Goal: Task Accomplishment & Management: Use online tool/utility

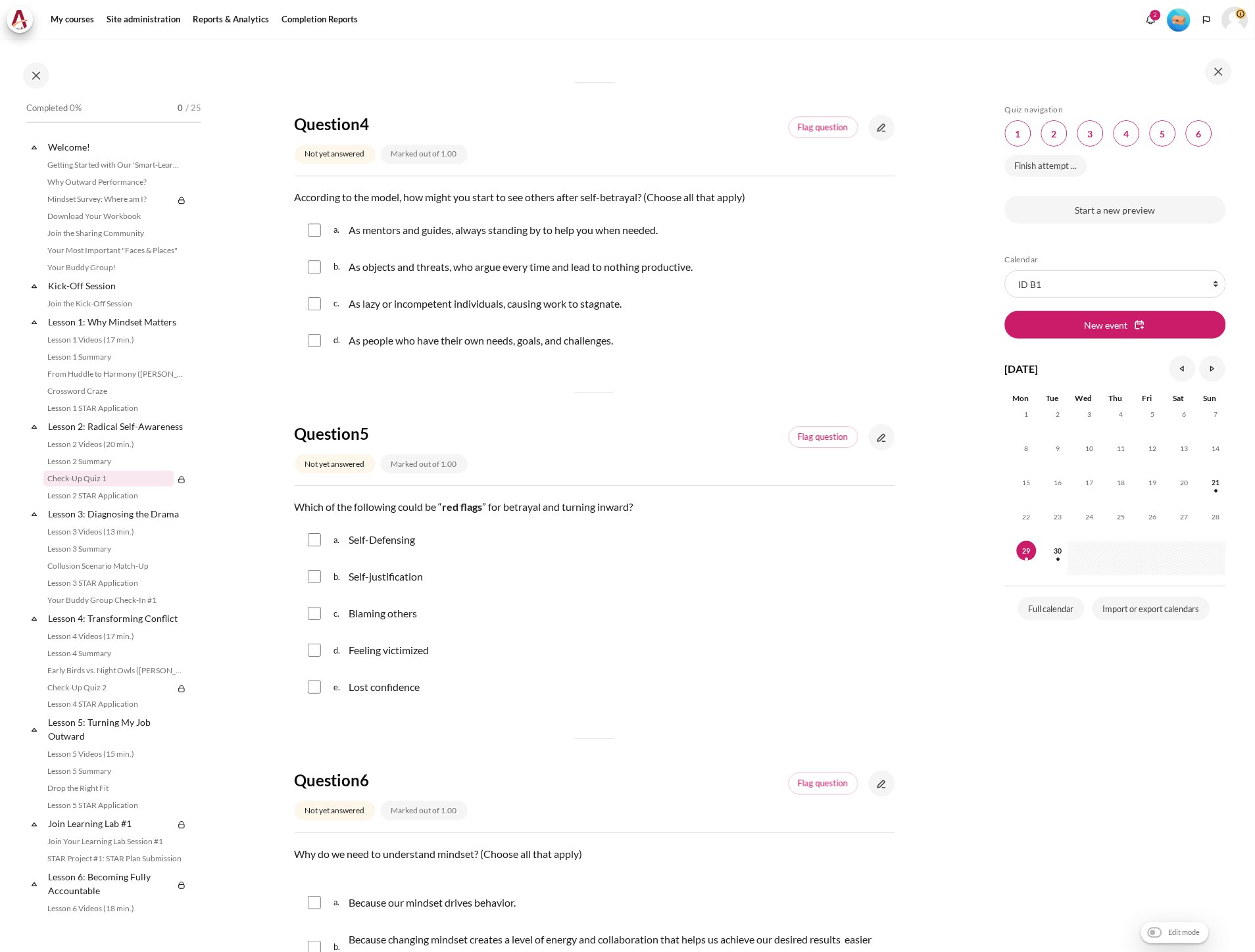
scroll to position [1235, 0]
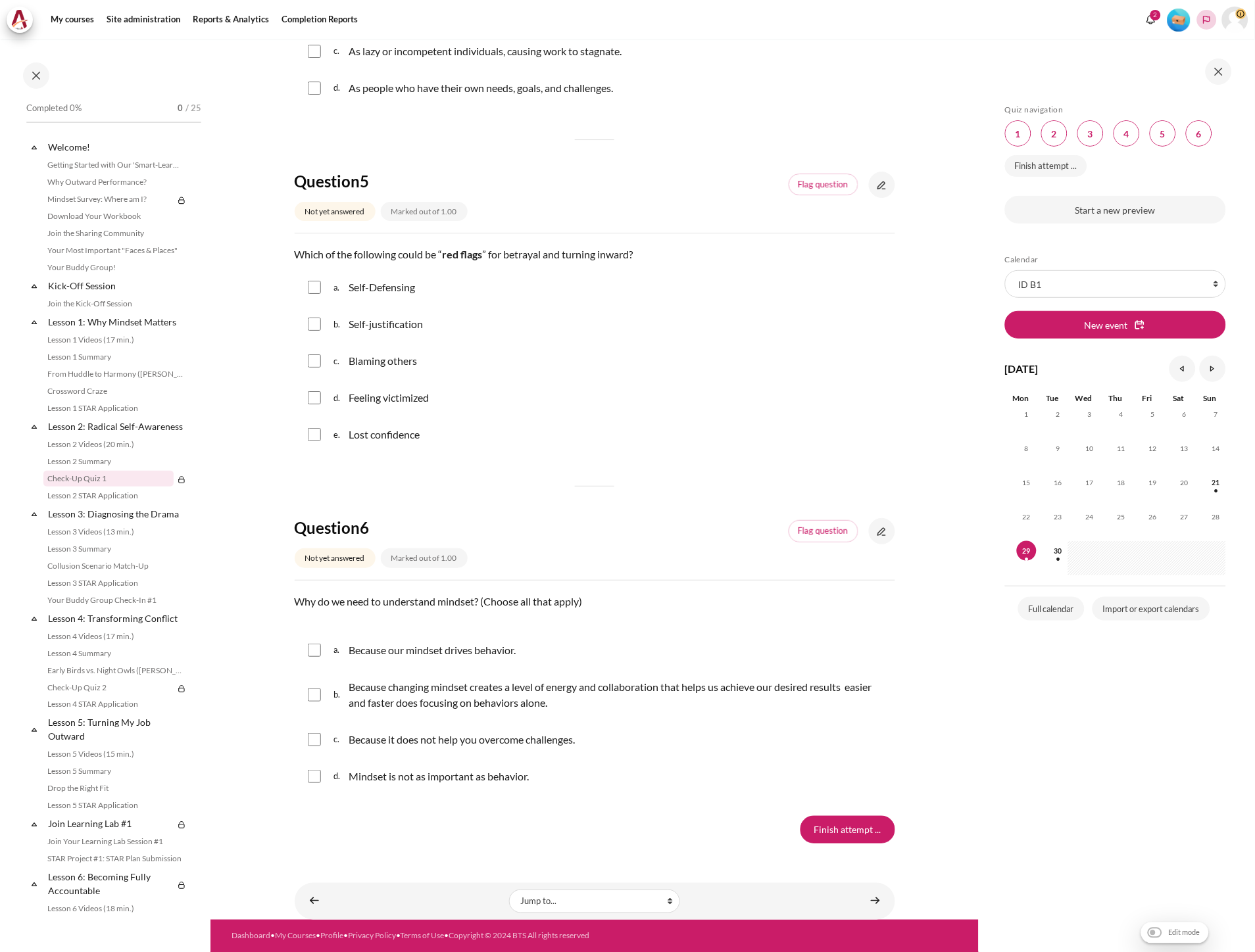
click at [1204, 21] on polyline "Languages" at bounding box center [1206, 19] width 10 height 10
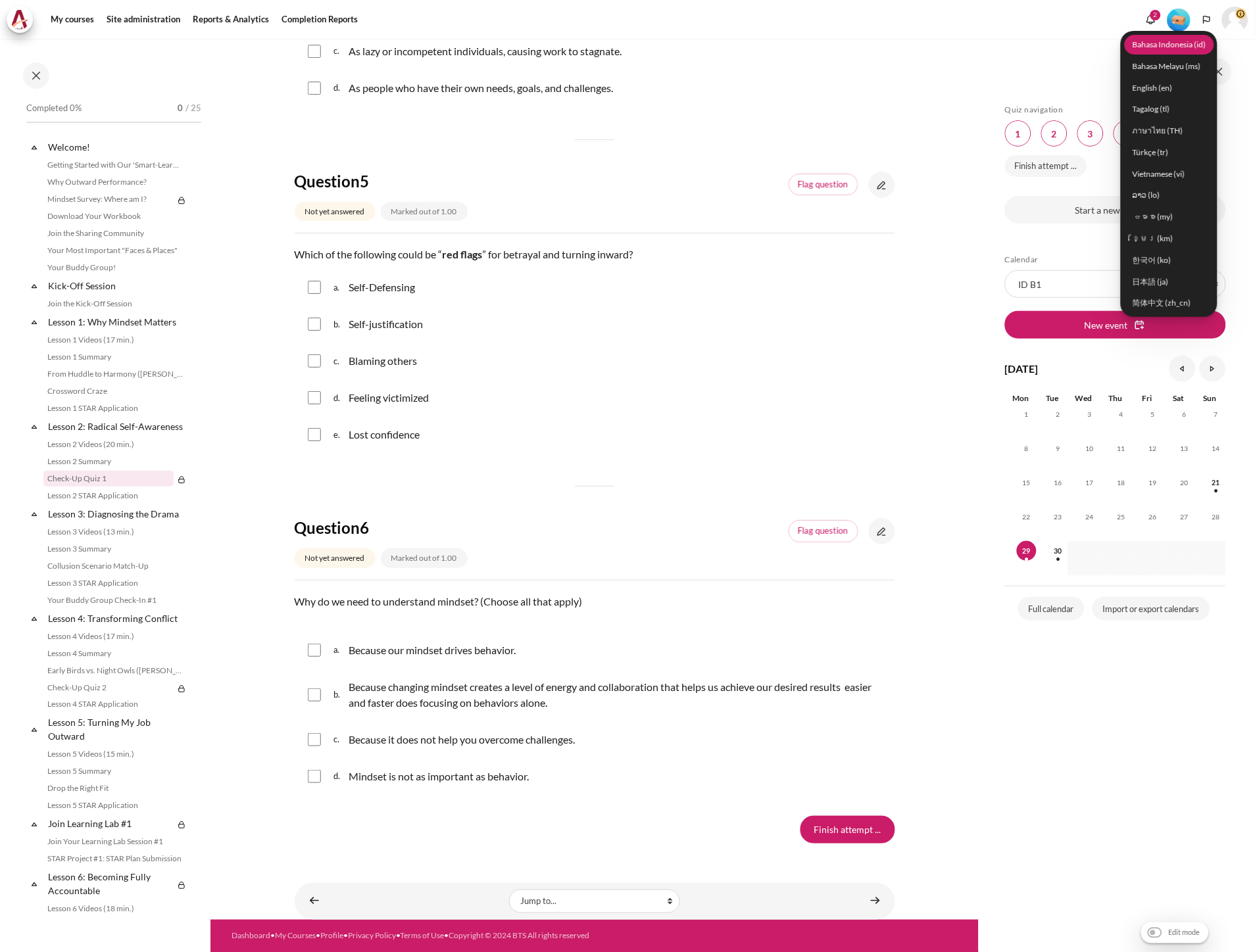
click at [1155, 50] on link "Bahasa Indonesia ‎(id)‎" at bounding box center [1169, 44] width 90 height 20
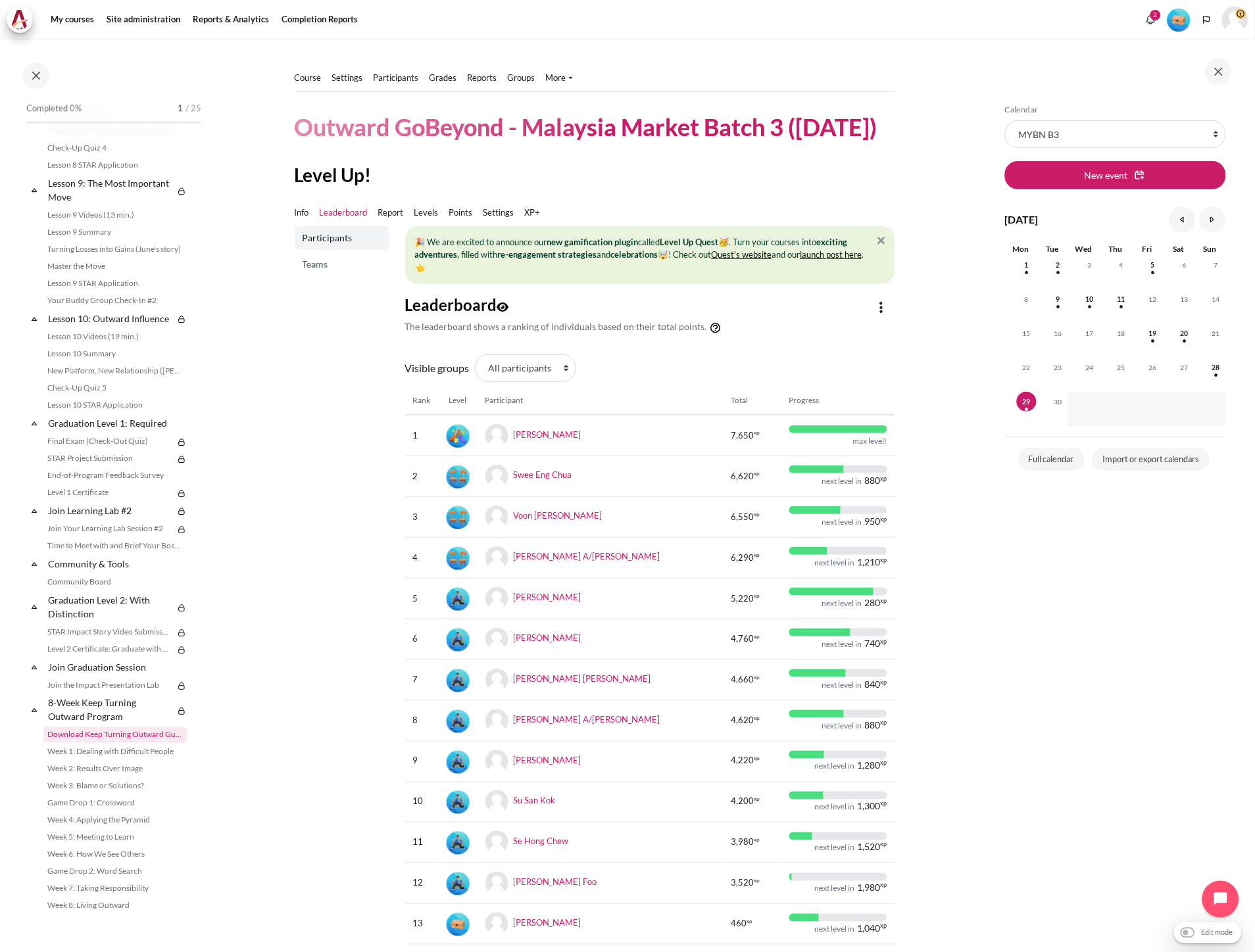
scroll to position [1089, 0]
click at [103, 488] on link "Level 1 Certificate" at bounding box center [108, 492] width 130 height 16
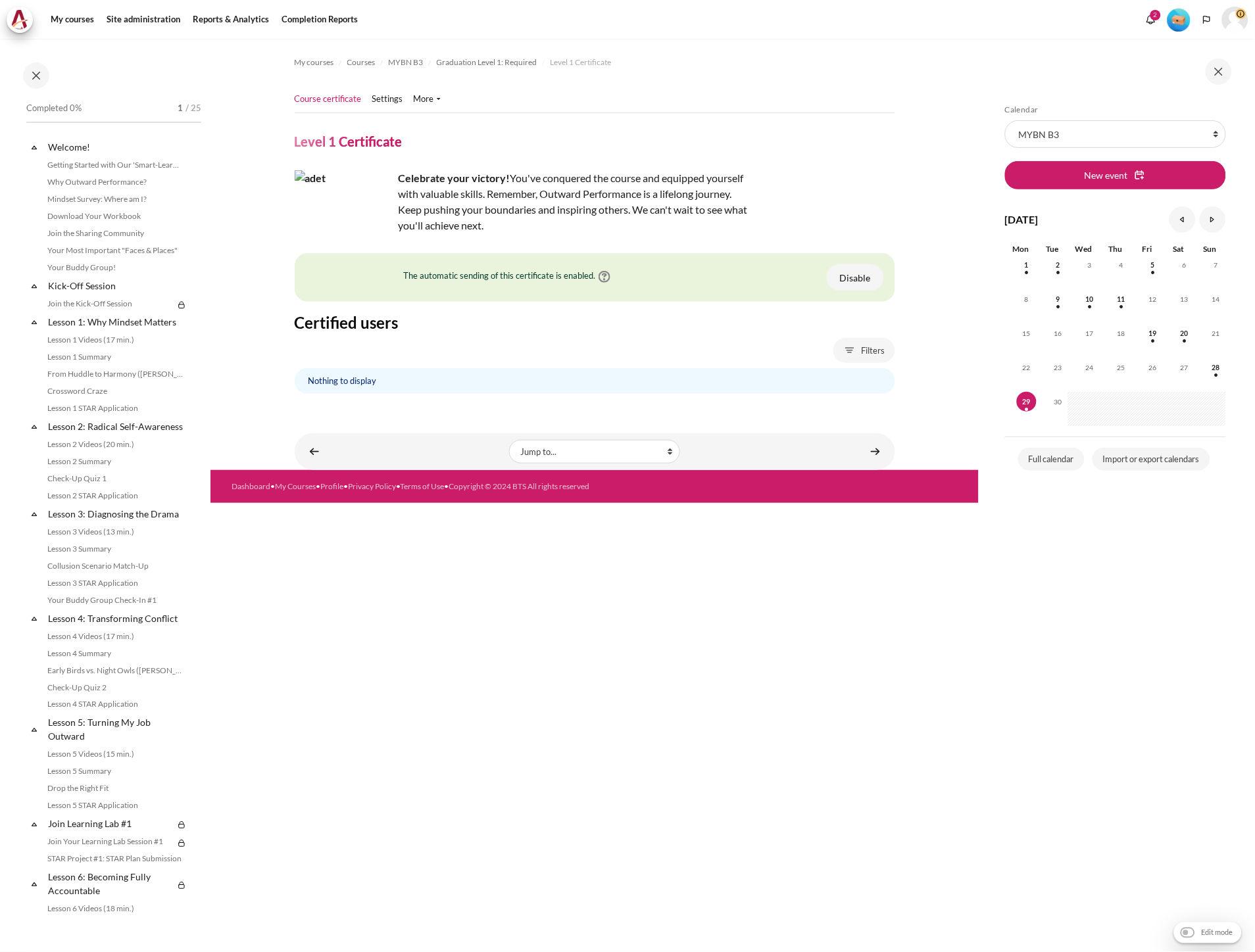
scroll to position [1076, 0]
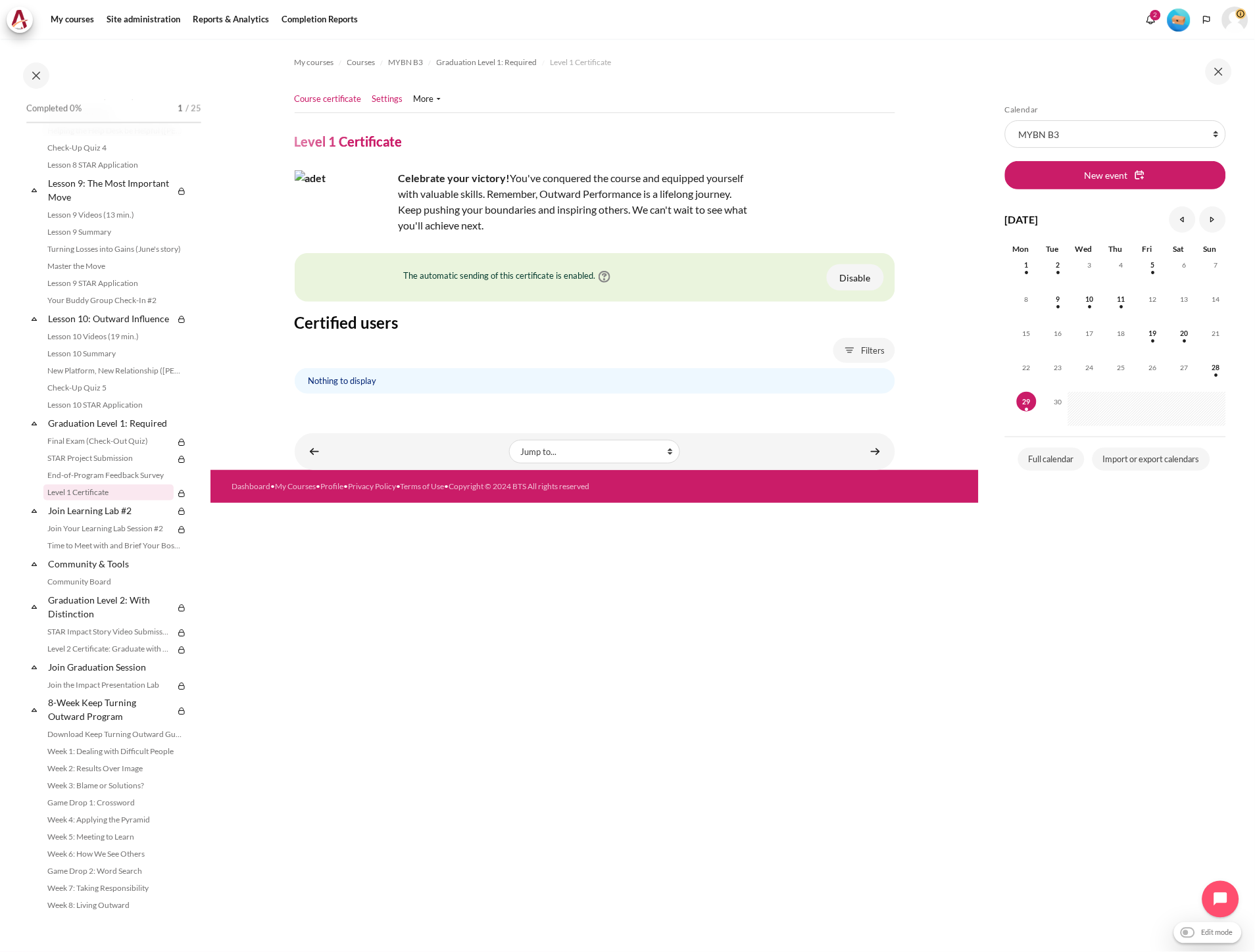
click at [385, 103] on link "Settings" at bounding box center [387, 99] width 31 height 13
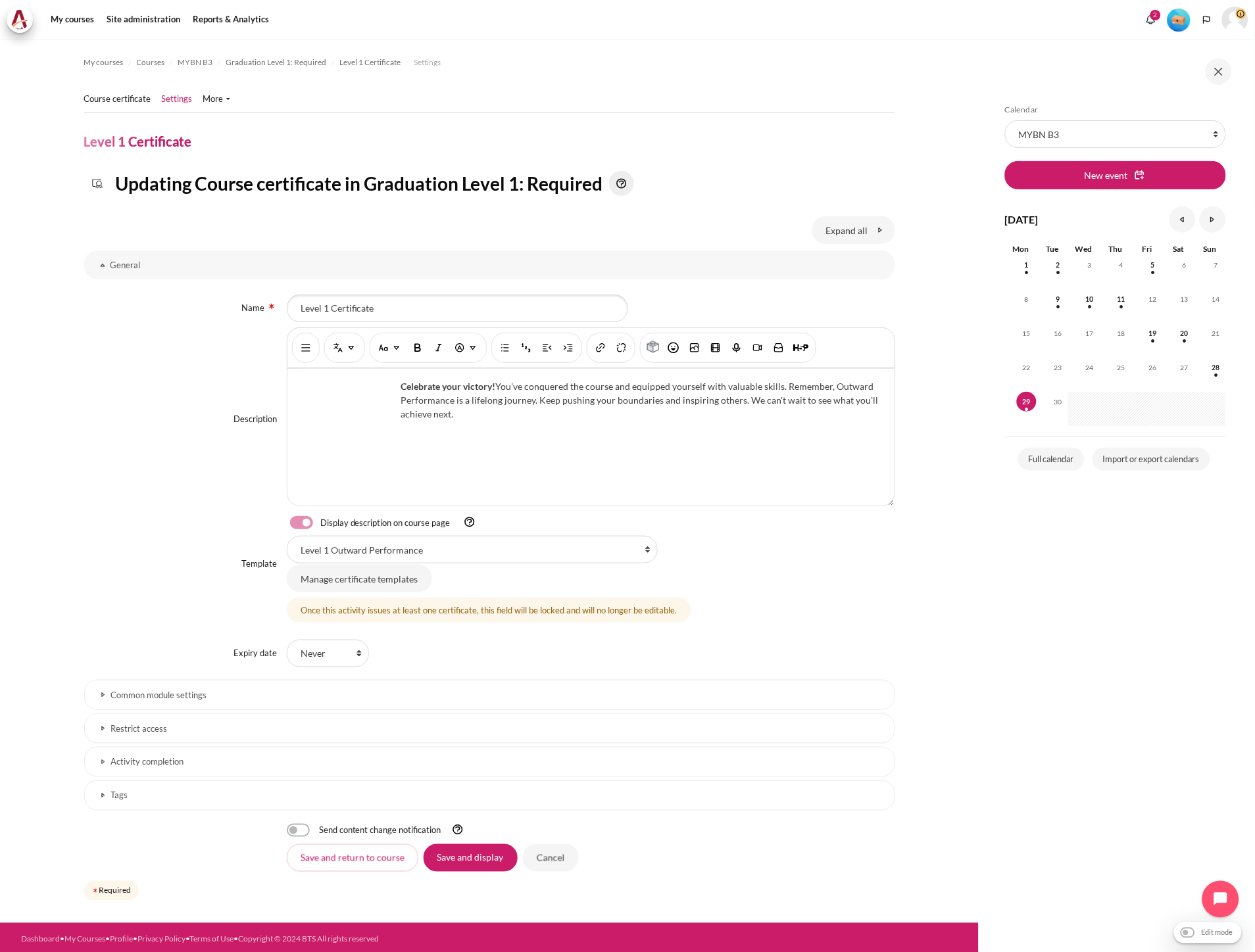
click at [287, 726] on h3 "Restrict access" at bounding box center [490, 729] width 757 height 11
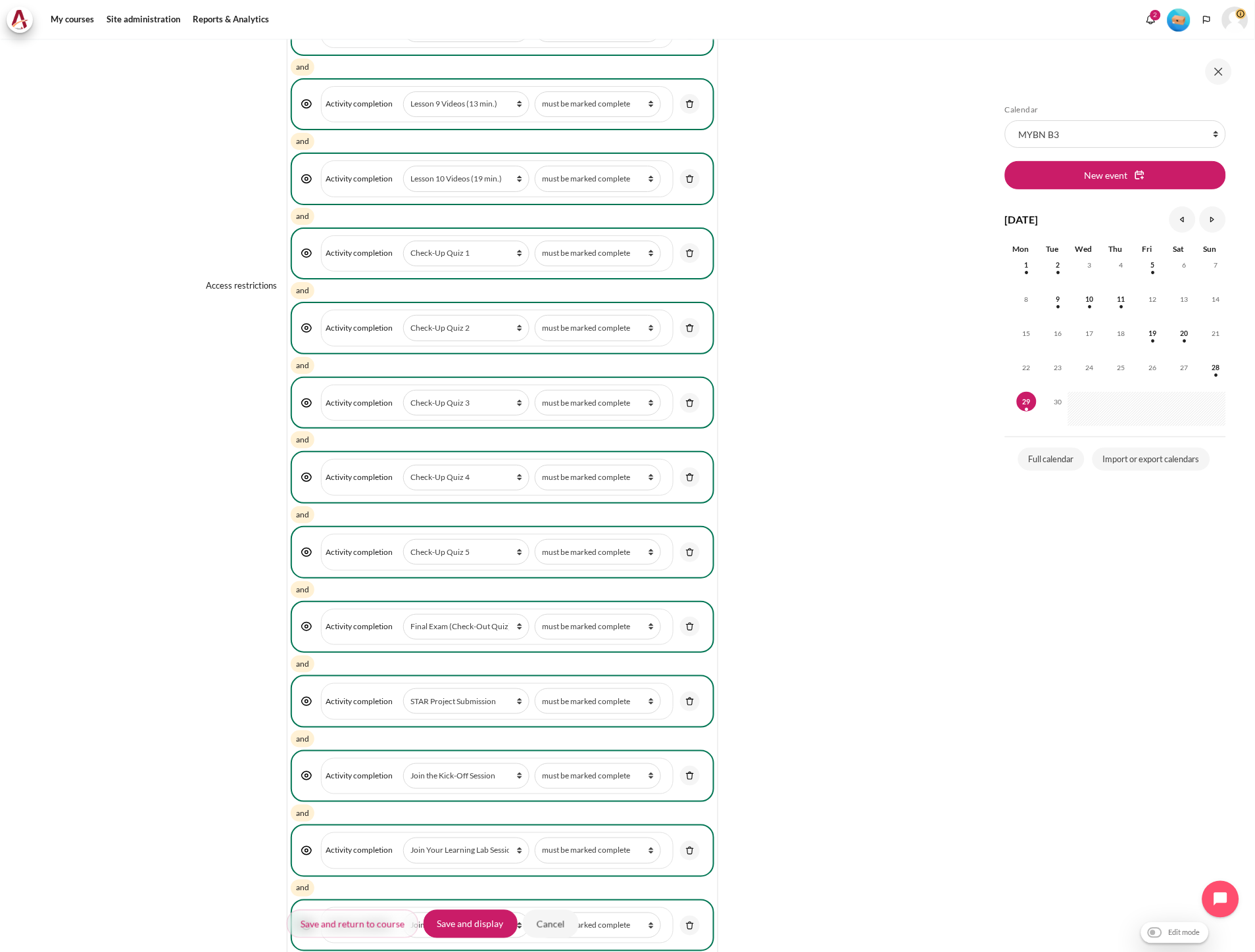
scroll to position [1705, 0]
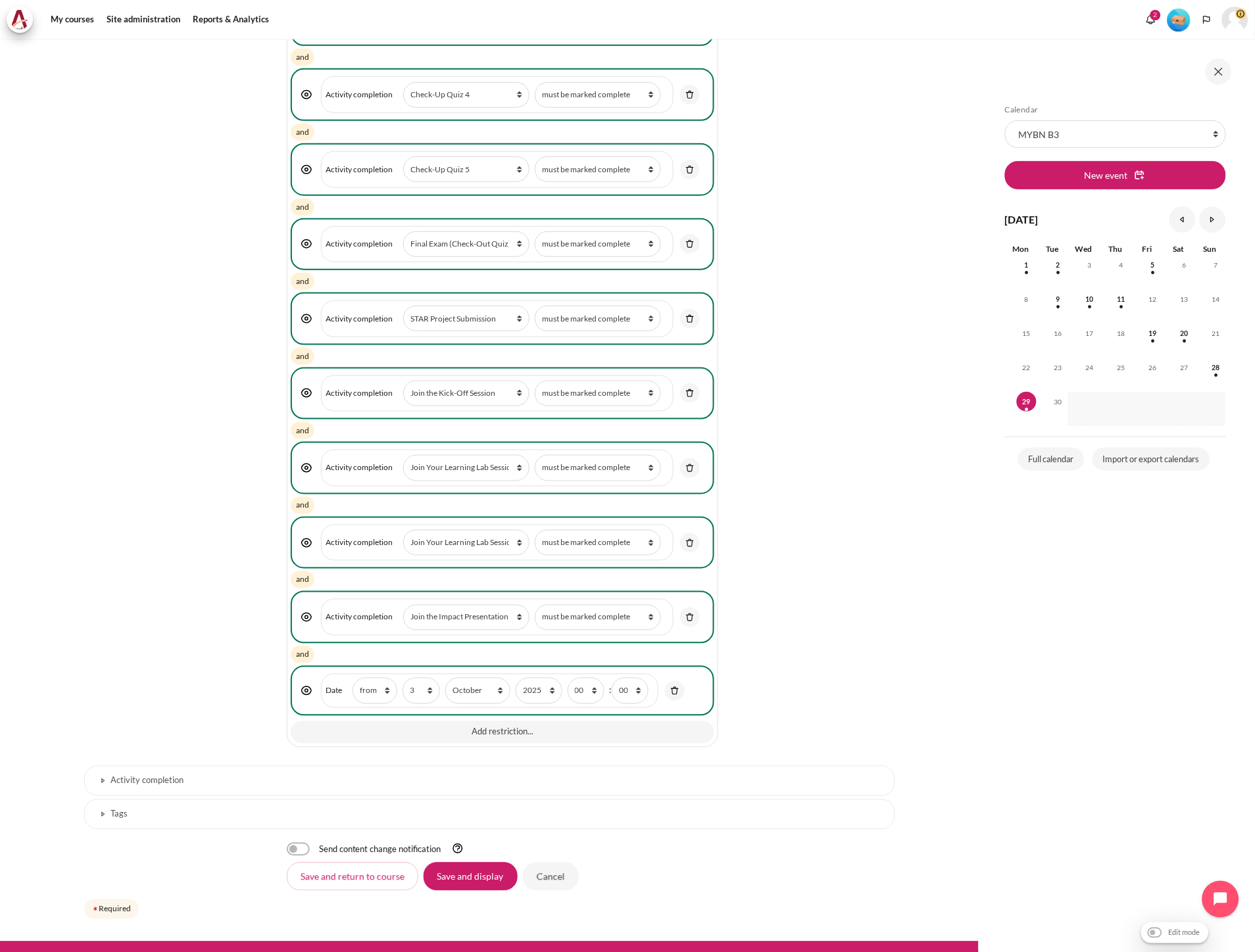
click at [247, 776] on h3 "Activity completion" at bounding box center [490, 781] width 757 height 11
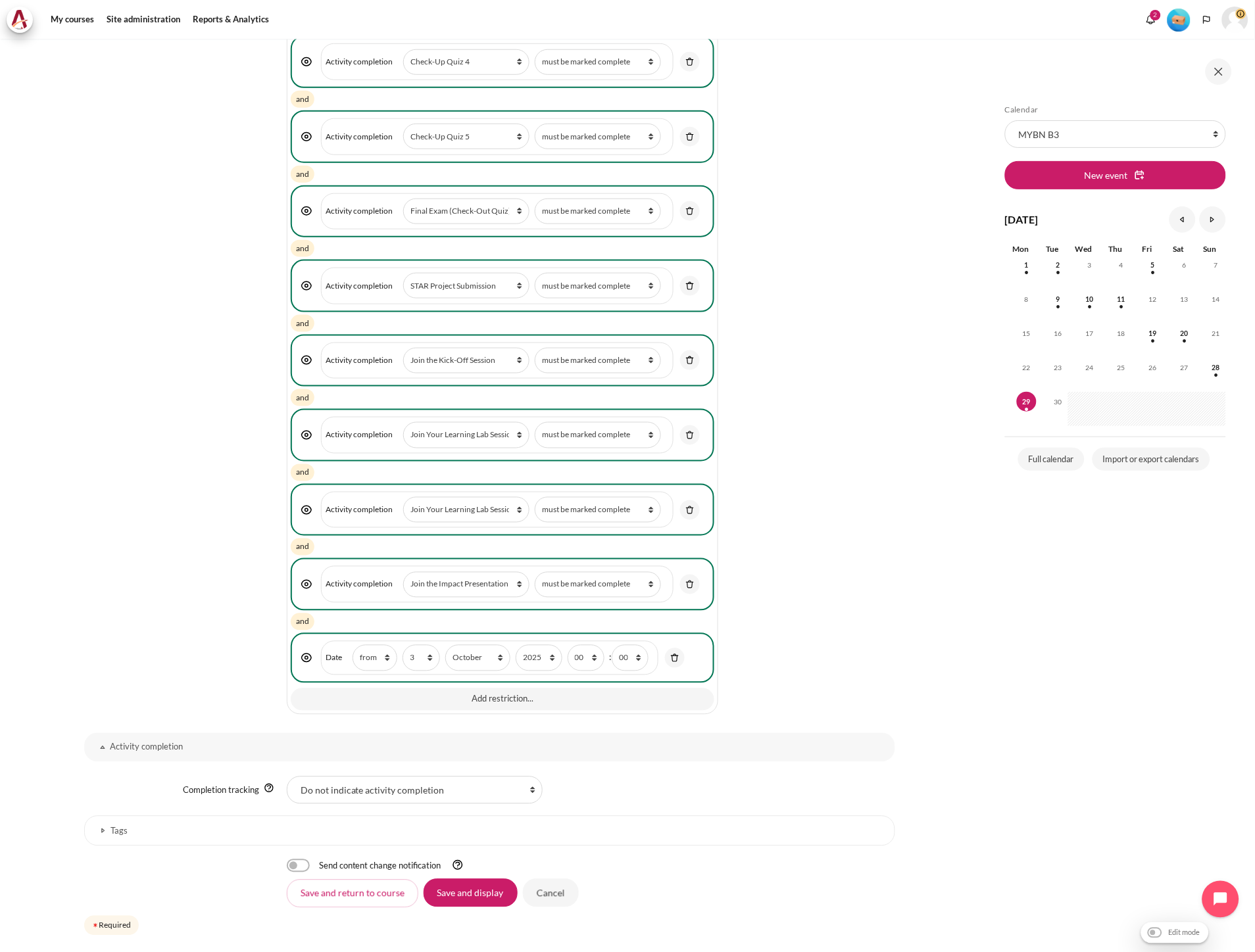
scroll to position [1755, 0]
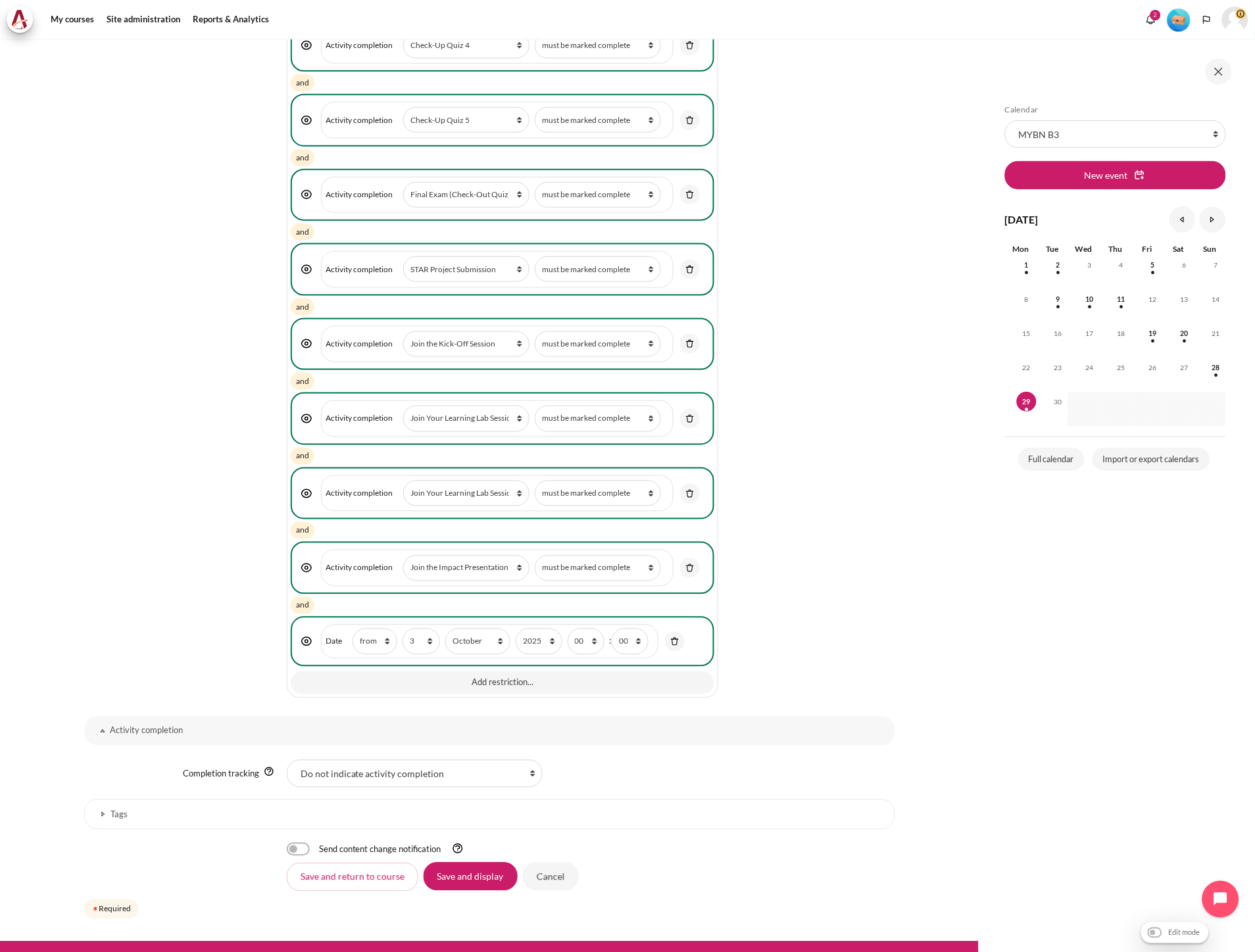
click at [210, 809] on h3 "Tags" at bounding box center [490, 815] width 757 height 11
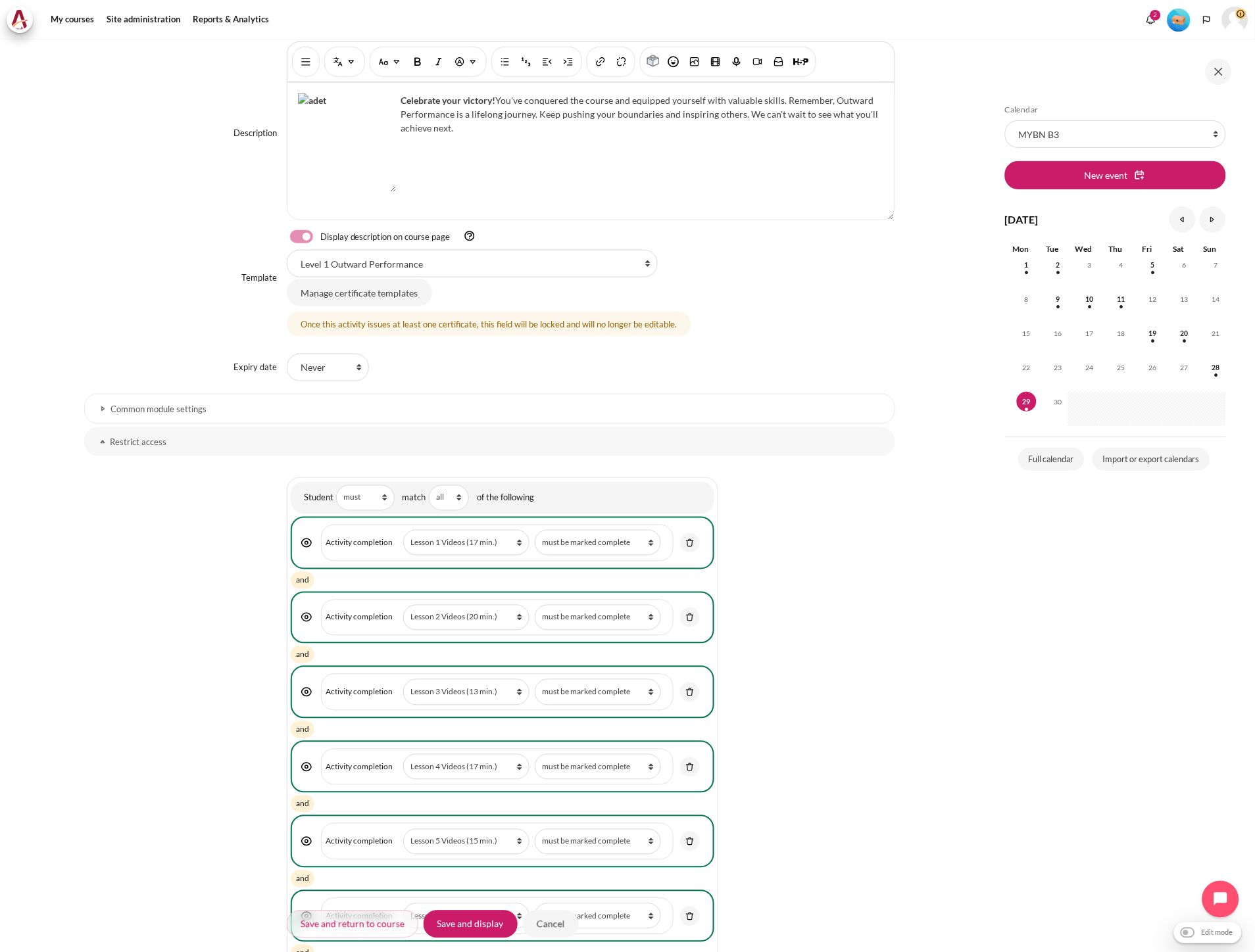
scroll to position [87, 0]
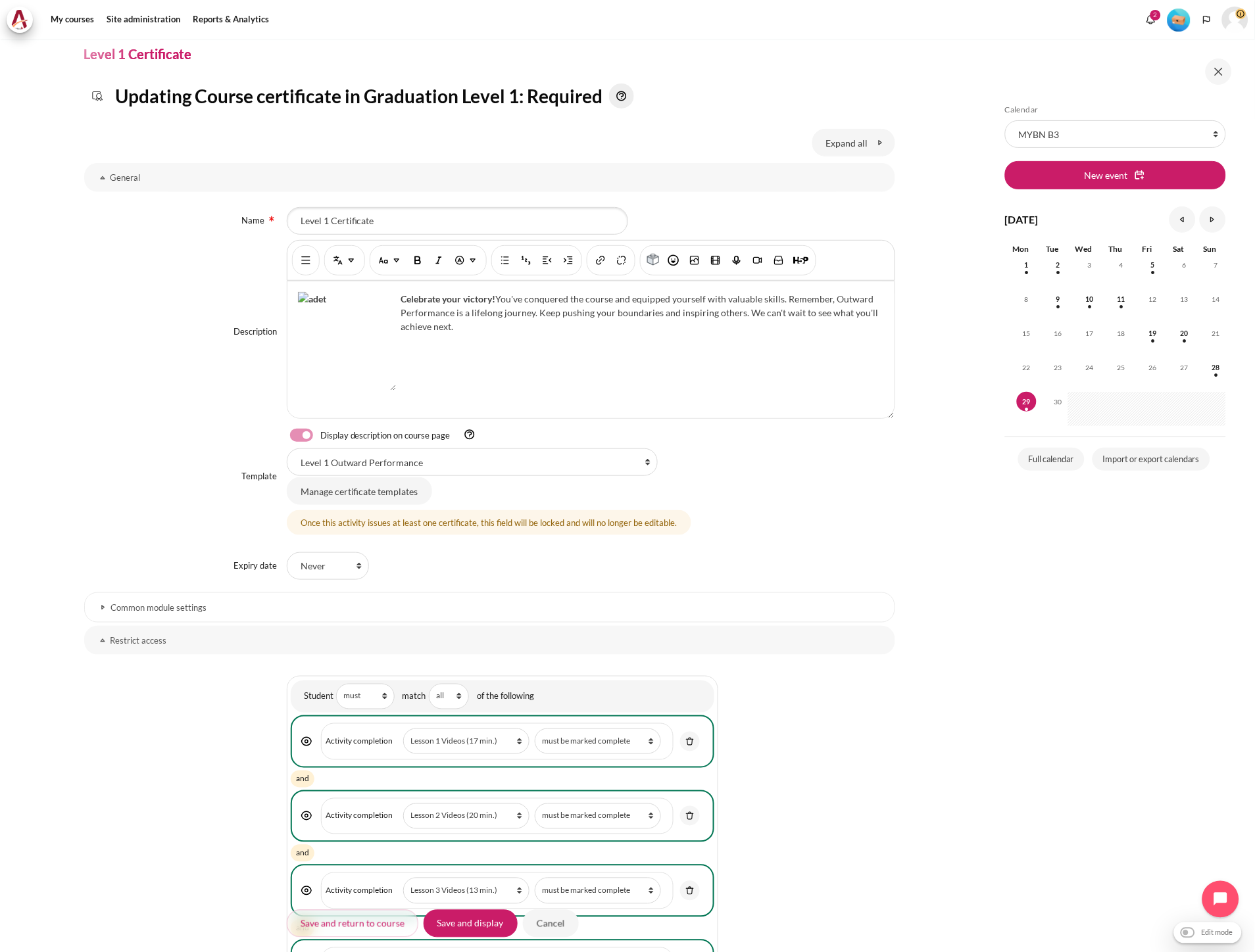
click at [192, 606] on h3 "Common module settings" at bounding box center [490, 608] width 757 height 11
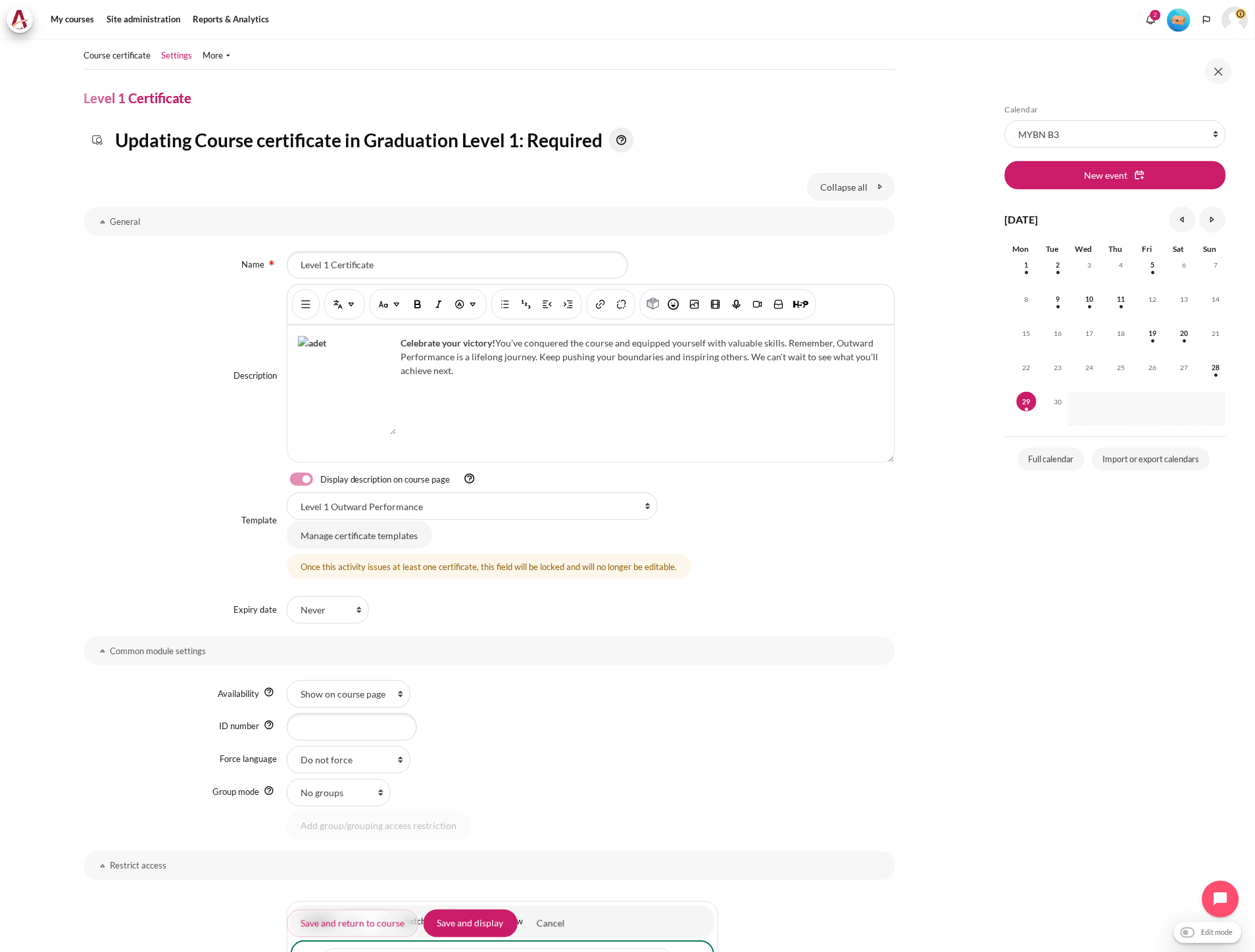
scroll to position [0, 0]
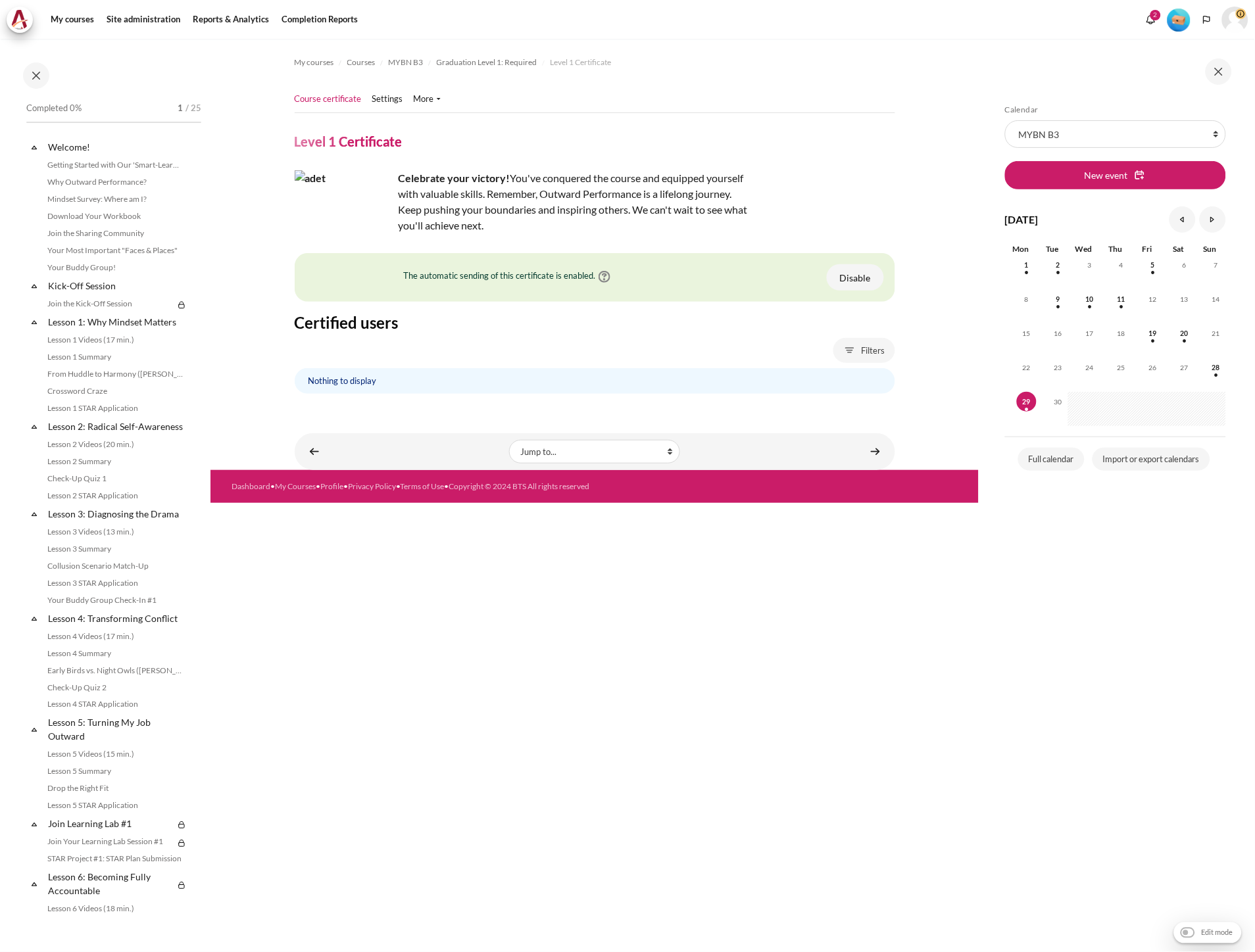
scroll to position [1076, 0]
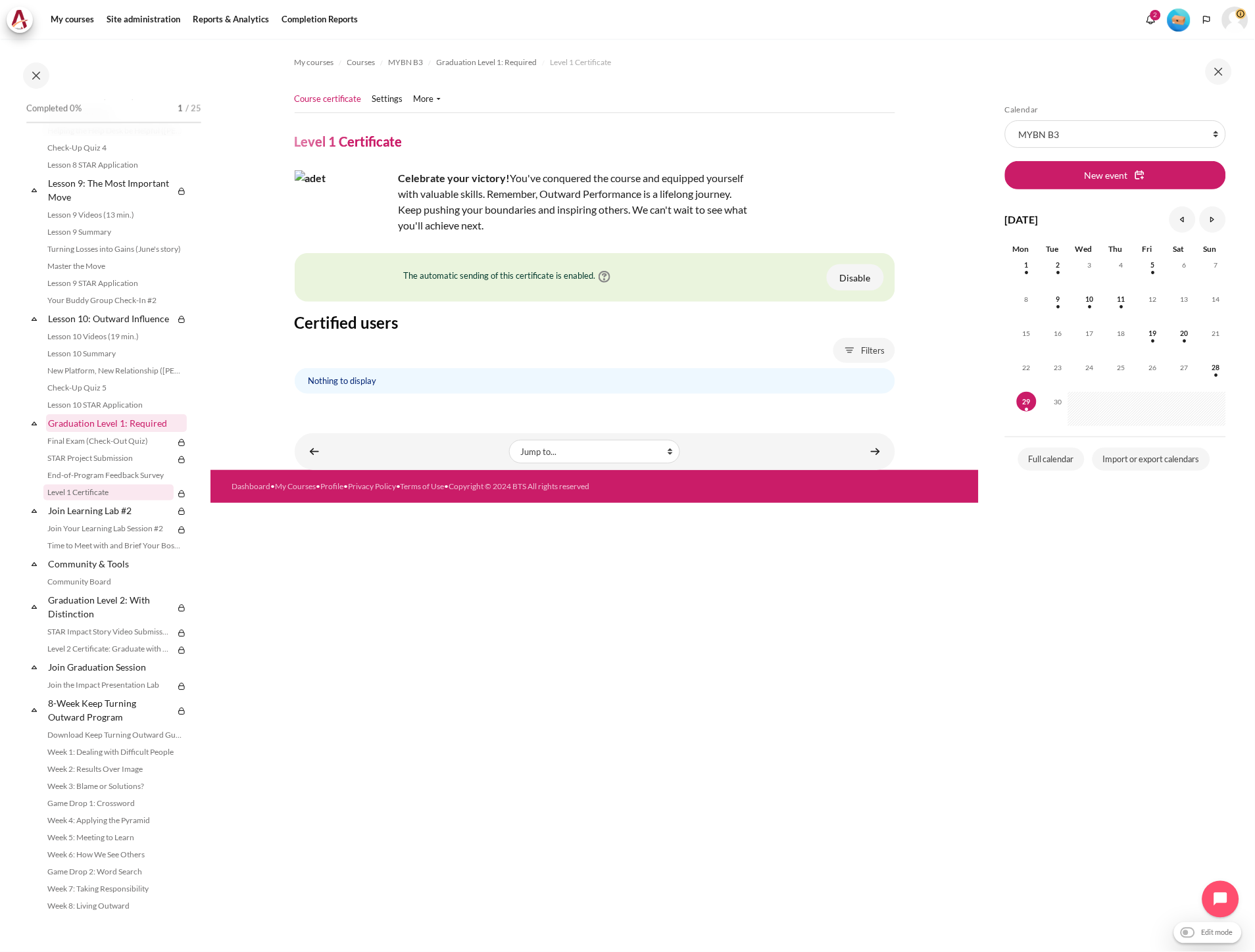
click at [152, 432] on link "Graduation Level 1: Required" at bounding box center [115, 423] width 140 height 18
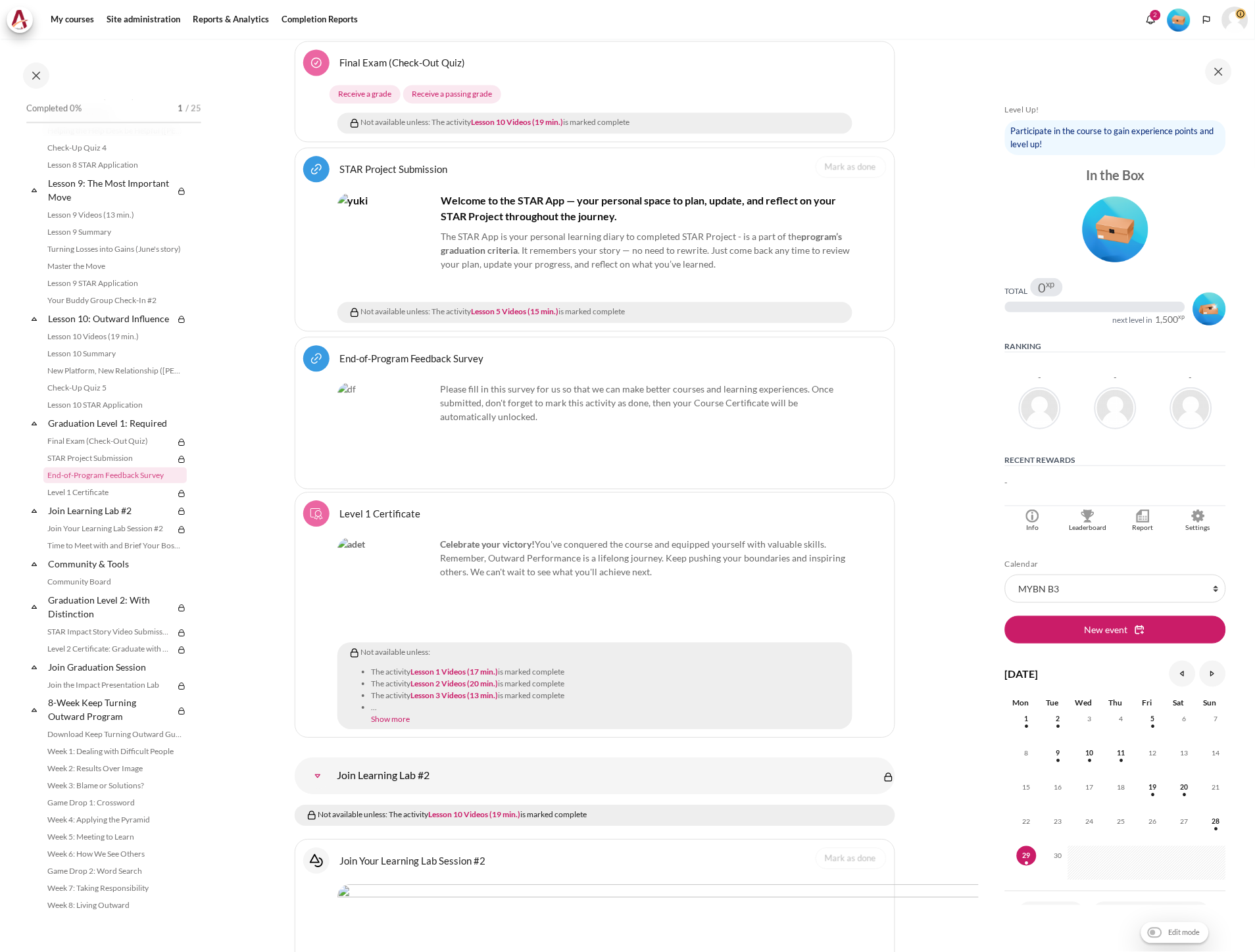
scroll to position [14963, 0]
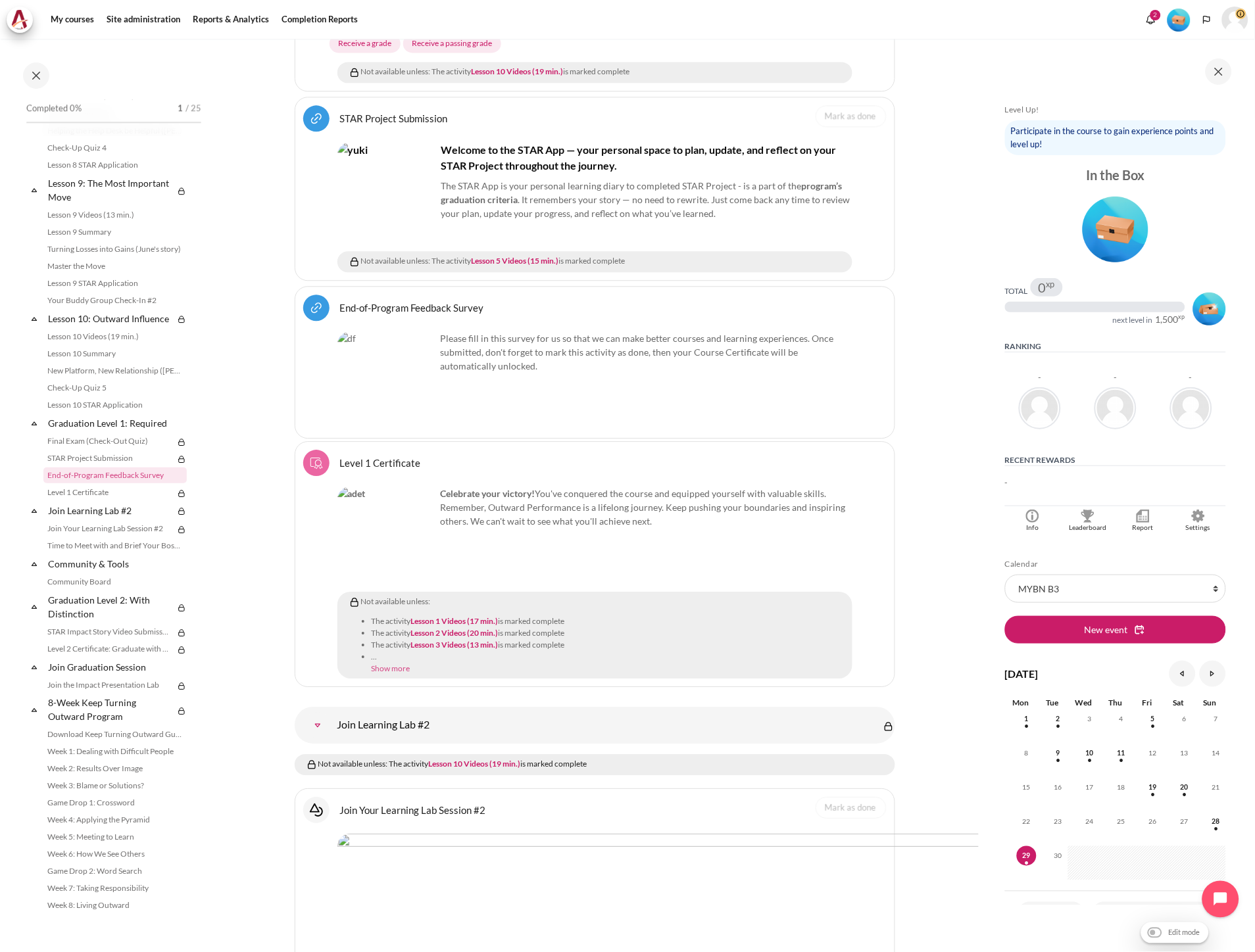
click at [379, 663] on link "Show more" at bounding box center [391, 668] width 38 height 10
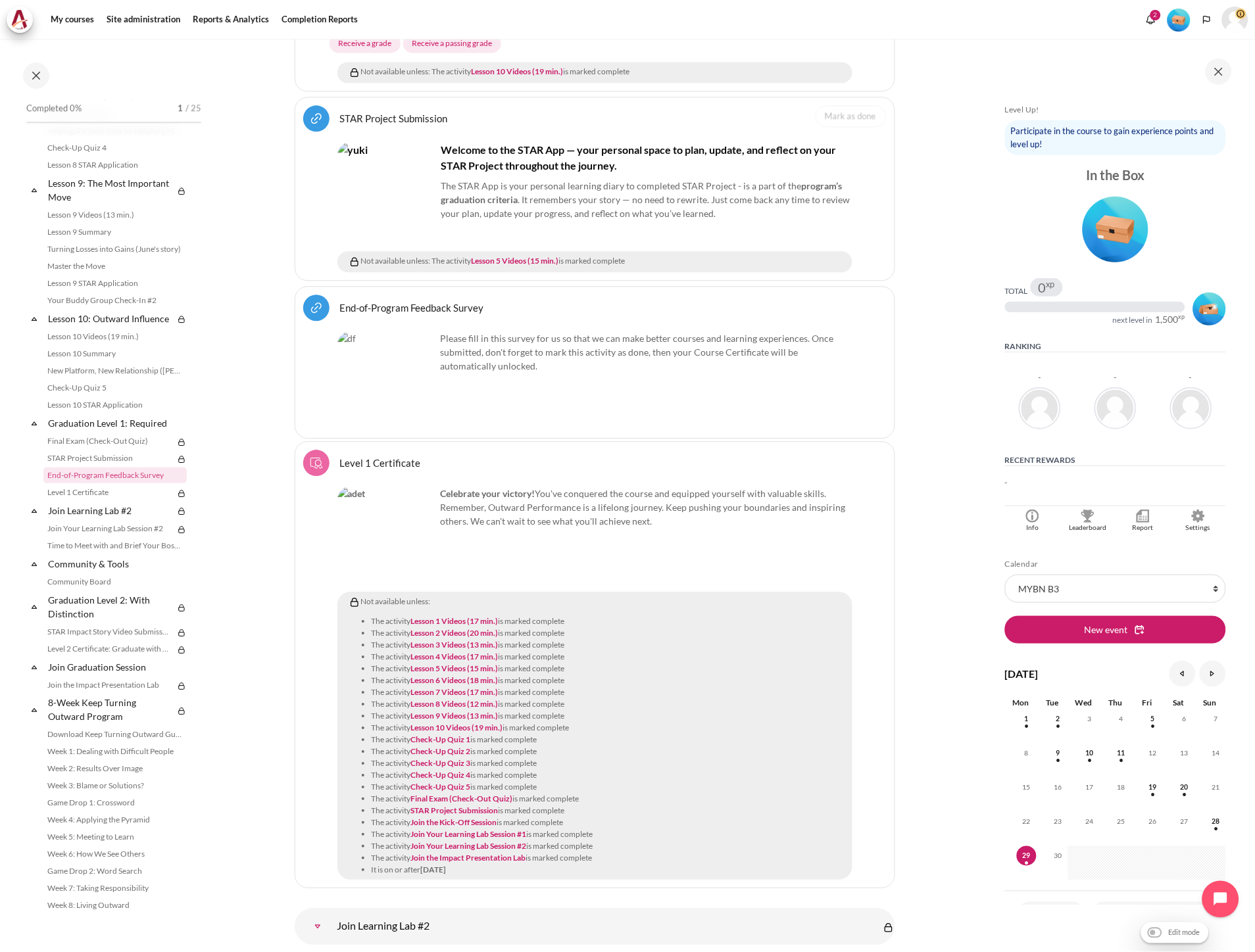
click at [396, 456] on link "Level 1 Certificate Course certificate" at bounding box center [380, 463] width 81 height 13
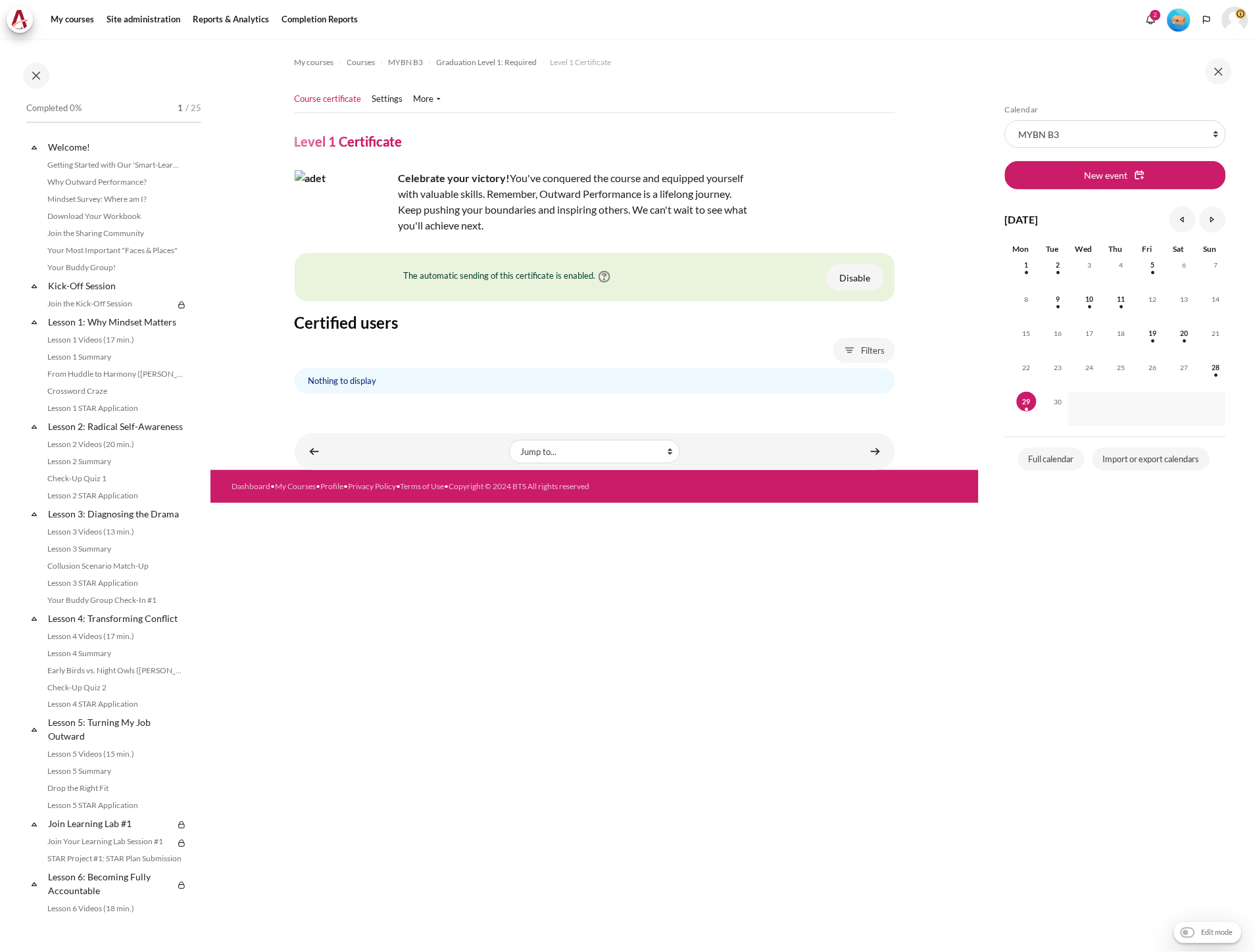
scroll to position [1076, 0]
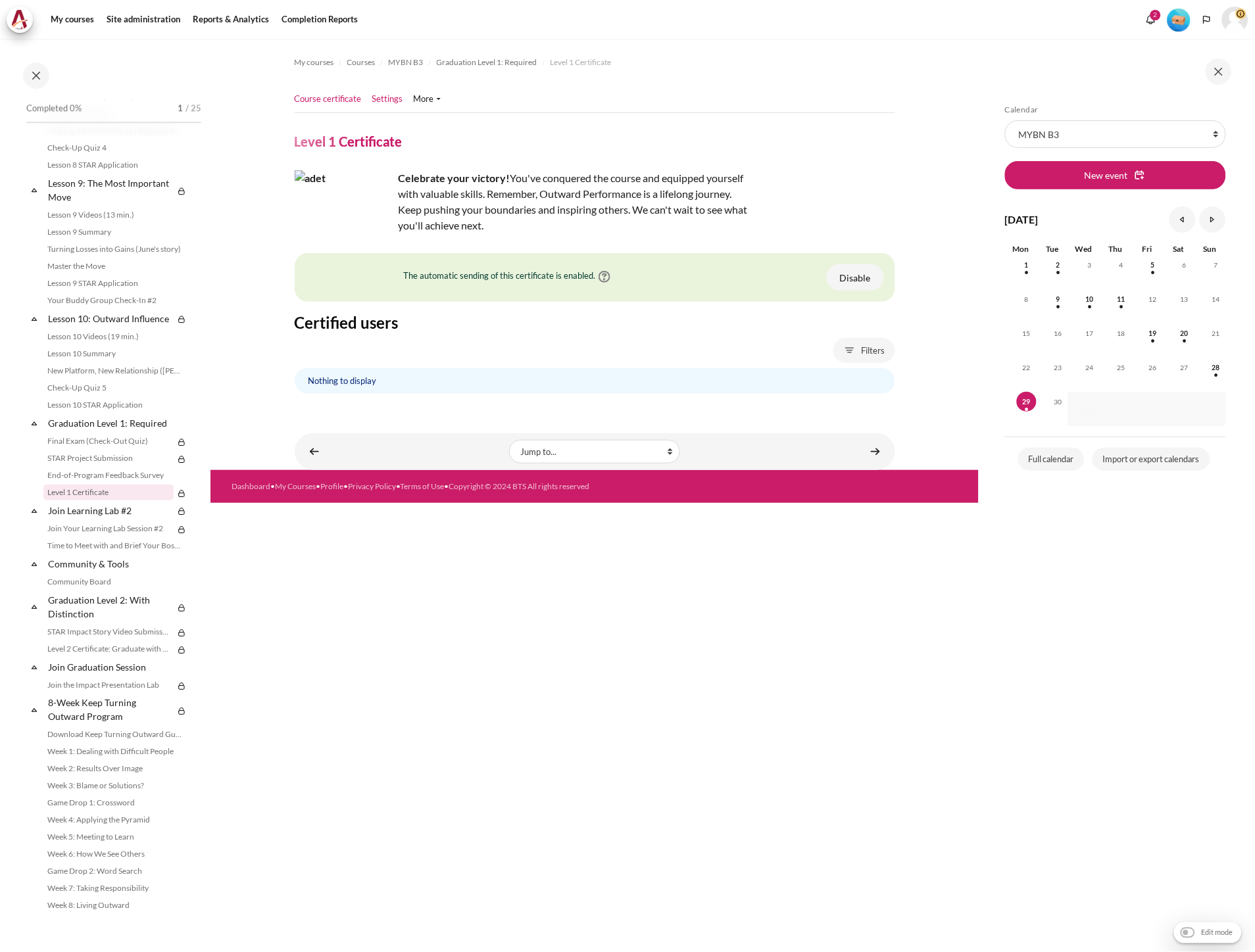
click at [389, 100] on link "Settings" at bounding box center [387, 99] width 31 height 13
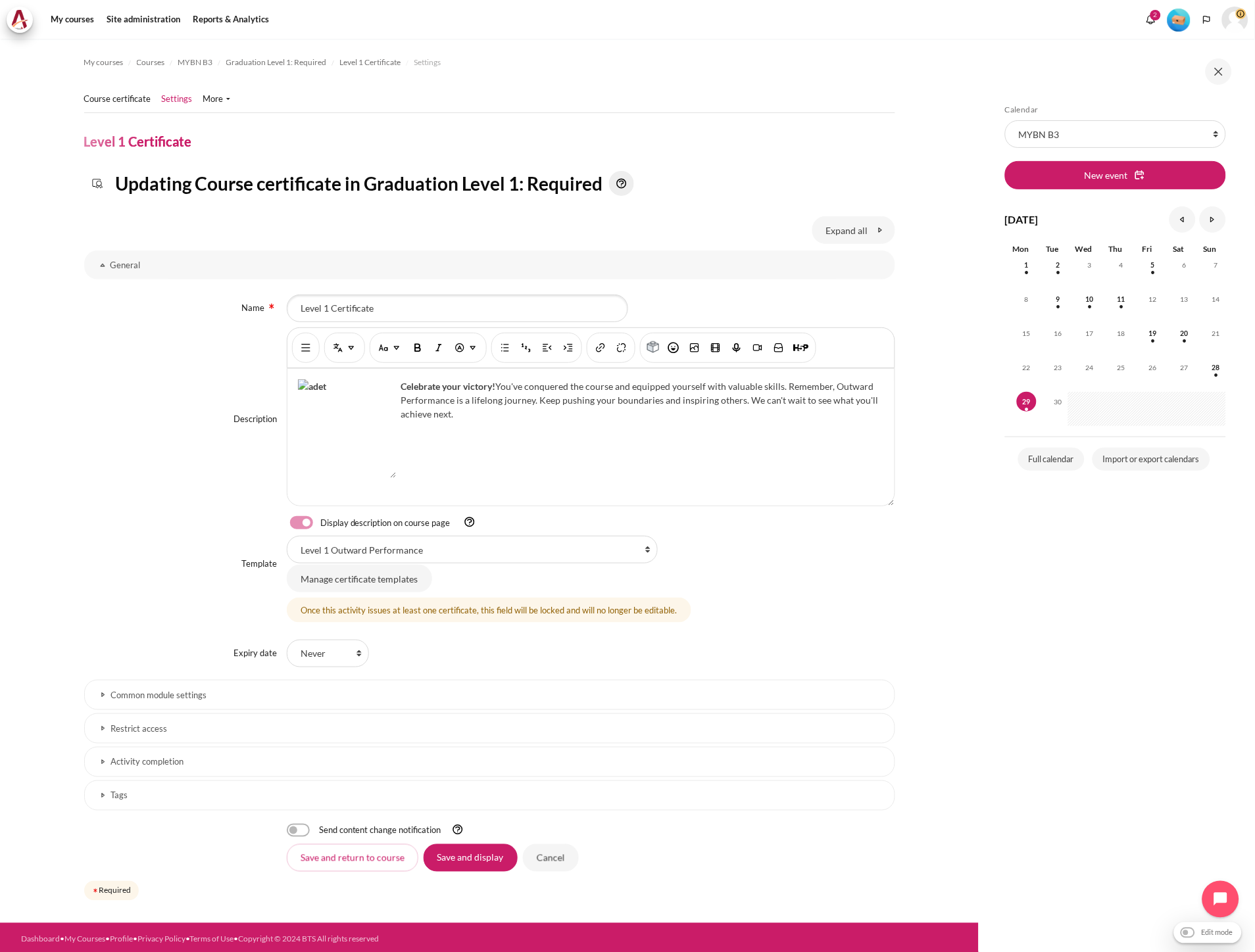
click at [300, 768] on h3 "Activity completion" at bounding box center [490, 763] width 757 height 11
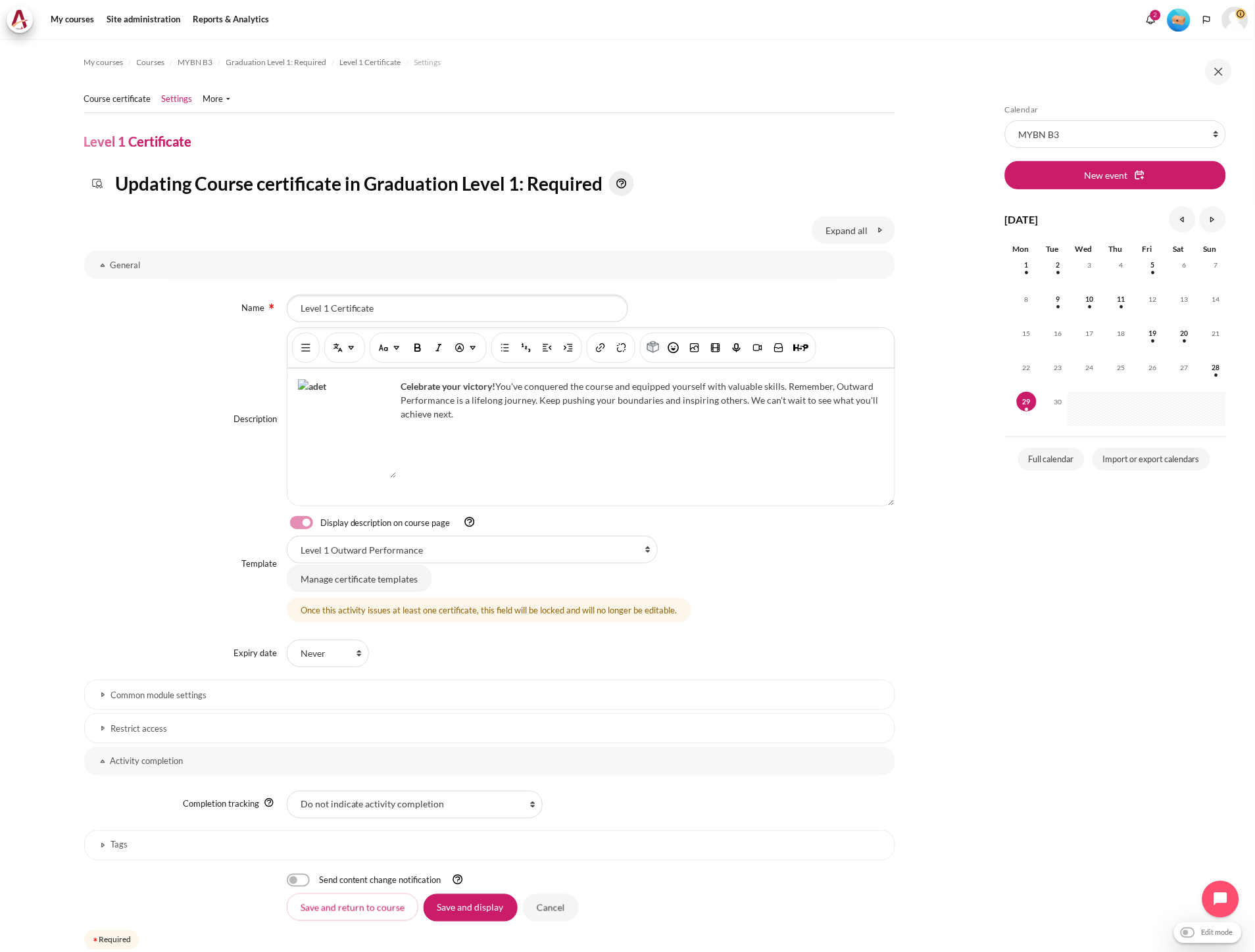
click at [340, 741] on link "Restrict access" at bounding box center [489, 729] width 811 height 30
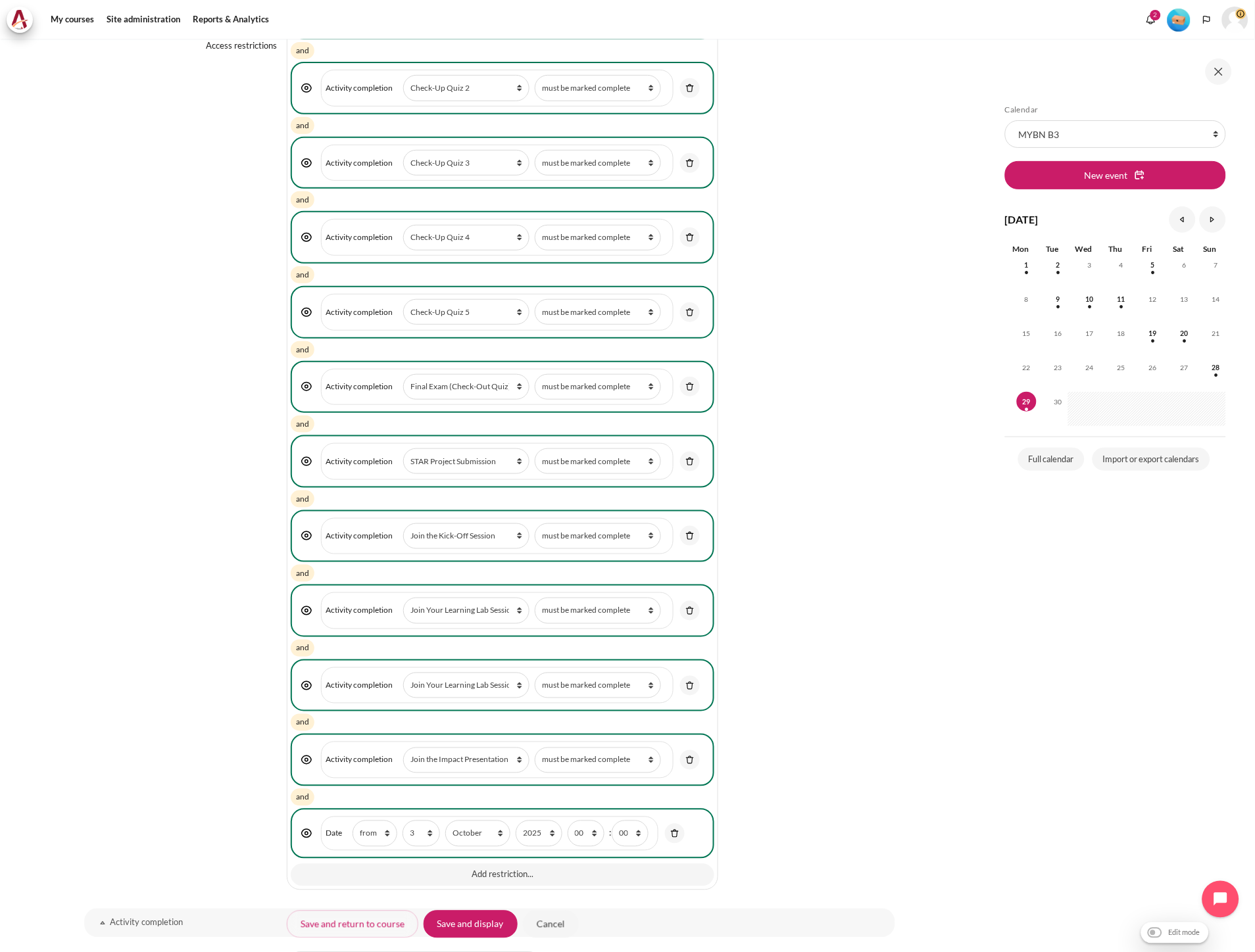
scroll to position [1755, 0]
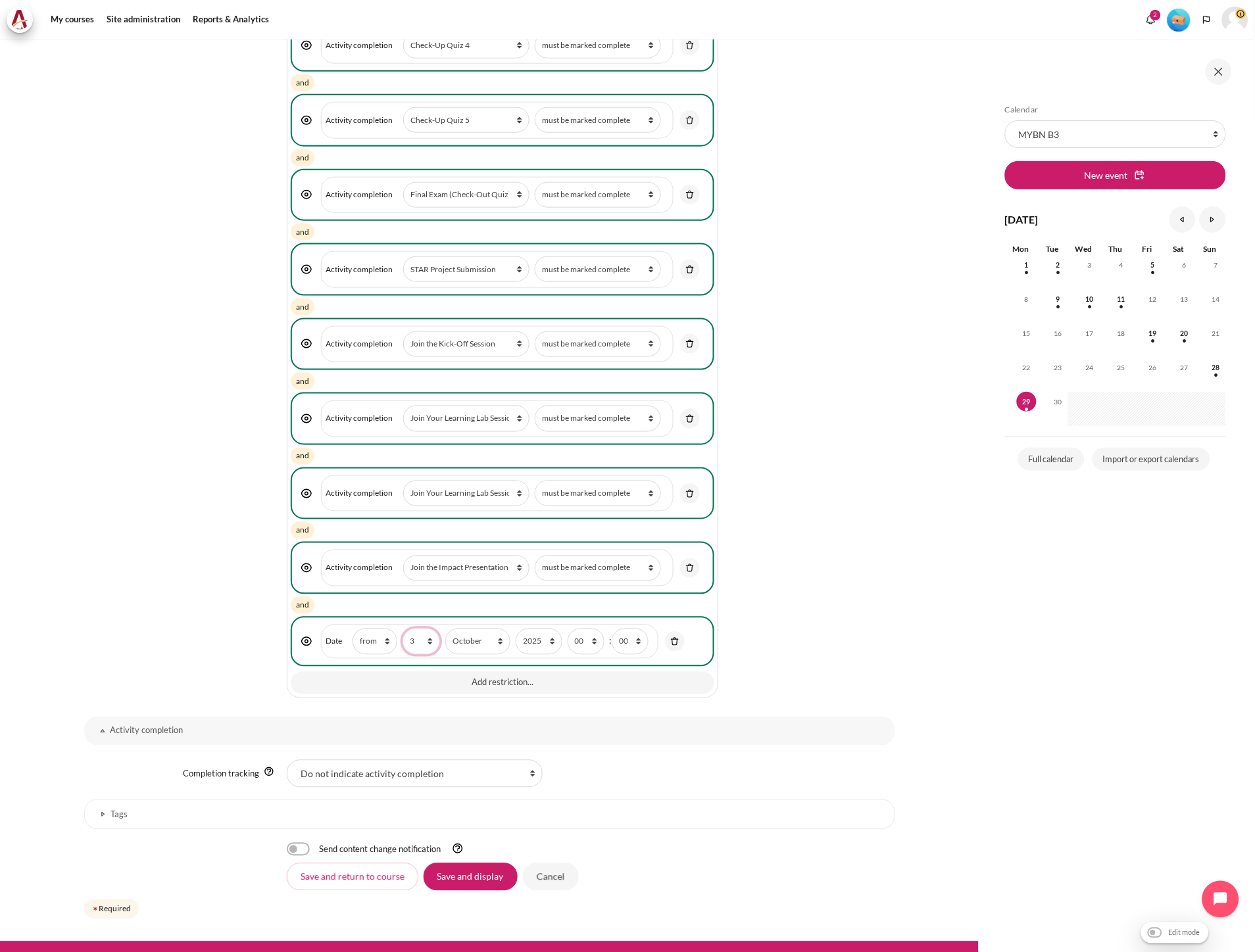
click at [415, 629] on select "1 2 3 4 5 6 7 8 9 10 11 12 13 14 15 16 17 18 19 20 21 22 23 24 25 26 27 28 29 3…" at bounding box center [421, 642] width 37 height 26
select select "30"
click at [403, 629] on select "1 2 3 4 5 6 7 8 9 10 11 12 13 14 15 16 17 18 19 20 21 22 23 24 25 26 27 28 29 3…" at bounding box center [421, 642] width 37 height 26
click at [470, 629] on select "January February March April May June July August September October November De…" at bounding box center [477, 642] width 65 height 26
select select "9"
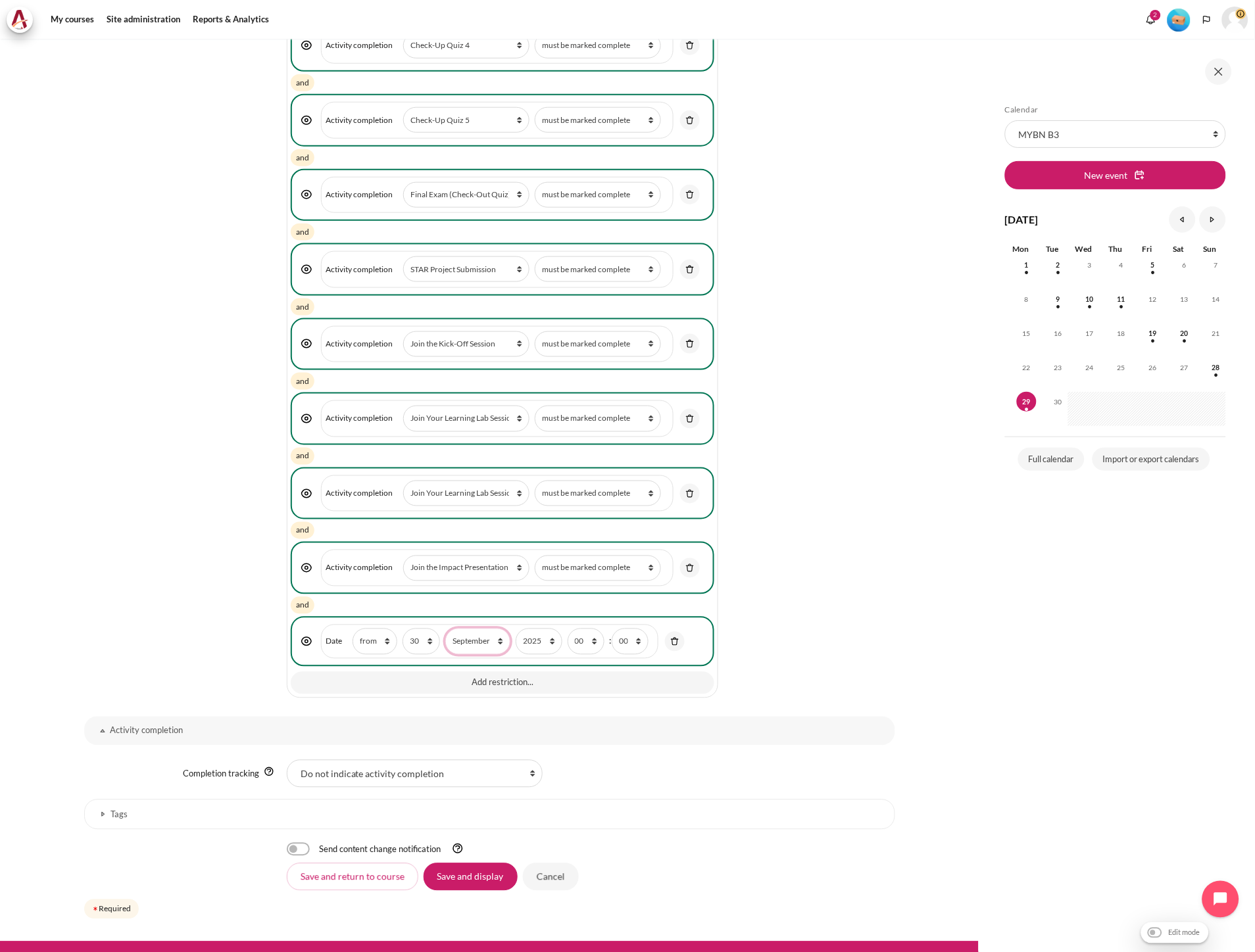
click at [445, 629] on select "January February March April May June July August September October November De…" at bounding box center [477, 642] width 65 height 26
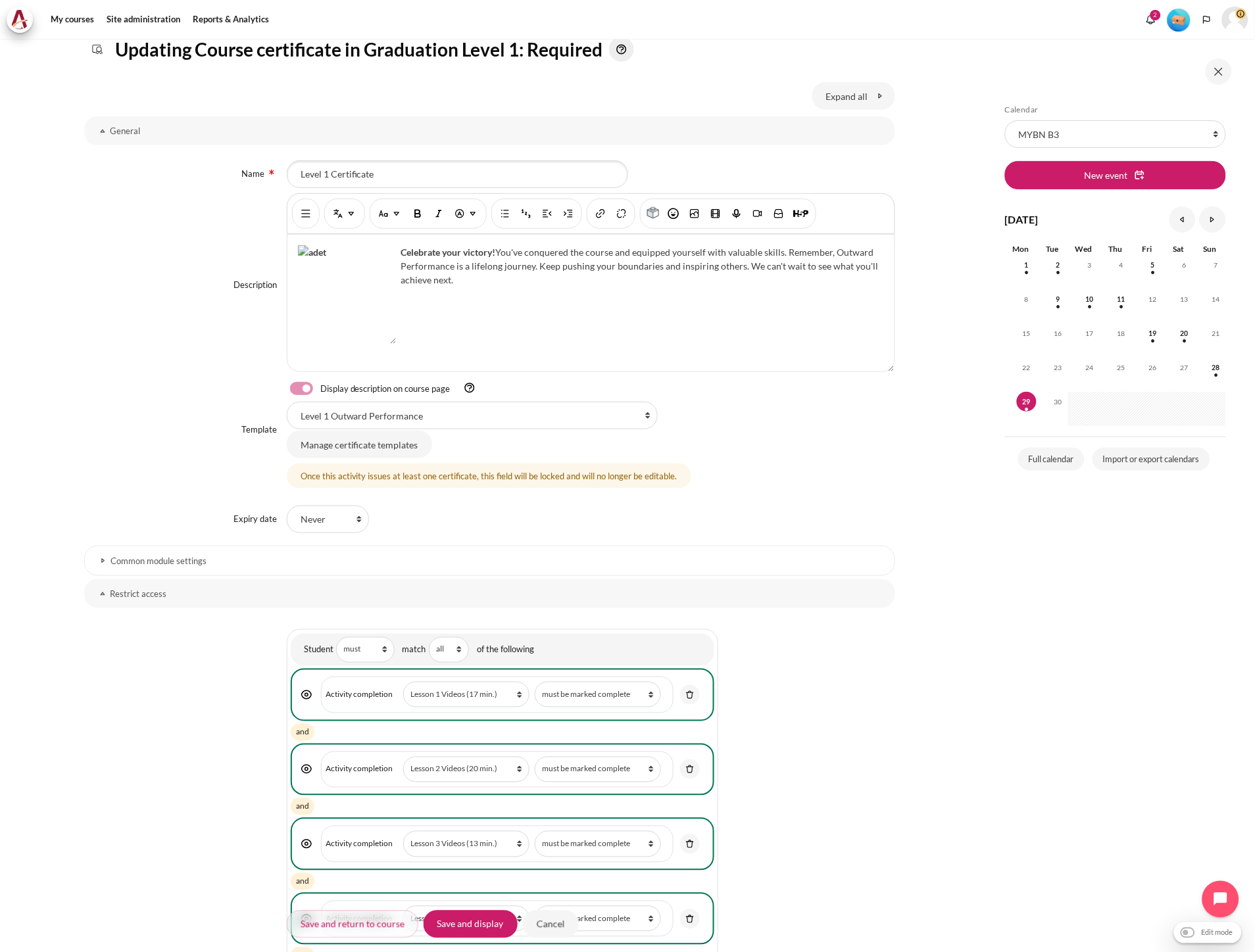
scroll to position [0, 0]
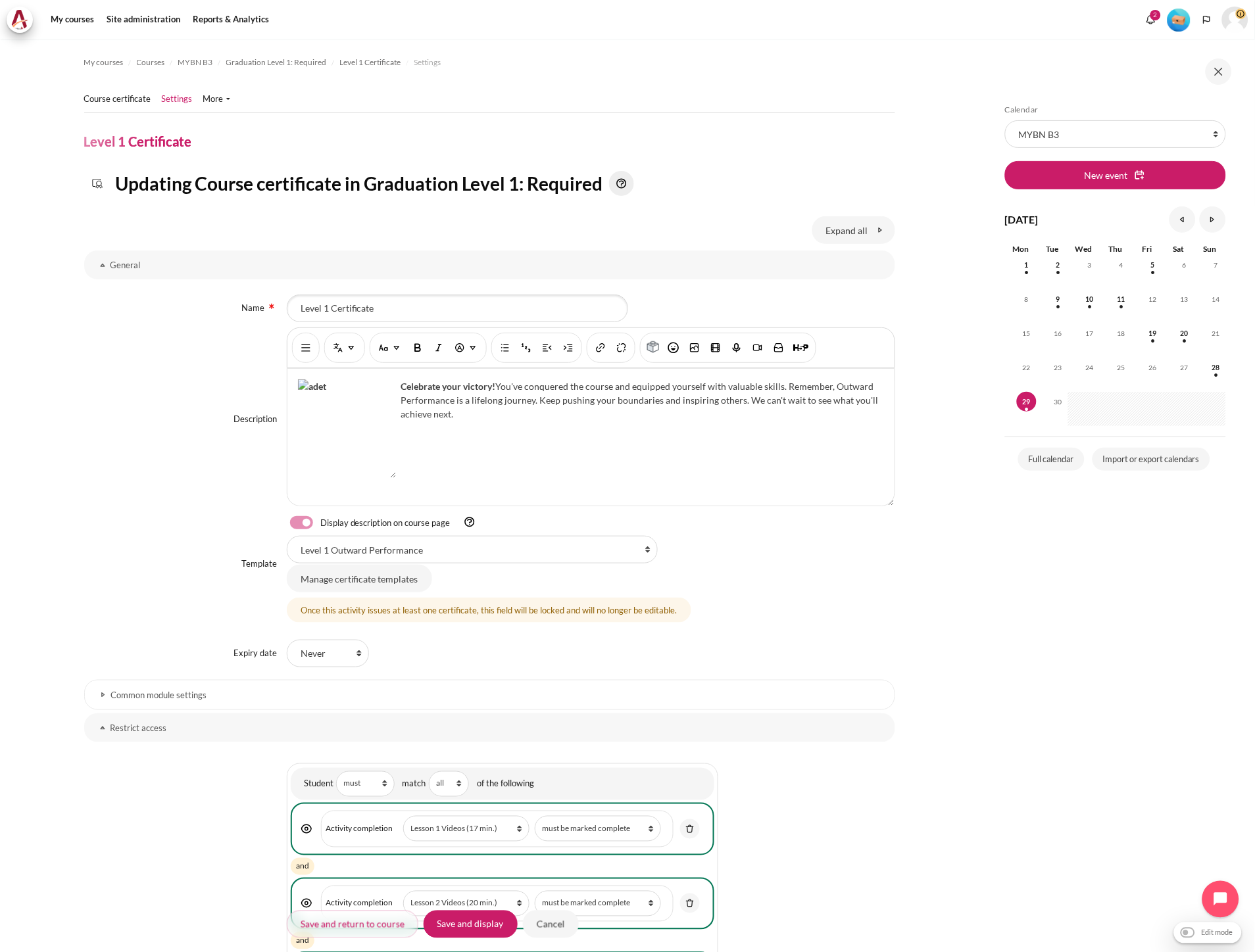
drag, startPoint x: 952, startPoint y: 776, endPoint x: 938, endPoint y: 784, distance: 16.1
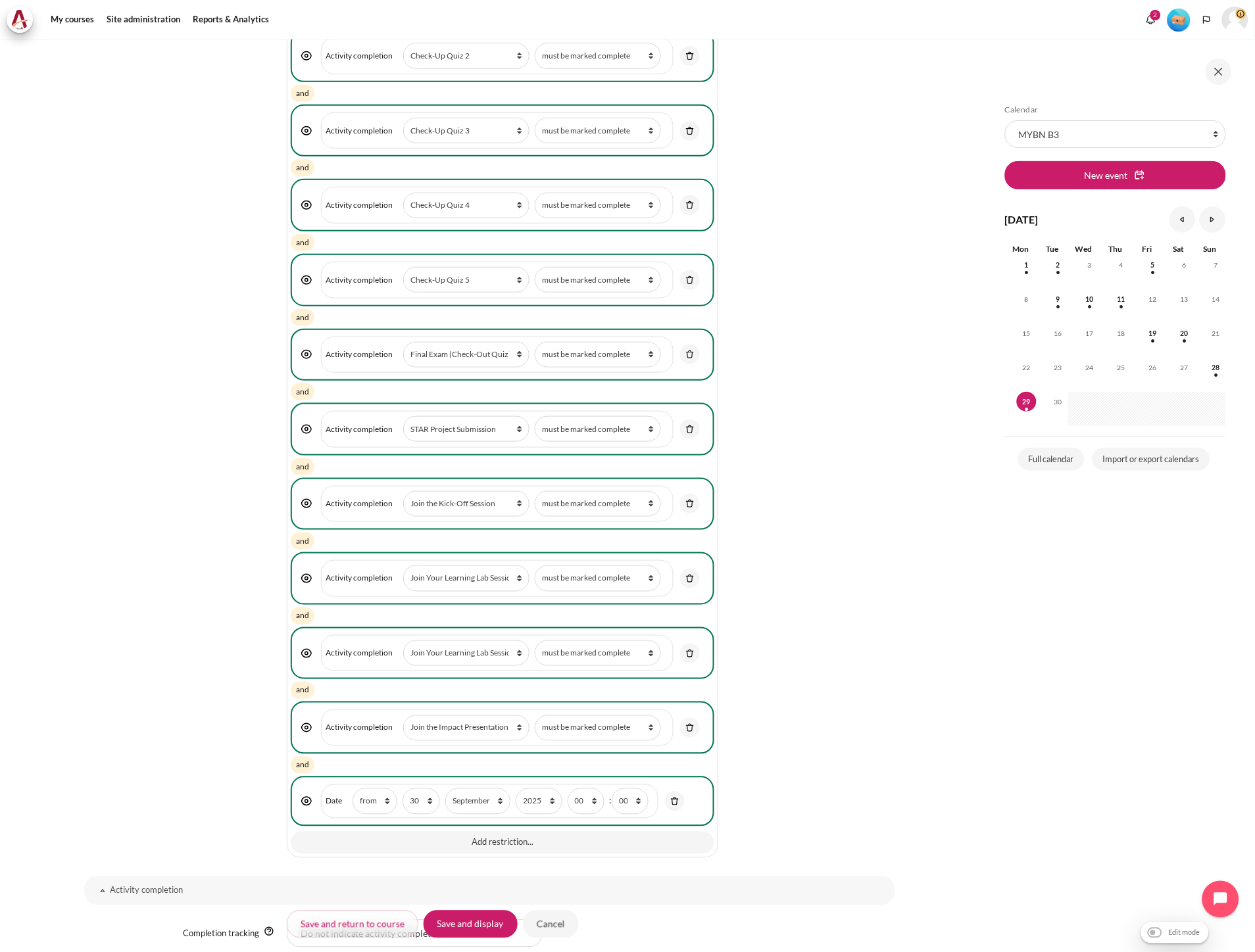
scroll to position [1755, 0]
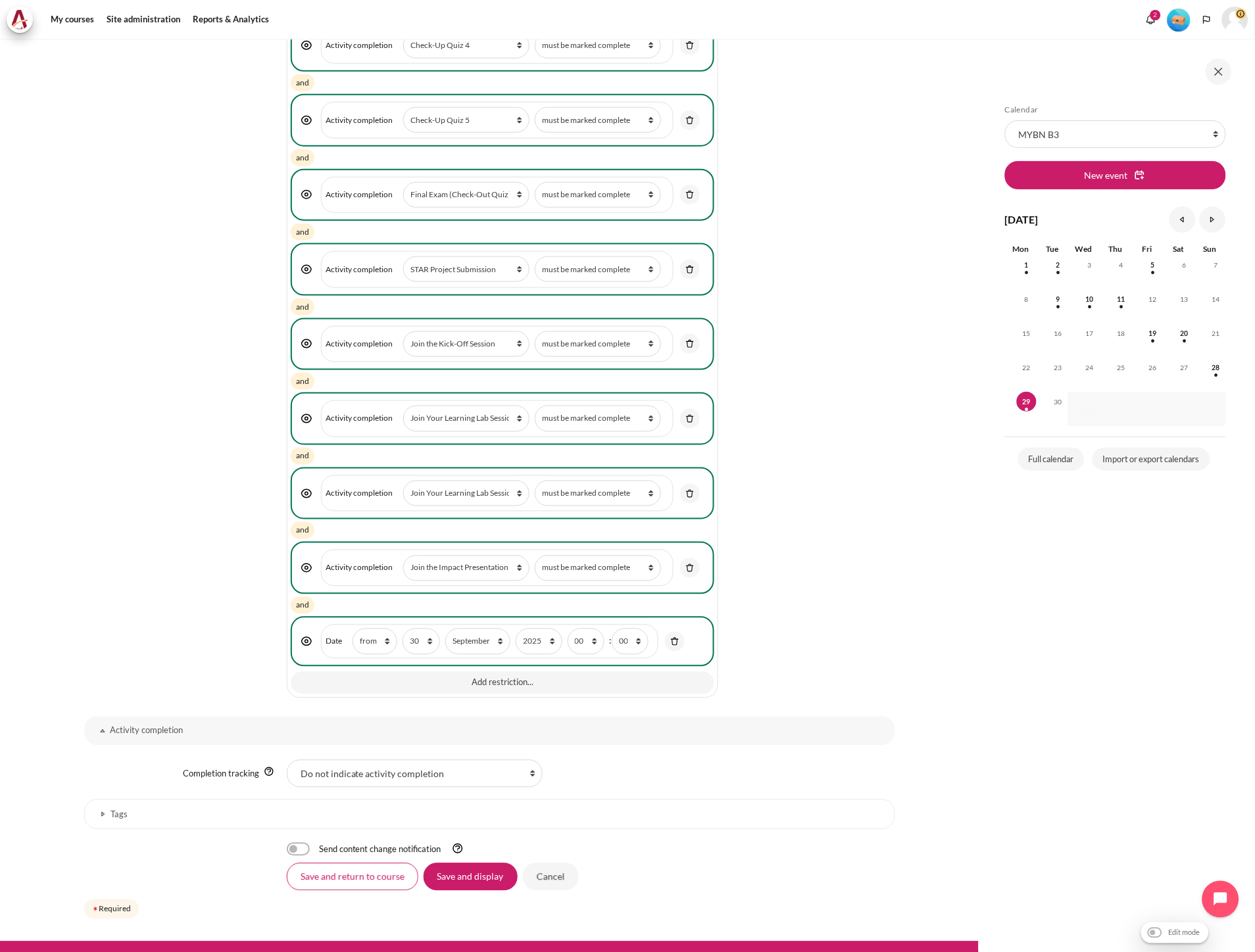
click at [340, 864] on input "Save and return to course" at bounding box center [353, 877] width 132 height 27
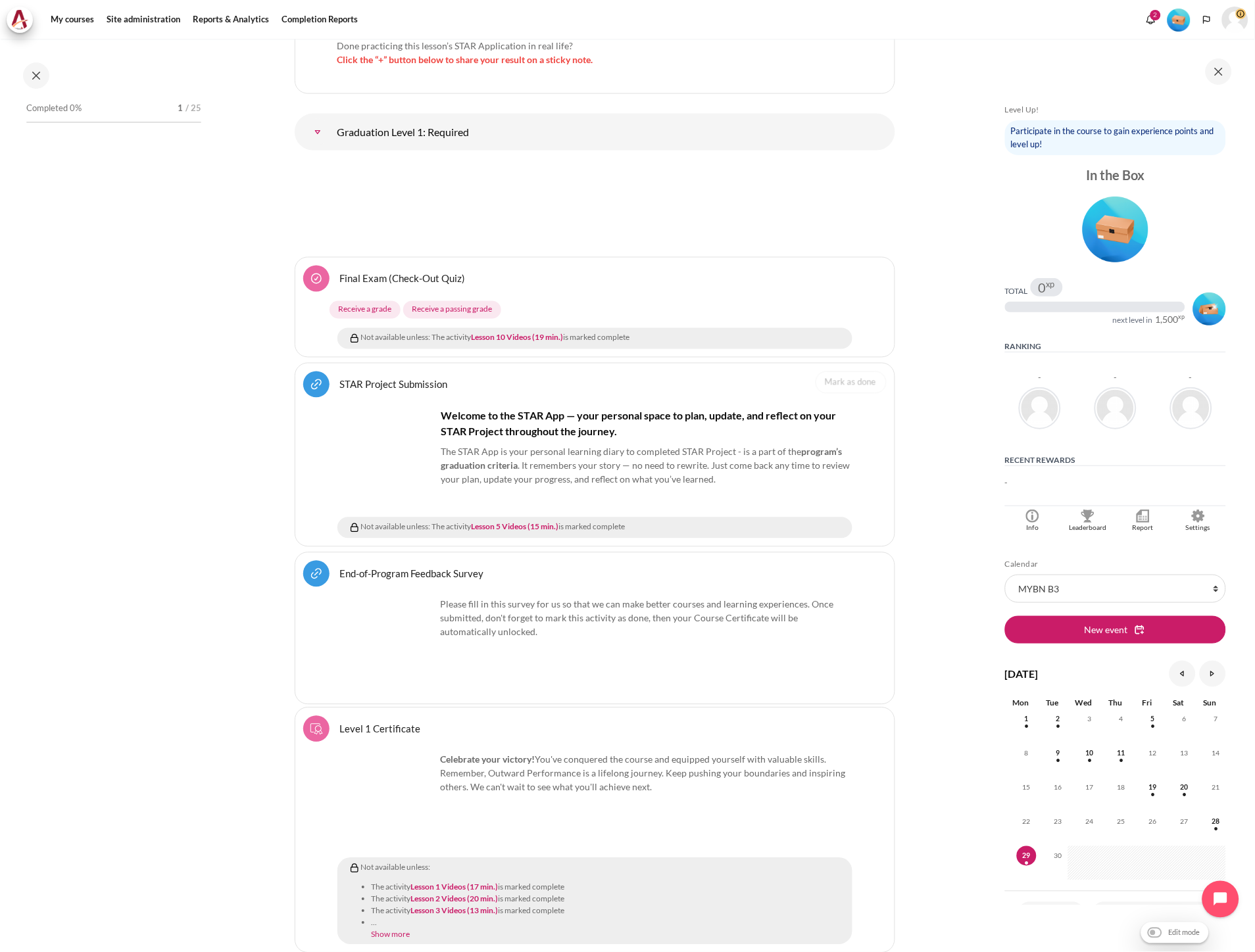
scroll to position [14818, 0]
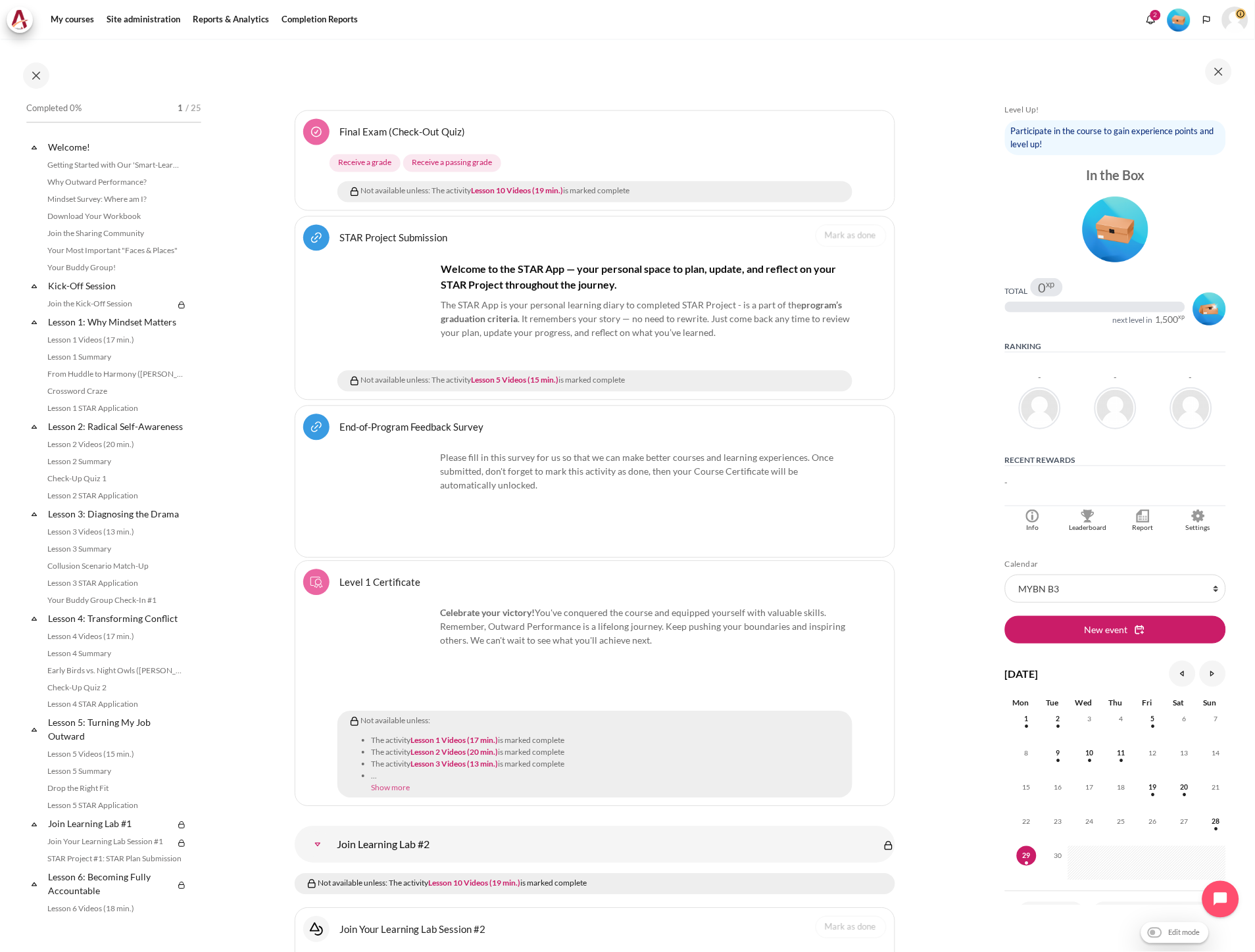
click at [389, 784] on link "Show more" at bounding box center [391, 788] width 38 height 10
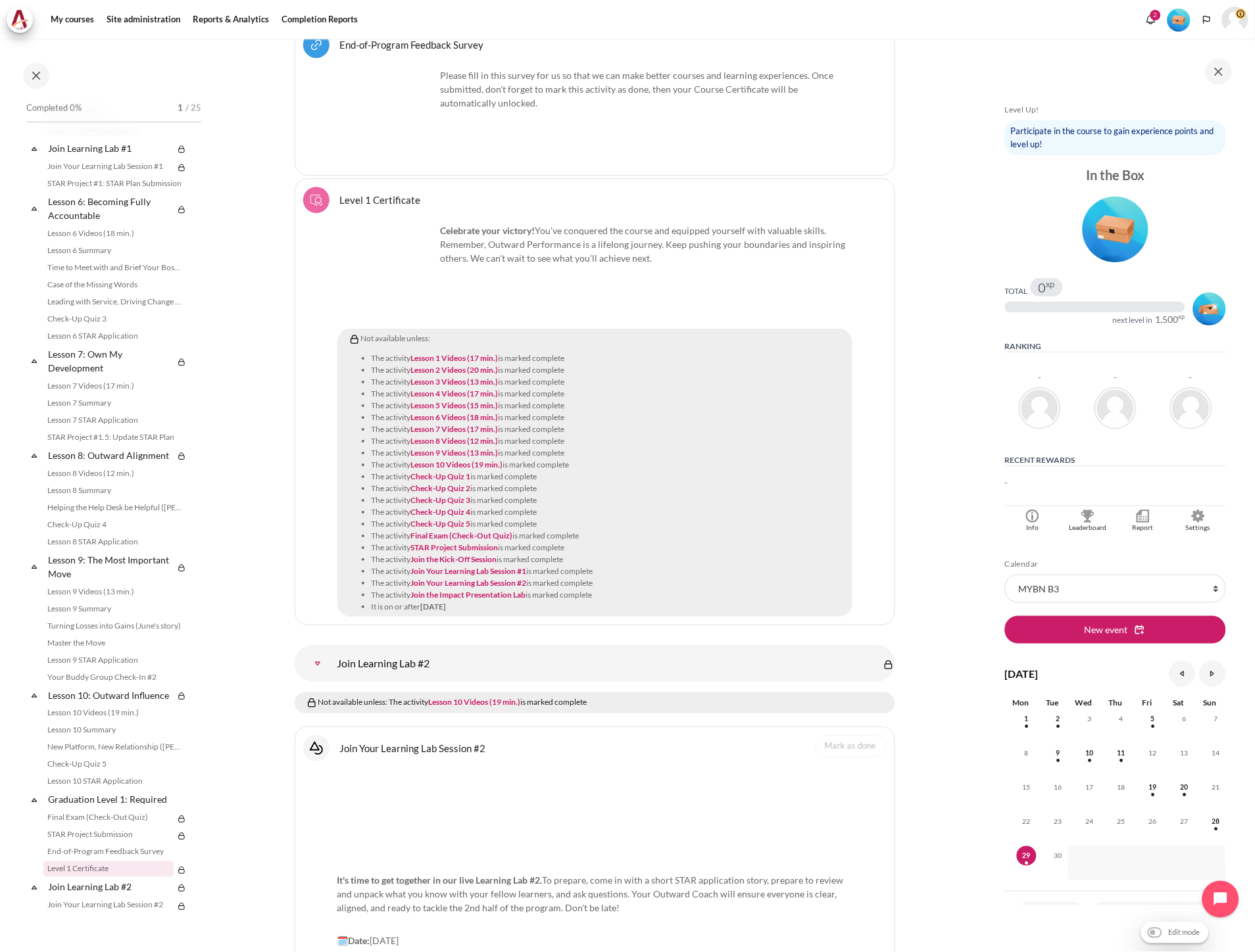
scroll to position [15110, 0]
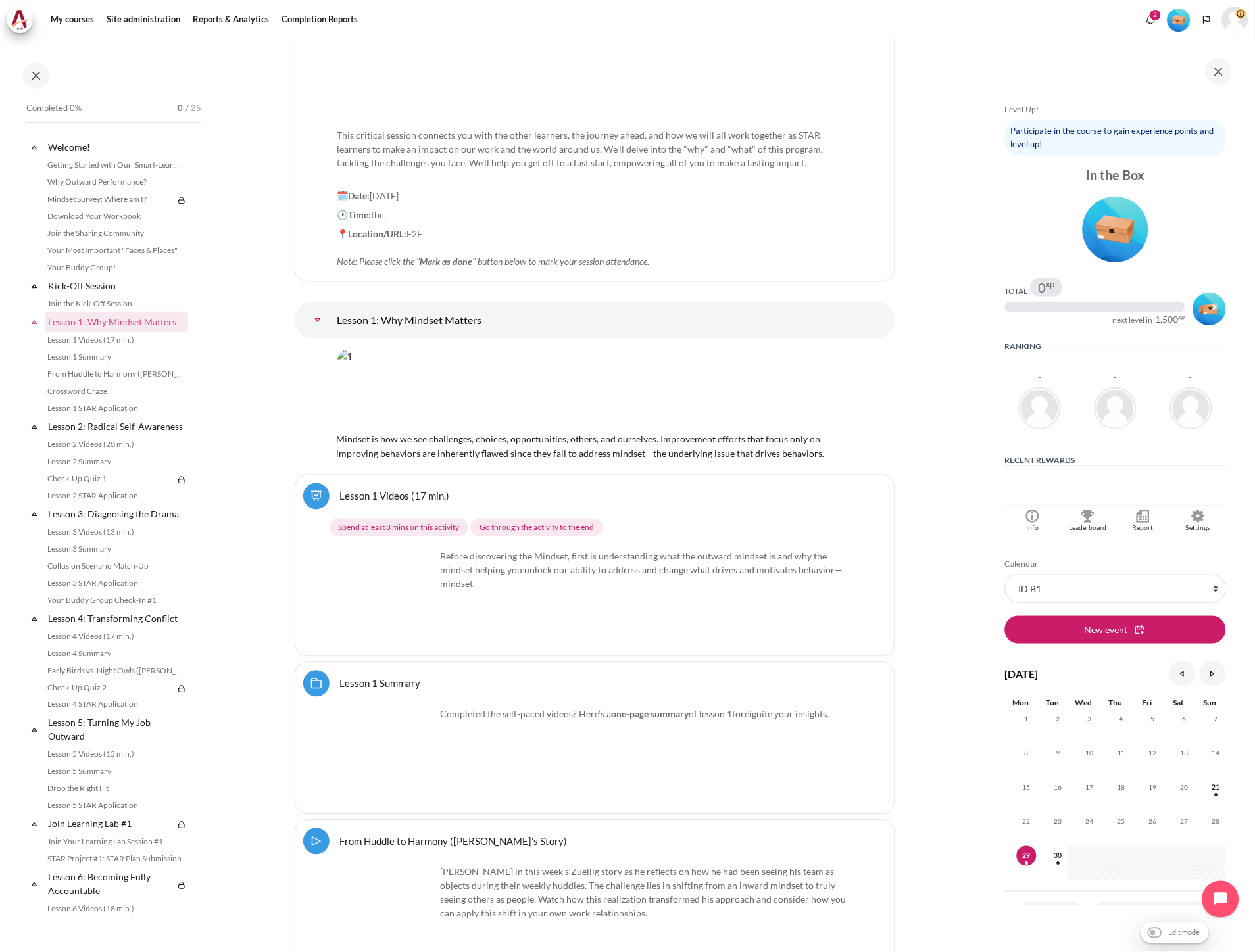
scroll to position [1826, 0]
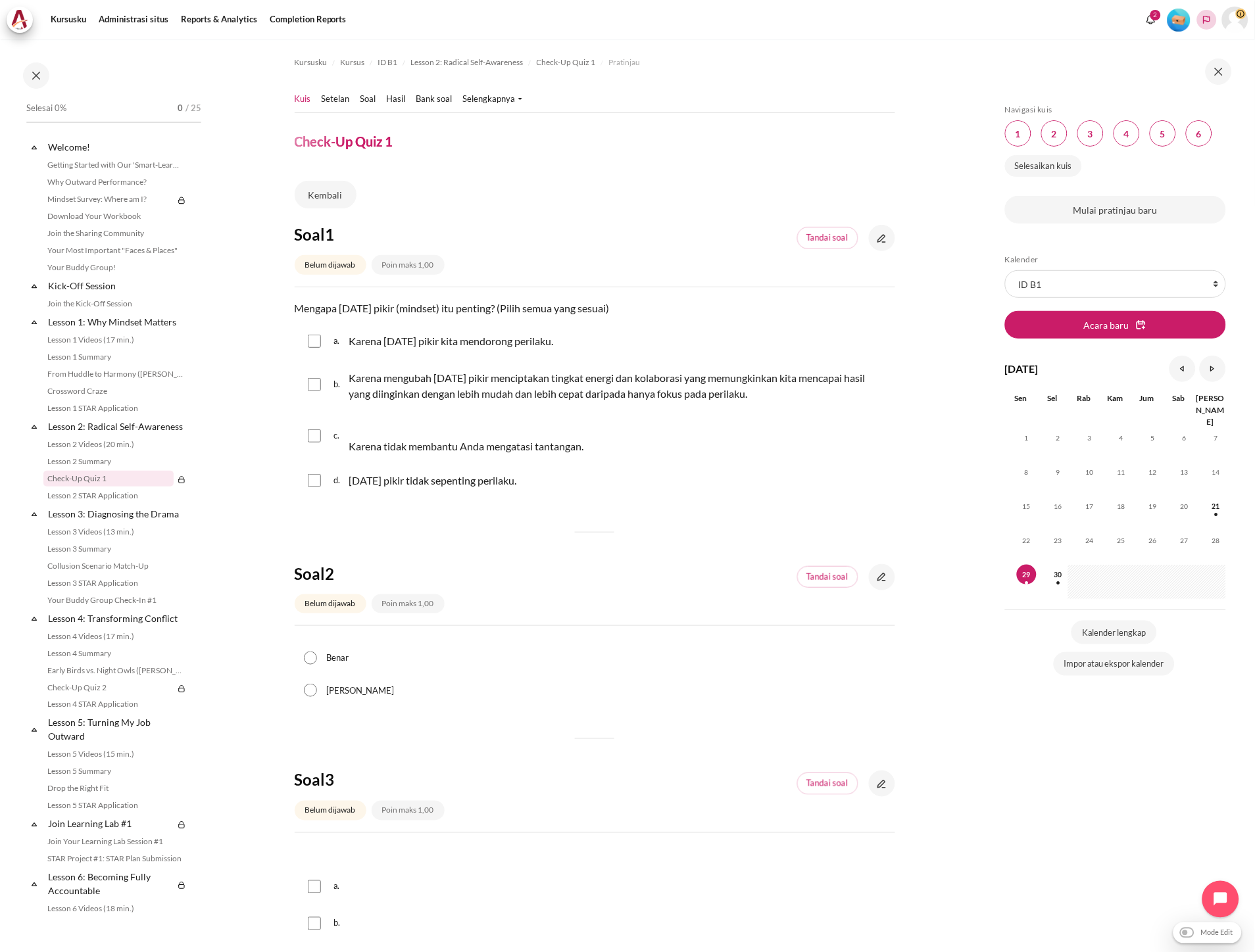
click at [1208, 27] on button "Languages" at bounding box center [1206, 19] width 20 height 20
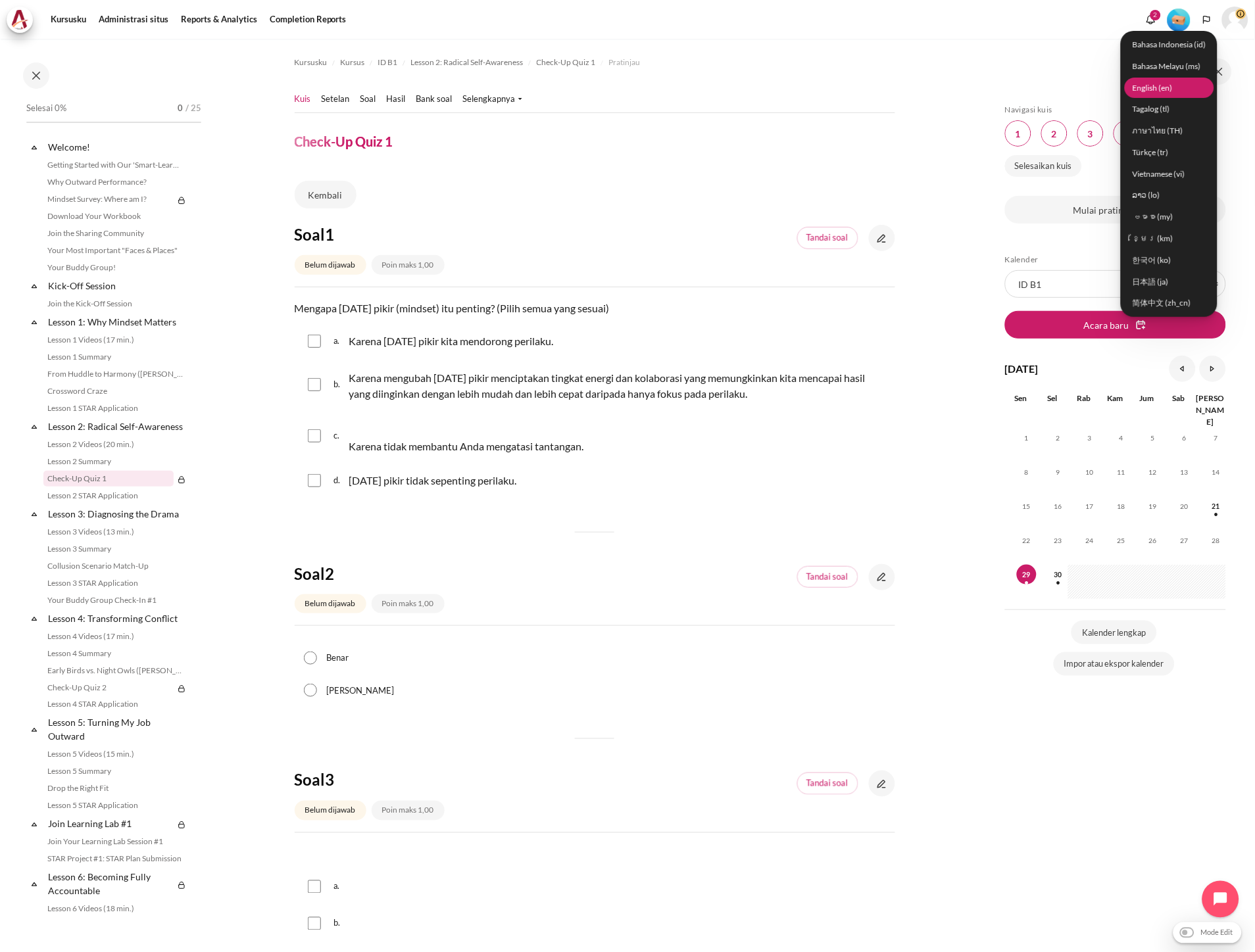
click at [1161, 93] on link "English ‎(en)‎" at bounding box center [1169, 87] width 90 height 20
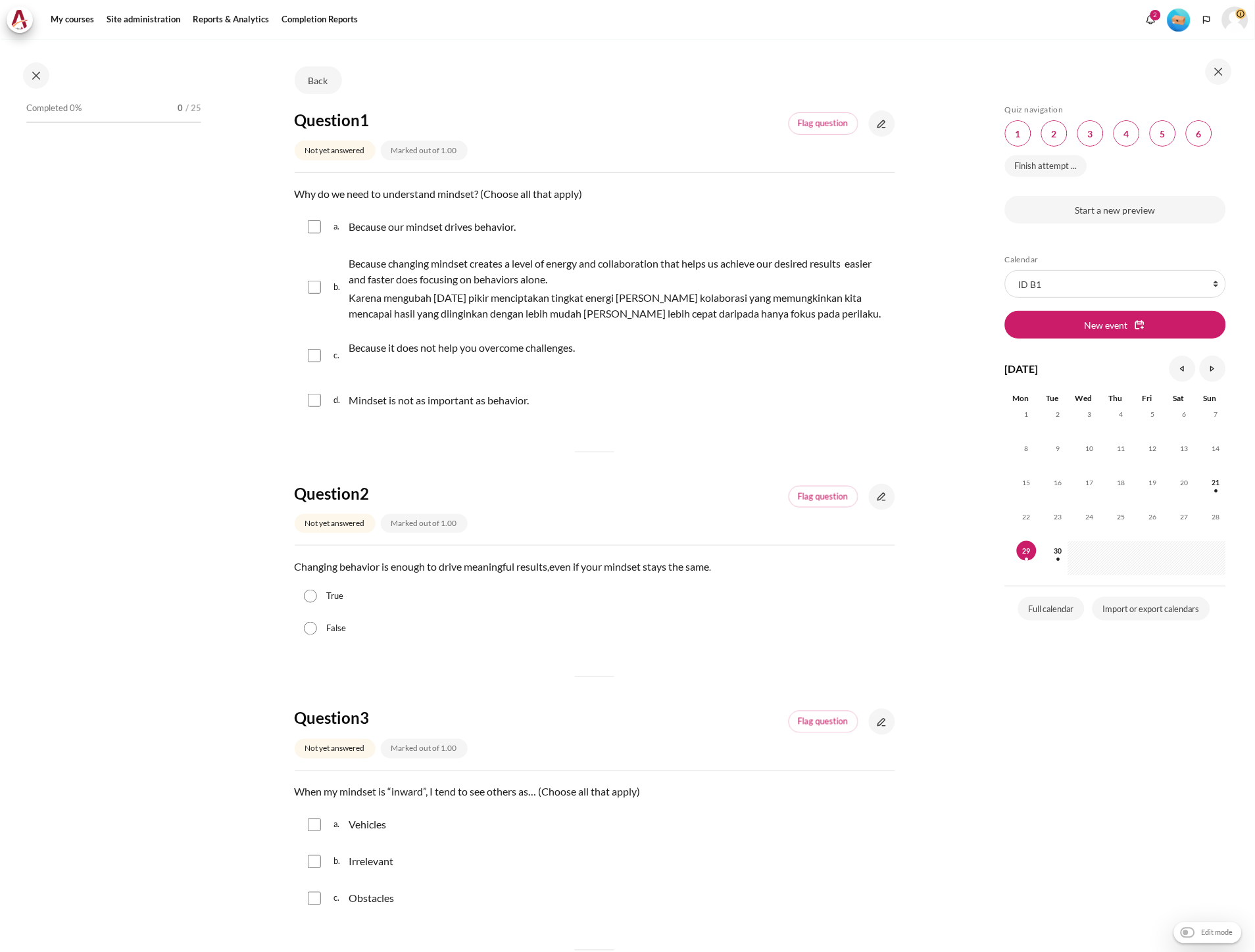
scroll to position [146, 0]
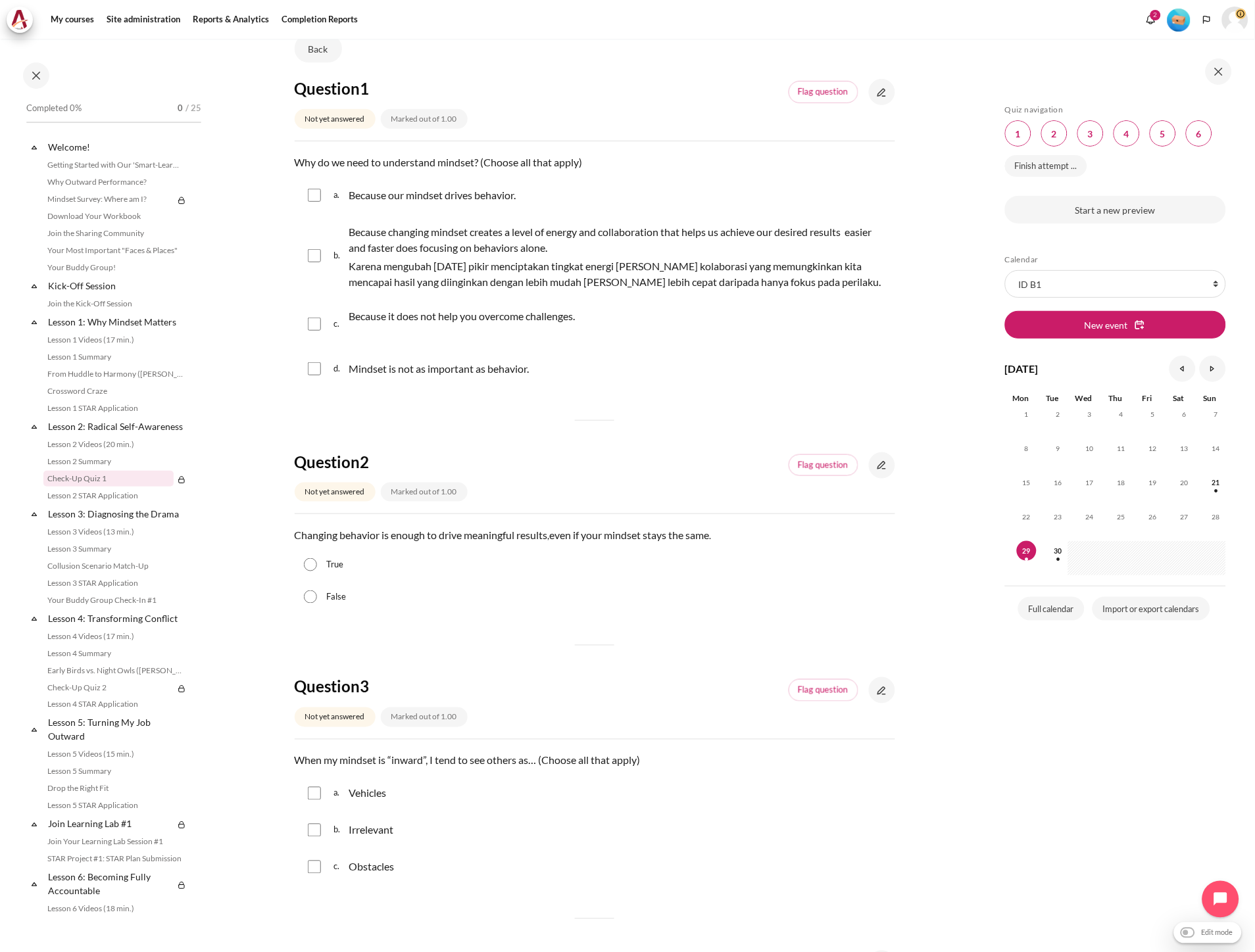
scroll to position [219, 0]
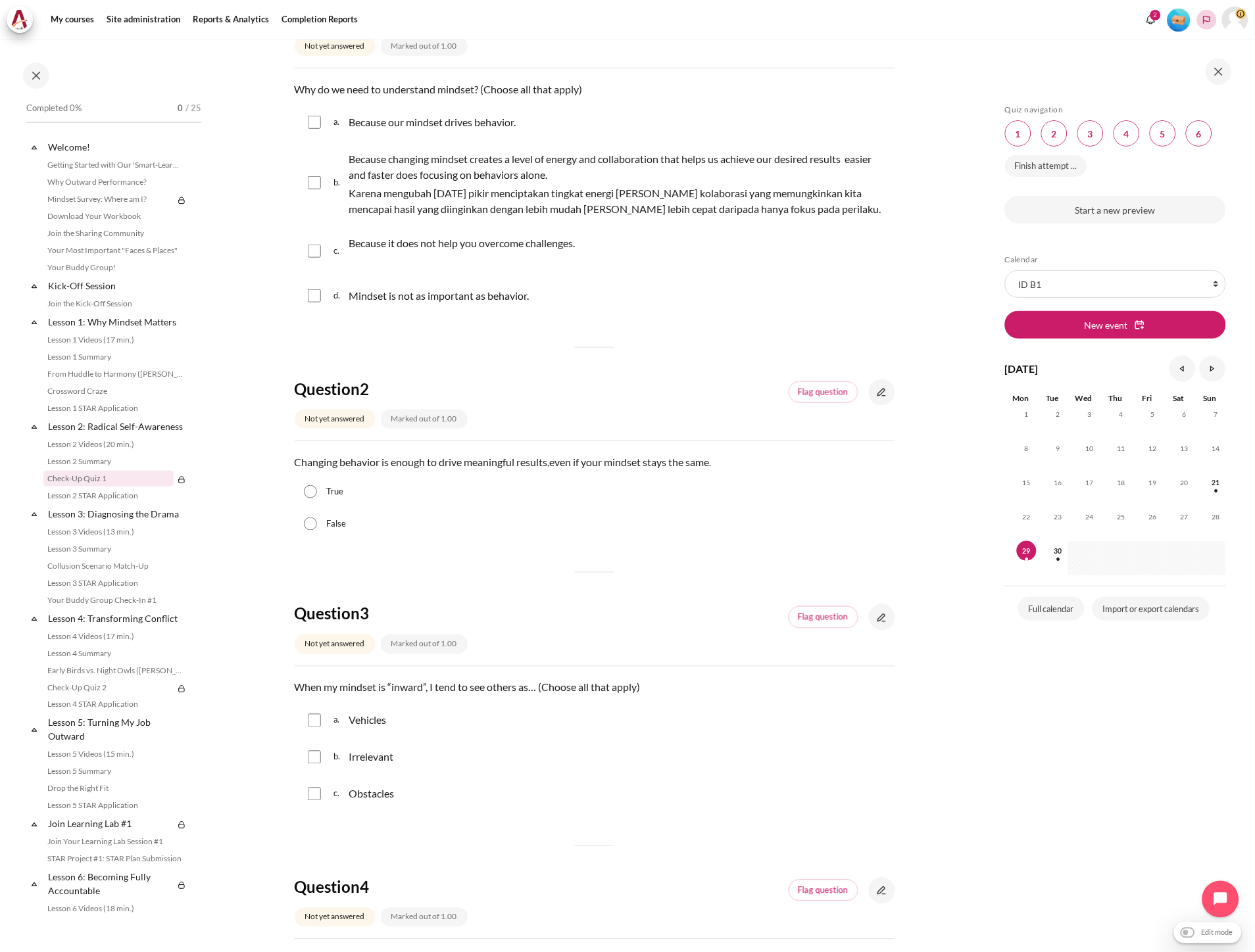
click at [1204, 22] on polyline "Languages" at bounding box center [1206, 19] width 10 height 10
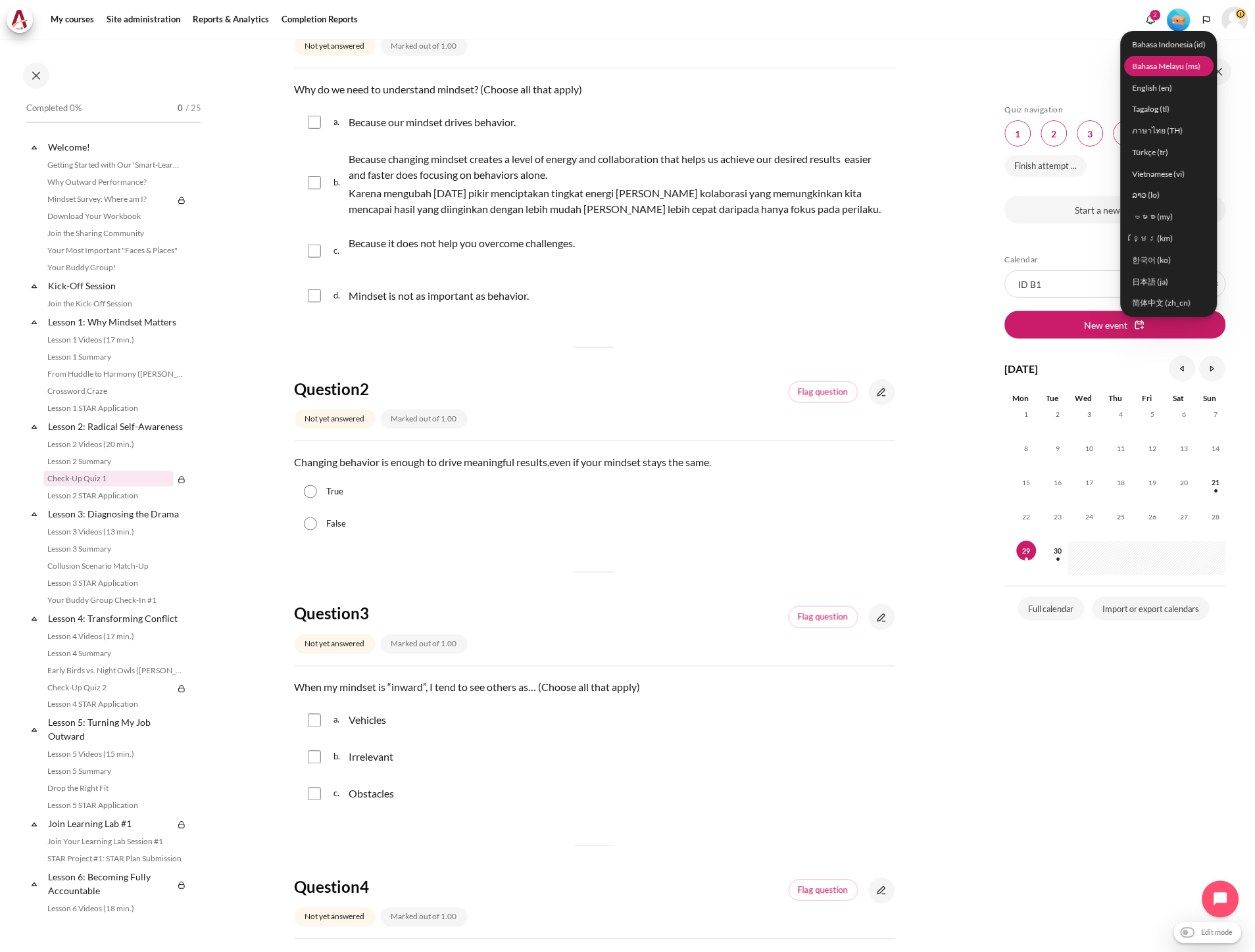
click at [1178, 63] on link "Bahasa Melayu ‎(ms)‎" at bounding box center [1169, 66] width 90 height 20
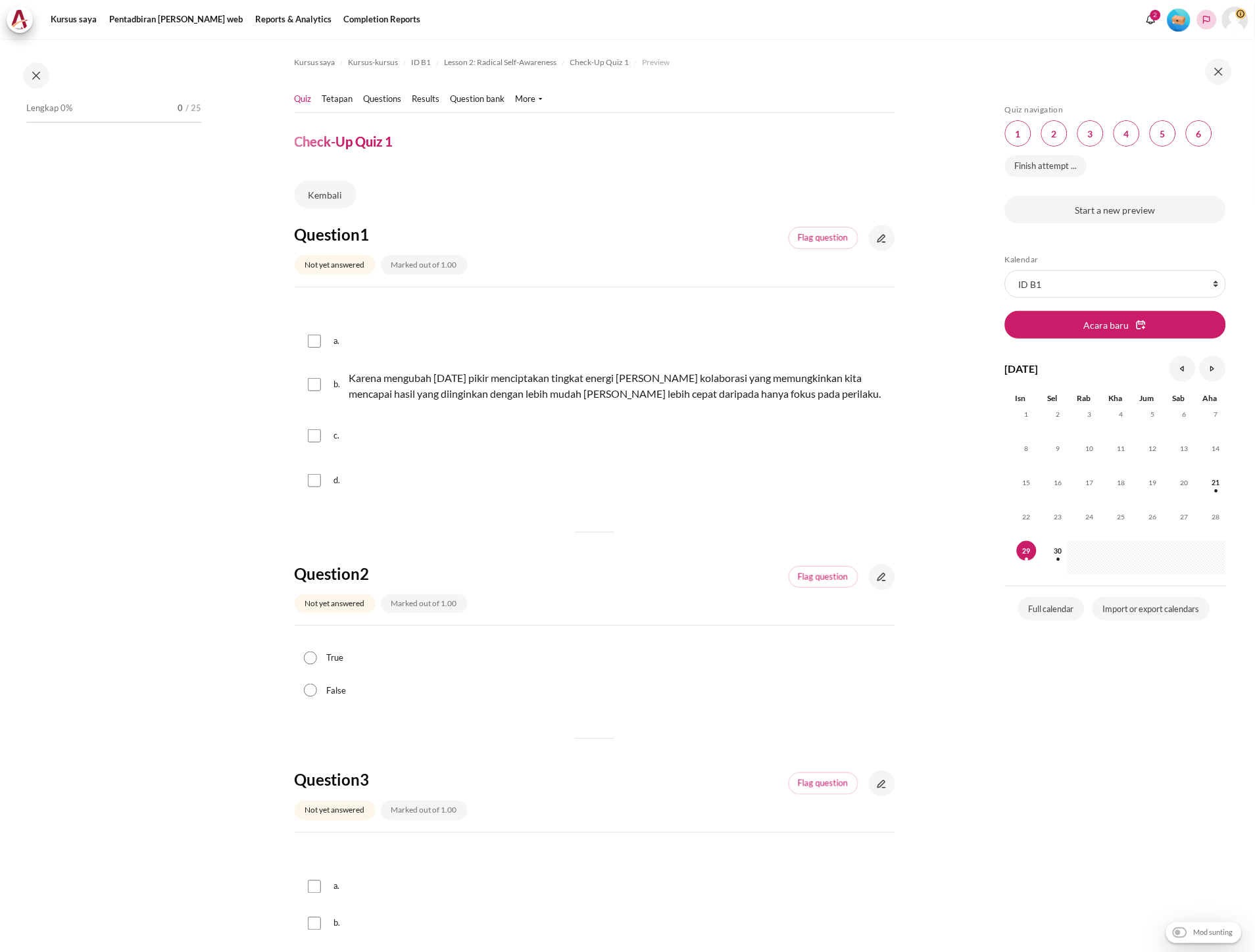
drag, startPoint x: 0, startPoint y: 0, endPoint x: 1207, endPoint y: 22, distance: 1207.2
click at [1207, 22] on polyline "Languages" at bounding box center [1206, 19] width 10 height 10
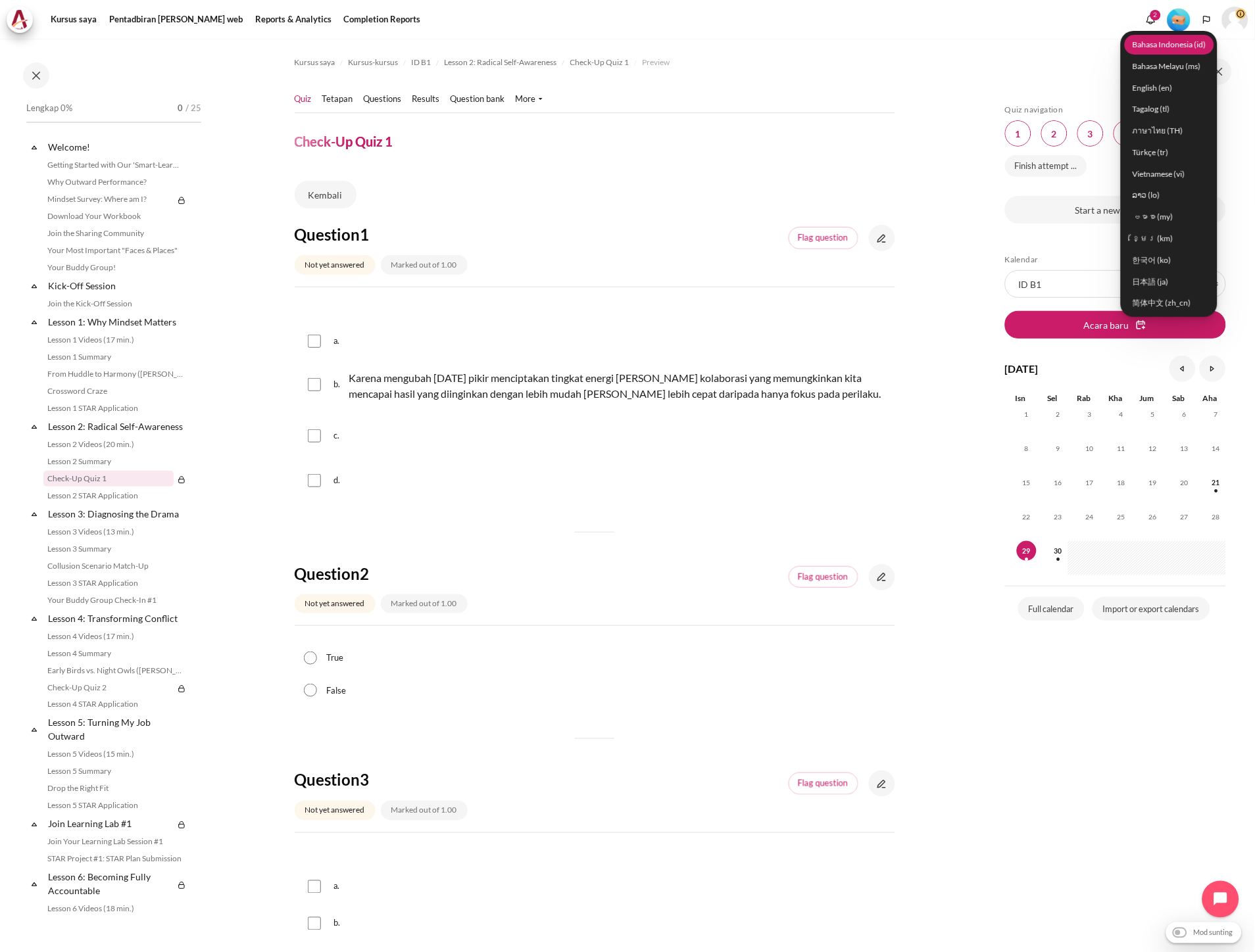
click at [1199, 50] on link "Bahasa Indonesia ‎(id)‎" at bounding box center [1169, 44] width 90 height 20
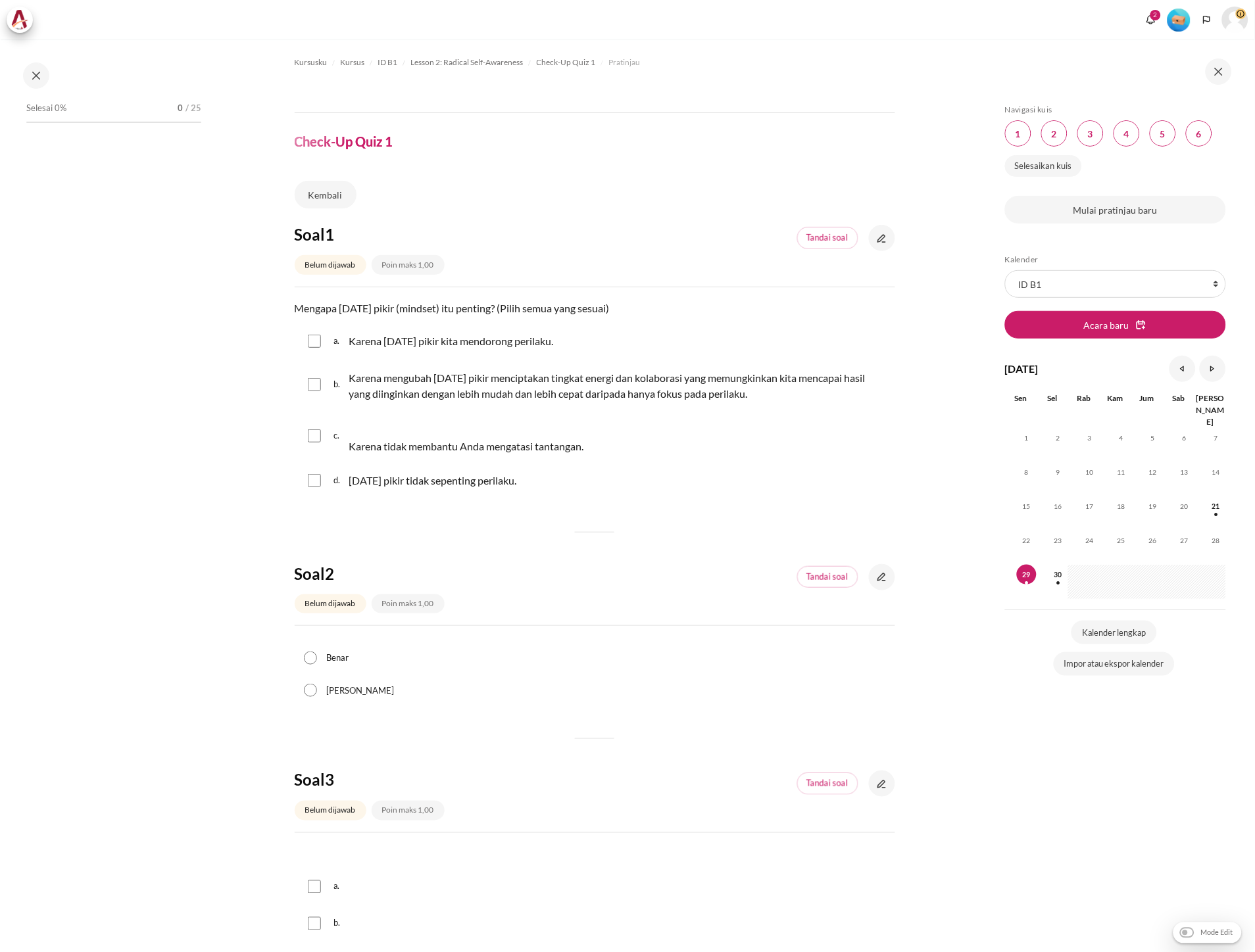
scroll to position [73, 0]
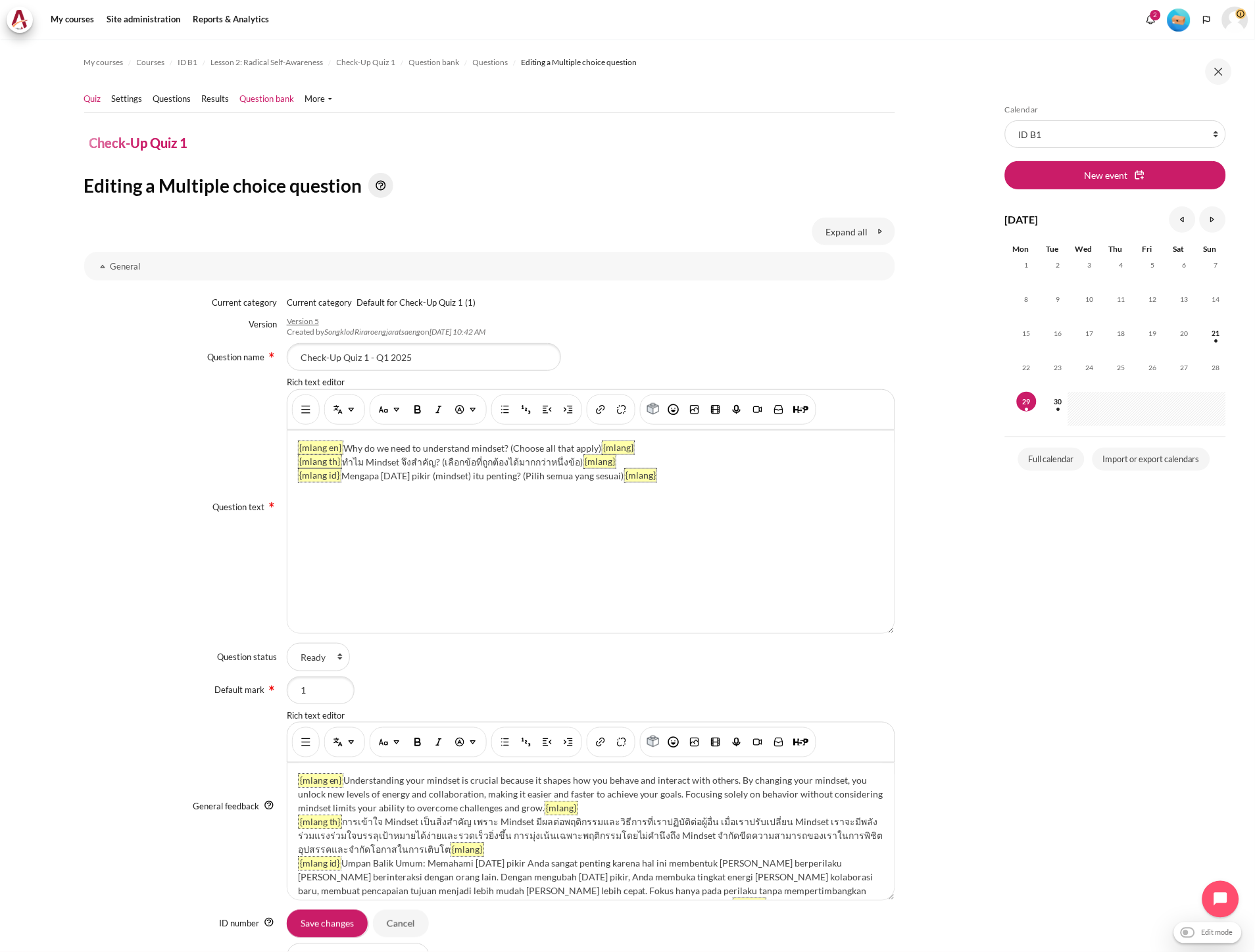
click at [99, 102] on link "Quiz" at bounding box center [92, 99] width 17 height 13
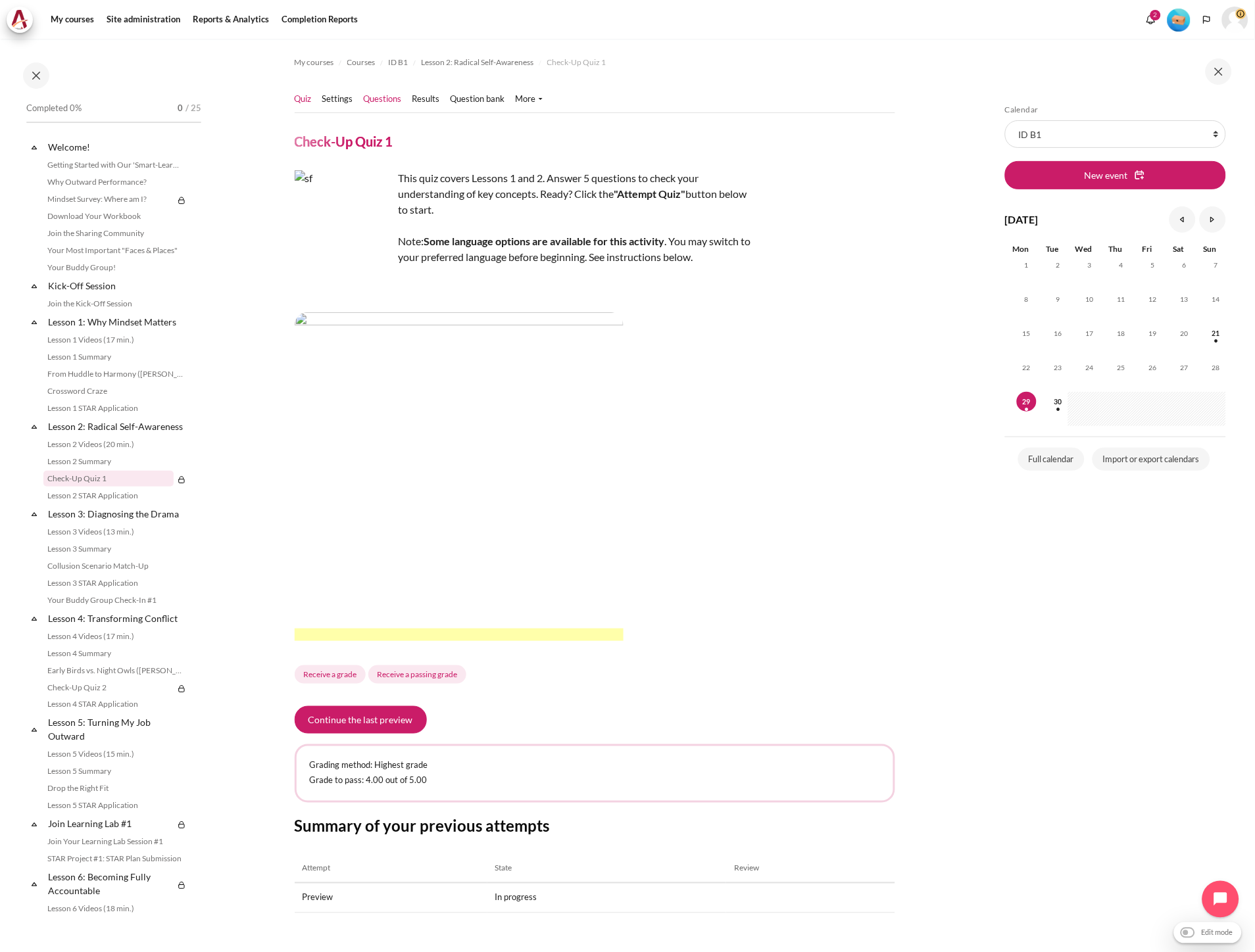
click at [376, 102] on link "Questions" at bounding box center [383, 99] width 38 height 13
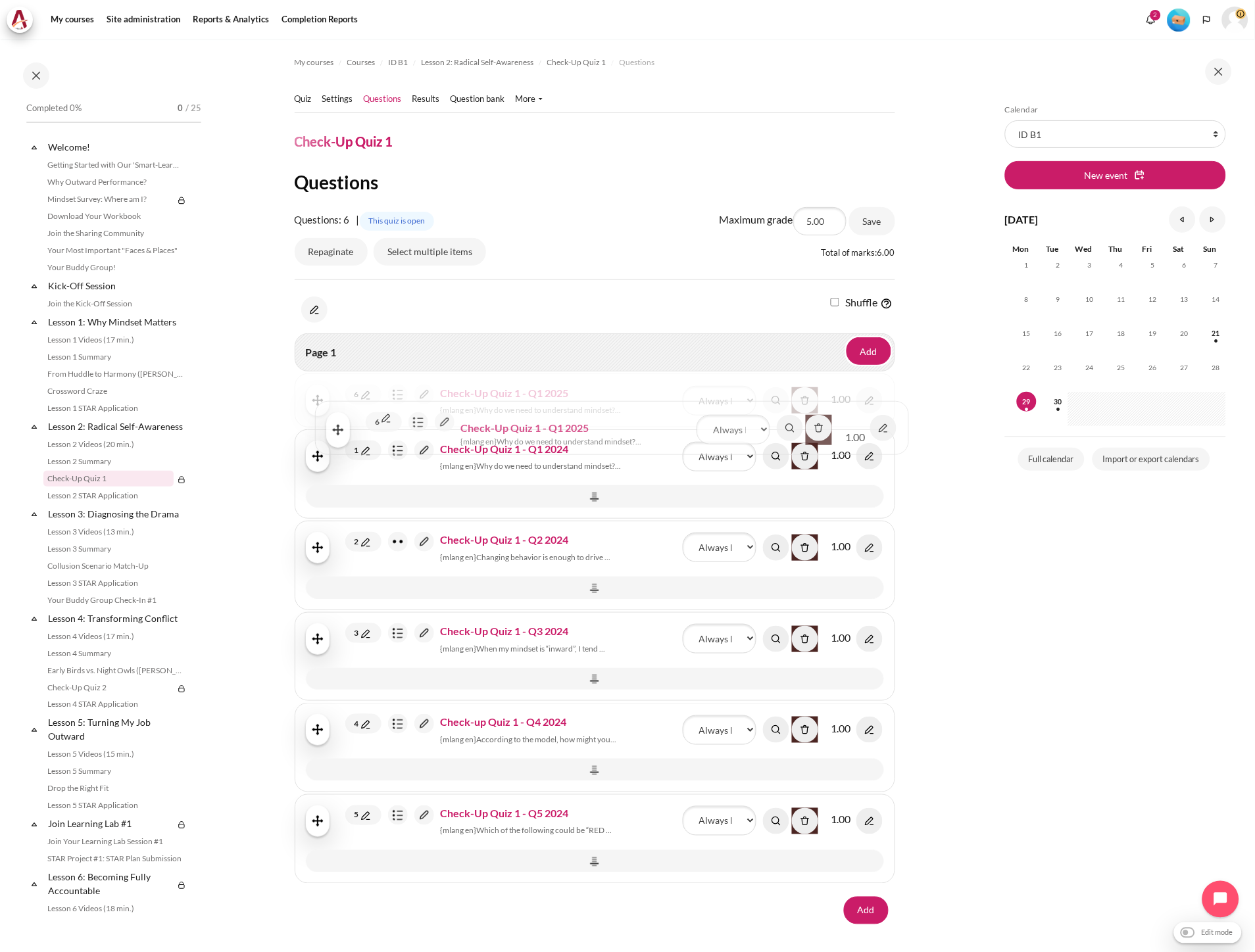
drag, startPoint x: 313, startPoint y: 864, endPoint x: 334, endPoint y: 432, distance: 432.5
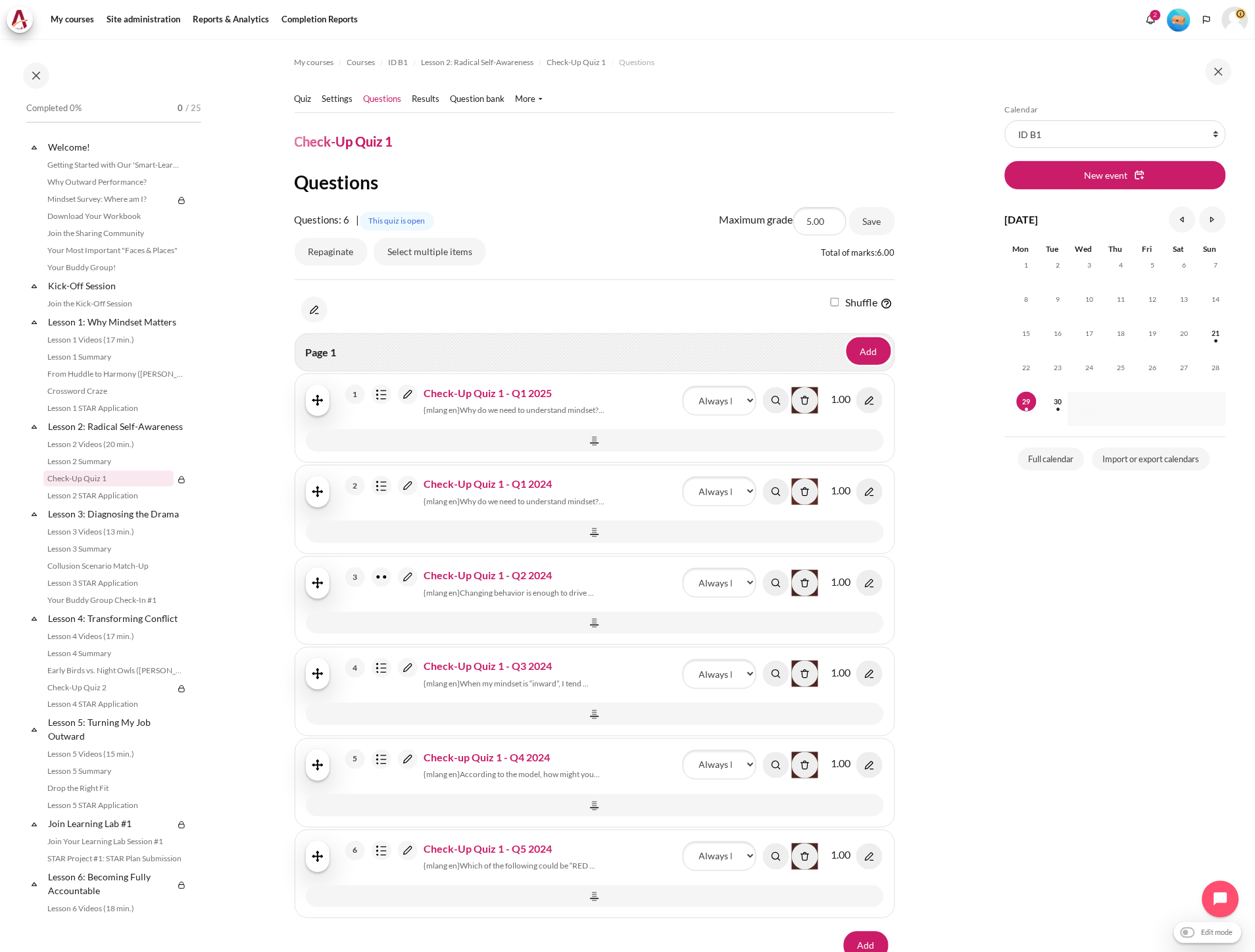
click at [793, 488] on img "Content" at bounding box center [804, 492] width 26 height 26
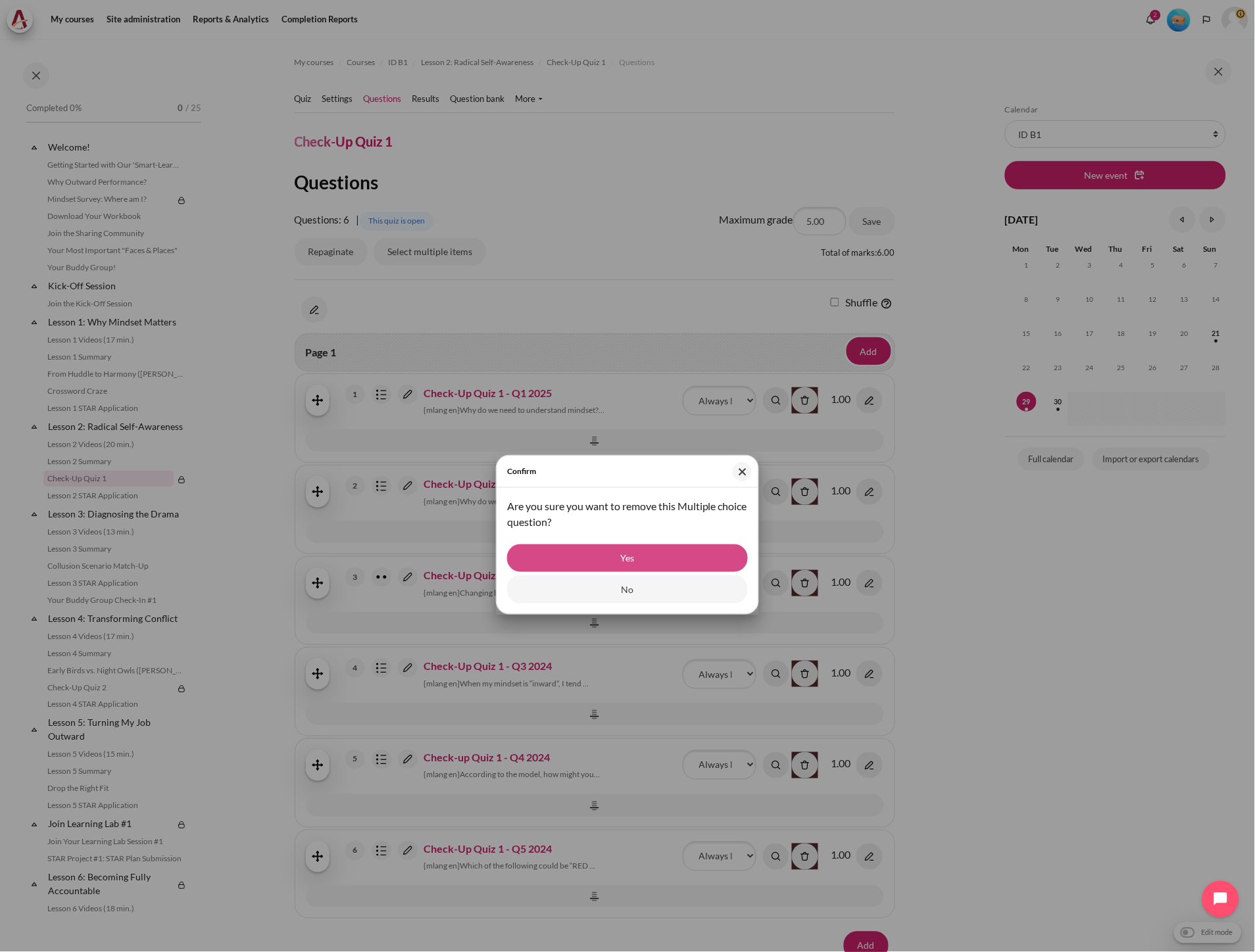
click at [631, 551] on input "Yes" at bounding box center [627, 558] width 241 height 27
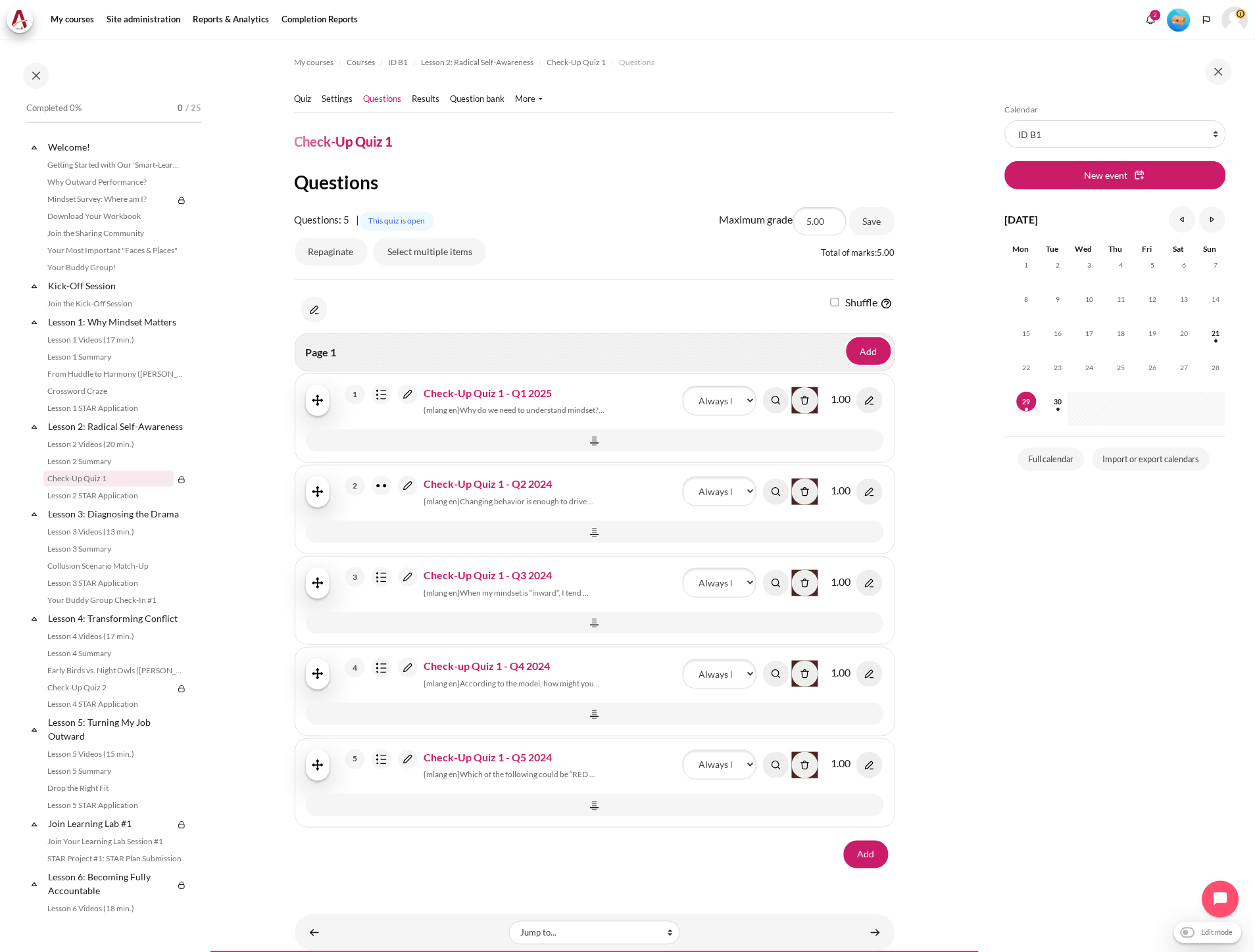
click at [406, 392] on img "Content" at bounding box center [407, 395] width 20 height 20
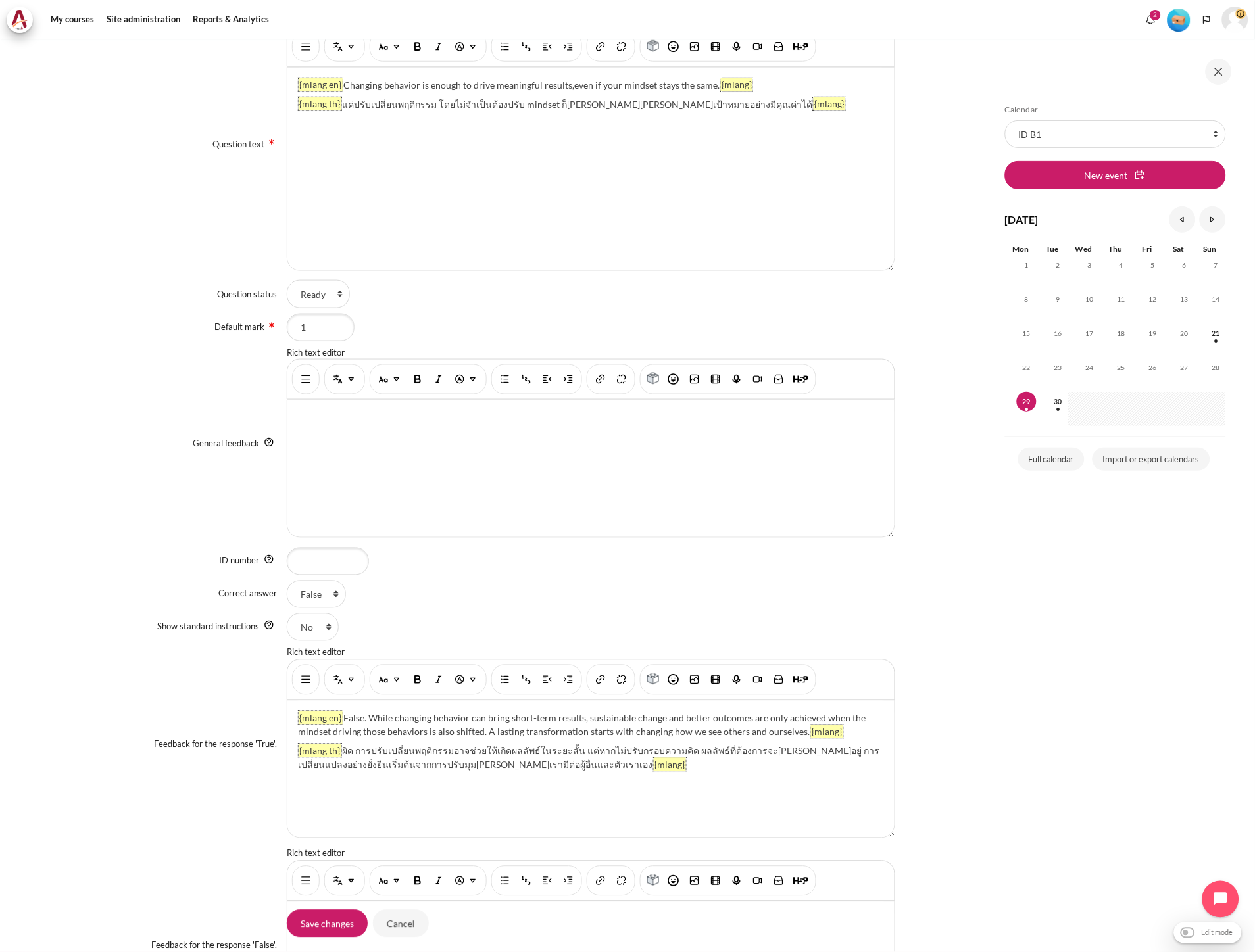
scroll to position [509, 0]
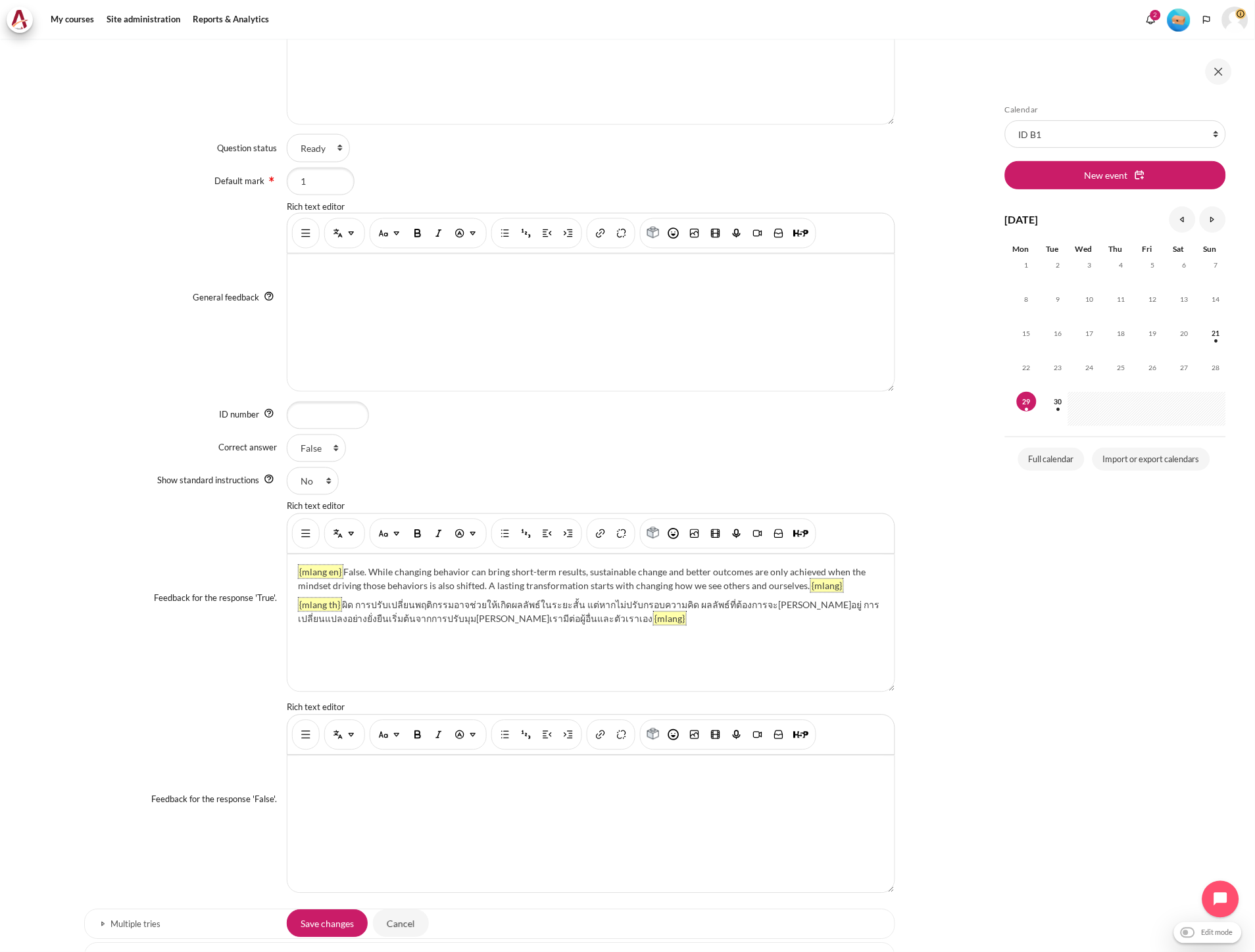
click at [697, 626] on div "{mlang en} False. While changing behavior can bring short-term results, sustain…" at bounding box center [590, 623] width 607 height 137
click at [306, 539] on img "Show/hide advanced buttons" at bounding box center [306, 534] width 13 height 13
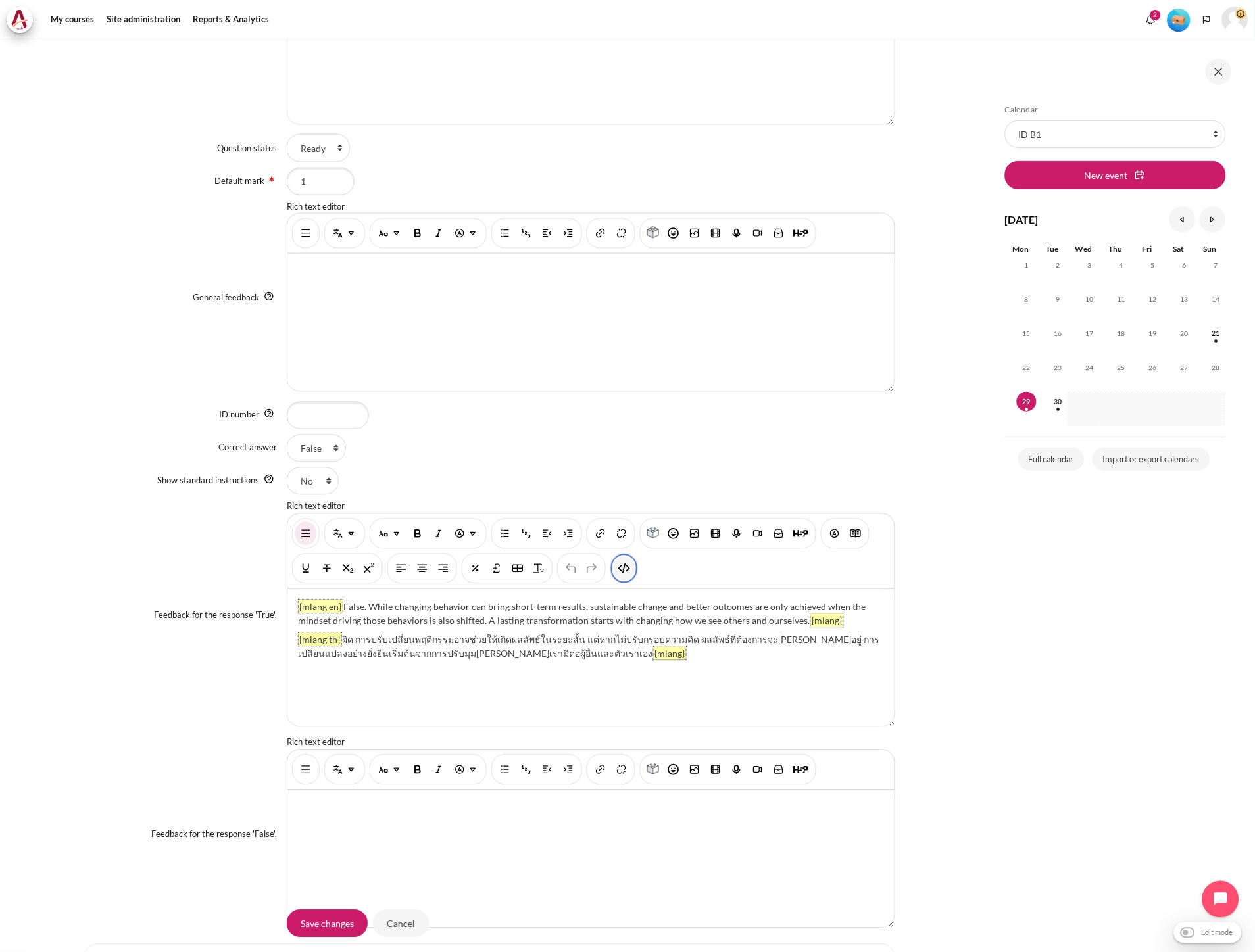
click at [631, 565] on button "HTML" at bounding box center [624, 569] width 21 height 24
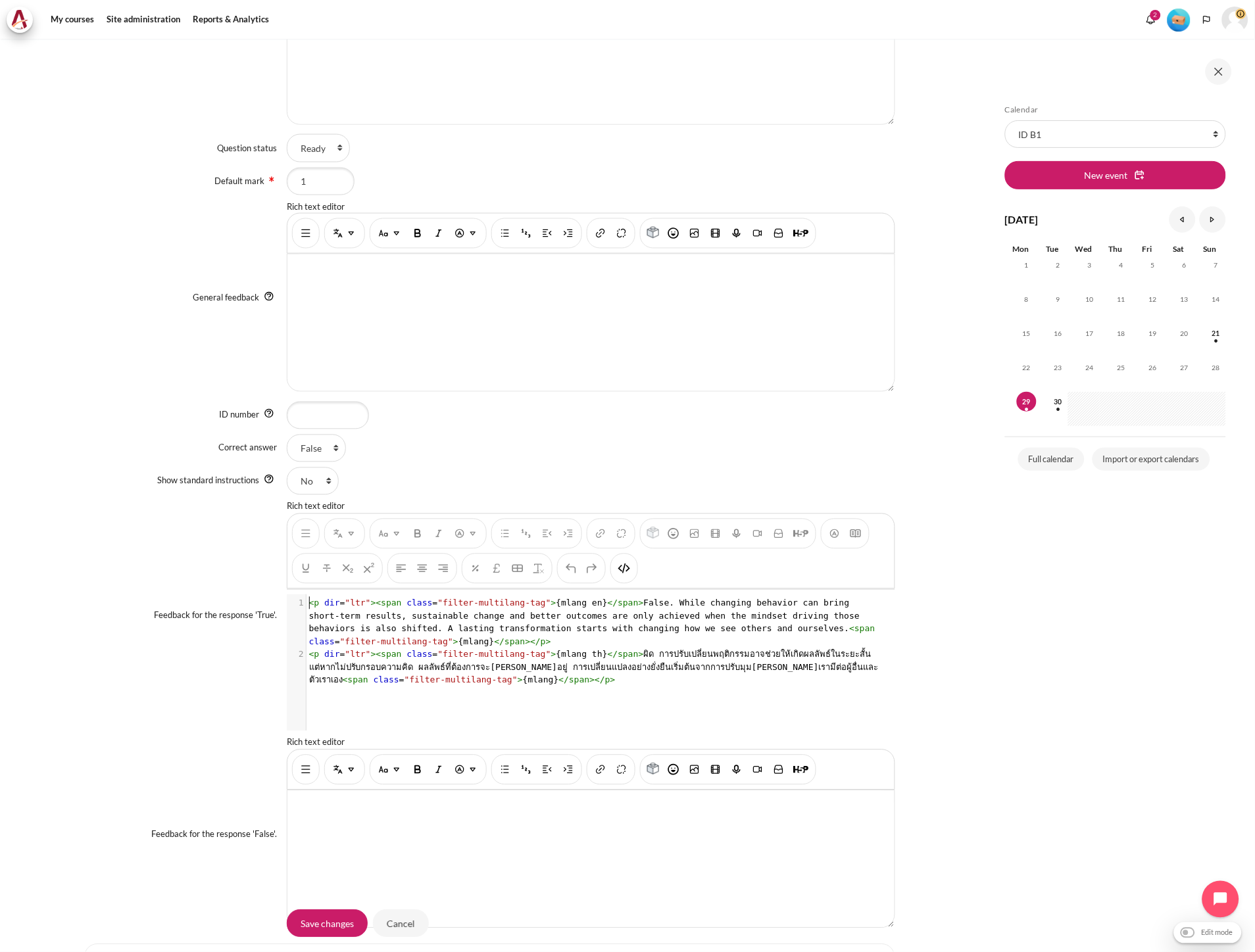
scroll to position [1, 0]
click at [520, 685] on pre "< p dir = "ltr" >< span class = "filter-multilang-tag" > {mlang th} </ span > ผ…" at bounding box center [596, 668] width 580 height 38
click at [626, 568] on img "HTML" at bounding box center [624, 569] width 13 height 13
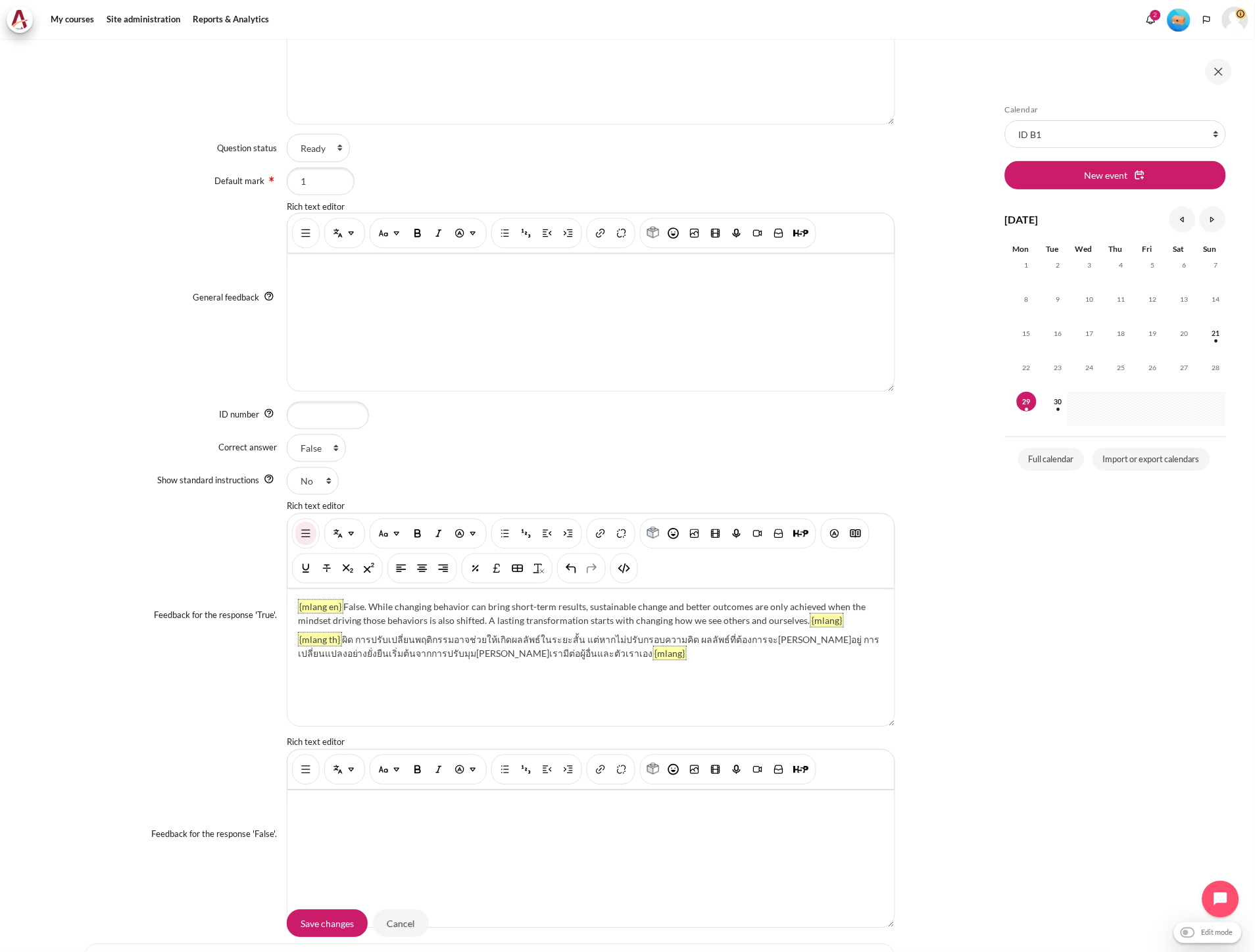
click at [415, 689] on div "{mlang en} False. While changing behavior can bring short-term results, sustain…" at bounding box center [590, 658] width 607 height 137
click at [365, 682] on div "{mlang en} False. While changing behavior can bring short-term results, sustain…" at bounding box center [590, 658] width 607 height 137
click at [636, 662] on div "{mlang en} False. While changing behavior can bring short-term results, sustain…" at bounding box center [590, 658] width 607 height 137
click at [623, 574] on img "HTML" at bounding box center [624, 569] width 13 height 13
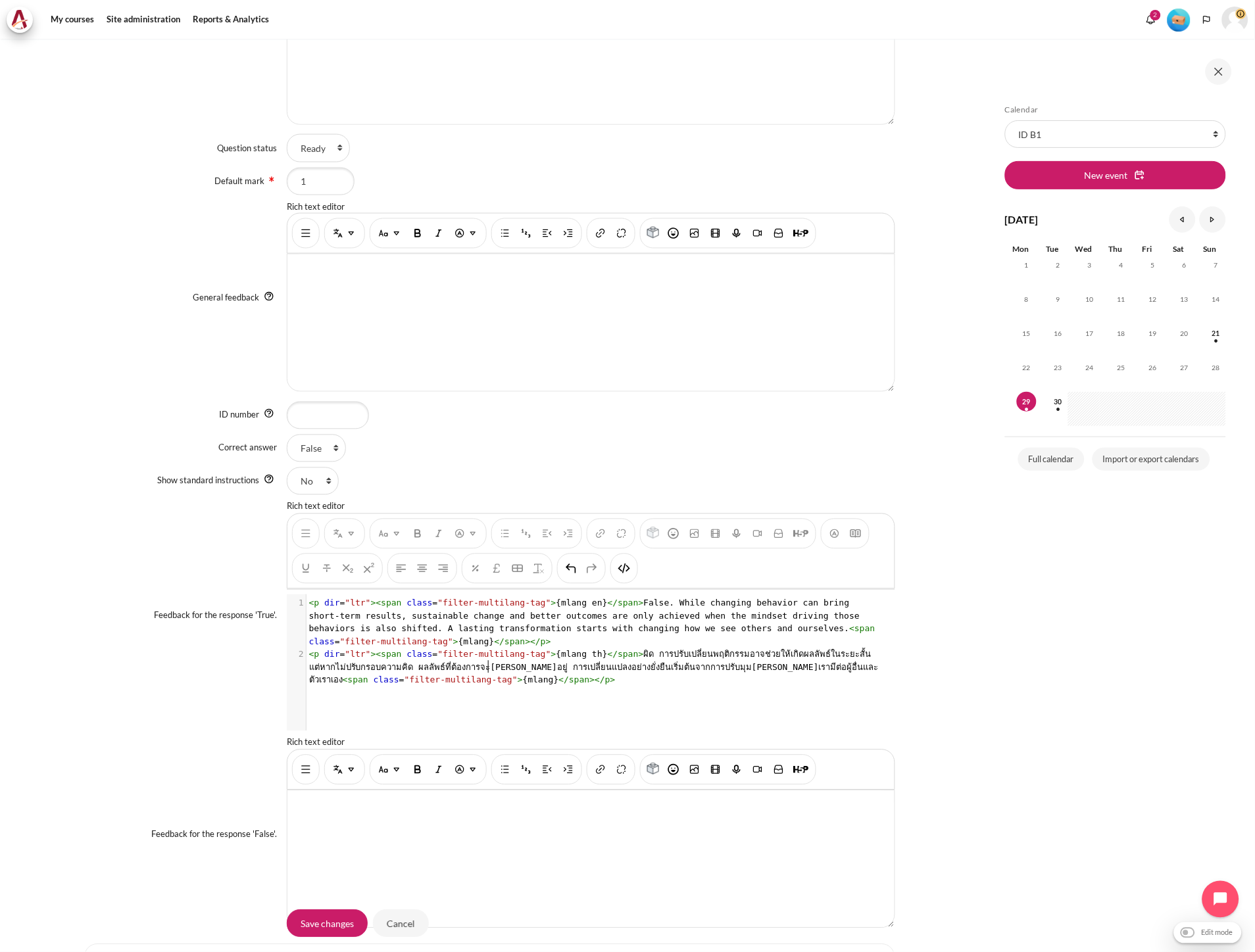
click at [488, 673] on span "< p dir = "ltr" >< span class = "filter-multilang-tag" > {mlang th} </ span > ผ…" at bounding box center [593, 667] width 569 height 35
click at [488, 676] on pre "< p dir = "ltr" >< span class = "filter-multilang-tag" > {mlang th} </ span > ผ…" at bounding box center [596, 668] width 580 height 38
type textarea "9"
click at [617, 569] on img "HTML" at bounding box center [624, 569] width 13 height 13
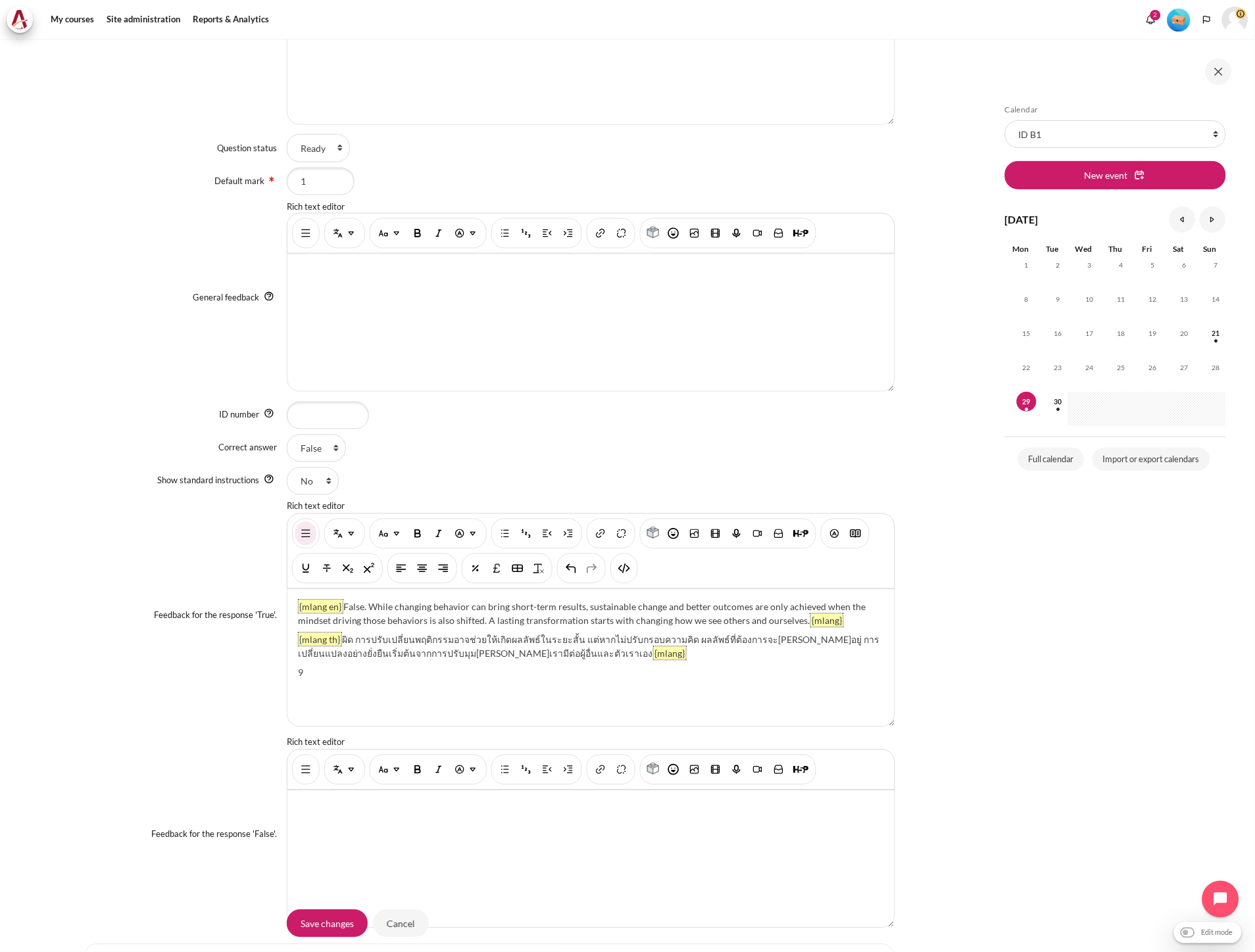
drag, startPoint x: 320, startPoint y: 675, endPoint x: 294, endPoint y: 674, distance: 26.0
click at [294, 674] on div "{mlang en} False. While changing behavior can bring short-term results, sustain…" at bounding box center [590, 658] width 607 height 137
click at [346, 537] on img "Multi-Language Content (v2)" at bounding box center [351, 534] width 13 height 13
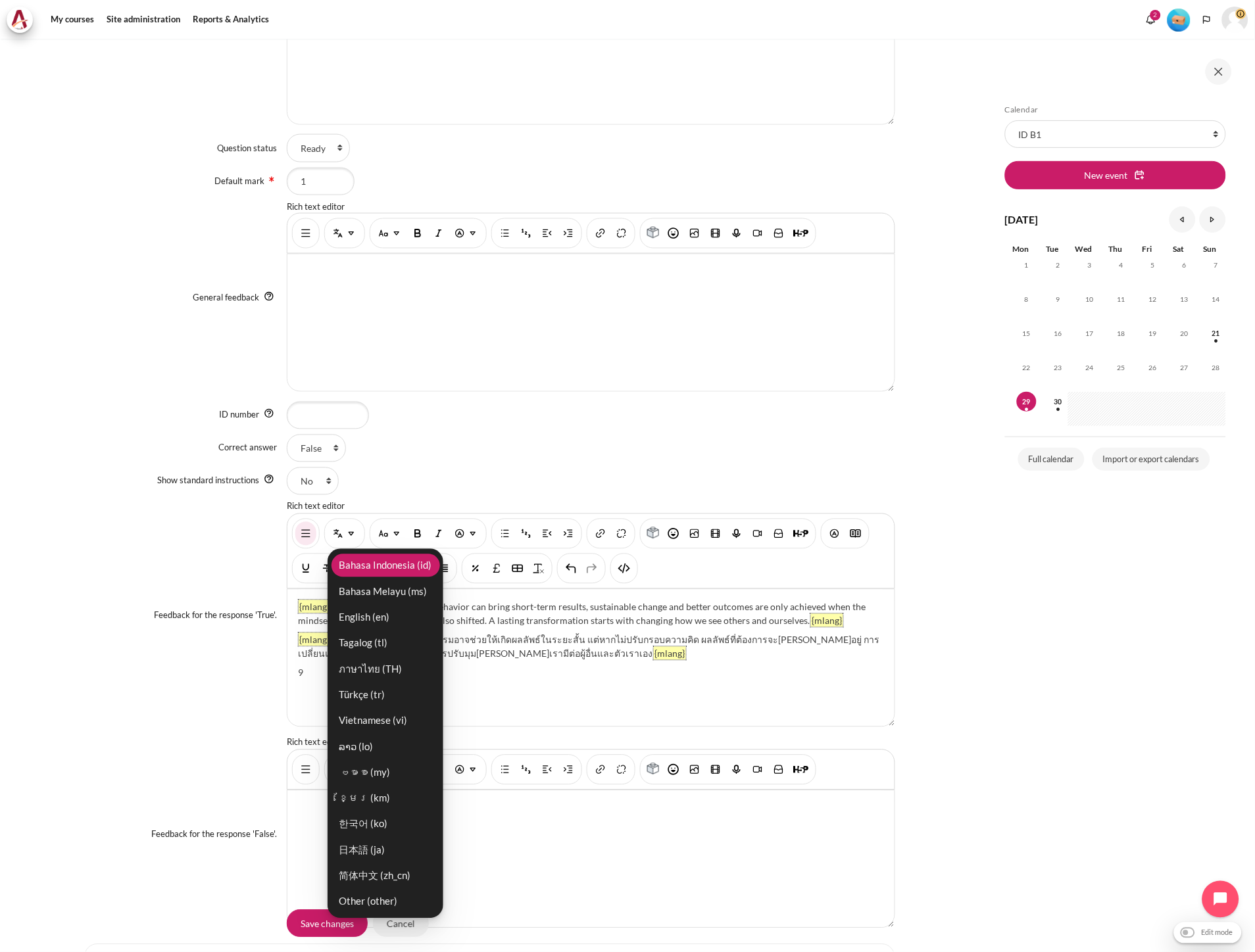
click at [391, 571] on link "Bahasa Indonesia ‎(id)‎" at bounding box center [385, 565] width 108 height 23
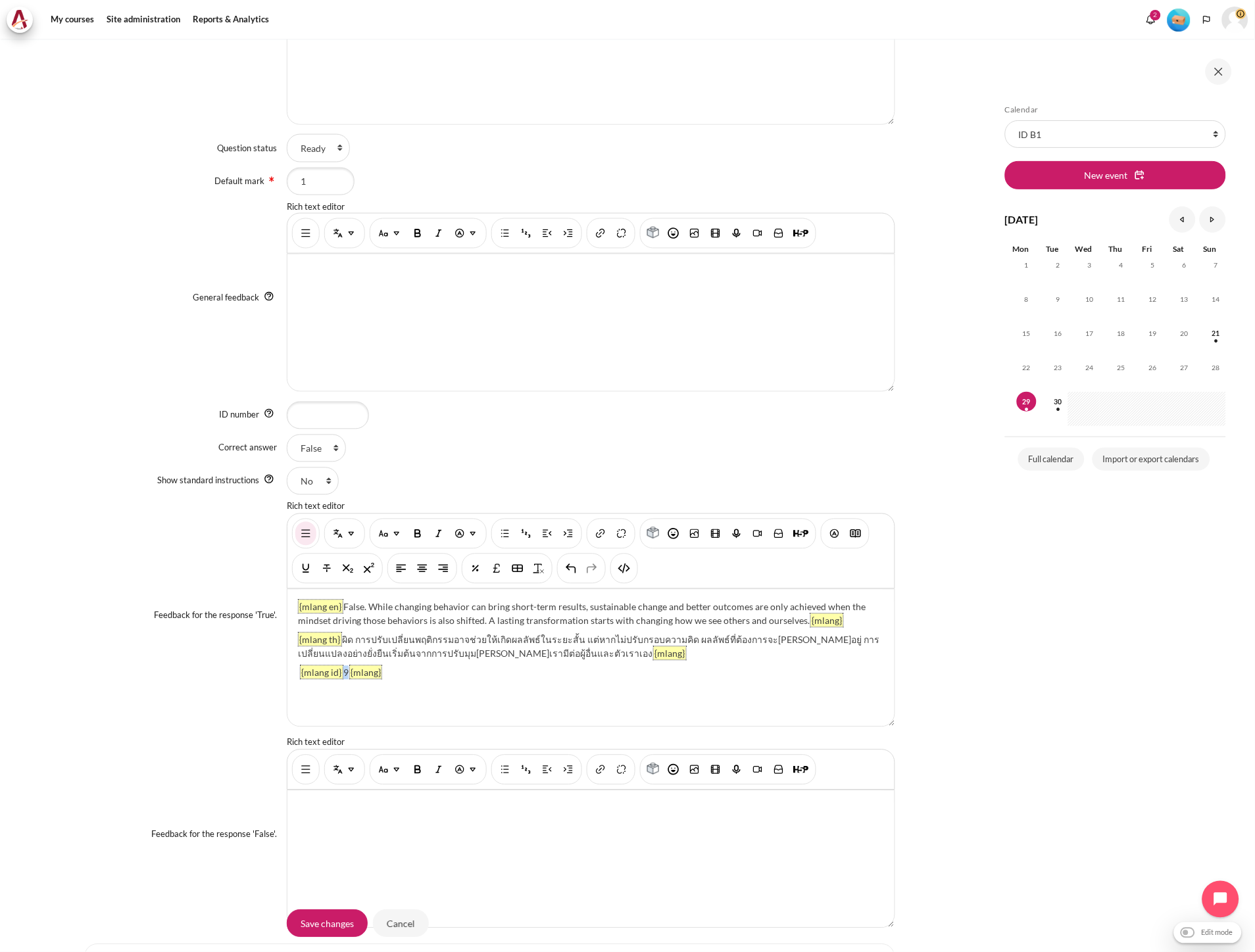
click at [341, 670] on div "{mlang en} False. While changing behavior can bring short-term results, sustain…" at bounding box center [590, 658] width 607 height 137
paste div "Content"
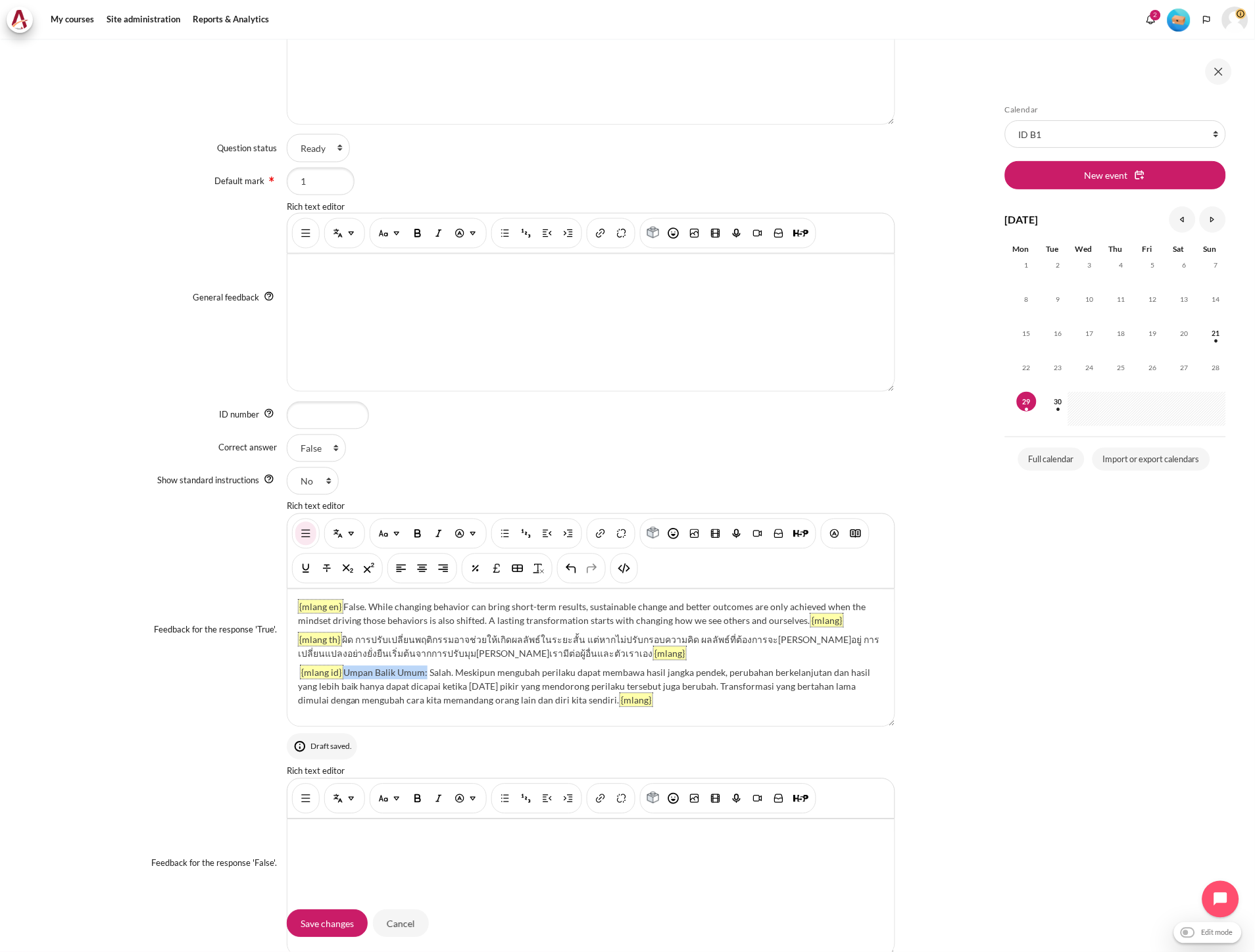
drag, startPoint x: 423, startPoint y: 675, endPoint x: 342, endPoint y: 674, distance: 81.0
click at [342, 674] on div "{mlang en} False. While changing behavior can bring short-term results, sustain…" at bounding box center [590, 658] width 607 height 137
click at [344, 674] on div "{mlang en} False. While changing behavior can bring short-term results, sustain…" at bounding box center [590, 658] width 607 height 137
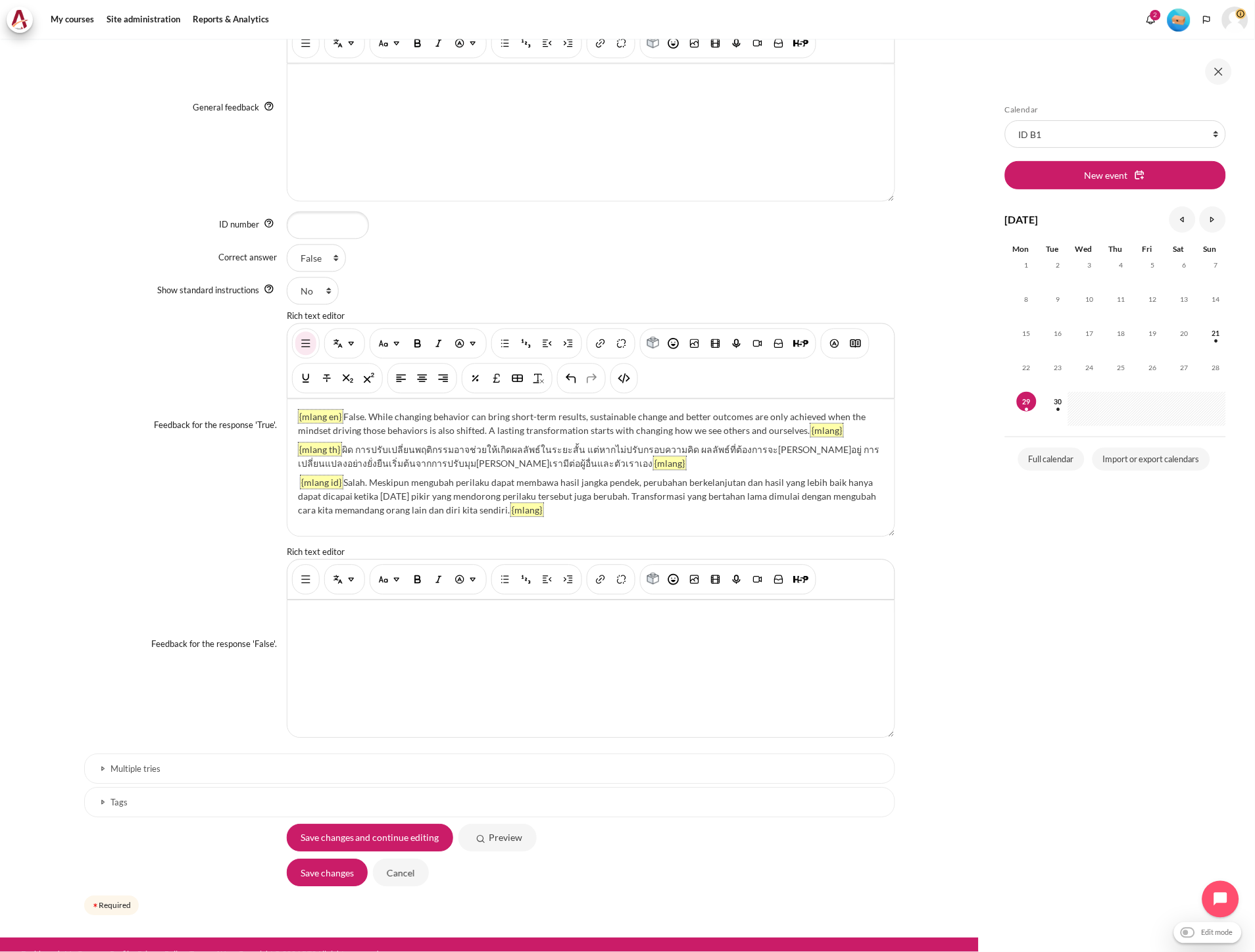
scroll to position [719, 0]
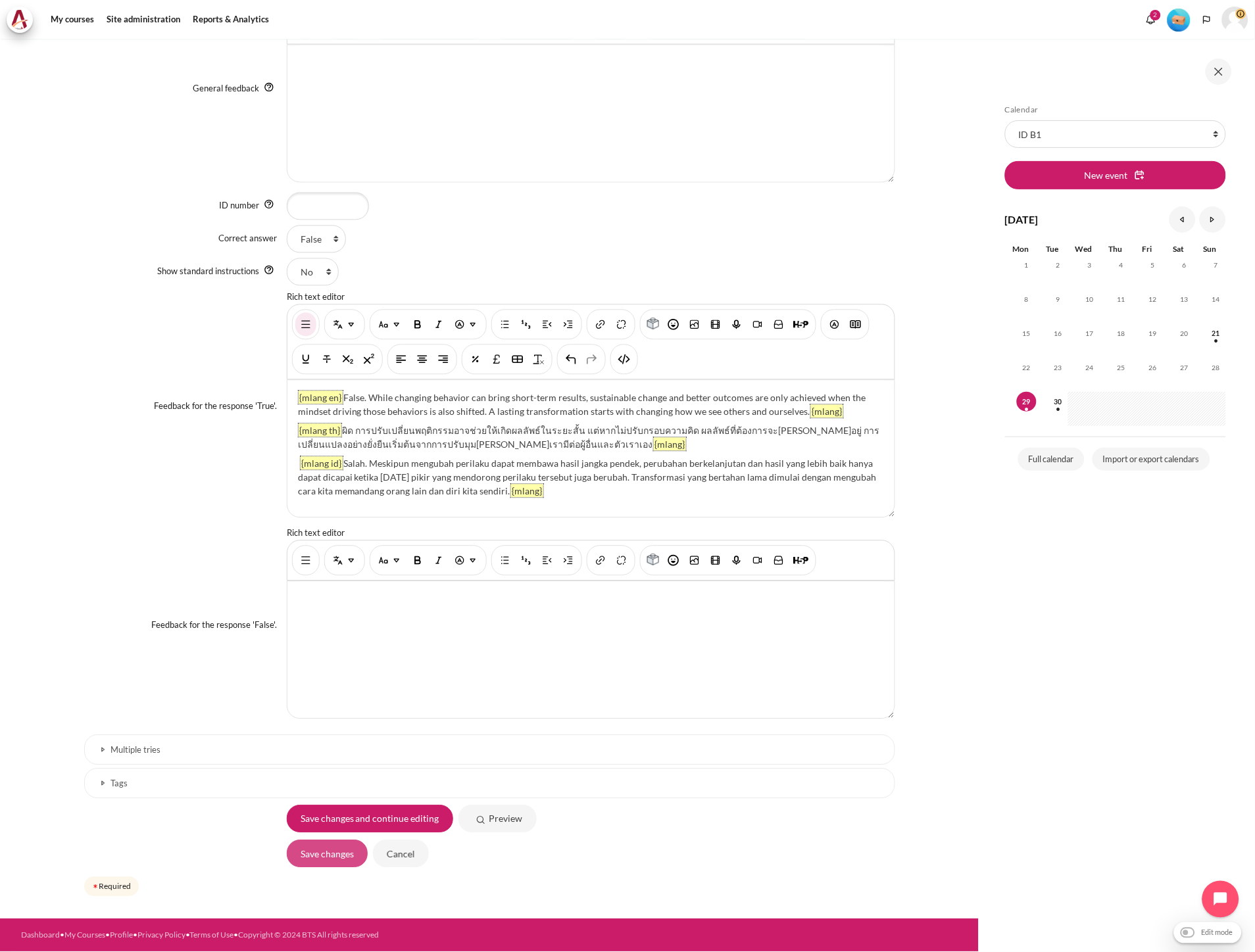
click at [330, 857] on input "Save changes" at bounding box center [327, 854] width 81 height 27
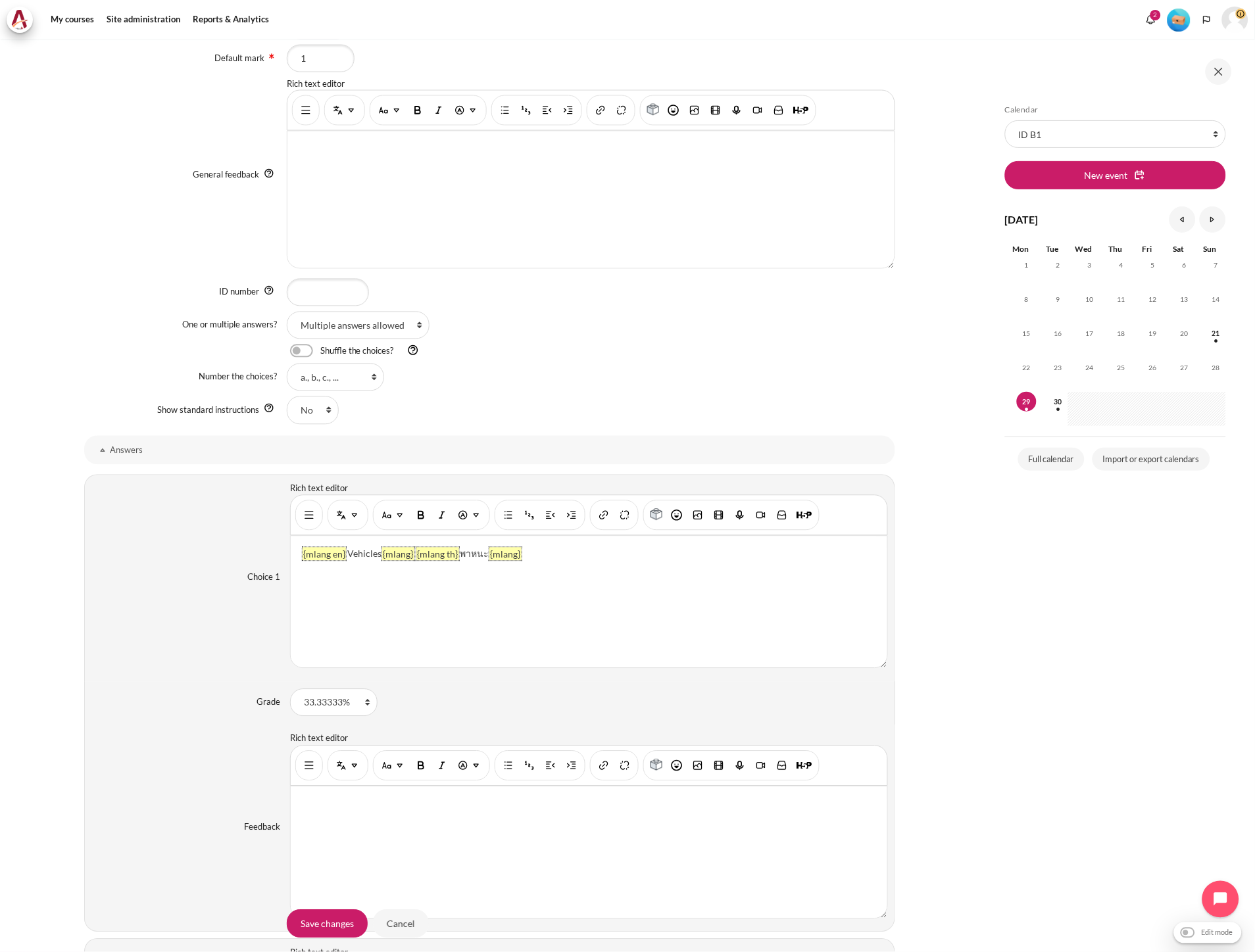
scroll to position [658, 0]
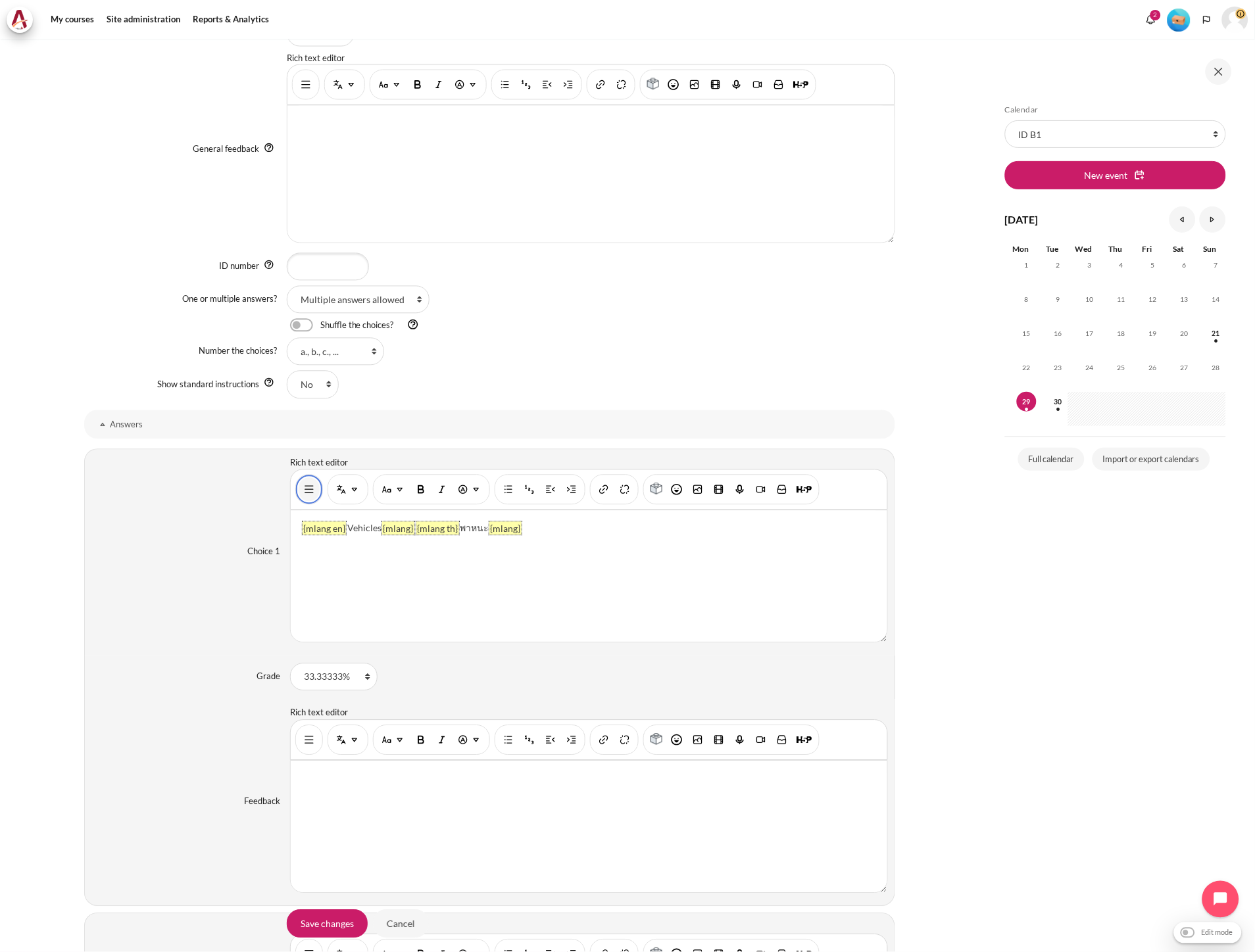
click at [309, 495] on img "Show/hide advanced buttons" at bounding box center [309, 490] width 13 height 13
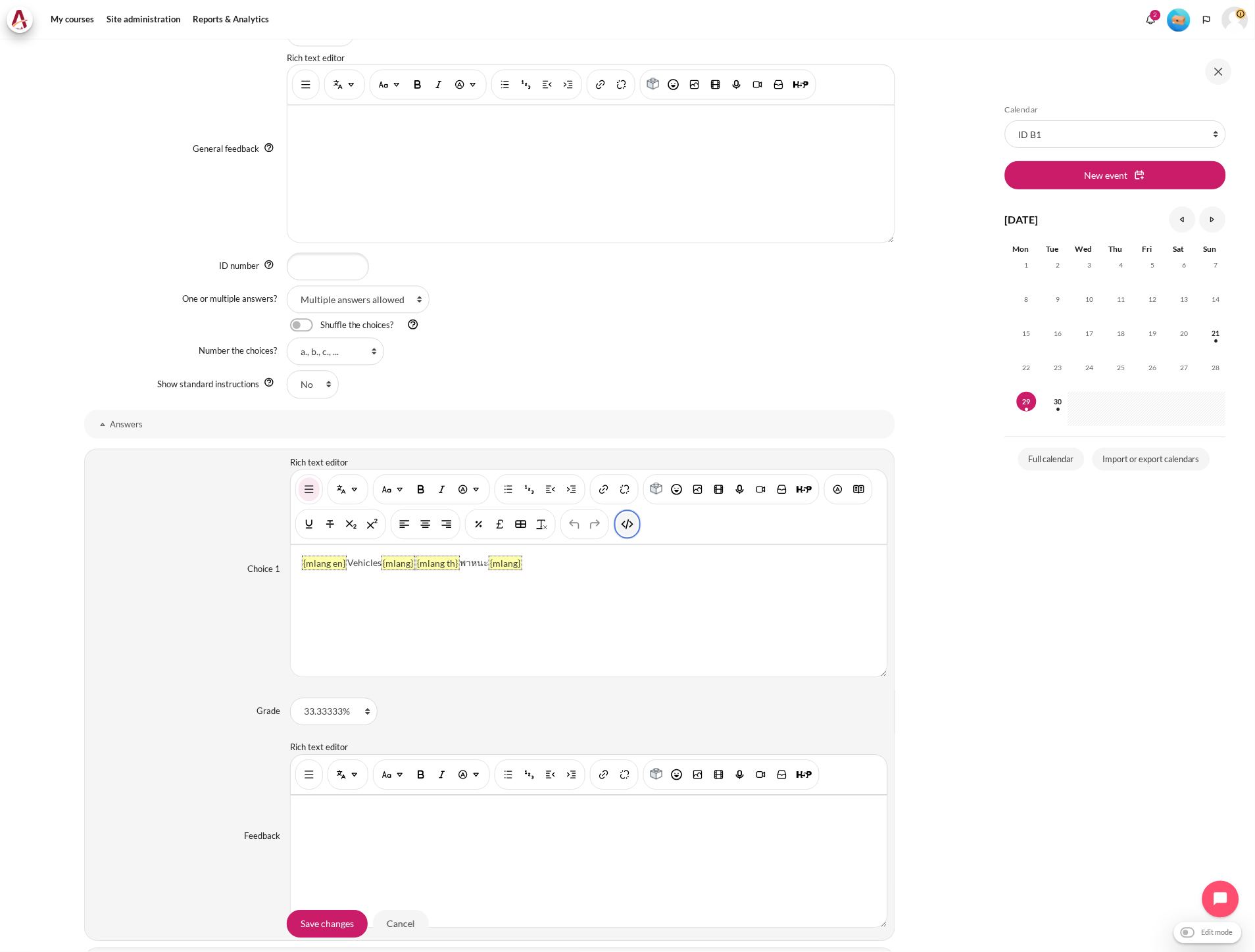
click at [630, 525] on img "HTML" at bounding box center [627, 525] width 13 height 13
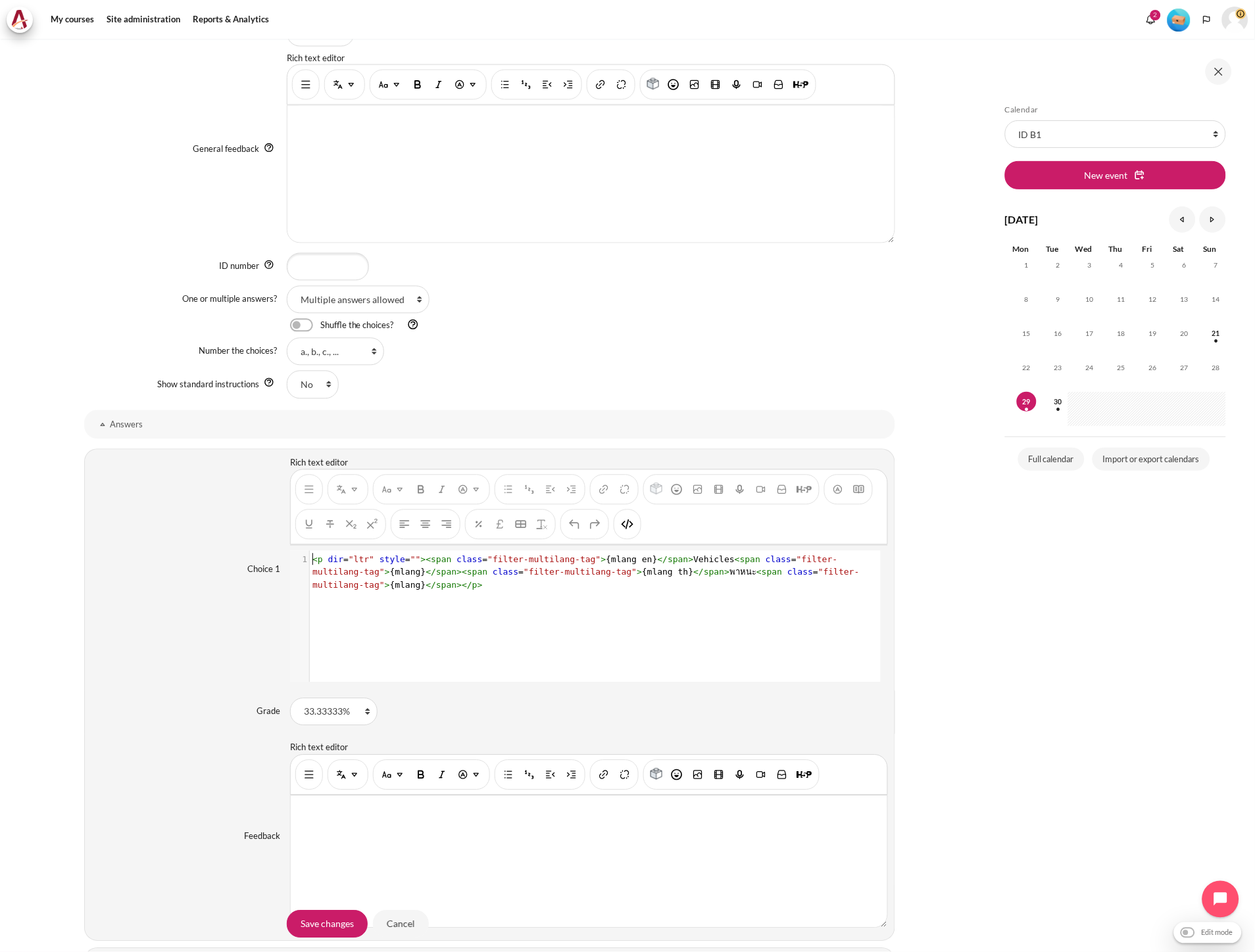
scroll to position [2, 0]
click at [512, 615] on div "1 < p dir = "ltr" style = "" >< span class = "filter-multilang-tag" > {mlang en…" at bounding box center [595, 626] width 610 height 152
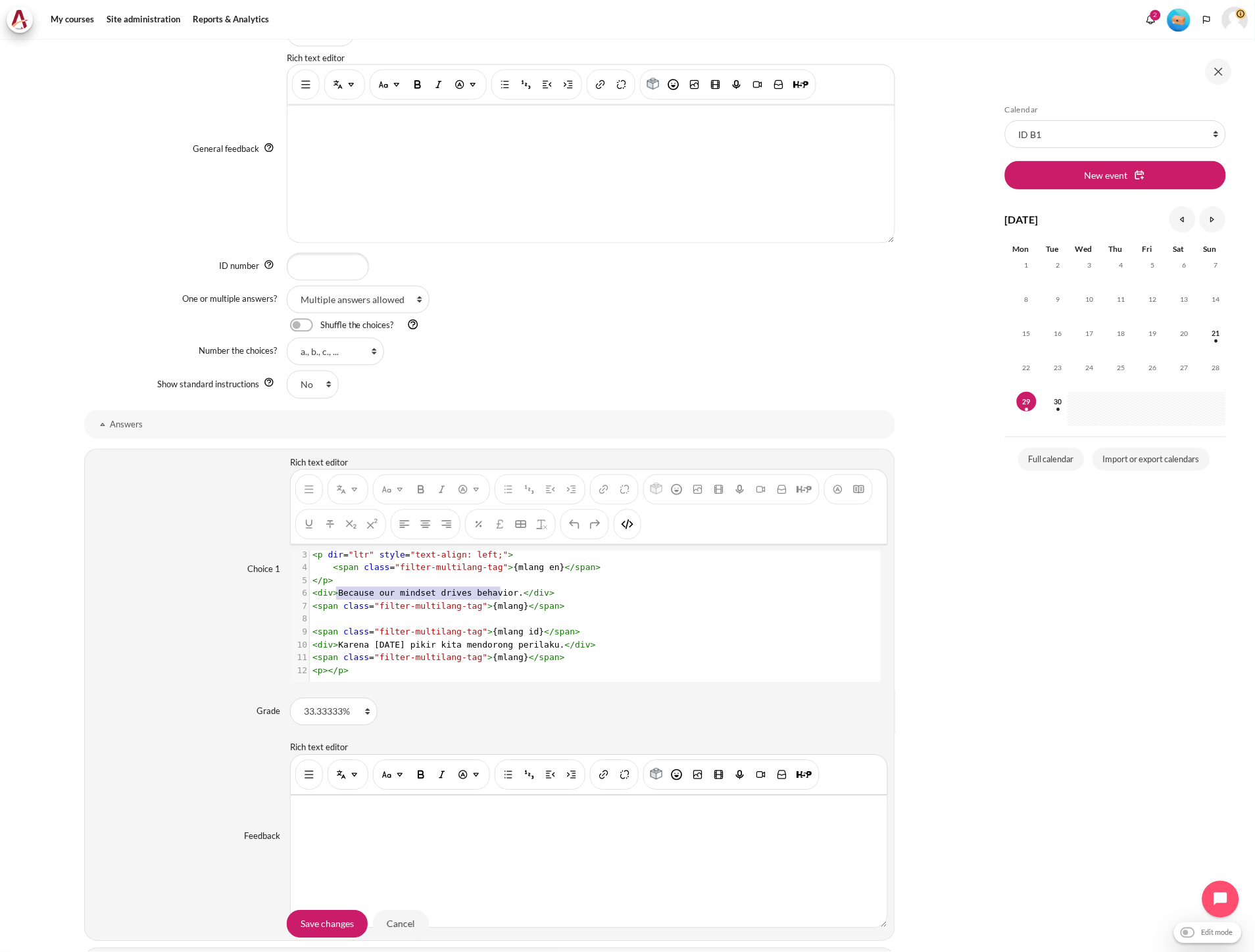
type textarea "Because our mindset drives behavior."
drag, startPoint x: 335, startPoint y: 583, endPoint x: 502, endPoint y: 585, distance: 167.0
click at [502, 589] on span "< div > Because our mindset drives behavior. </ div >" at bounding box center [434, 593] width 242 height 10
click at [439, 627] on span ""filter-multilang-tag"" at bounding box center [431, 632] width 113 height 10
type textarea "Karena pola pikir kita mendorong perilaku."
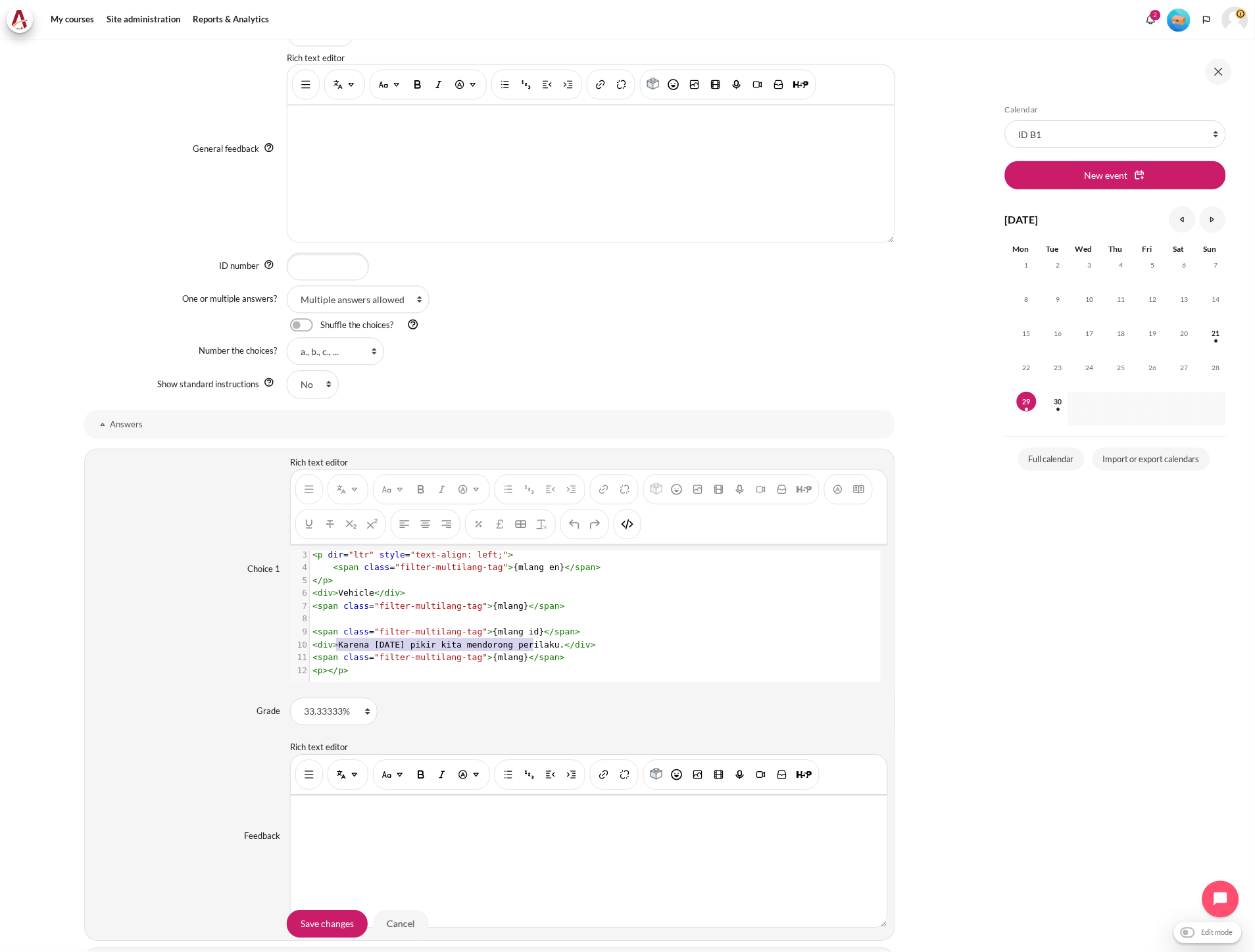
drag, startPoint x: 334, startPoint y: 638, endPoint x: 531, endPoint y: 640, distance: 197.0
click at [531, 641] on span "< div > Karena pola pikir kita mendorong perilaku. </ div >" at bounding box center [454, 646] width 283 height 10
click at [634, 528] on button "HTML" at bounding box center [627, 525] width 21 height 24
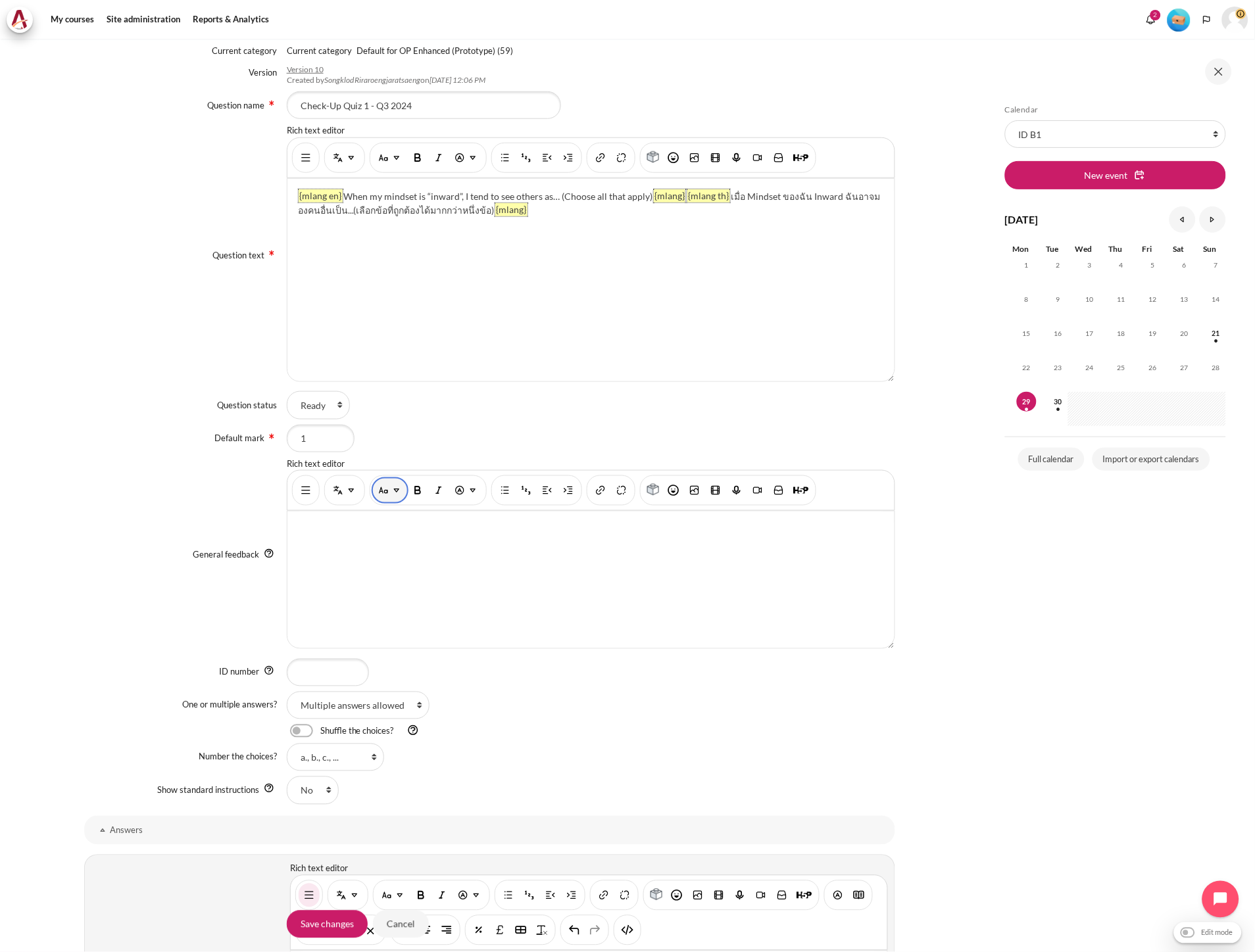
scroll to position [219, 0]
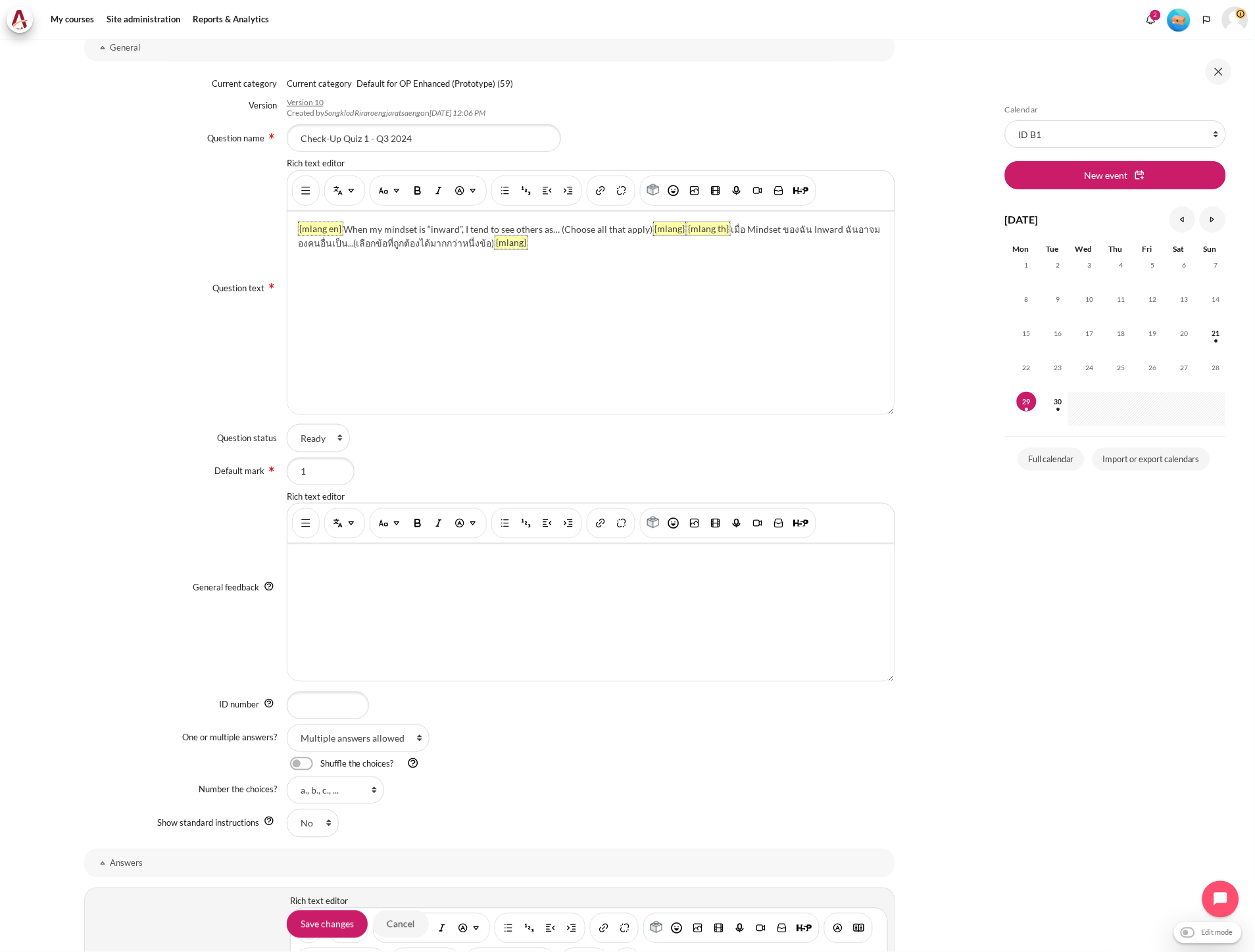
click at [570, 245] on p "{mlang en} When my mindset is “inward”, I tend to see others as… (Choose all th…" at bounding box center [590, 236] width 586 height 27
click at [345, 192] on img "Multi-Language Content (v2)" at bounding box center [351, 191] width 13 height 13
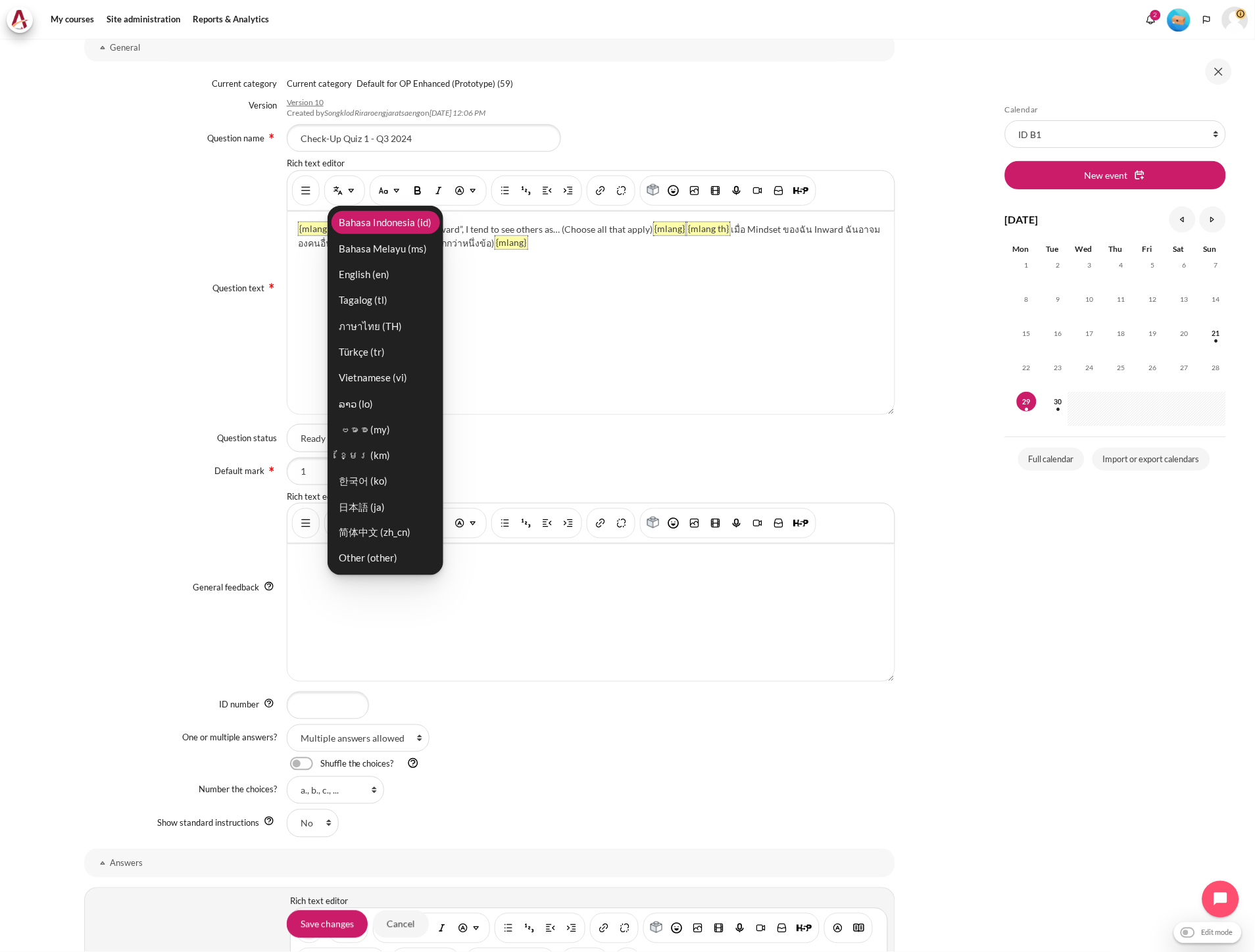
click at [356, 225] on link "Bahasa Indonesia ‎(id)‎" at bounding box center [385, 222] width 108 height 23
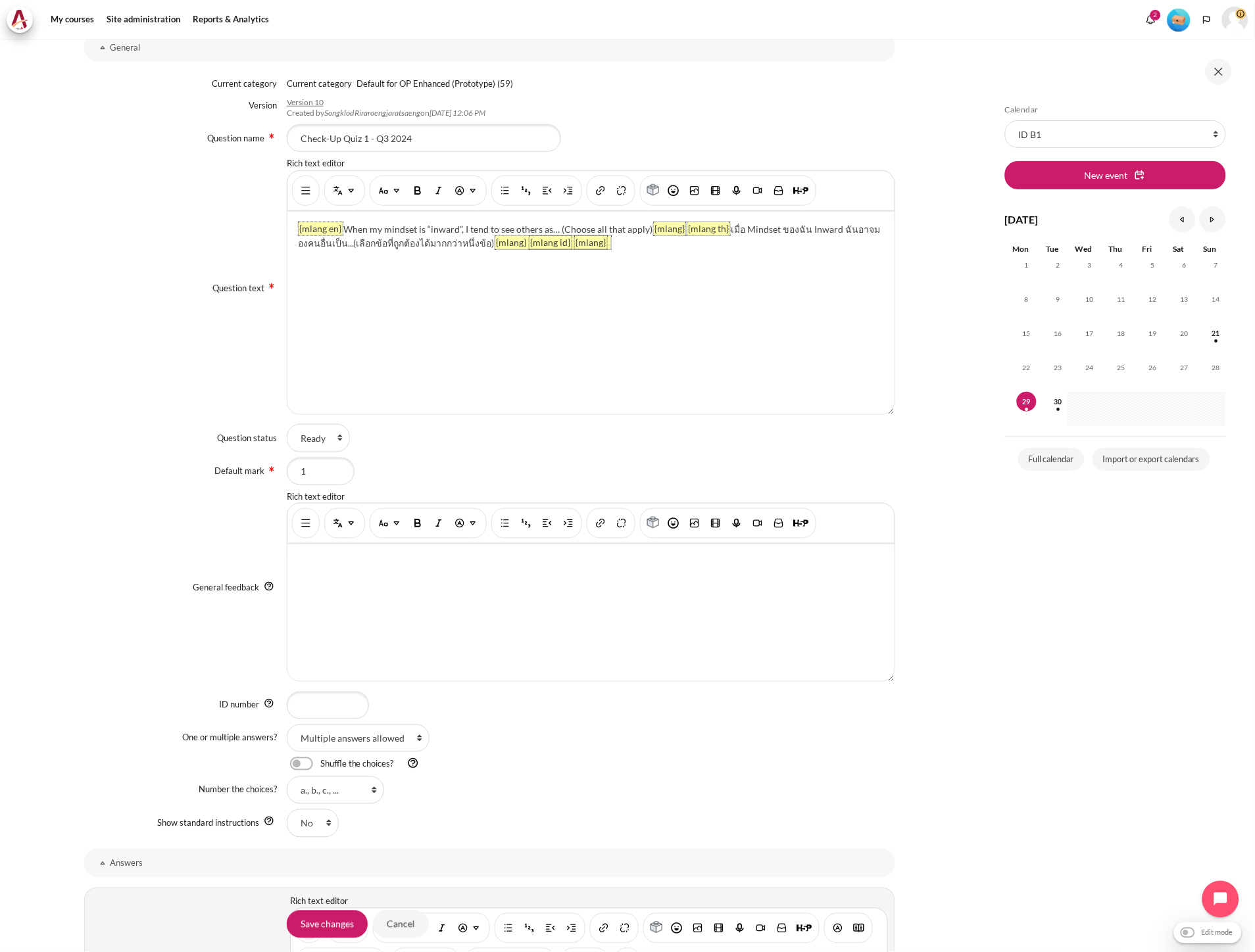
click at [551, 245] on span "{mlang} {mlang id} {mlang}" at bounding box center [553, 242] width 115 height 13
click at [553, 243] on span "{mlang} {mlang id} {mlang}" at bounding box center [553, 242] width 115 height 13
click at [565, 301] on div "{mlang en} When my mindset is “inward”, I tend to see others as… (Choose all th…" at bounding box center [590, 313] width 607 height 203
click at [575, 261] on div "{mlang en} When my mindset is “inward”, I tend to see others as… (Choose all th…" at bounding box center [590, 313] width 607 height 203
click at [302, 196] on img "Show/hide advanced buttons" at bounding box center [306, 191] width 13 height 13
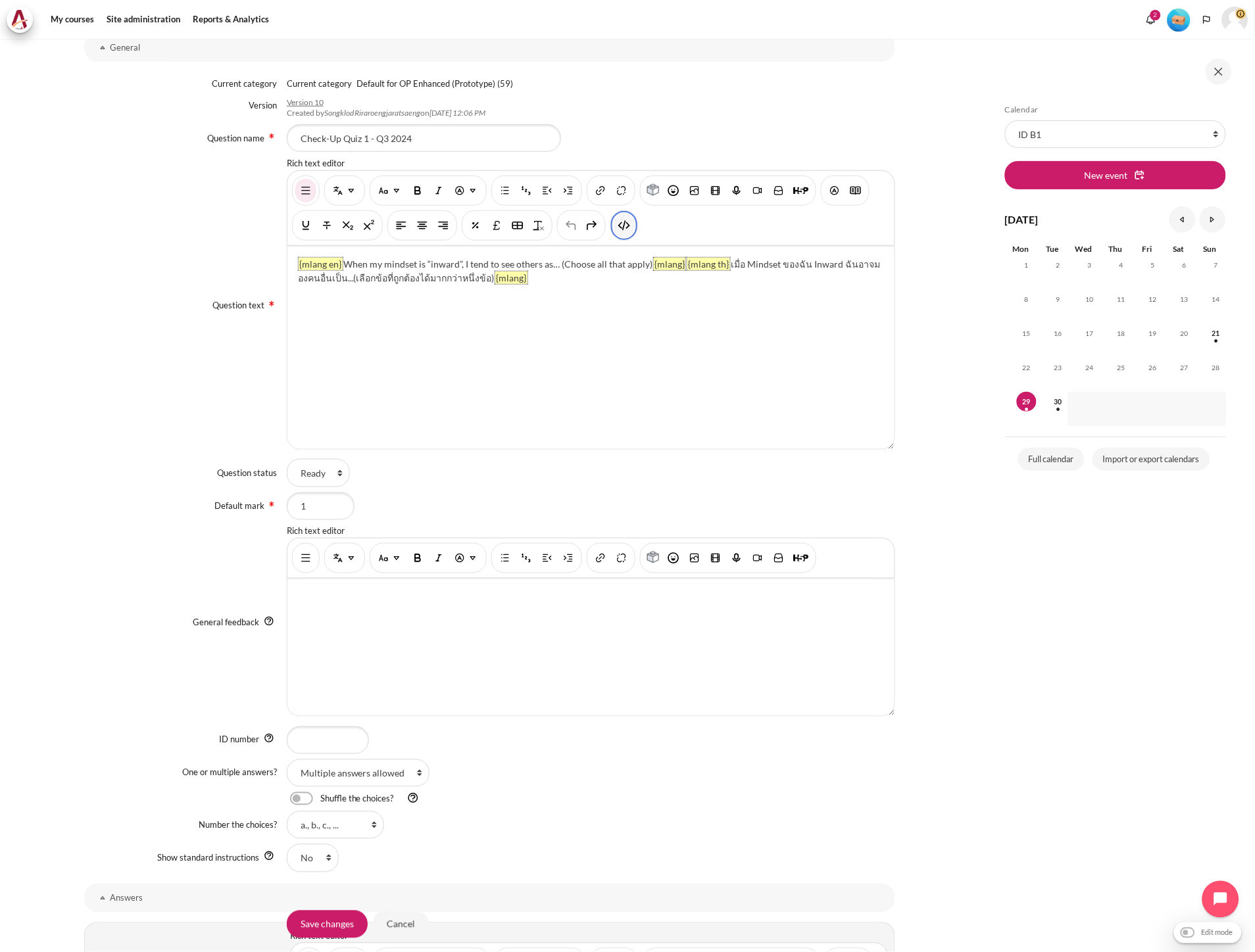
click at [623, 232] on button "HTML" at bounding box center [624, 226] width 21 height 24
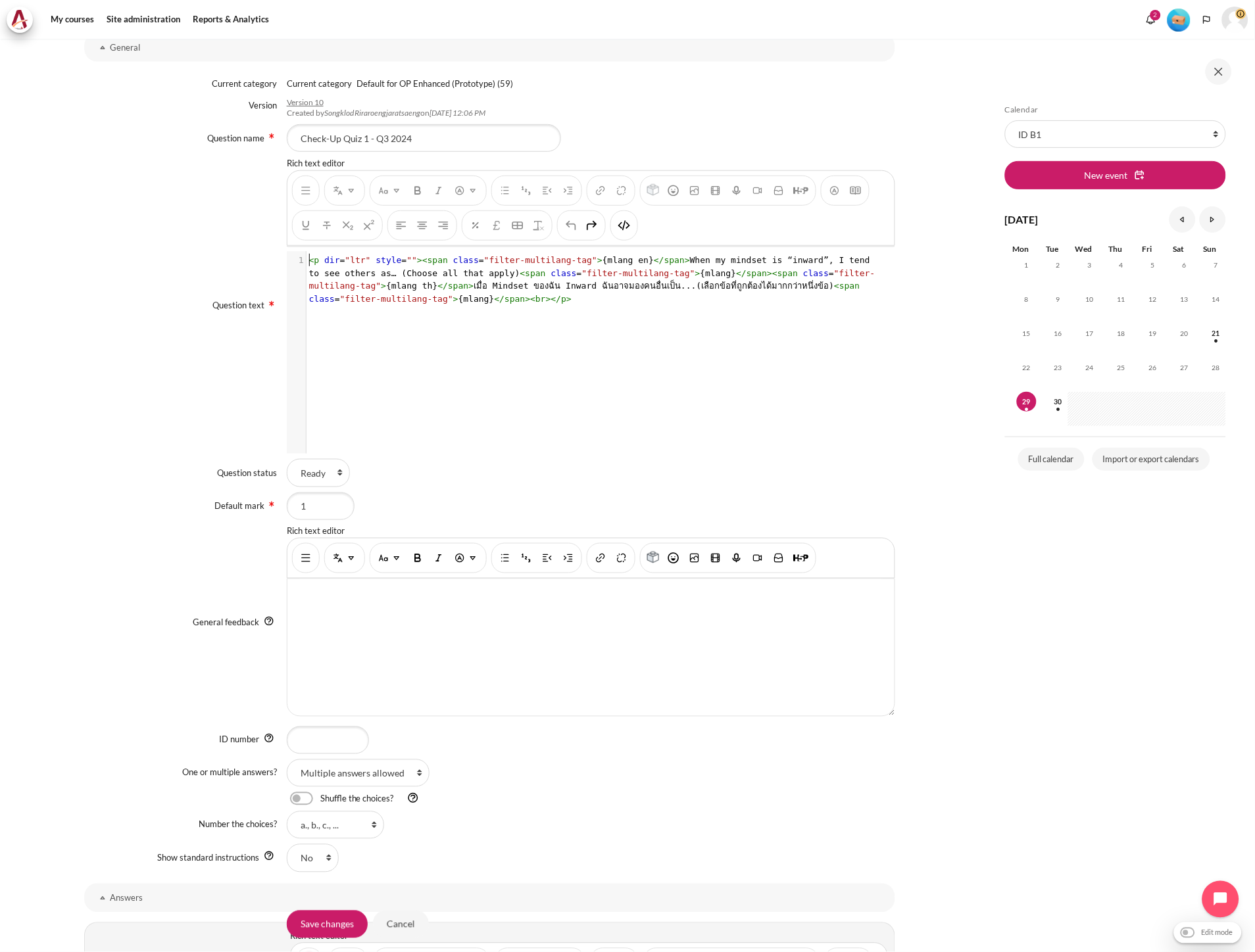
scroll to position [2, 0]
click at [523, 301] on pre "< p dir = "ltr" style = "" >< span class = "filter-multilang-tag" > {mlang en} …" at bounding box center [596, 280] width 580 height 51
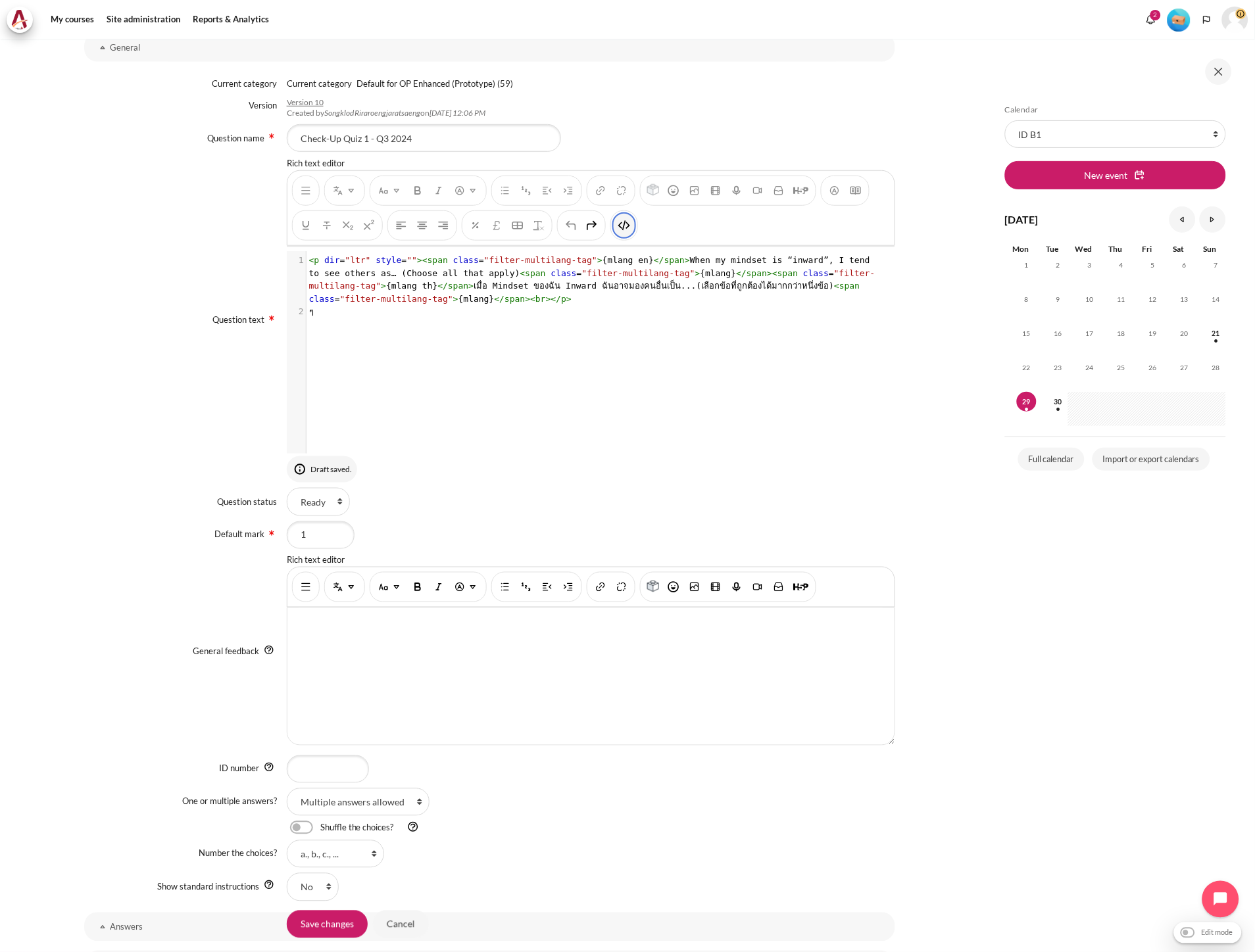
type textarea "ๆ"
click at [620, 225] on img "HTML" at bounding box center [624, 225] width 13 height 13
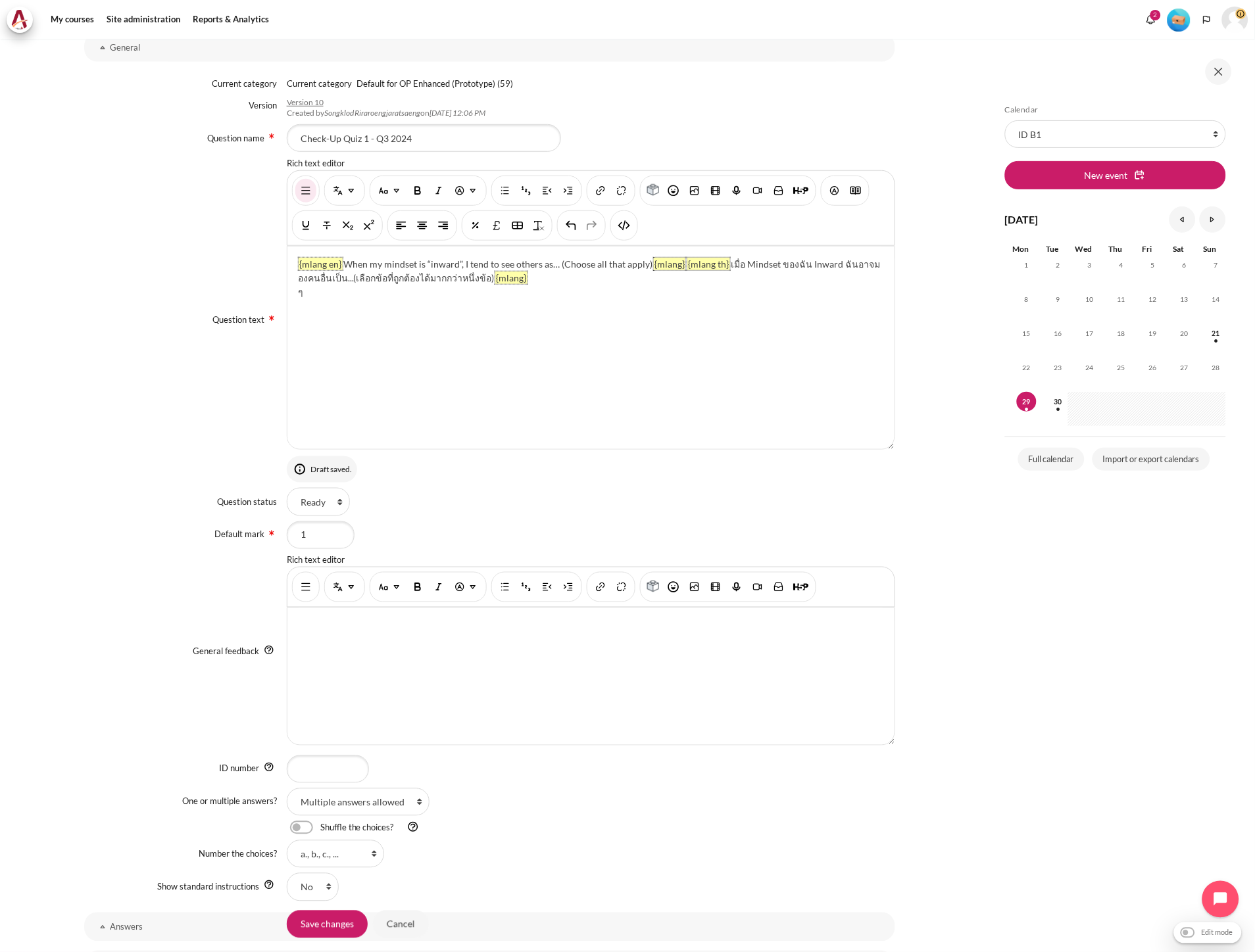
drag, startPoint x: 346, startPoint y: 298, endPoint x: 288, endPoint y: 298, distance: 58.0
click at [288, 298] on div "{mlang en} When my mindset is “inward”, I tend to see others as… (Choose all th…" at bounding box center [590, 348] width 607 height 203
click at [337, 192] on img "Multi-Language Content (v2)" at bounding box center [338, 191] width 13 height 13
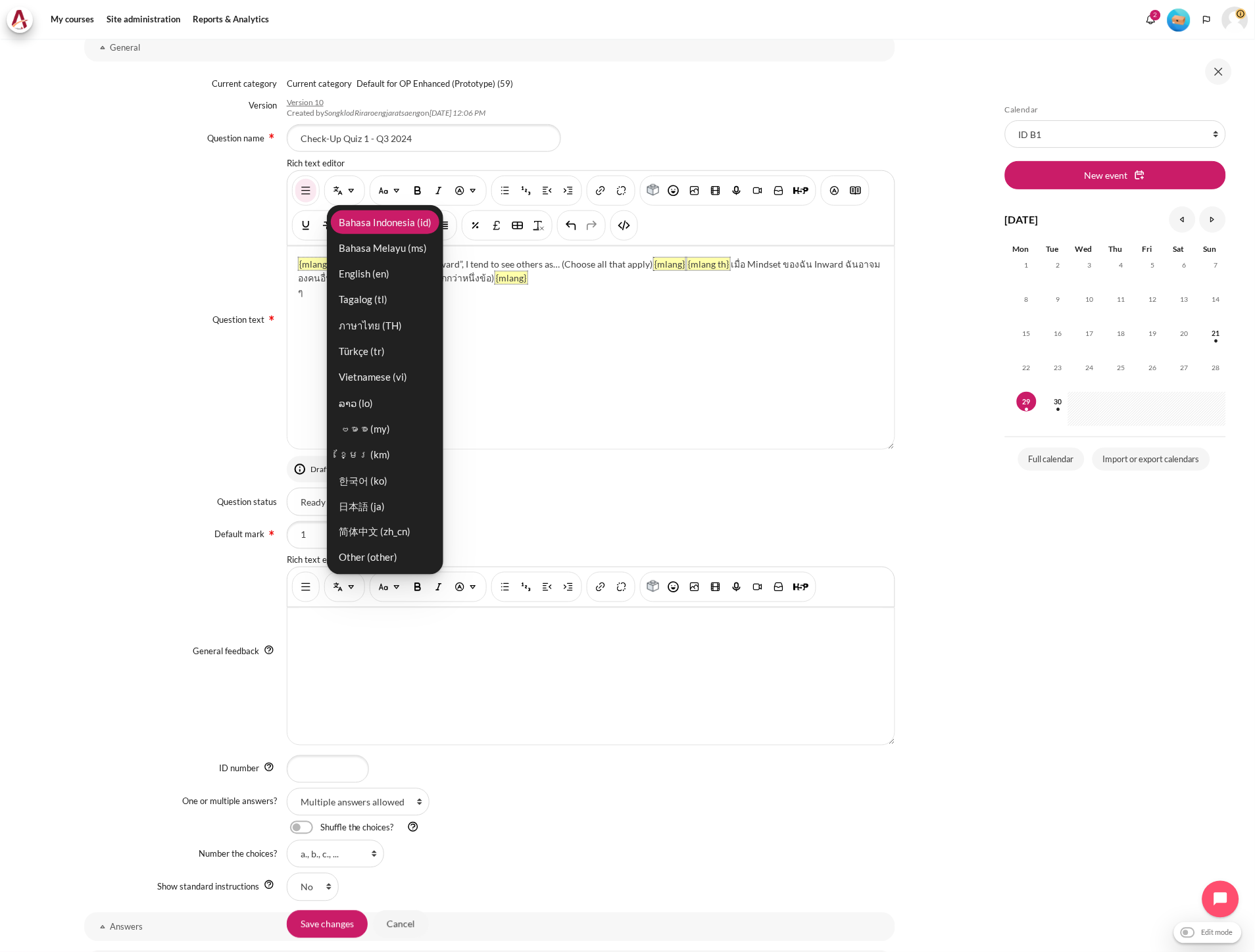
click at [349, 214] on link "Bahasa Indonesia ‎(id)‎" at bounding box center [384, 221] width 108 height 23
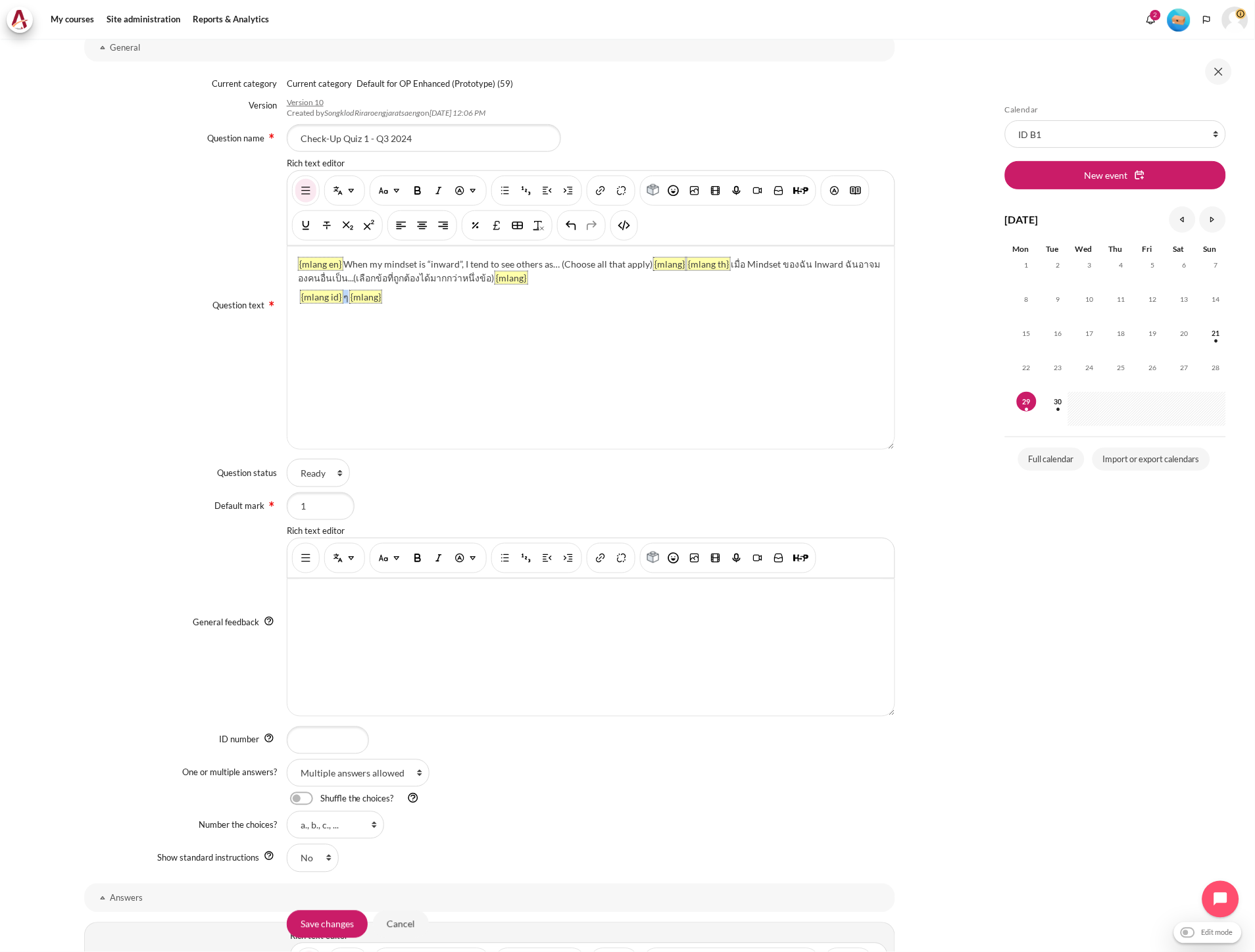
click at [342, 294] on div "{mlang en} When my mindset is “inward”, I tend to see others as… (Choose all th…" at bounding box center [590, 348] width 607 height 203
paste div "Content"
click at [510, 351] on div "{mlang en} When my mindset is “inward”, I tend to see others as… (Choose all th…" at bounding box center [590, 348] width 607 height 203
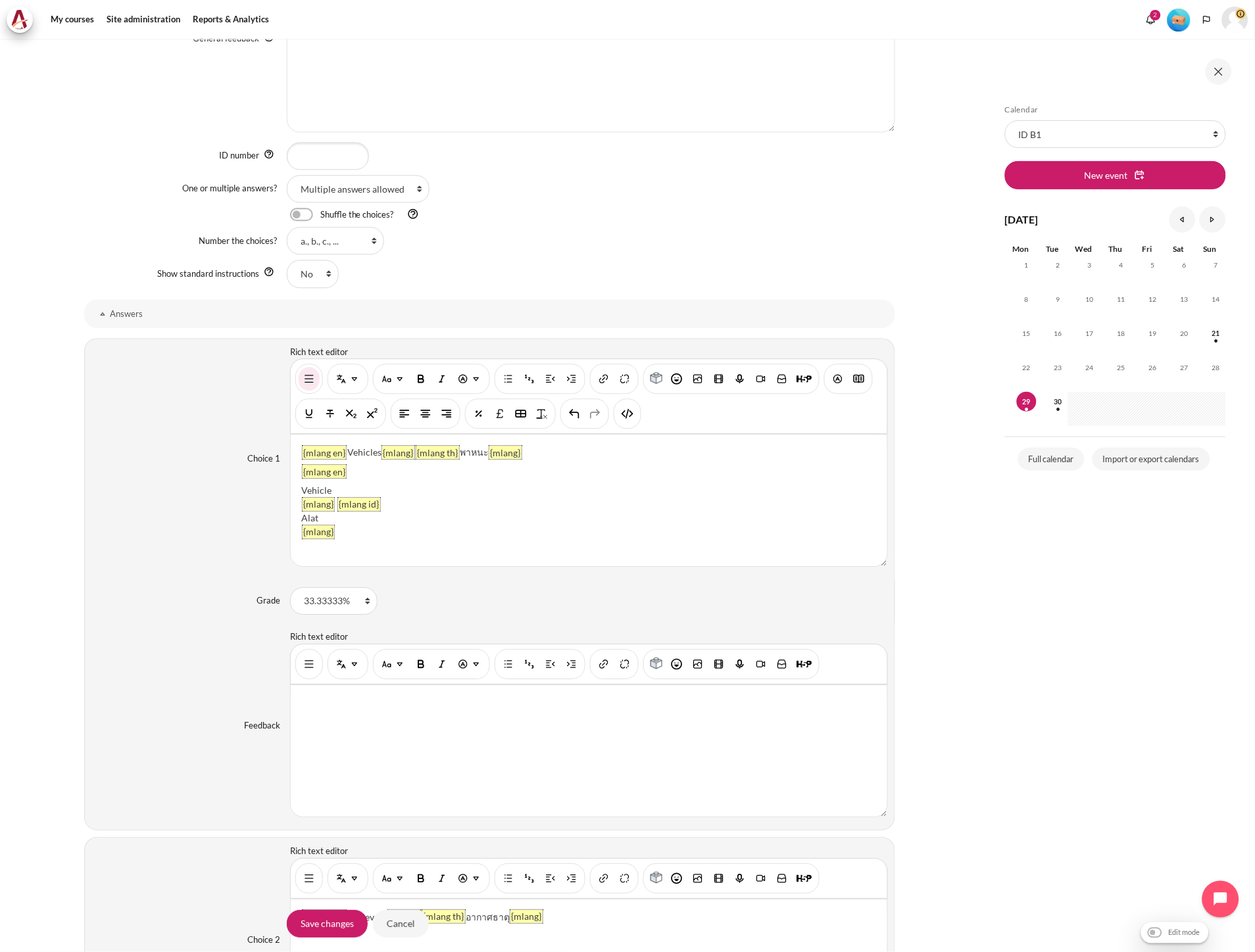
scroll to position [1096, 0]
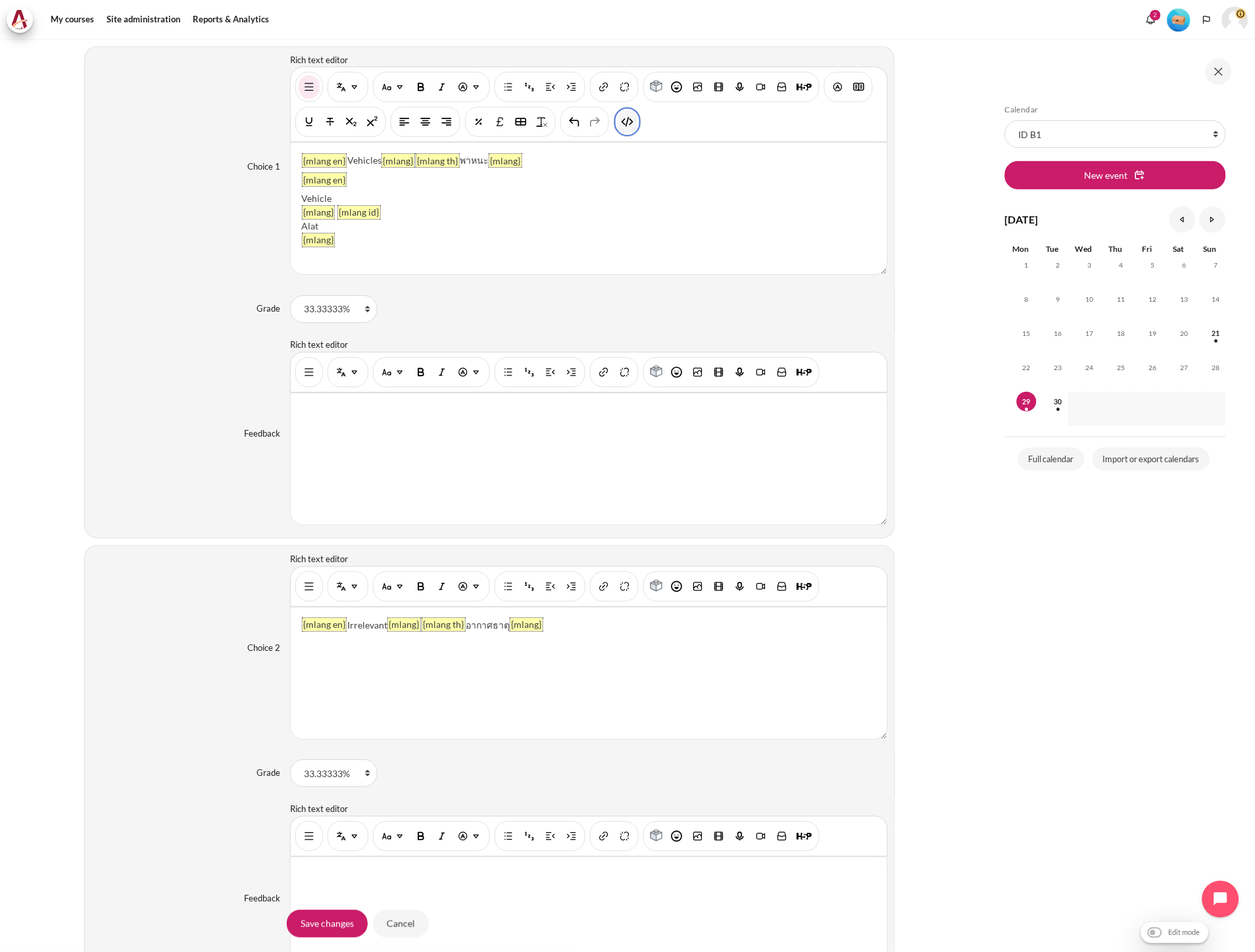
click at [623, 125] on img "HTML" at bounding box center [627, 122] width 13 height 13
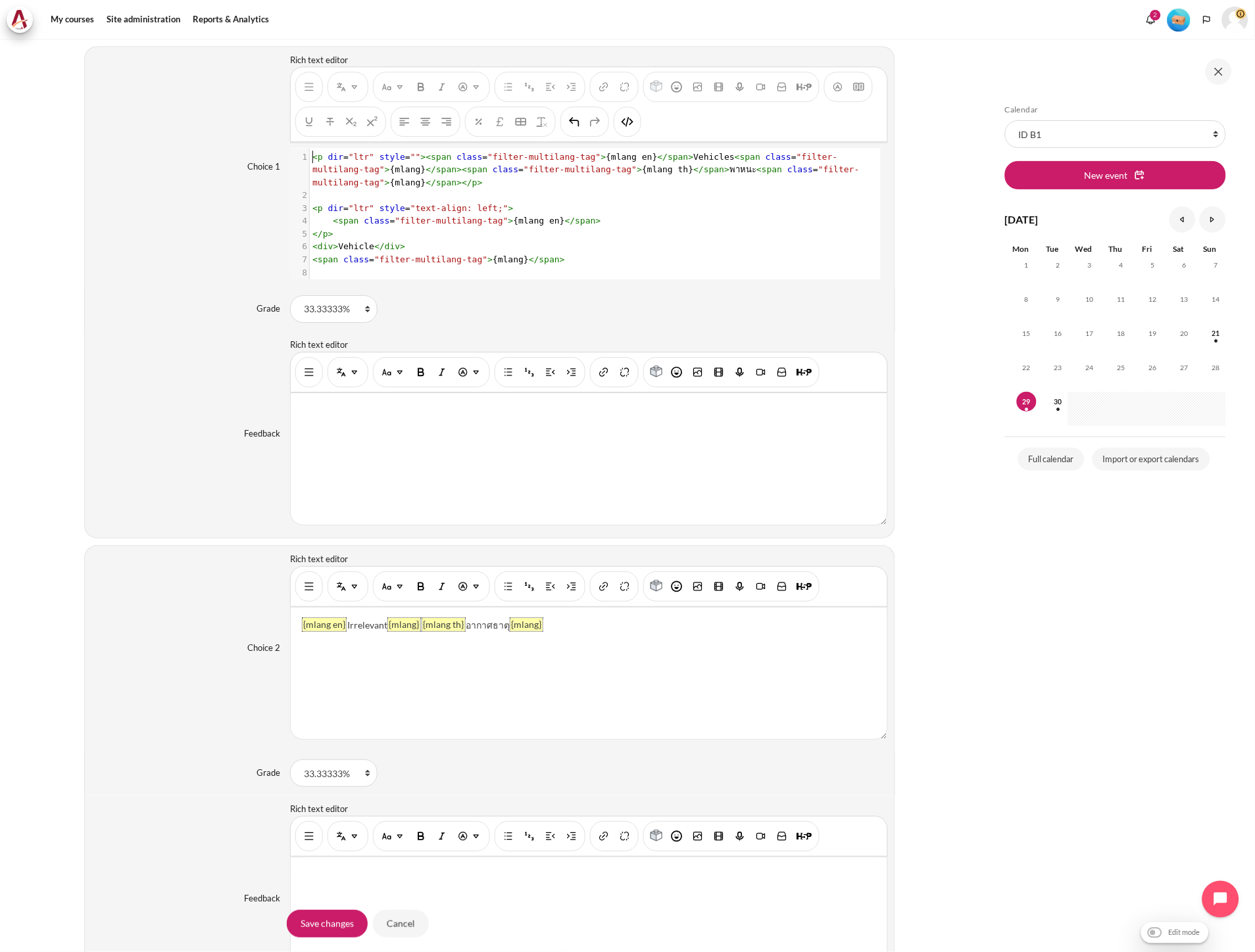
scroll to position [2, 0]
type textarea "<p dir="ltr" style=""><span class="filter-multilang-tag">{mlang en}</span>Vehic…"
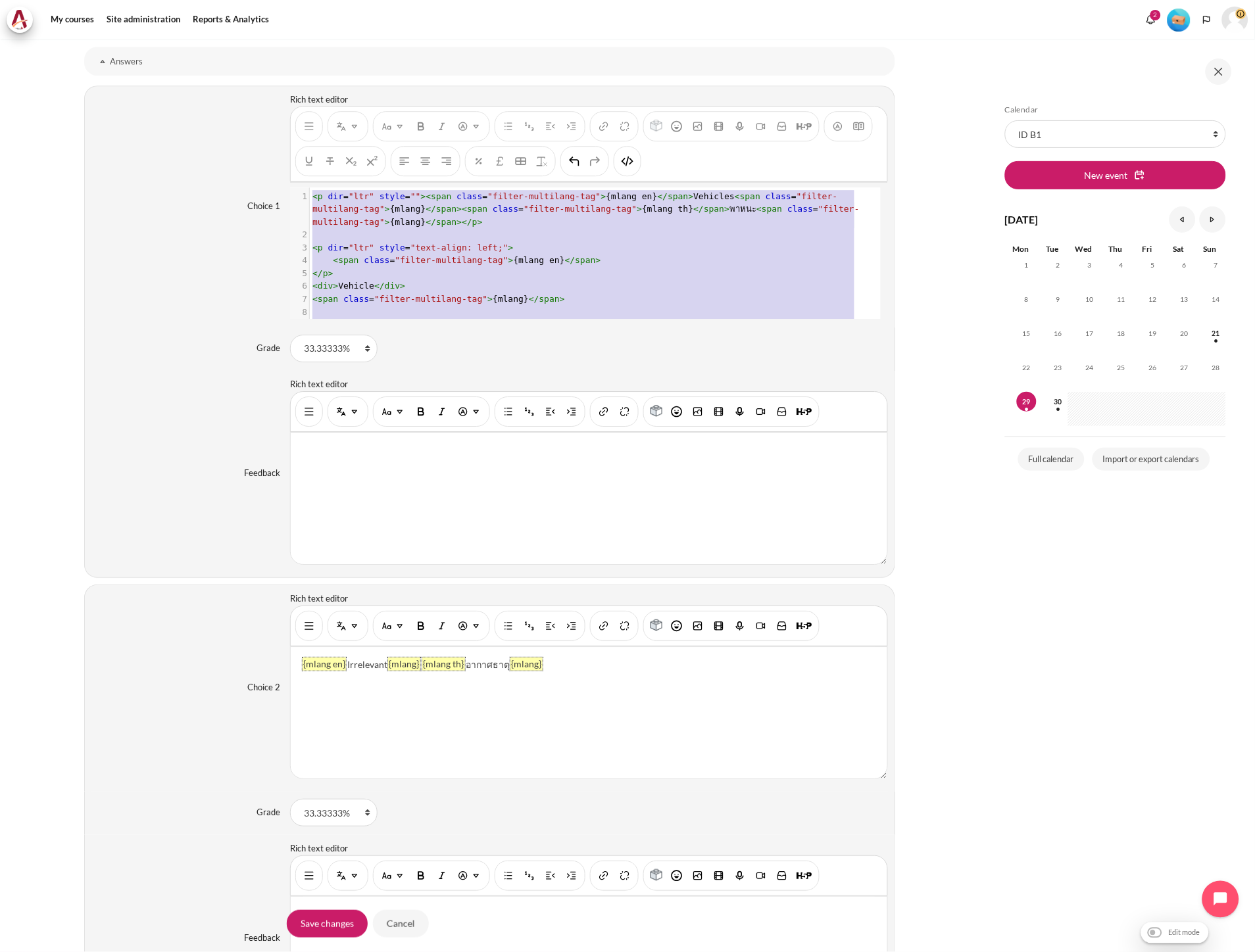
scroll to position [1023, 0]
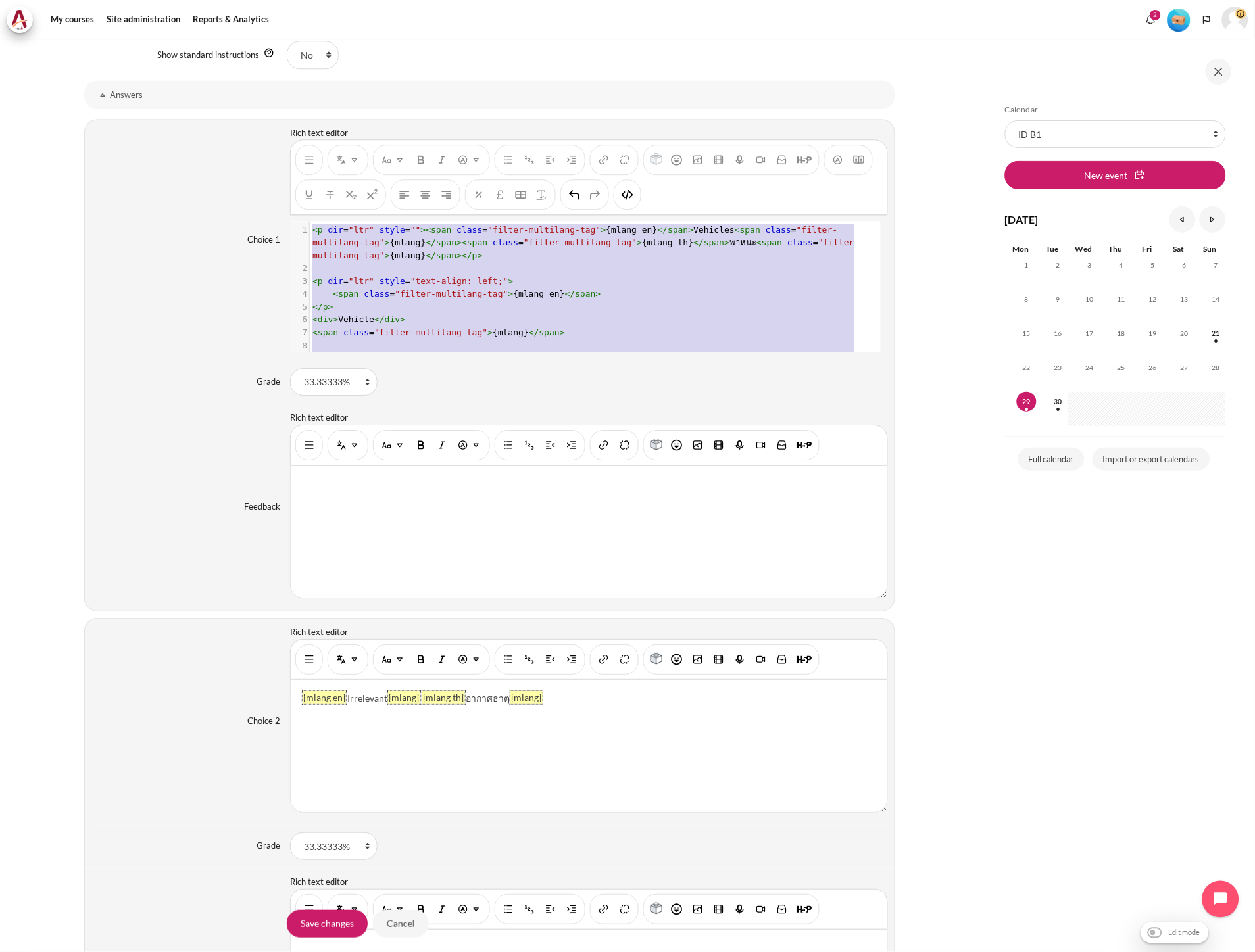
click at [426, 259] on pre "< p dir = "ltr" style = "" >< span class = "filter-multilang-tag" > {mlang en} …" at bounding box center [588, 243] width 557 height 38
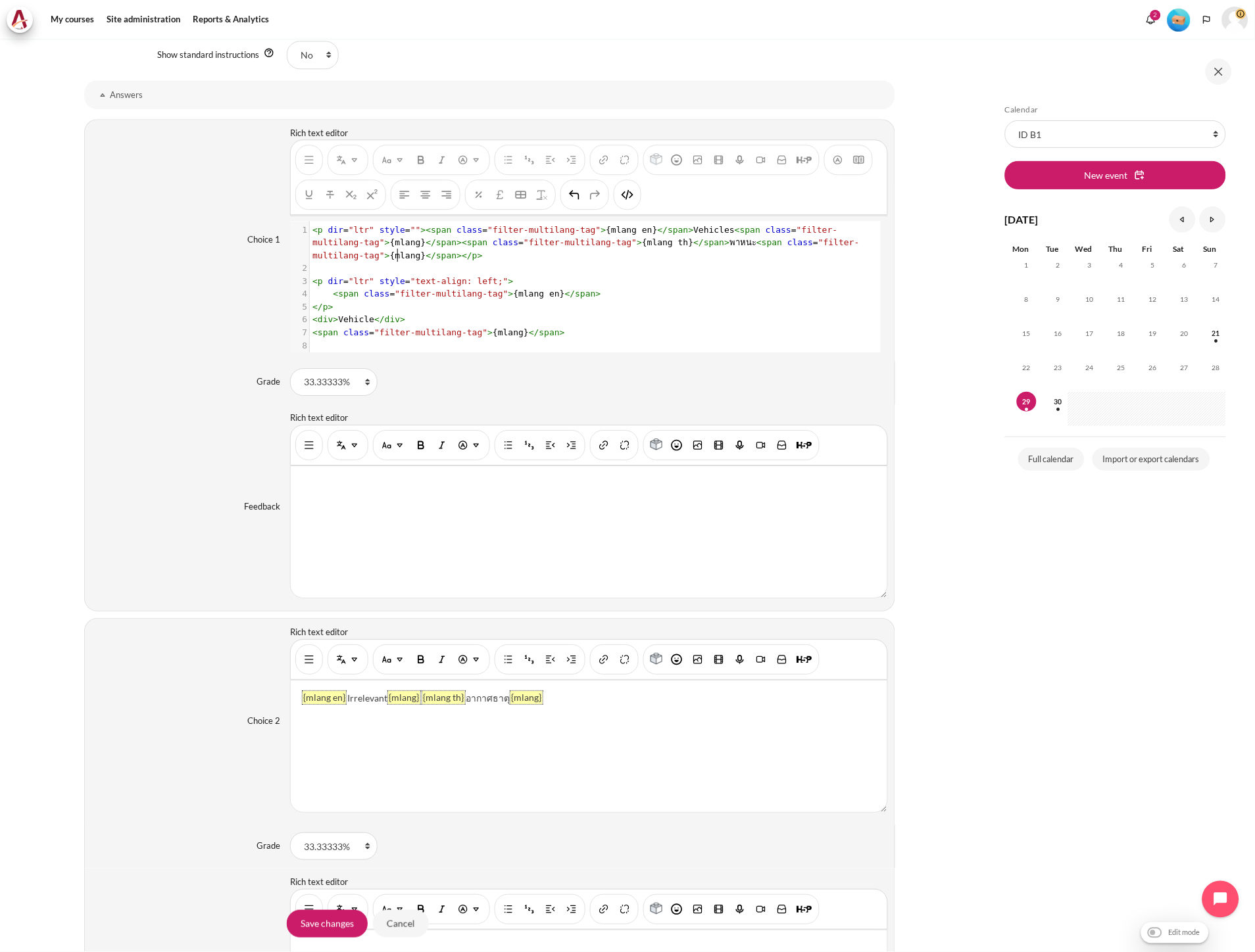
type textarea "<p dir="ltr" style=""><span class="filter-multilang-tag">{mlang en}</span>Vehic…"
drag, startPoint x: 443, startPoint y: 257, endPoint x: 186, endPoint y: 209, distance: 261.4
click at [186, 209] on div "Choice 1 Rich text editor {mlang en} Vehicles {mlang} {mlang th} พาหนะ {mlang} …" at bounding box center [489, 240] width 811 height 242
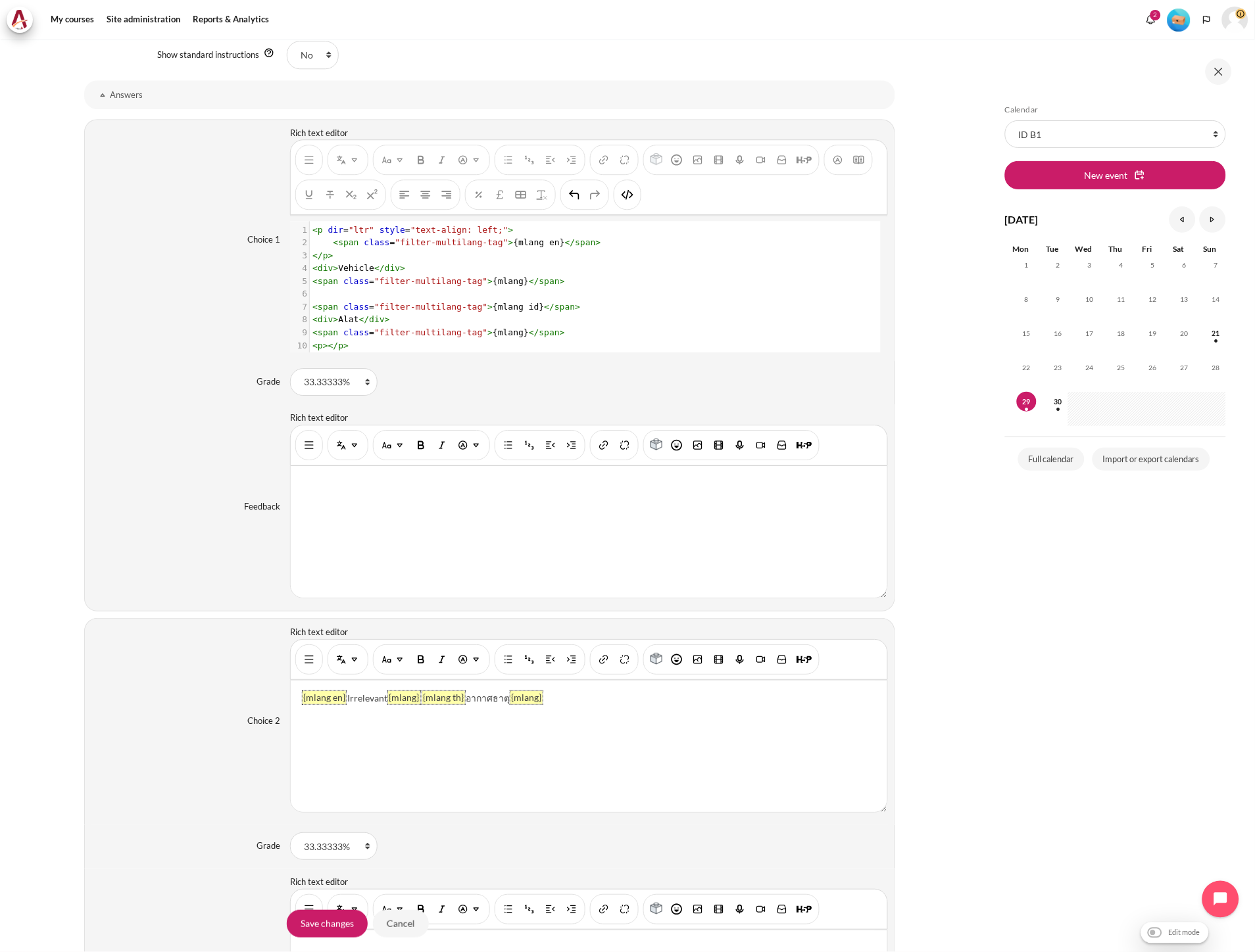
type textarea "<p dir="ltr" style="text-align: left;"> <span class="filter-multilang-tag">{mla…"
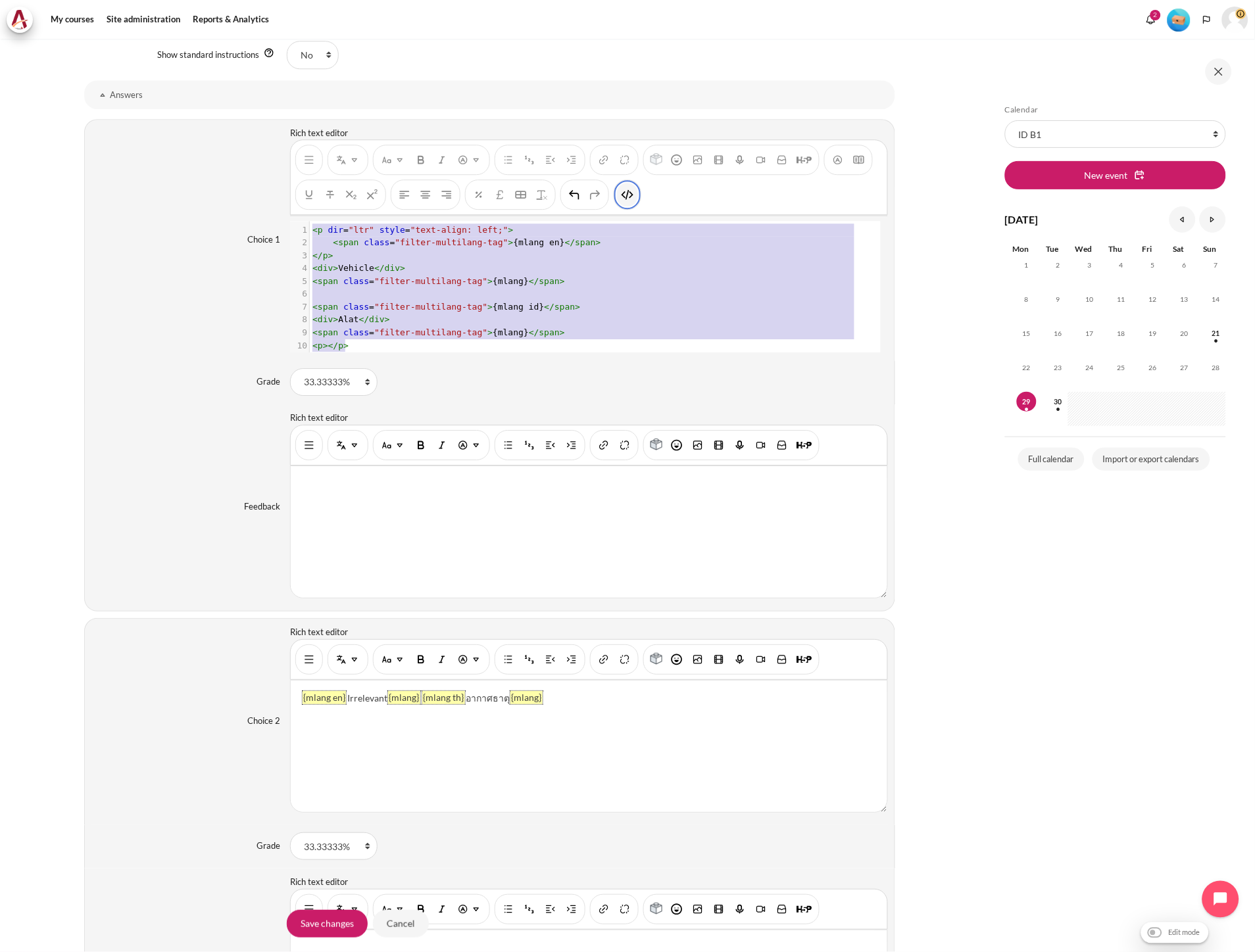
click at [634, 201] on button "HTML" at bounding box center [627, 195] width 21 height 24
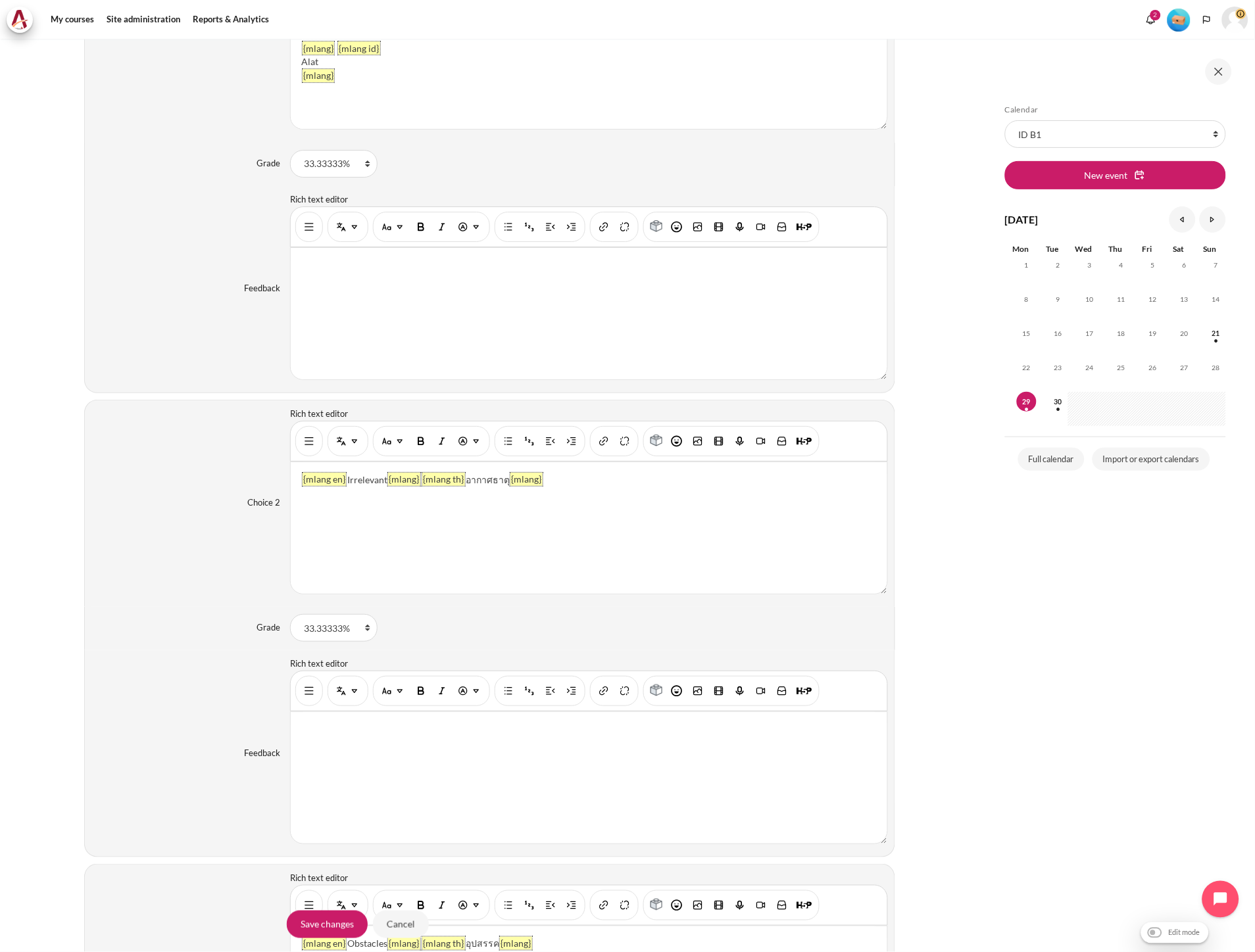
scroll to position [1242, 0]
click at [309, 444] on img "Show/hide advanced buttons" at bounding box center [309, 440] width 13 height 13
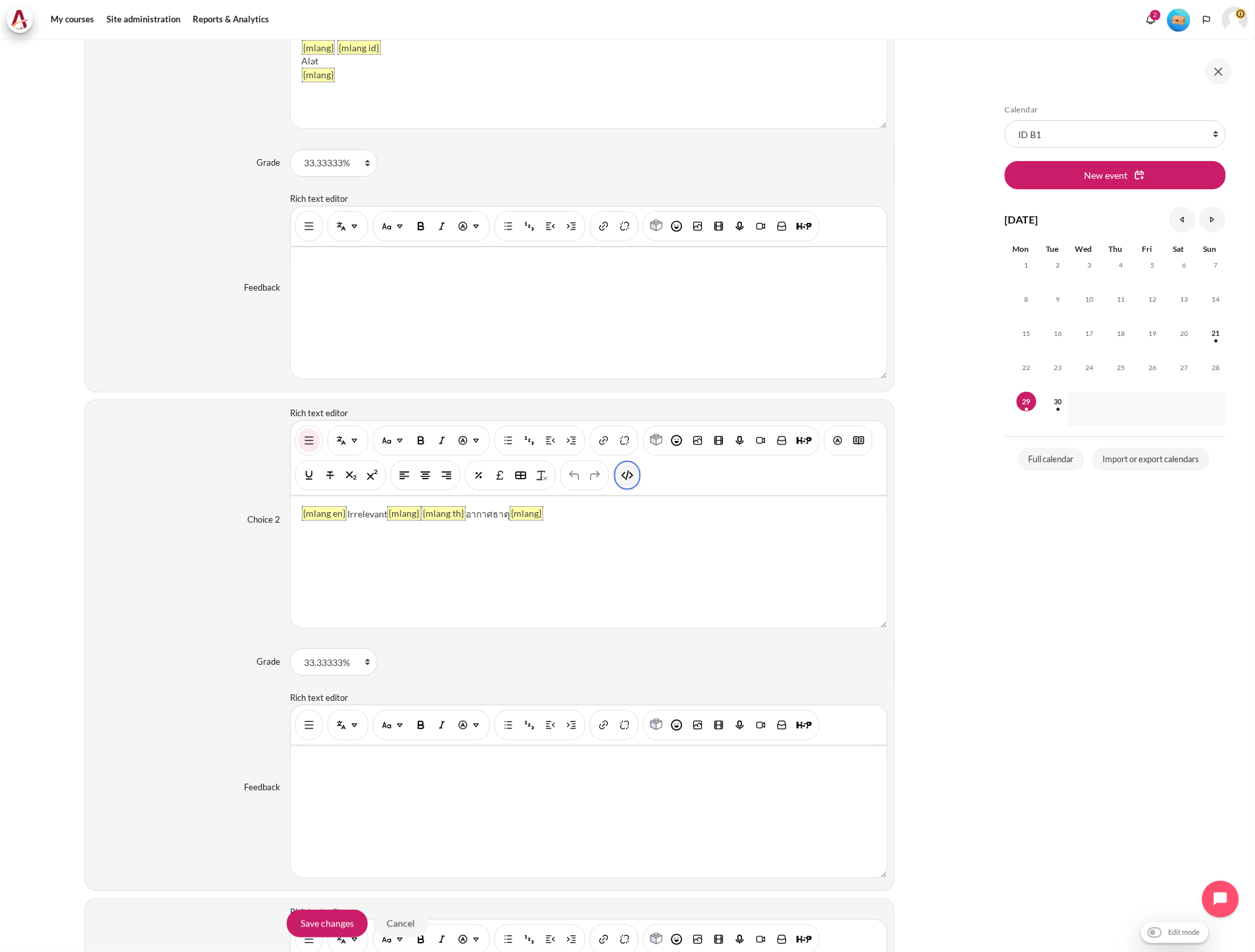
click at [626, 480] on img "HTML" at bounding box center [627, 476] width 13 height 13
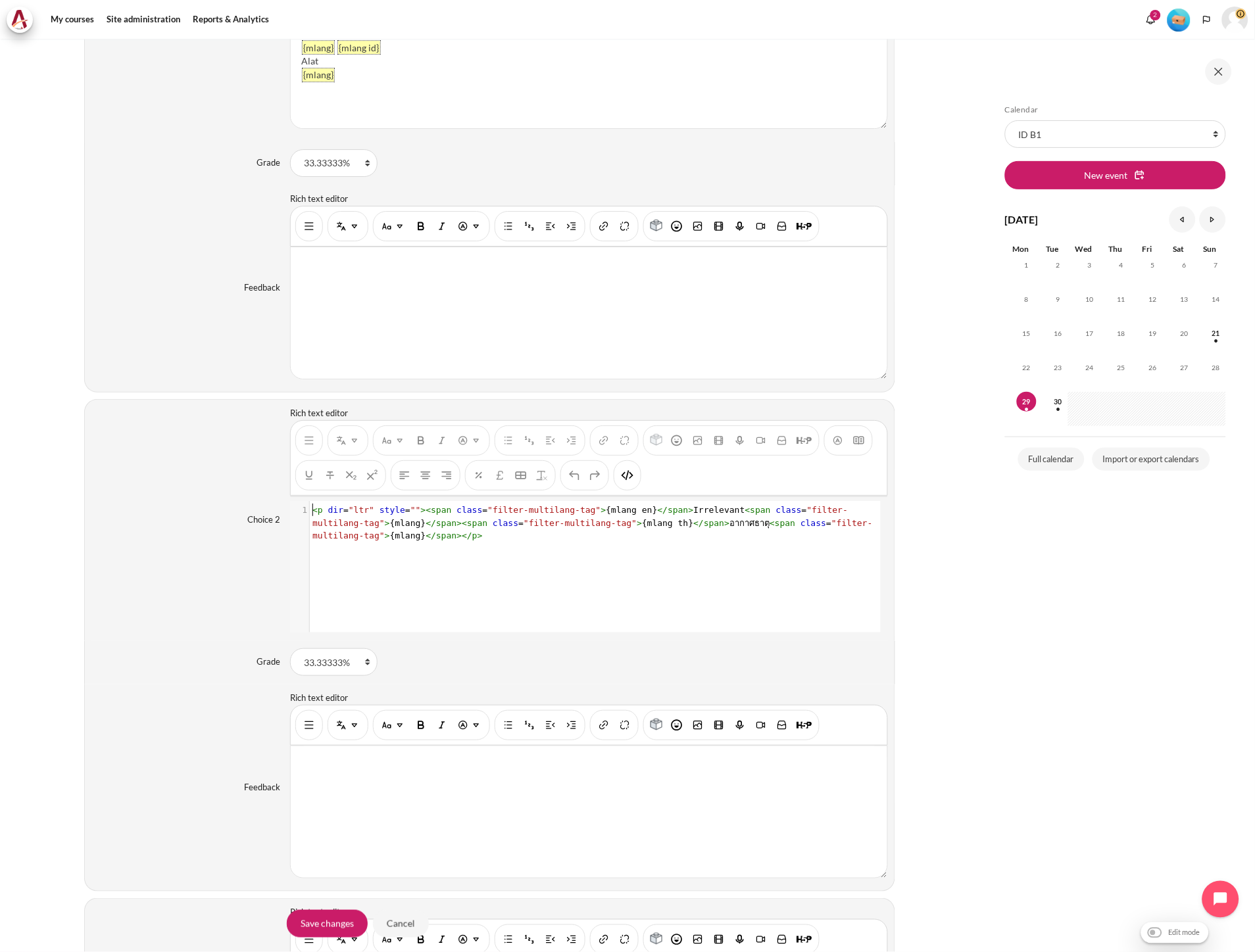
scroll to position [1, 0]
type textarea "<p dir="ltr" style=""><span class="filter-multilang-tag">{mlang en}</span>Irrel…"
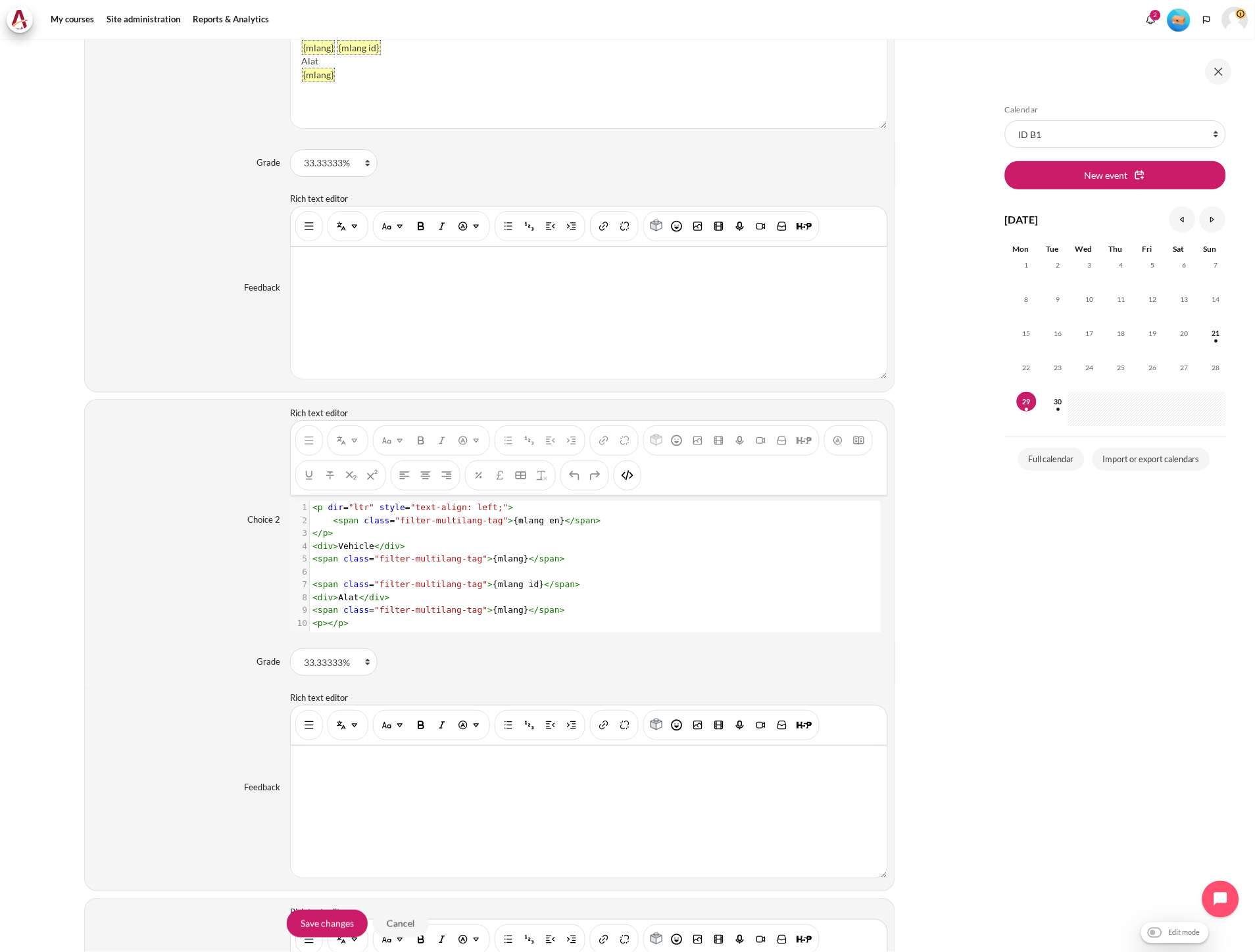
scroll to position [0, 0]
type textarea "Vehicle"
drag, startPoint x: 366, startPoint y: 549, endPoint x: 336, endPoint y: 549, distance: 30.0
click at [336, 549] on span "< div > Vehicle </ div >" at bounding box center [359, 549] width 93 height 10
paste textarea "Content"
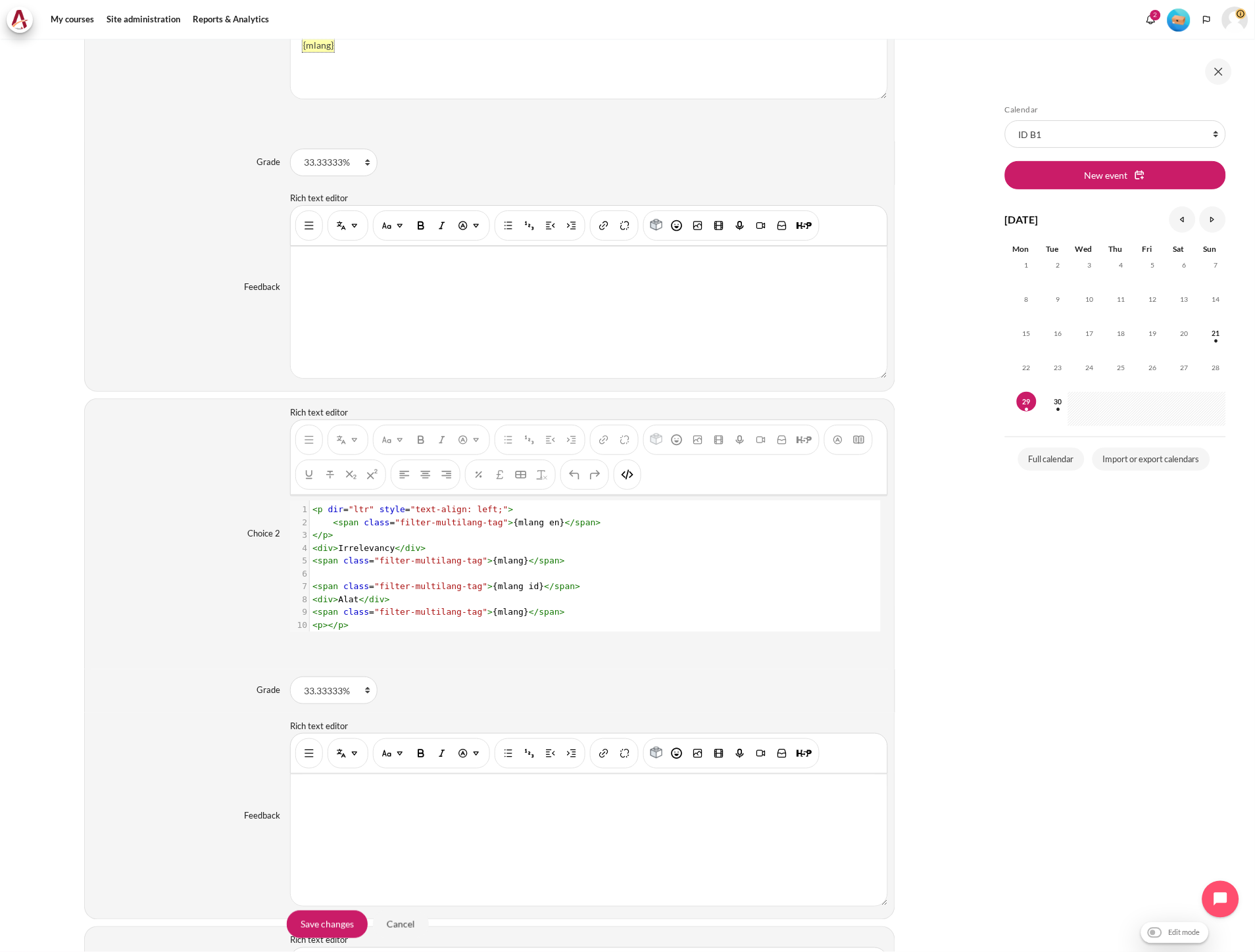
scroll to position [1242, 0]
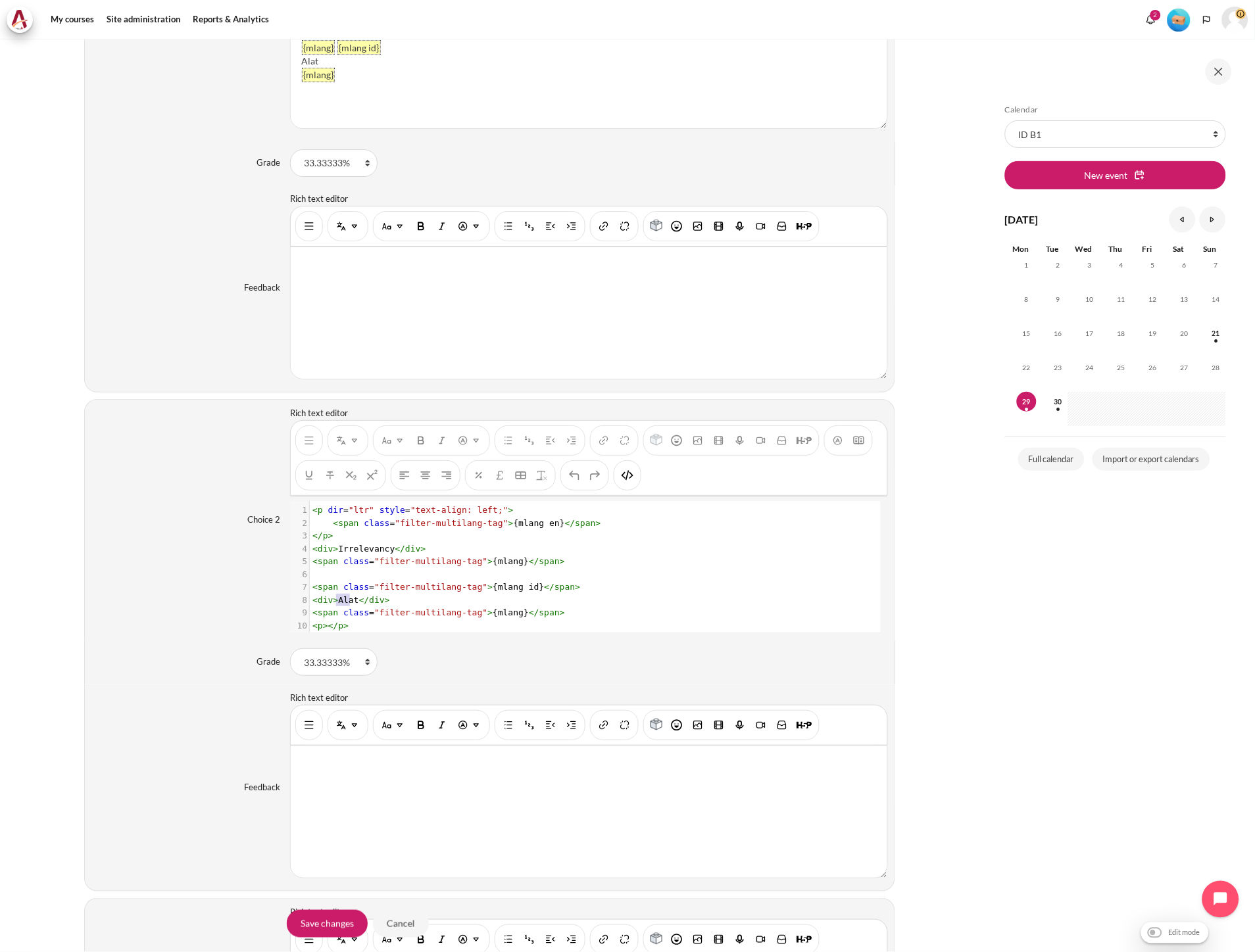
type textarea "Alat"
drag, startPoint x: 334, startPoint y: 602, endPoint x: 354, endPoint y: 603, distance: 20.0
click at [354, 603] on span "< div > Alat </ div >" at bounding box center [351, 600] width 78 height 10
paste textarea "Content"
click at [341, 602] on span "< div > Hal yang tidak relevan </ div >" at bounding box center [423, 600] width 221 height 10
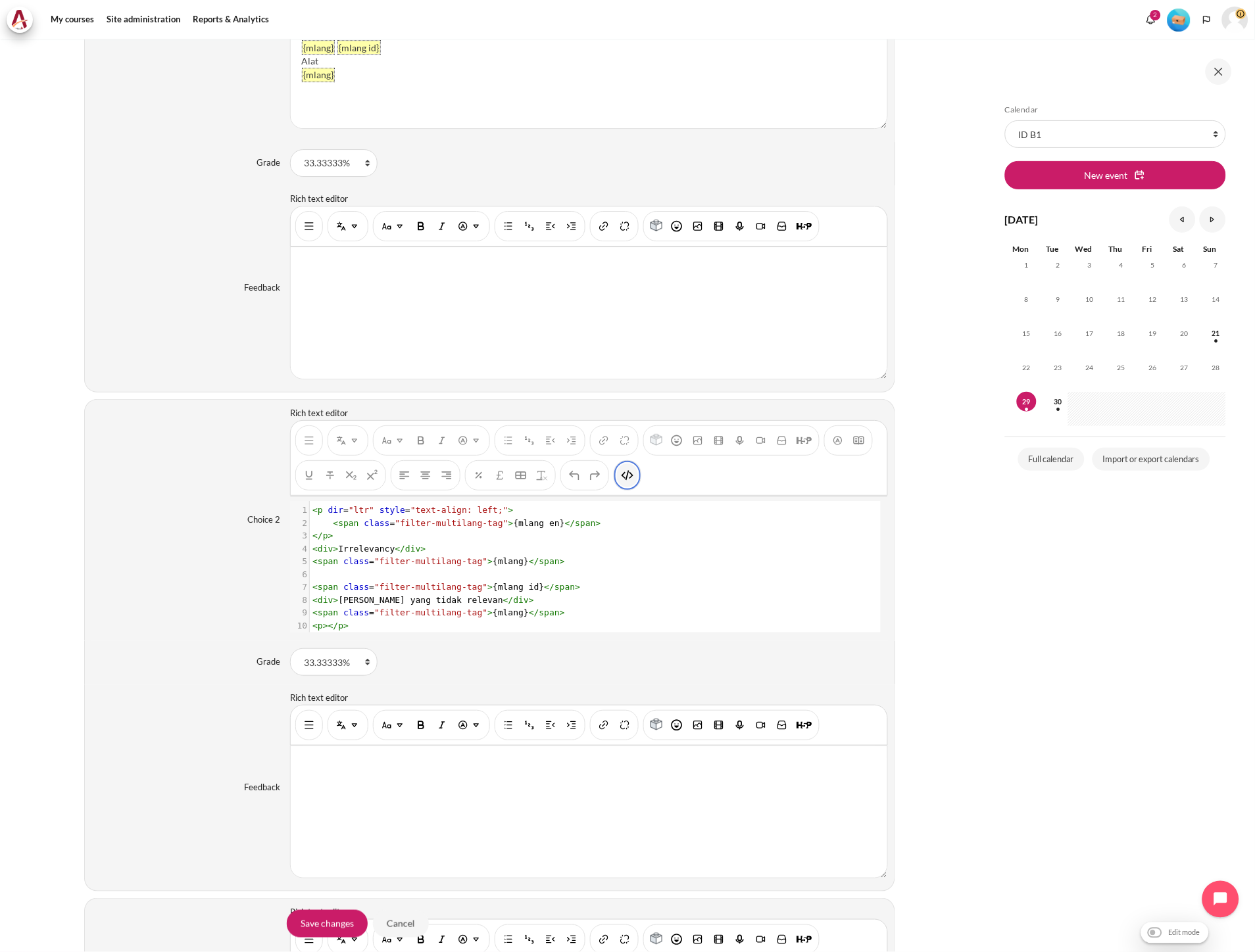
click at [623, 481] on img "HTML" at bounding box center [627, 476] width 13 height 13
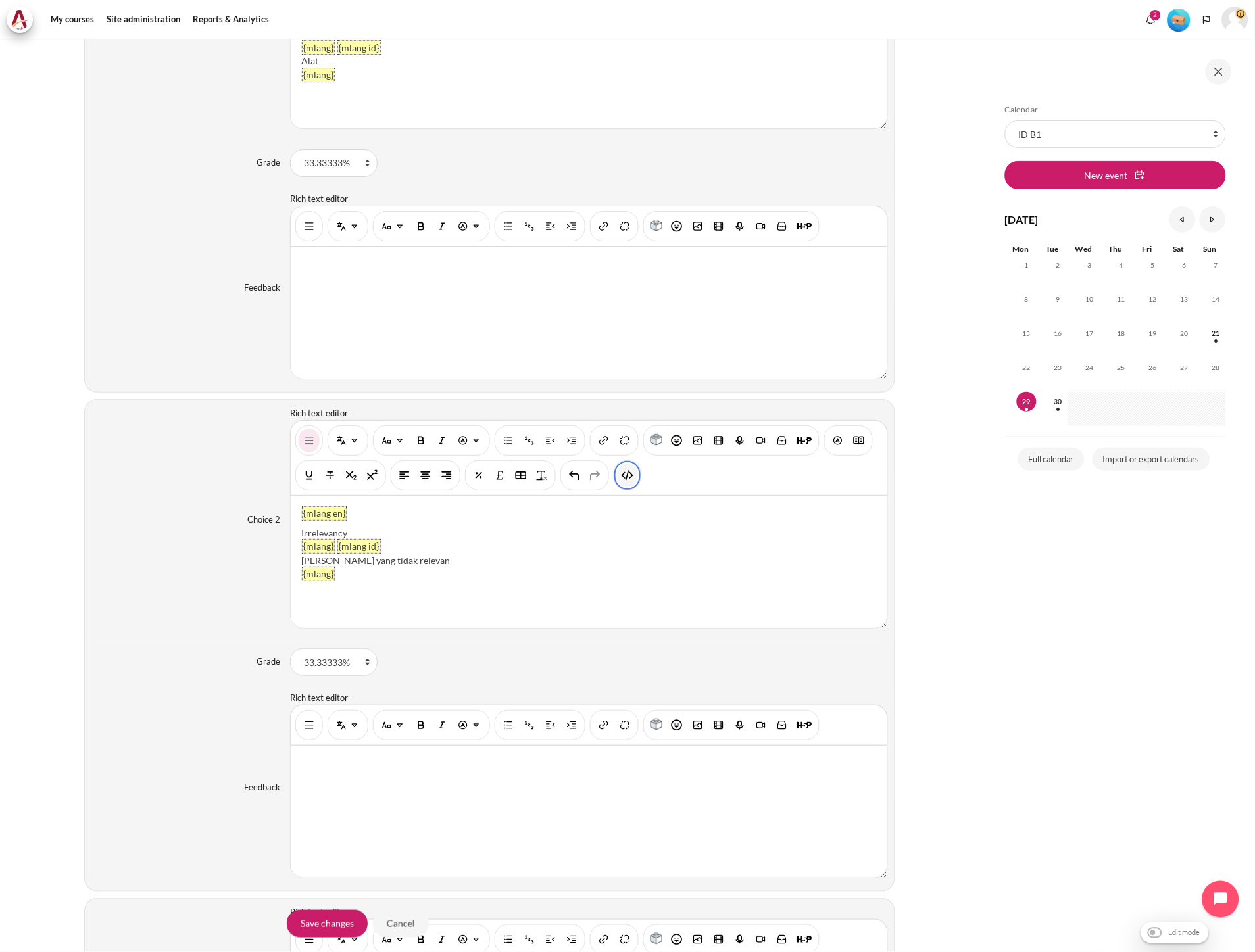
click at [623, 473] on img "HTML" at bounding box center [627, 476] width 13 height 13
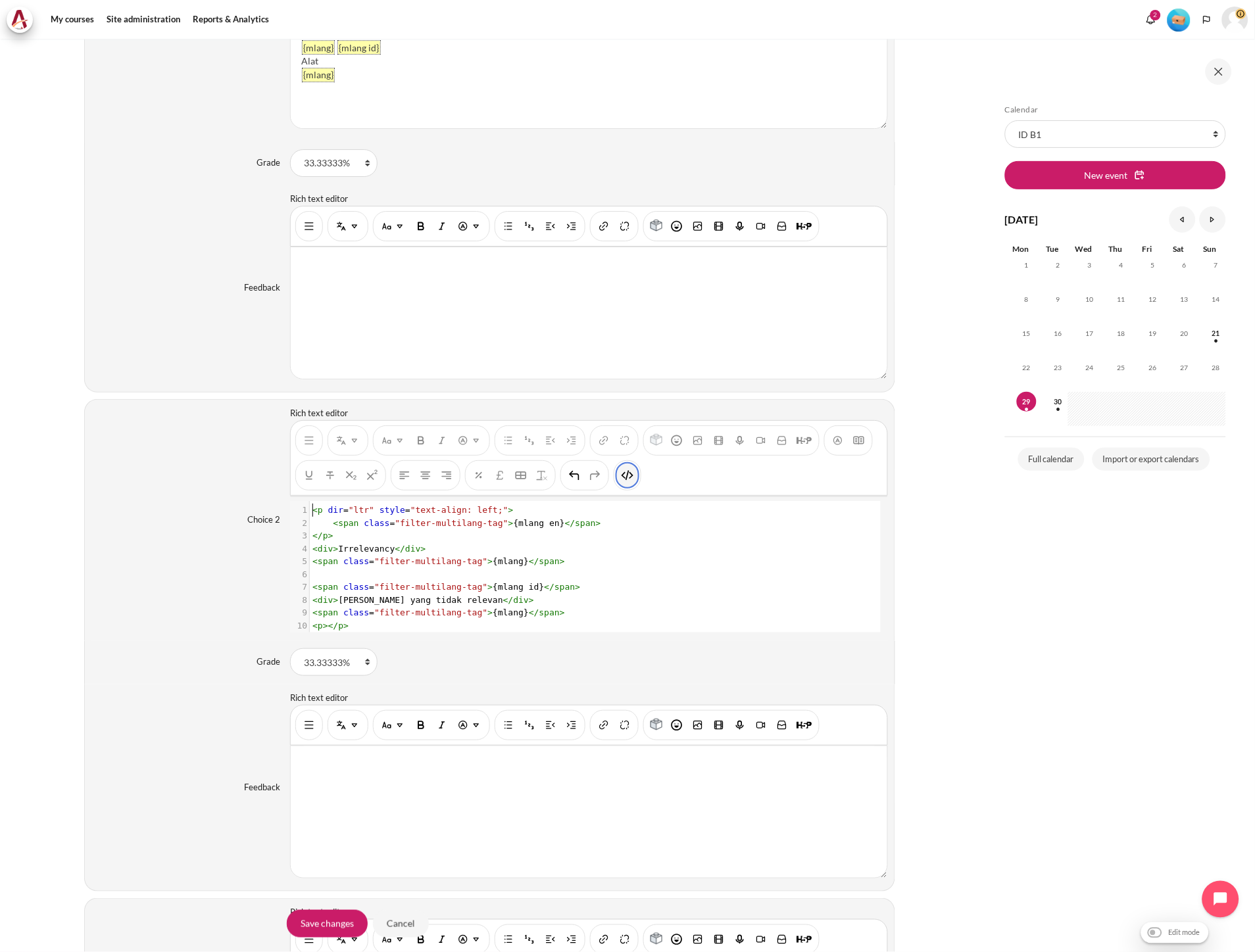
scroll to position [1, 0]
click at [542, 553] on pre "< div > Irrelevancy </ div >" at bounding box center [588, 549] width 557 height 13
type textarea "<p dir="ltr" style="text-align: left;"> <span class="filter-multilang-tag">{mla…"
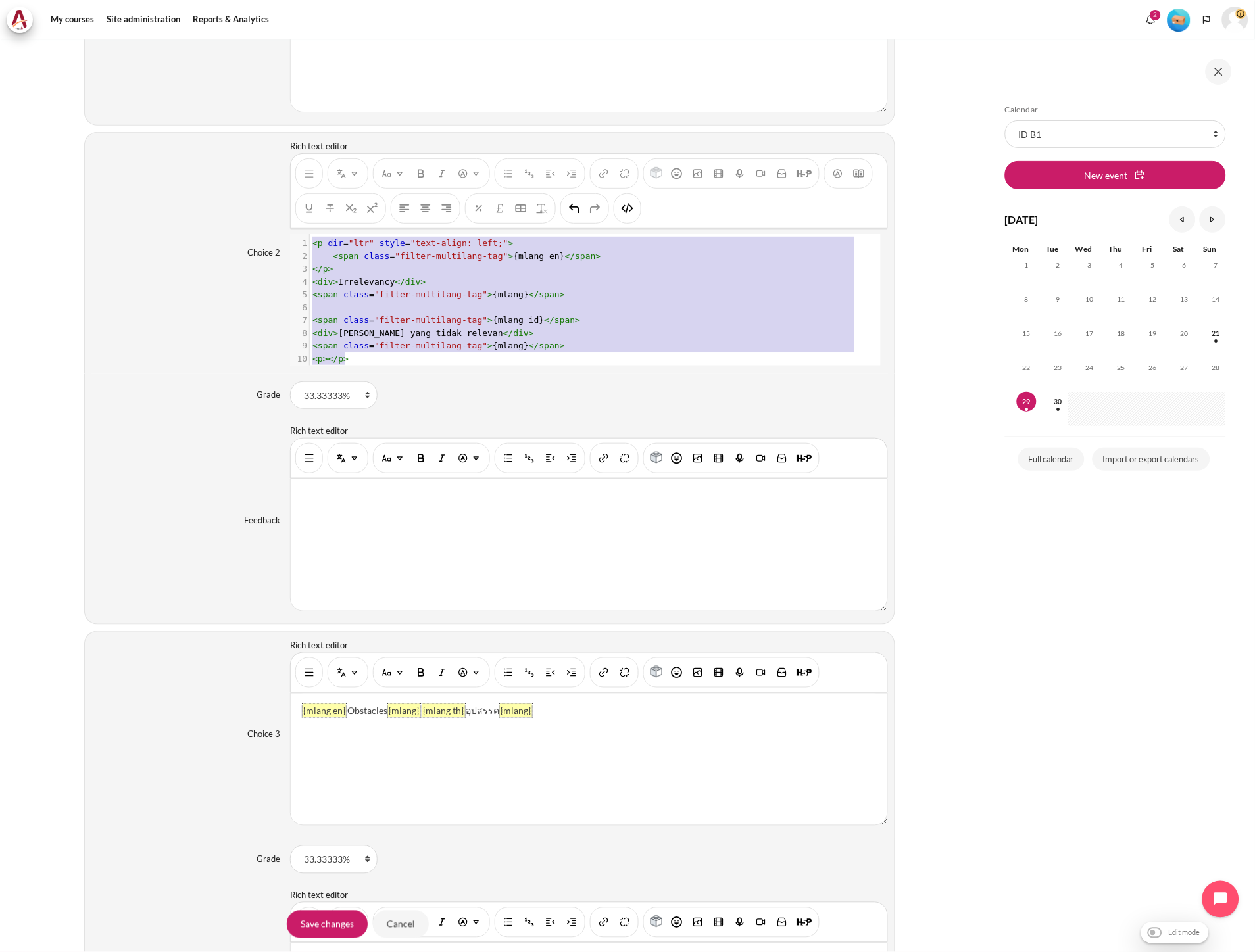
scroll to position [1753, 0]
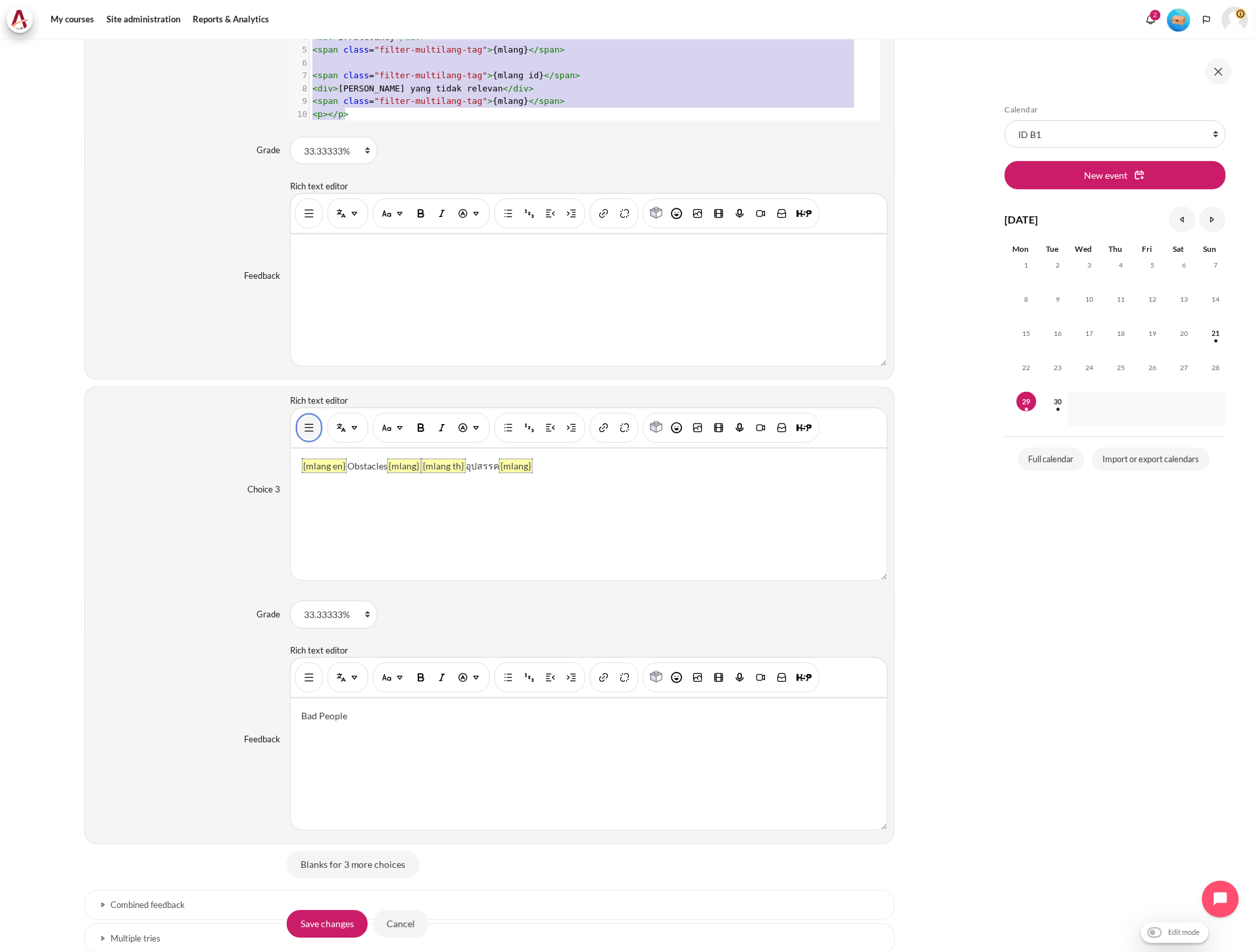
click at [308, 435] on img "Show/hide advanced buttons" at bounding box center [309, 428] width 13 height 13
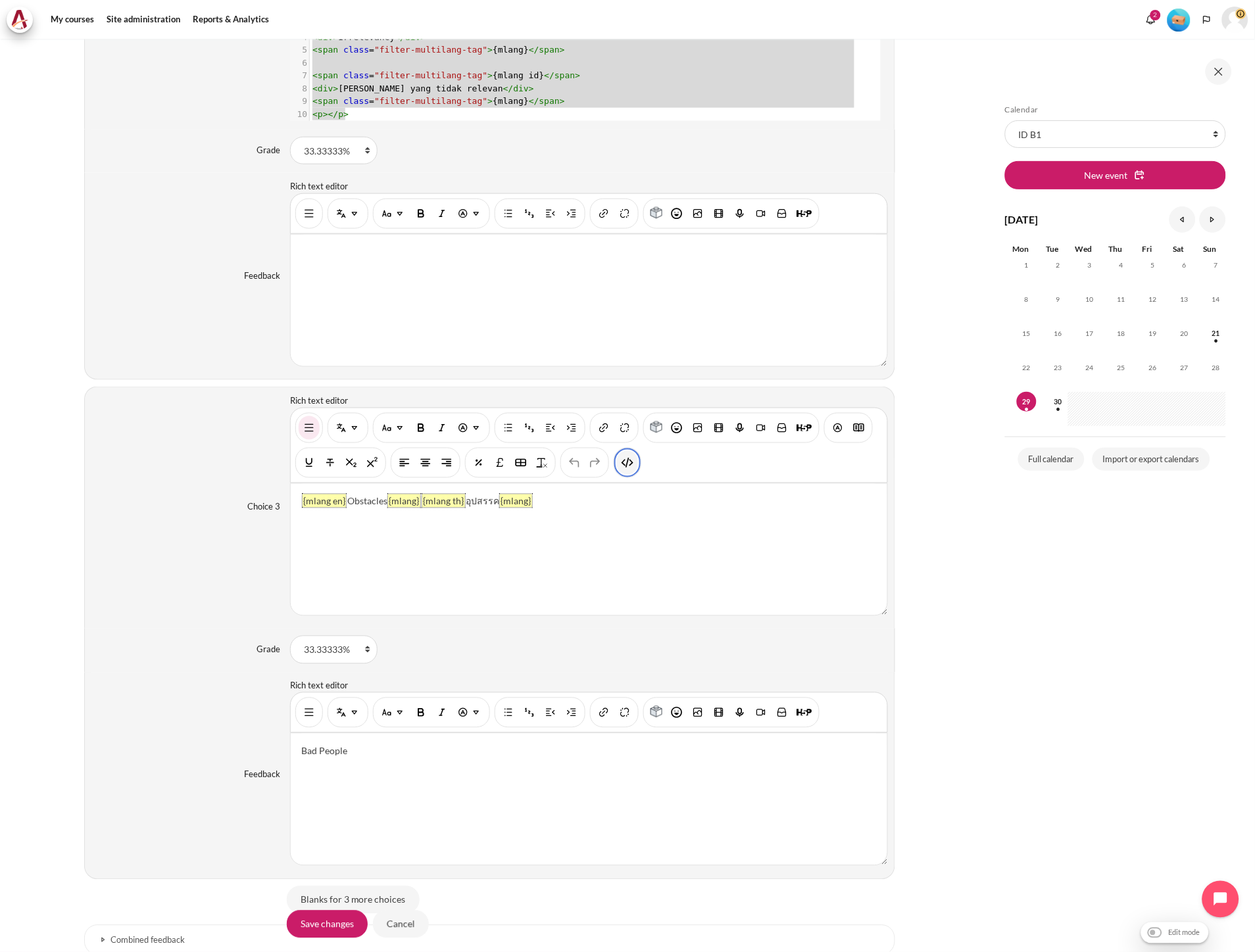
click at [631, 466] on img "HTML" at bounding box center [627, 463] width 13 height 13
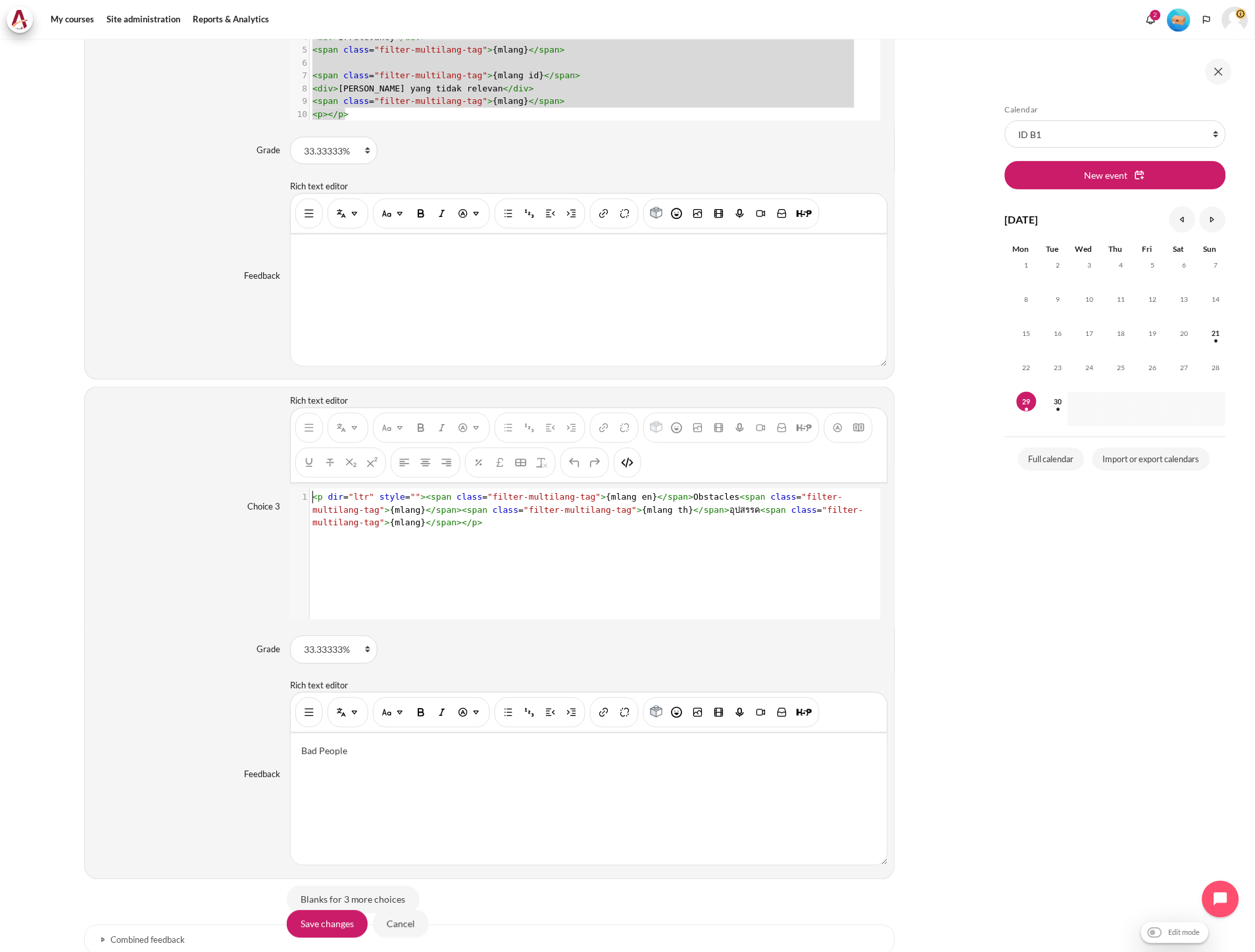
scroll to position [1, 0]
type textarea "<p dir="ltr" style=""><span class="filter-multilang-tag">{mlang en}</span>Obsta…"
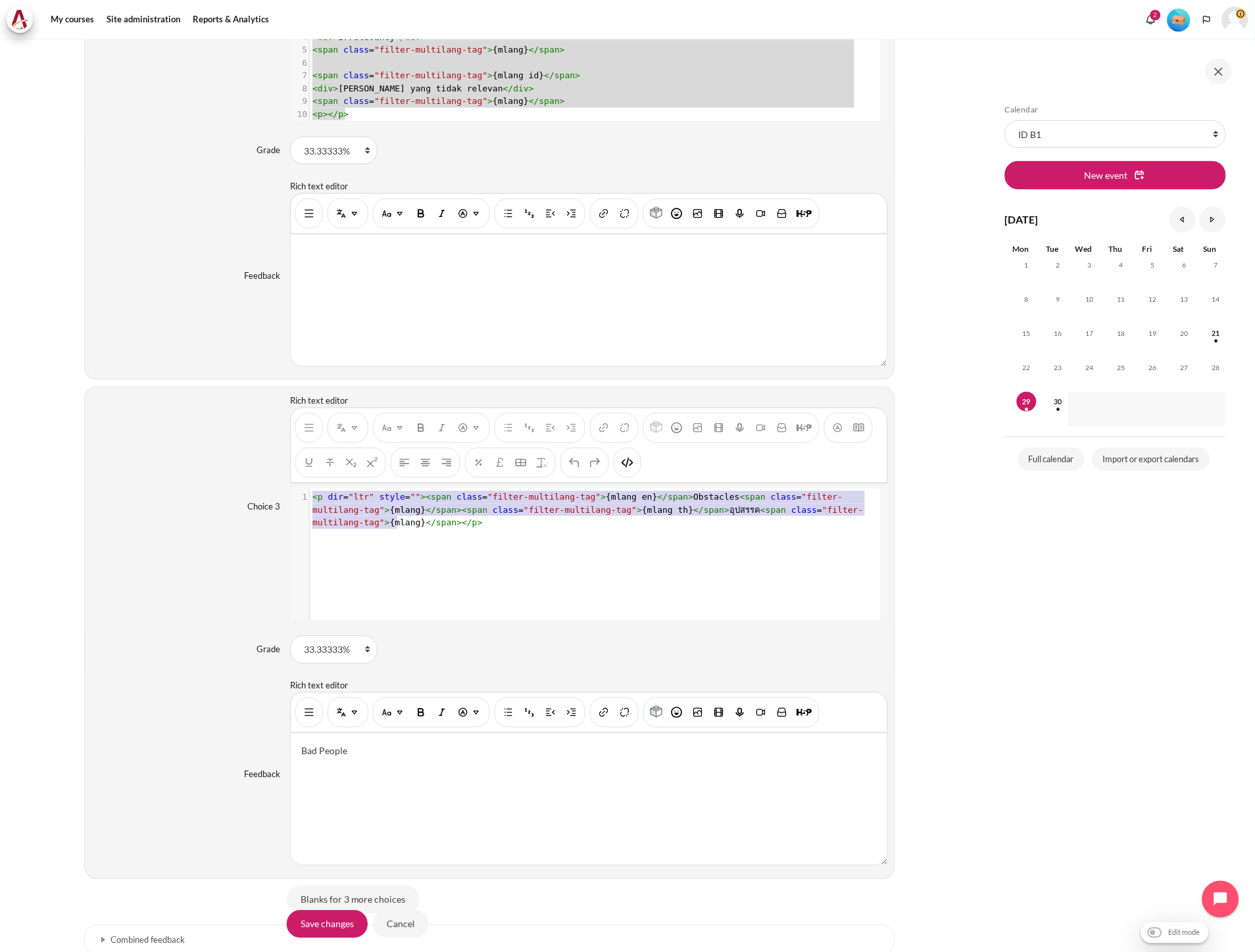
scroll to position [15, 0]
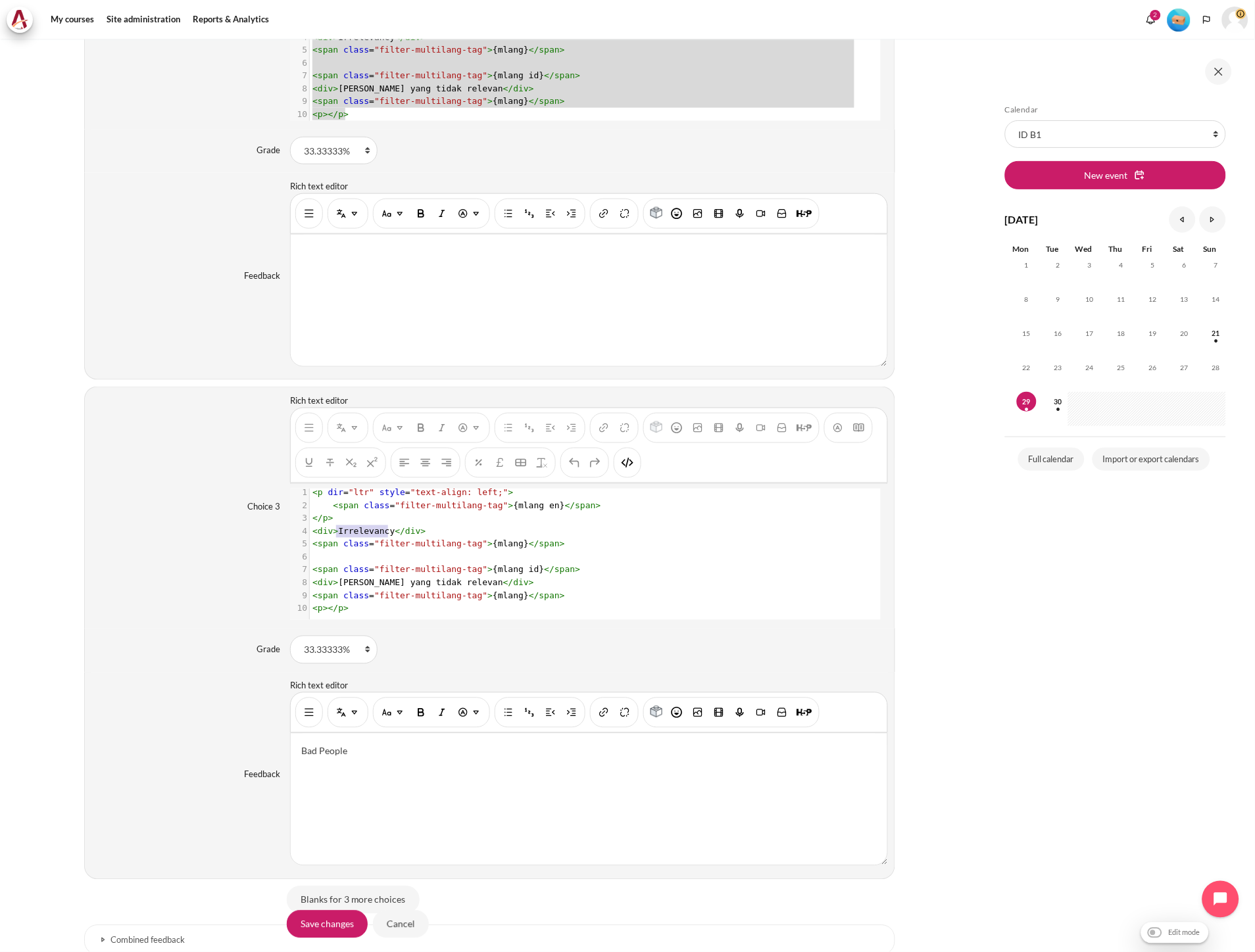
type textarea "rrelevancy"
drag, startPoint x: 385, startPoint y: 523, endPoint x: 338, endPoint y: 524, distance: 47.0
click at [338, 527] on span "< div > Irrelevancy </ div >" at bounding box center [369, 532] width 113 height 10
type textarea "Irrelevancy"
drag, startPoint x: 333, startPoint y: 525, endPoint x: 385, endPoint y: 525, distance: 52.0
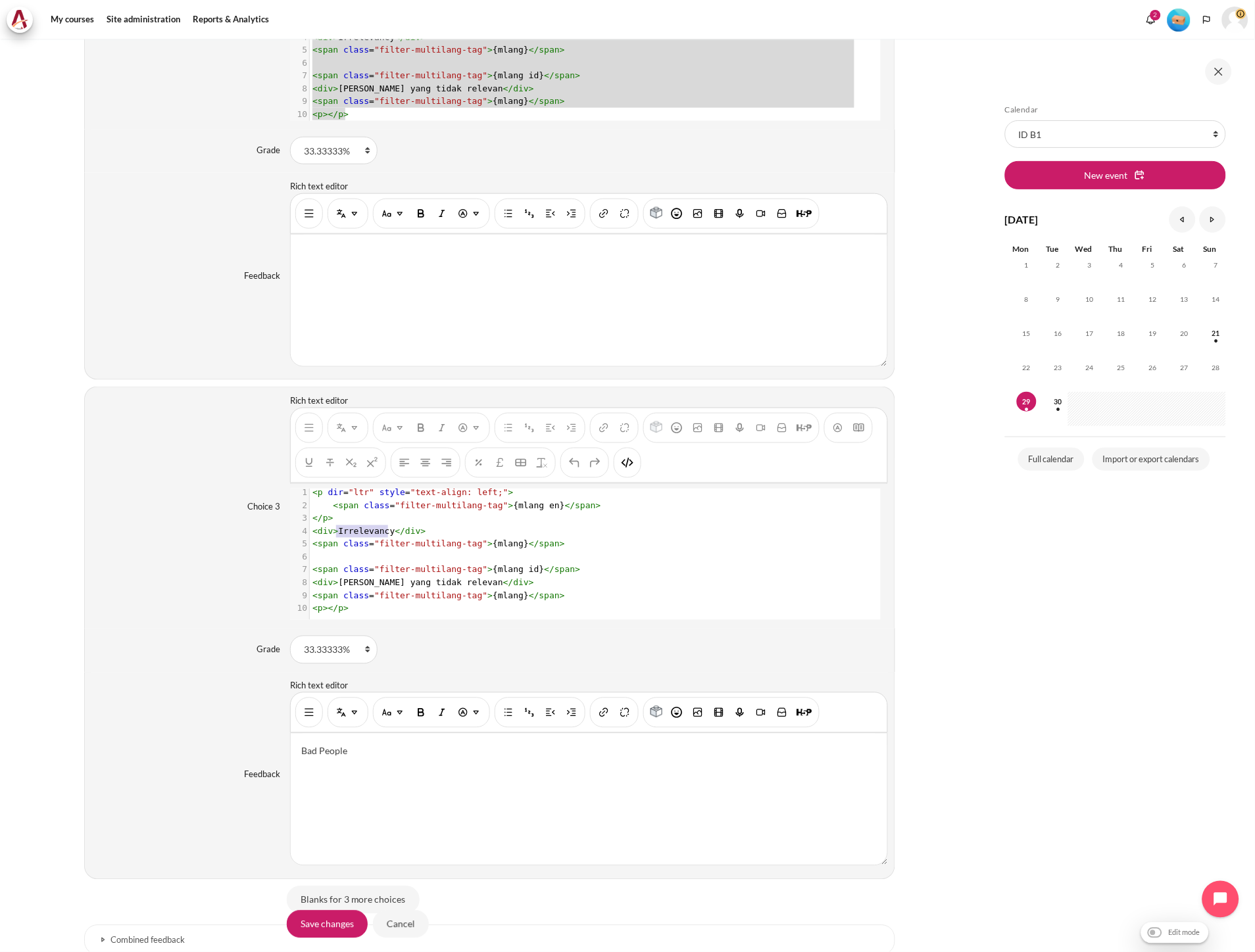
click at [385, 527] on span "< div > Irrelevancy </ div >" at bounding box center [369, 532] width 113 height 10
click at [488, 591] on span ">" at bounding box center [490, 596] width 6 height 10
click at [379, 527] on span "</" at bounding box center [384, 532] width 10 height 10
click at [335, 527] on span "< div > Hambatan </ div >" at bounding box center [362, 532] width 98 height 10
paste textarea "H"
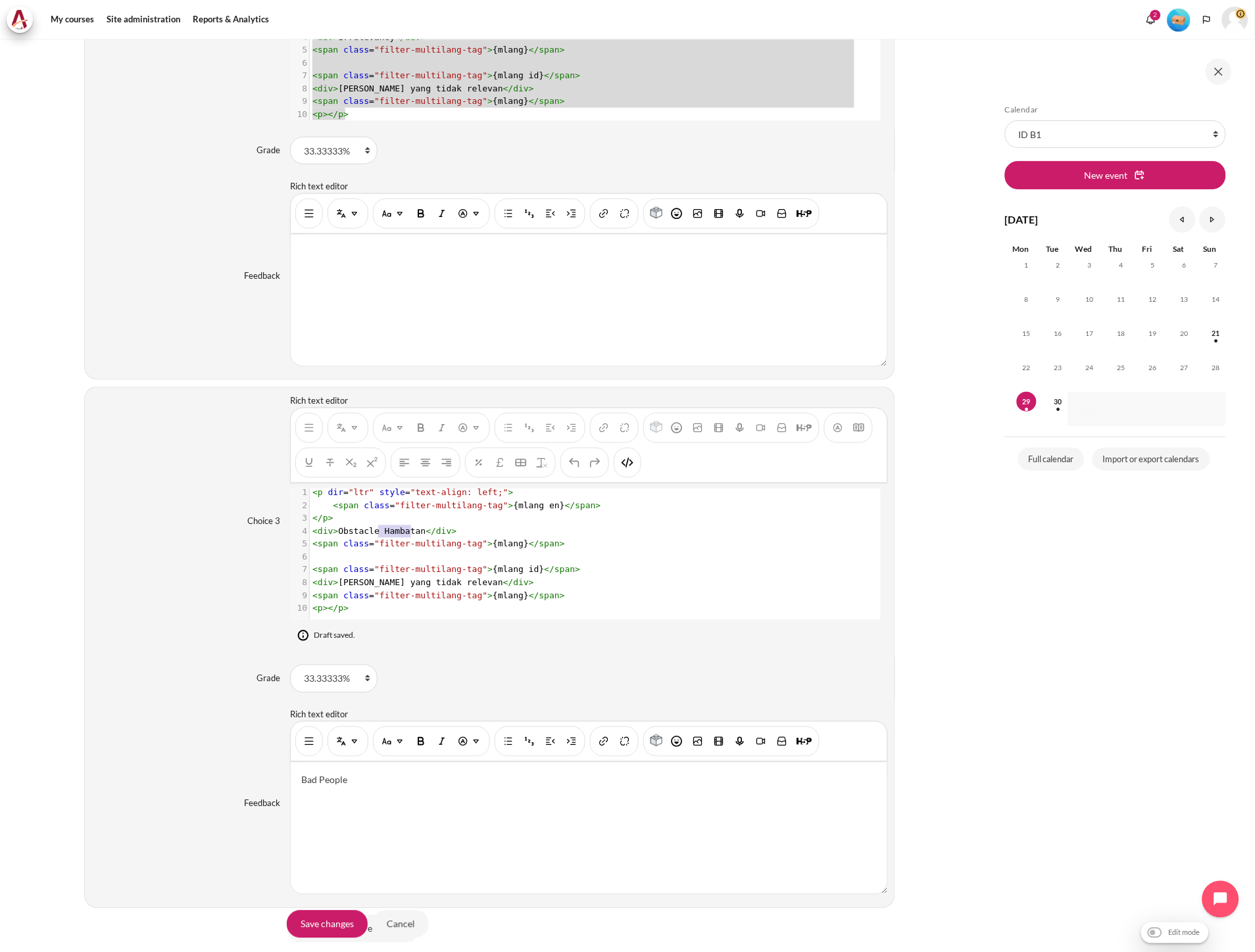
type textarea "Hambatan"
drag, startPoint x: 377, startPoint y: 523, endPoint x: 413, endPoint y: 525, distance: 36.1
click at [413, 527] on span "< div > Obstacle Hambatan </ div >" at bounding box center [385, 532] width 144 height 10
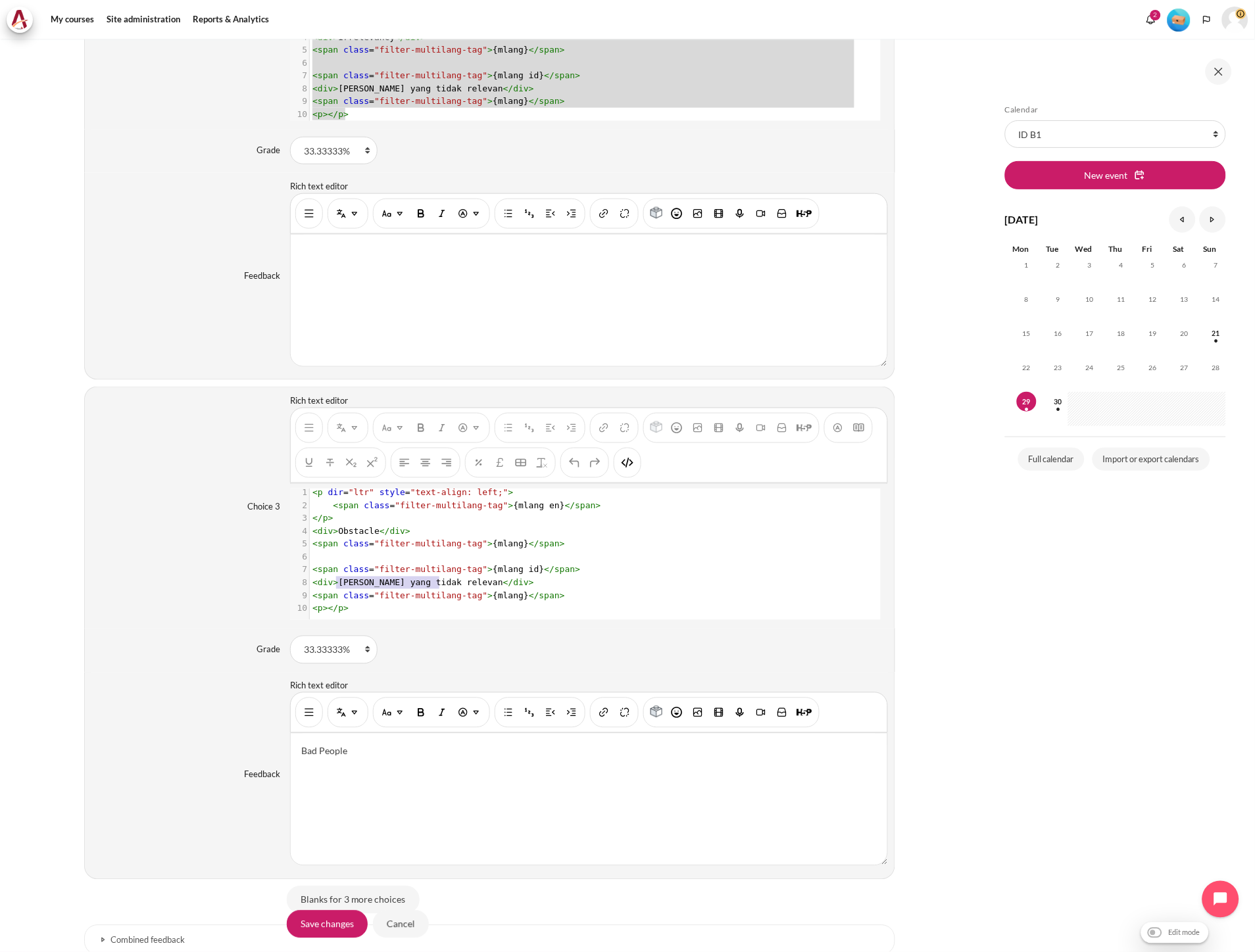
drag, startPoint x: 334, startPoint y: 575, endPoint x: 437, endPoint y: 574, distance: 103.0
click at [437, 578] on span "< div > Hal yang tidak relevan </ div >" at bounding box center [423, 583] width 221 height 10
paste textarea "Content"
type textarea "Hal yang tidak relevan"
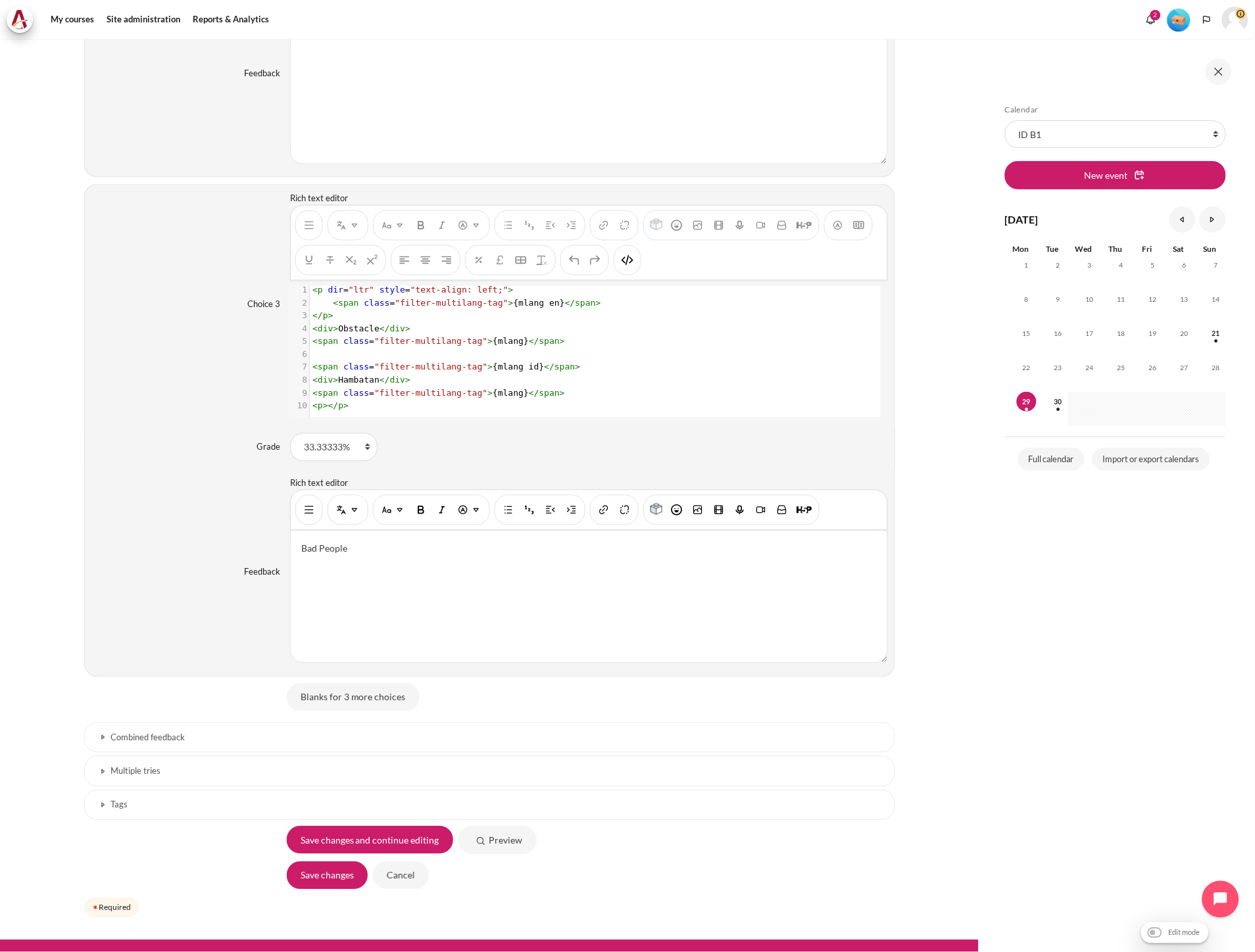
scroll to position [1981, 0]
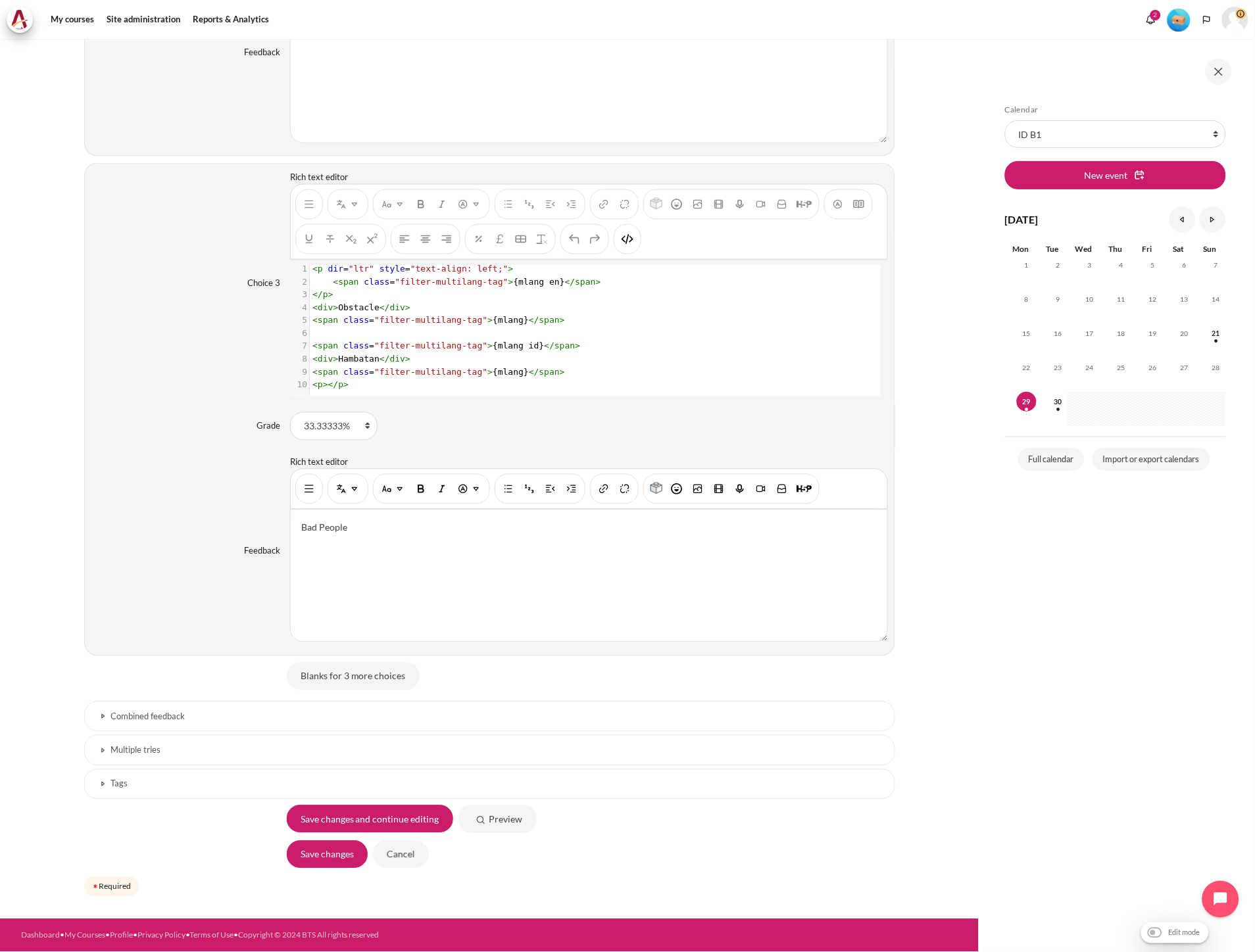
click at [383, 537] on div "Bad People" at bounding box center [588, 576] width 596 height 132
paste div "Content"
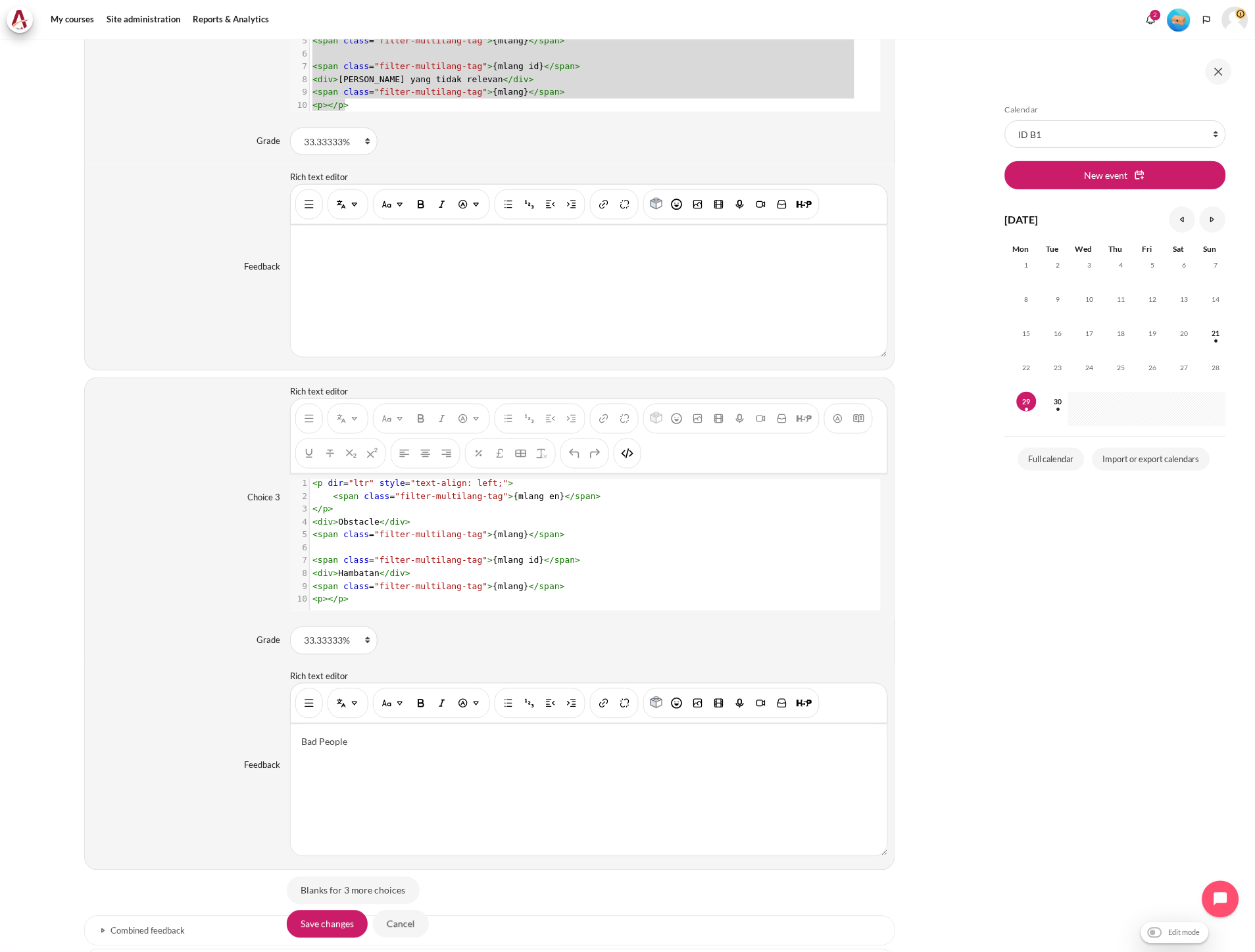
scroll to position [1761, 0]
click at [631, 462] on img "HTML" at bounding box center [627, 455] width 13 height 13
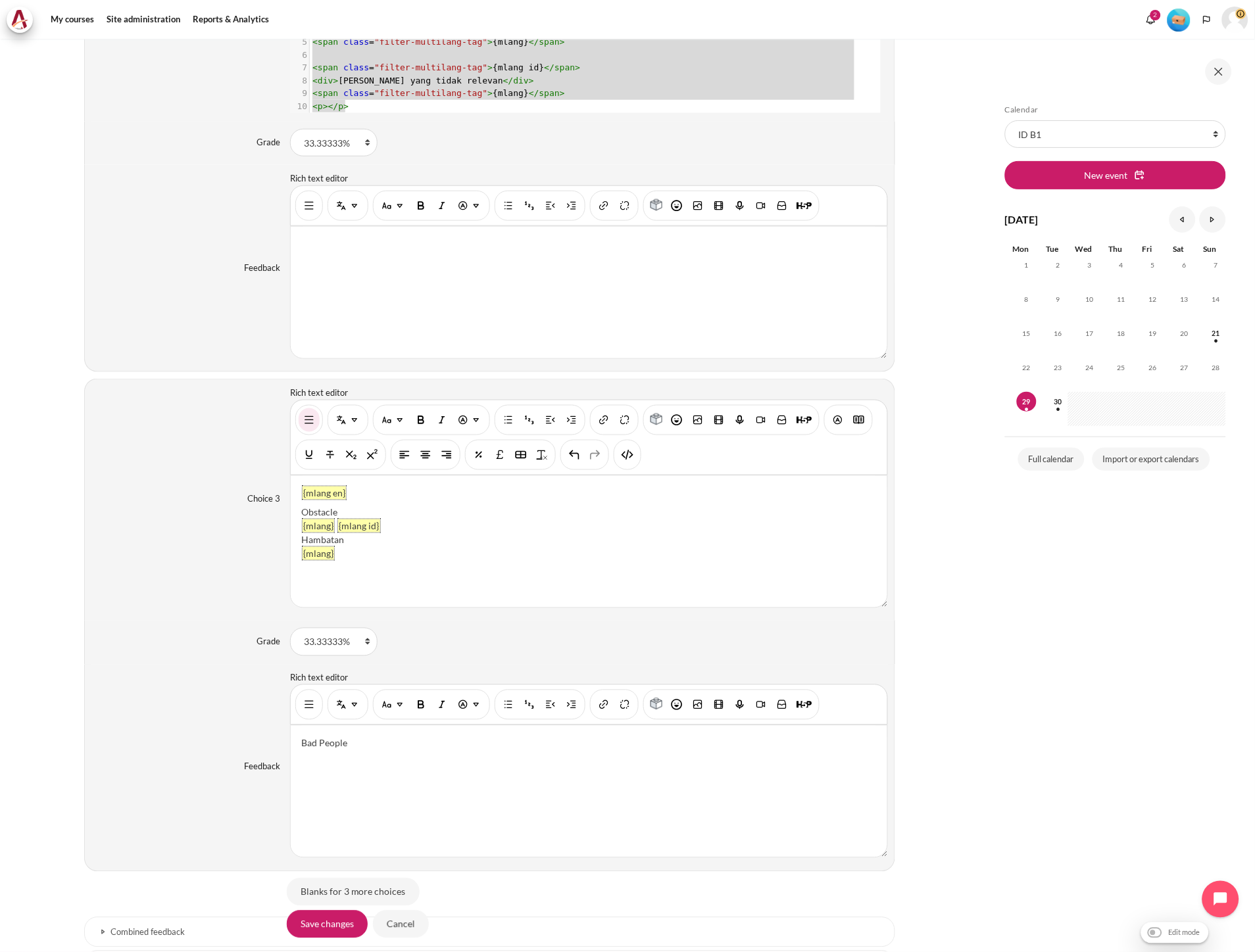
click at [493, 520] on div "Obstacle" at bounding box center [589, 512] width 575 height 14
copy div "{mlang en} Obstacle {mlang} {mlang id} Hambatan {mlang}"
click at [614, 456] on div "You are now on another row of the editor's toolbar, where there are more button…" at bounding box center [627, 456] width 27 height 30
click at [623, 456] on img "HTML" at bounding box center [627, 455] width 13 height 13
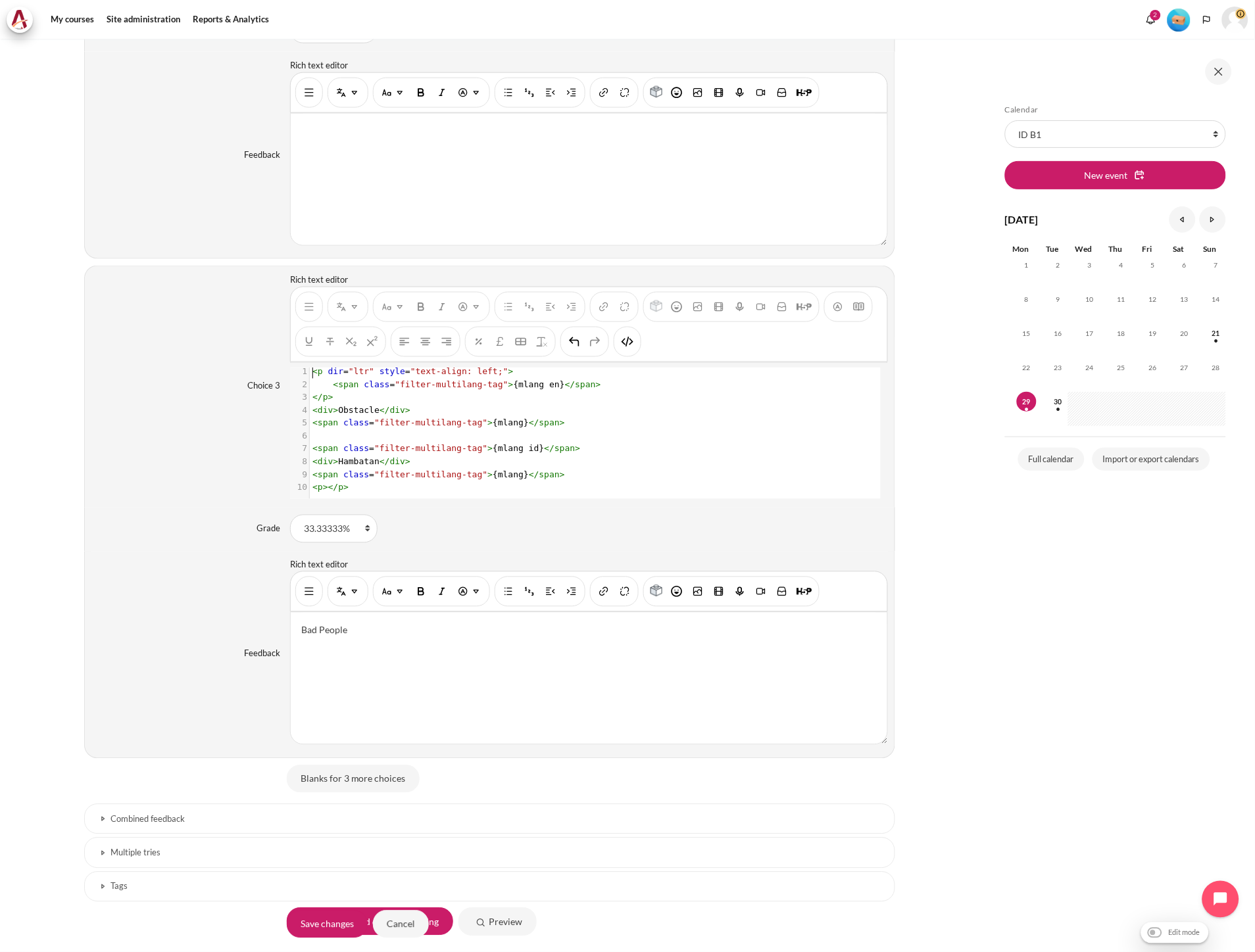
scroll to position [1981, 0]
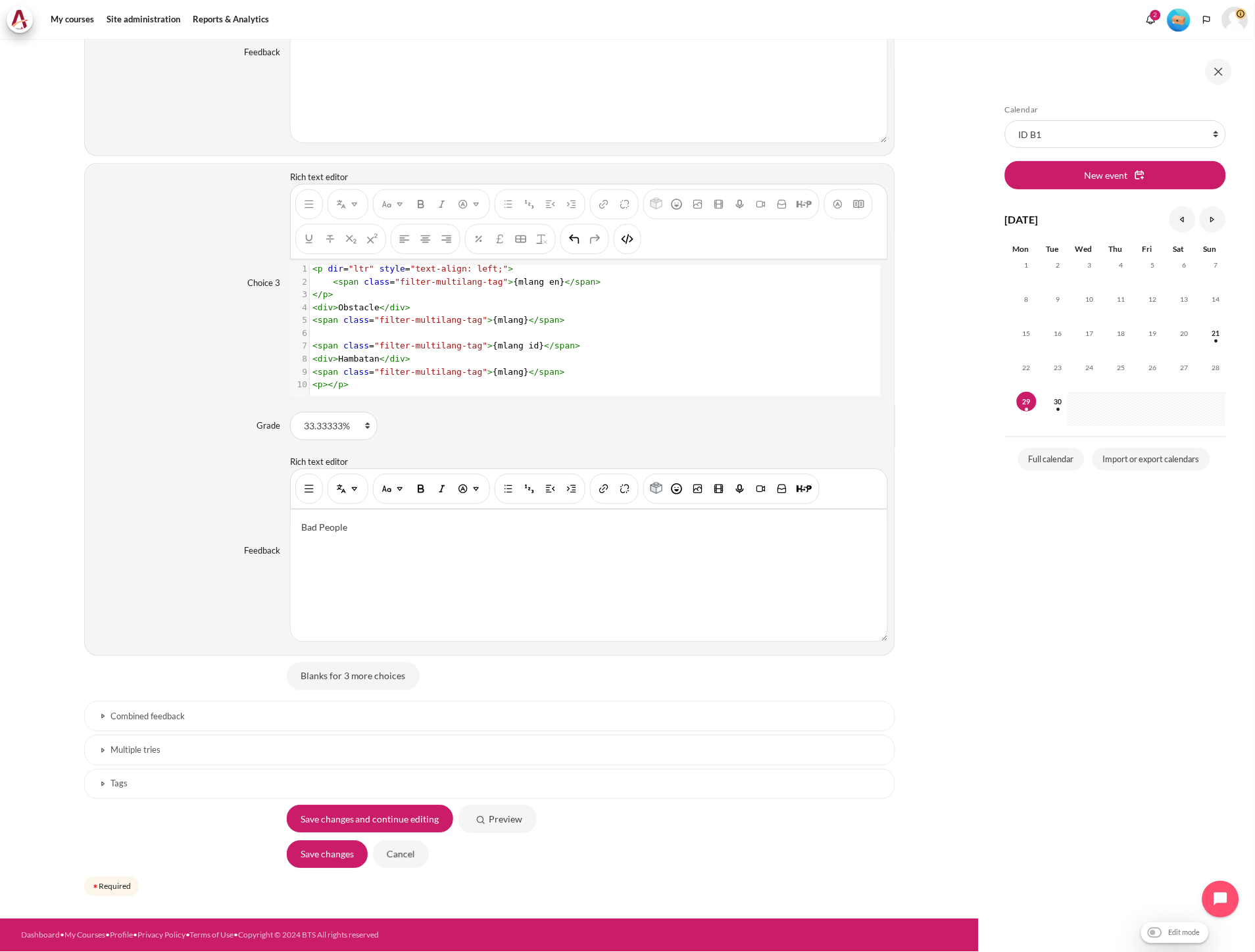
click at [362, 683] on input "Blanks for 3 more choices" at bounding box center [354, 677] width 133 height 27
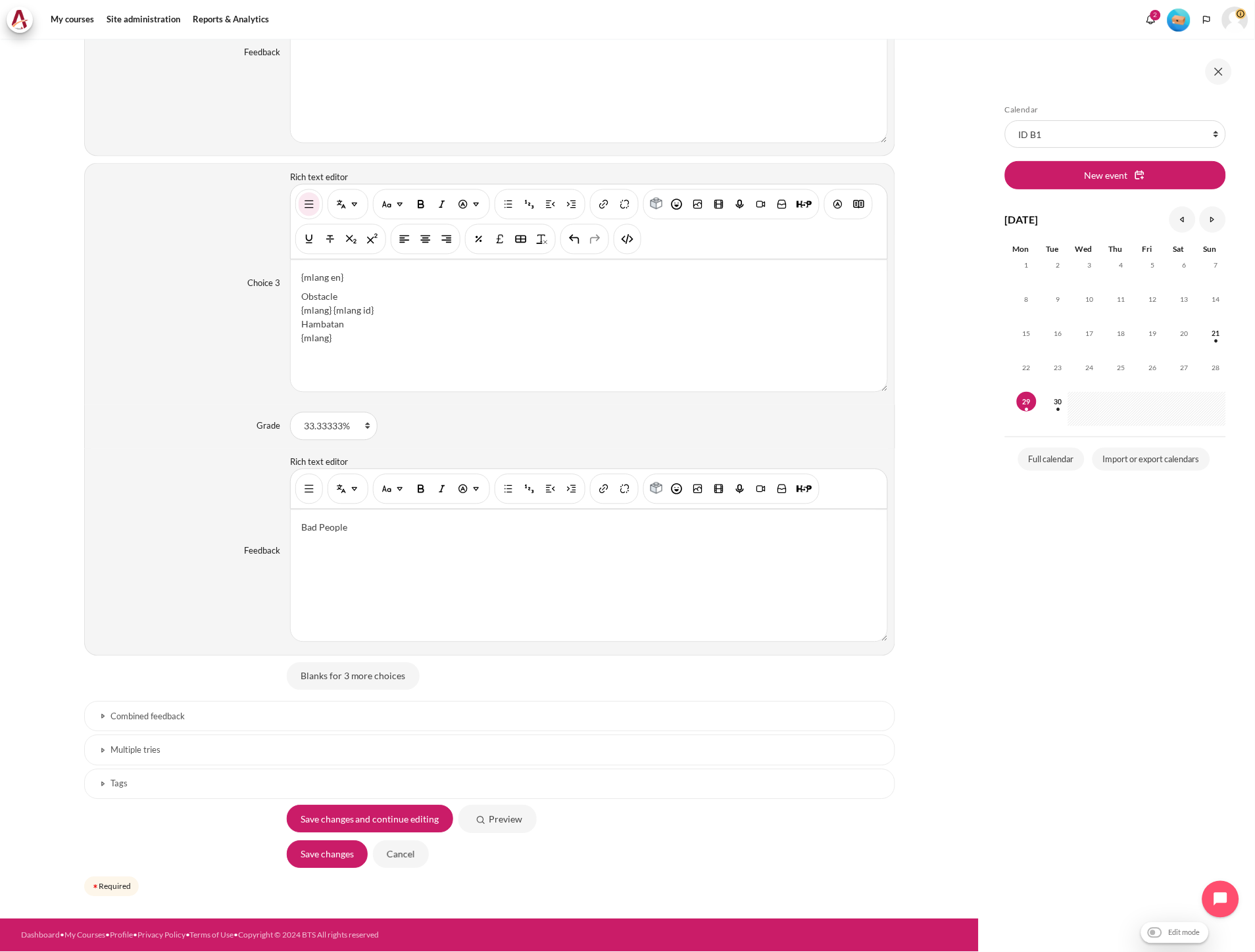
scroll to position [0, 0]
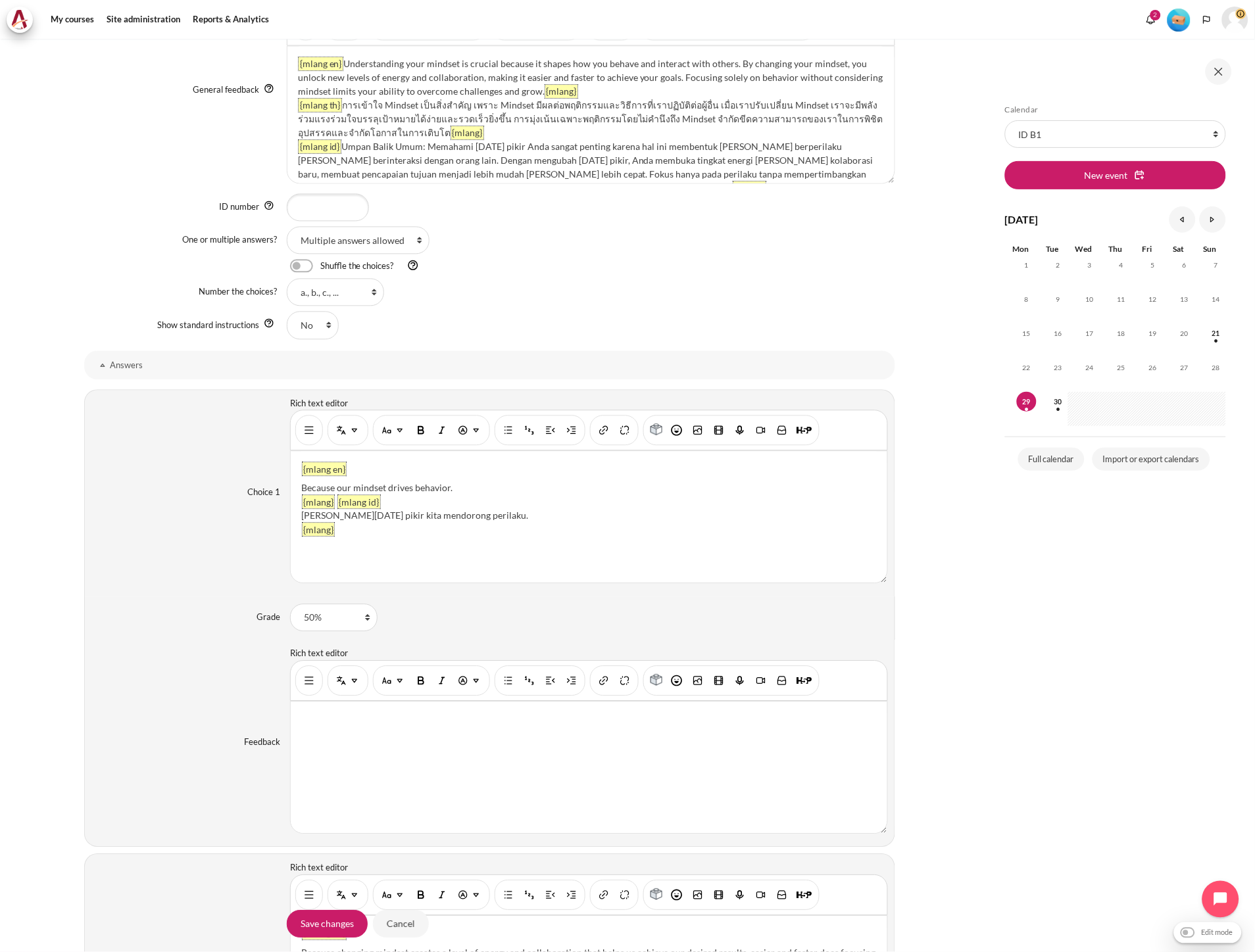
scroll to position [731, 0]
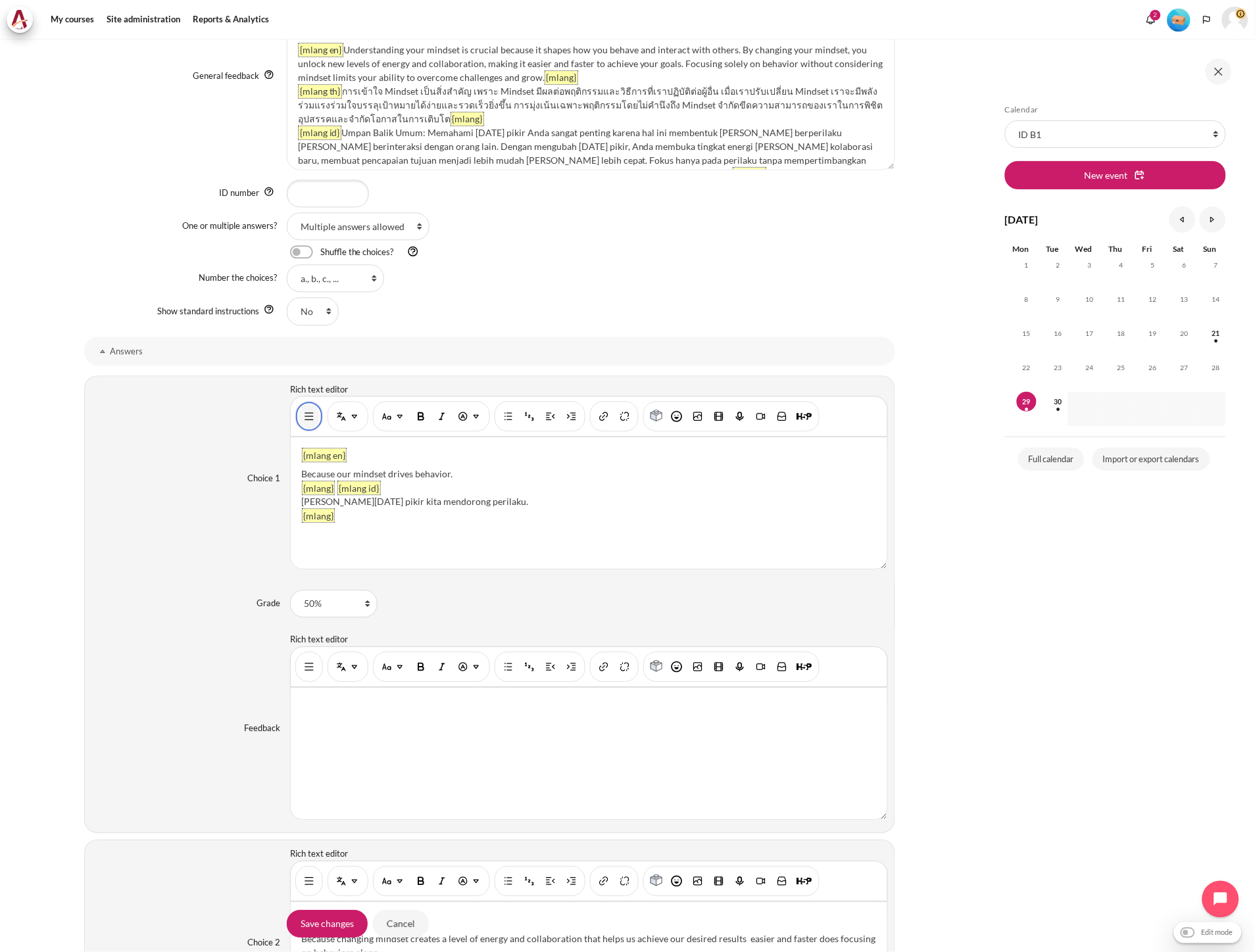
click at [310, 412] on img "Show/hide advanced buttons" at bounding box center [309, 417] width 13 height 13
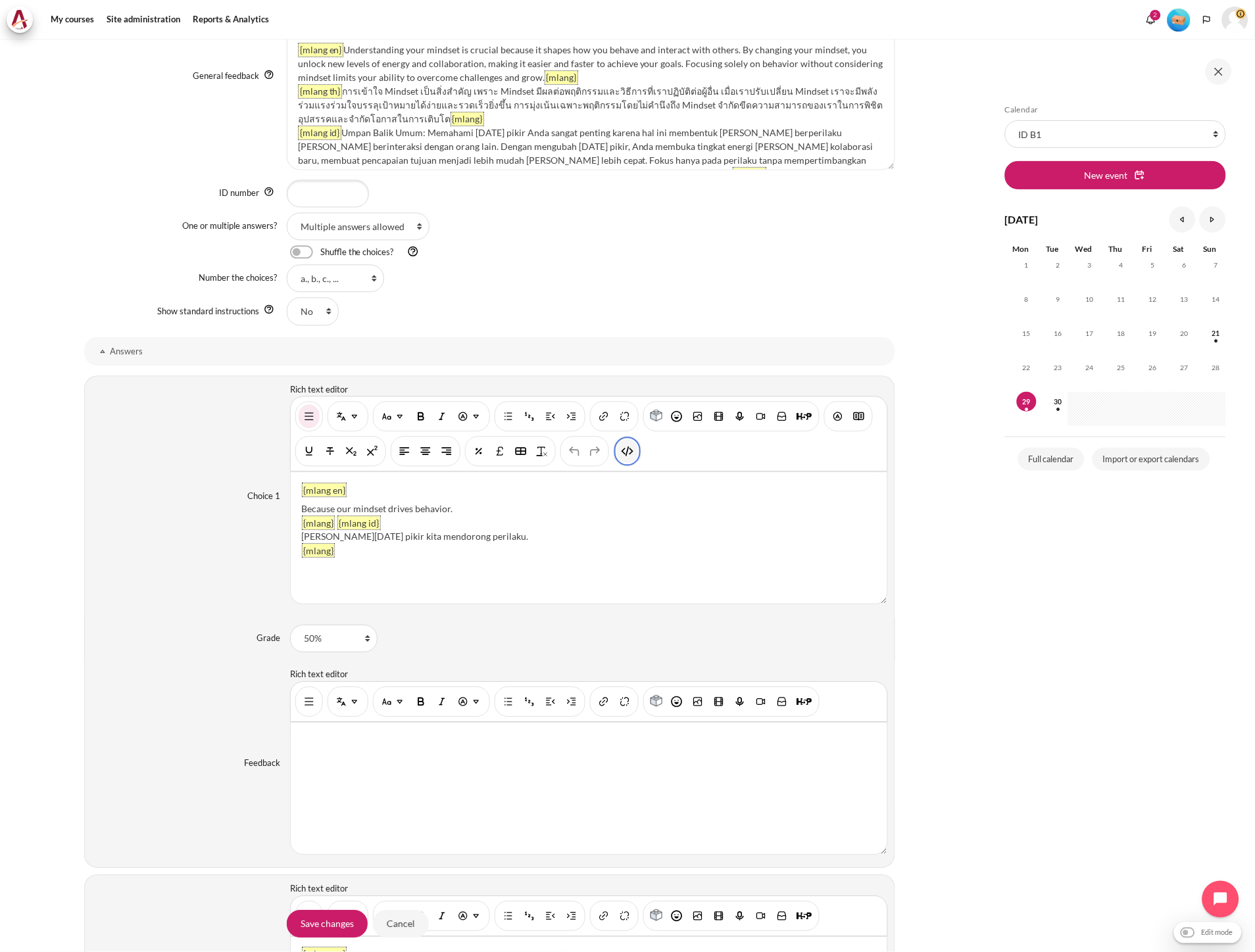
click at [621, 452] on img "HTML" at bounding box center [627, 452] width 13 height 13
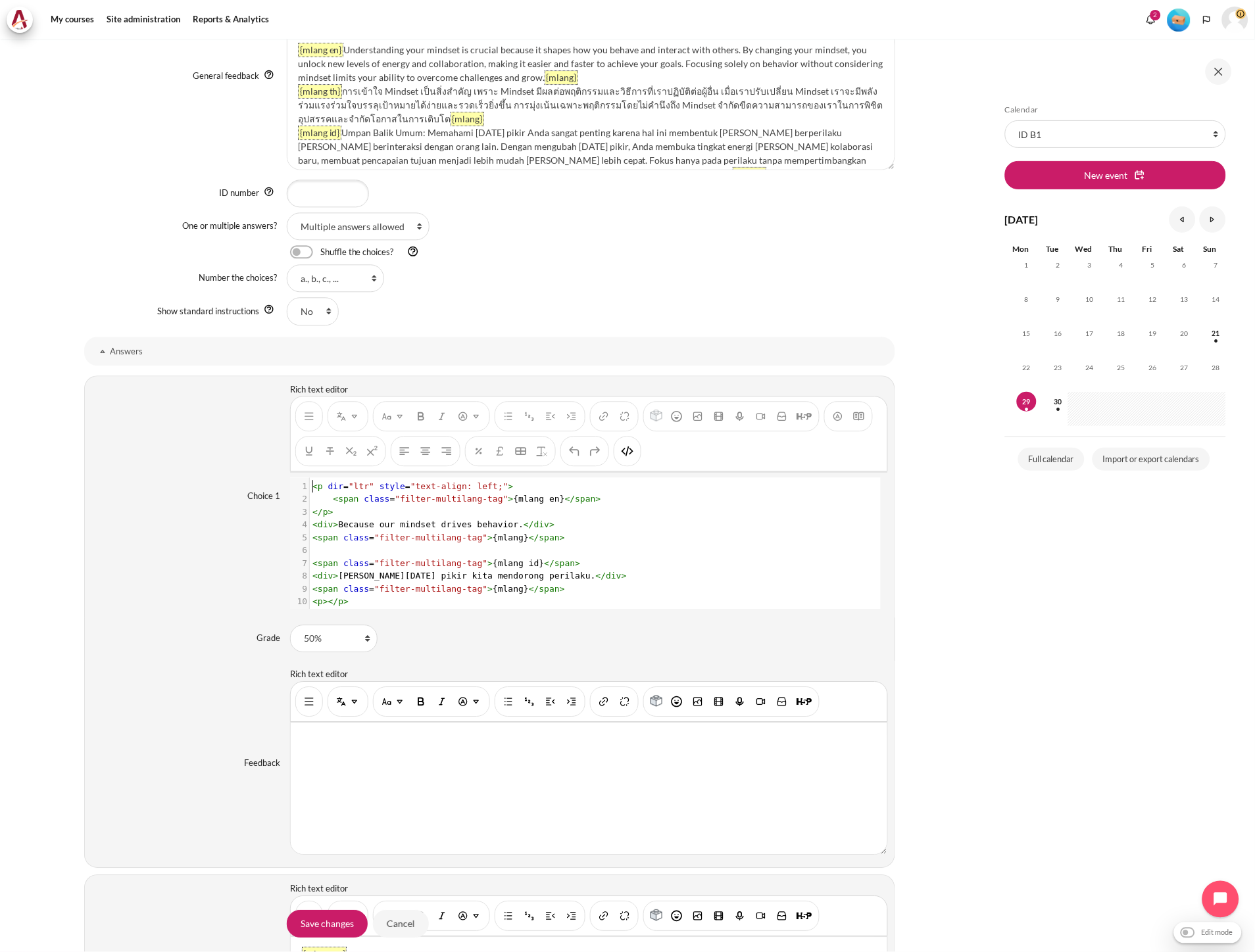
scroll to position [2, 0]
click at [518, 557] on pre "​" at bounding box center [588, 551] width 557 height 13
type textarea "<p dir="ltr" style="text-align: left;"> <span class="filter-multilang-tag">{mla…"
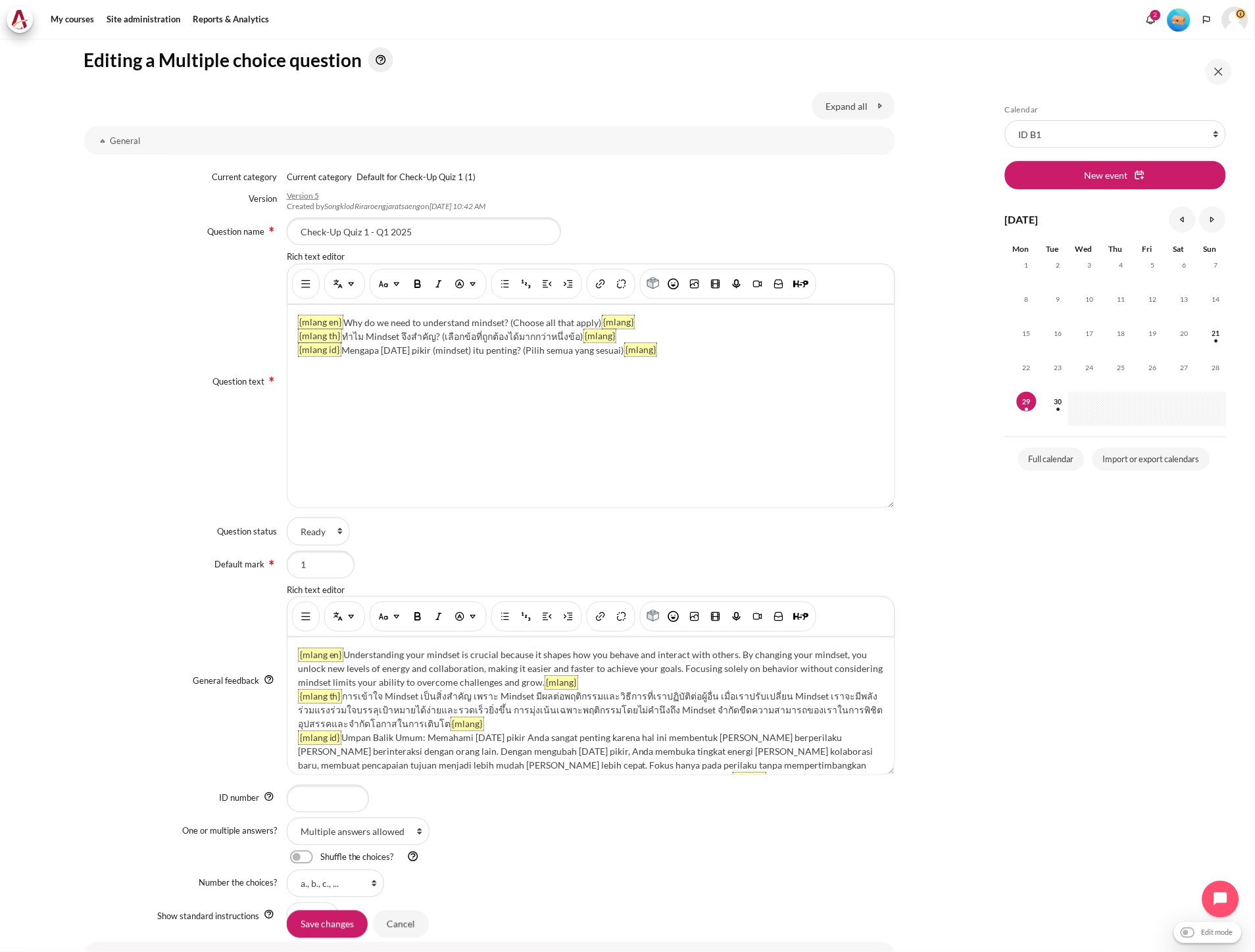
scroll to position [0, 0]
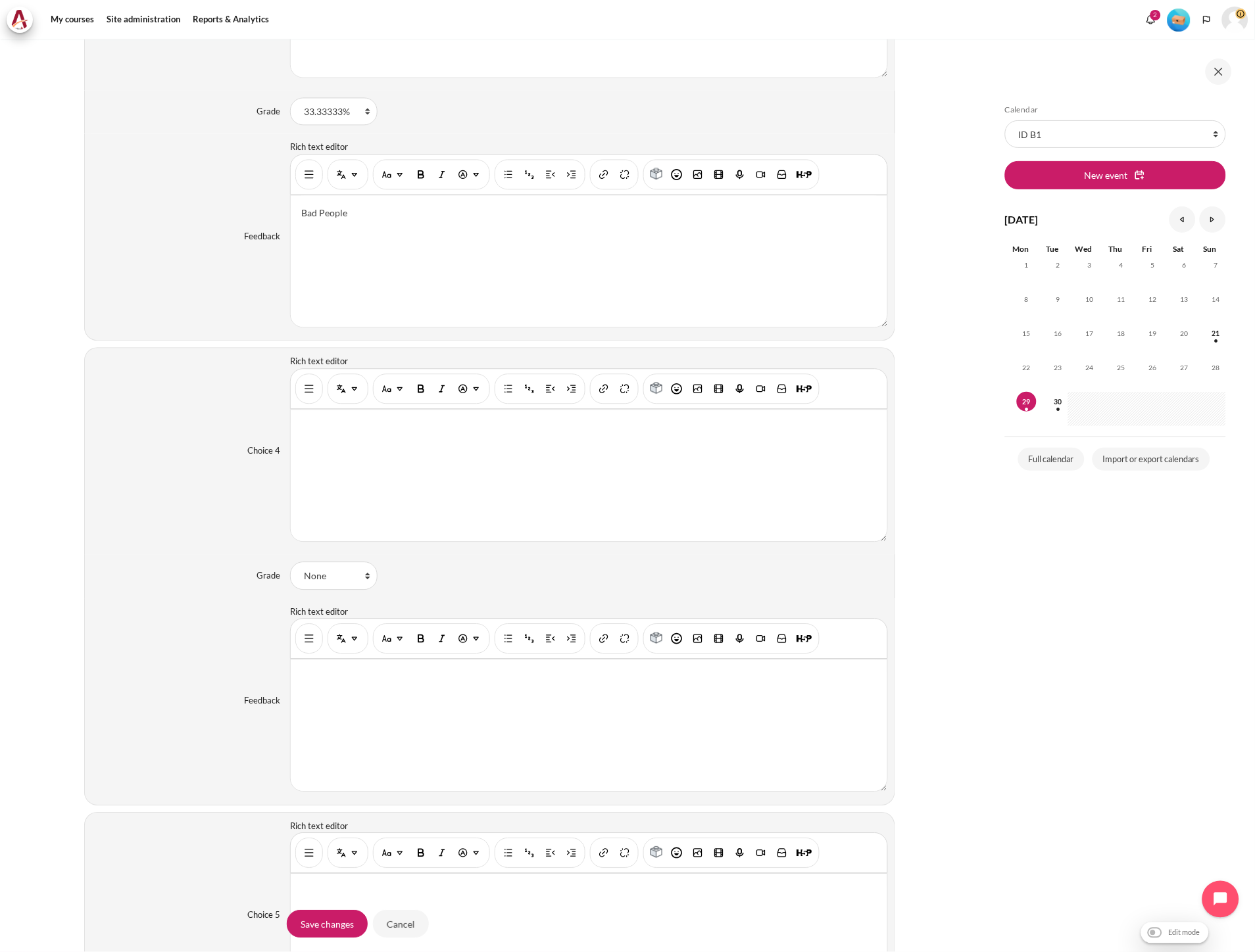
scroll to position [2127, 0]
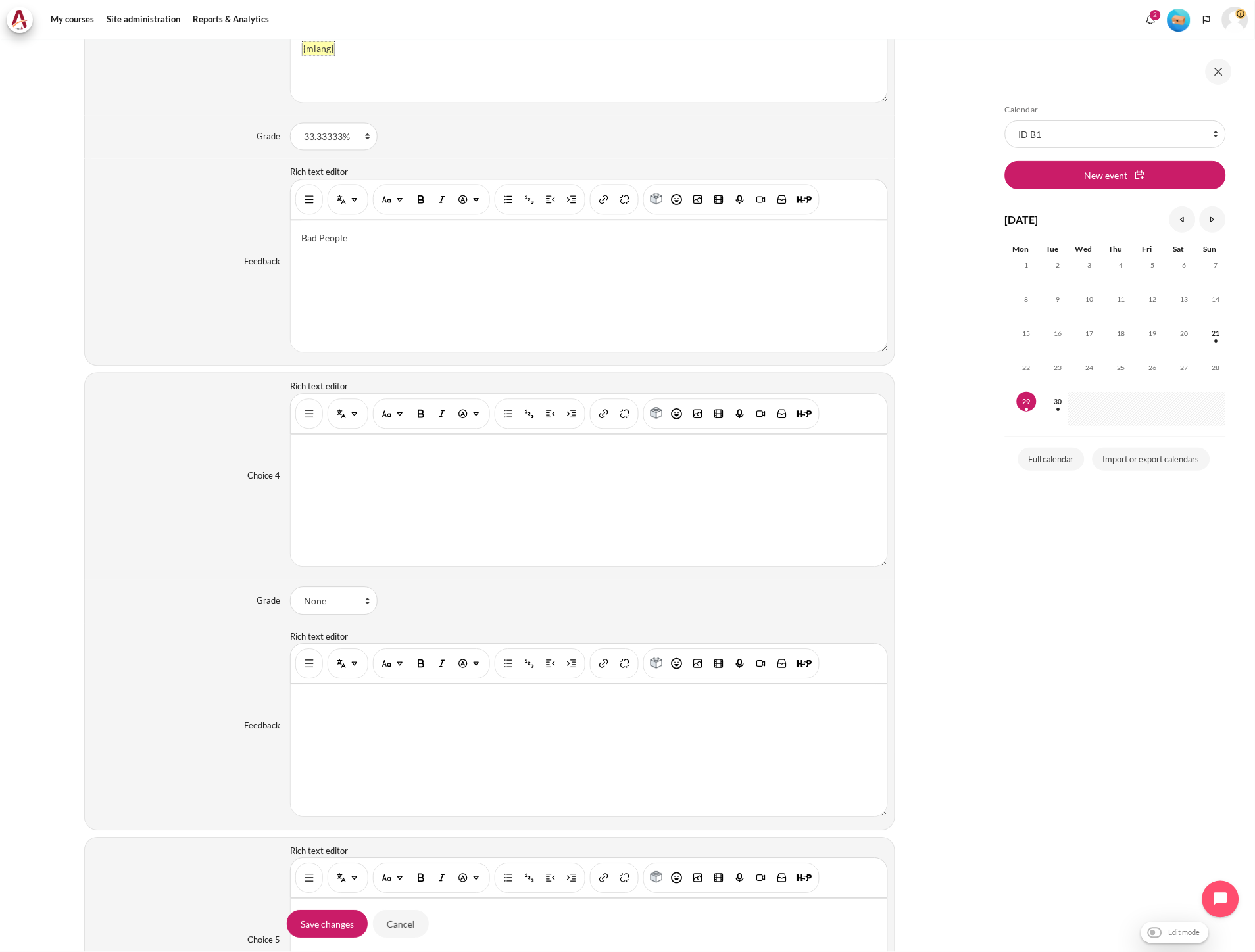
click at [325, 464] on div "Content" at bounding box center [588, 501] width 596 height 132
drag, startPoint x: 349, startPoint y: 243, endPoint x: 264, endPoint y: 241, distance: 85.0
click at [264, 241] on div "Feedback Rich text editor Bad People <p dir="ltr" style="text-align: left;">Bad…" at bounding box center [489, 262] width 811 height 207
click at [307, 421] on img "Show/hide advanced buttons" at bounding box center [309, 414] width 13 height 13
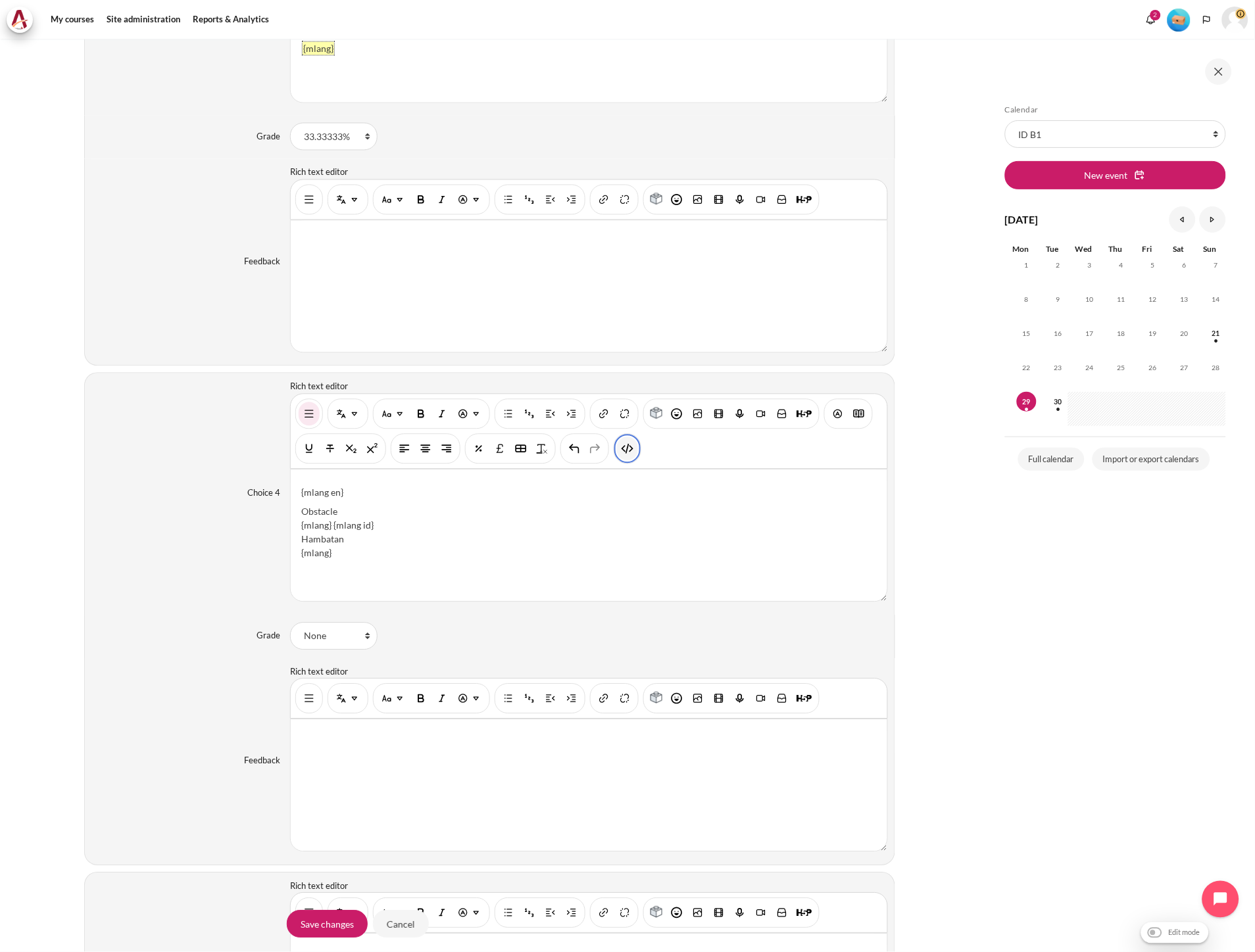
click at [632, 455] on img "HTML" at bounding box center [627, 449] width 13 height 13
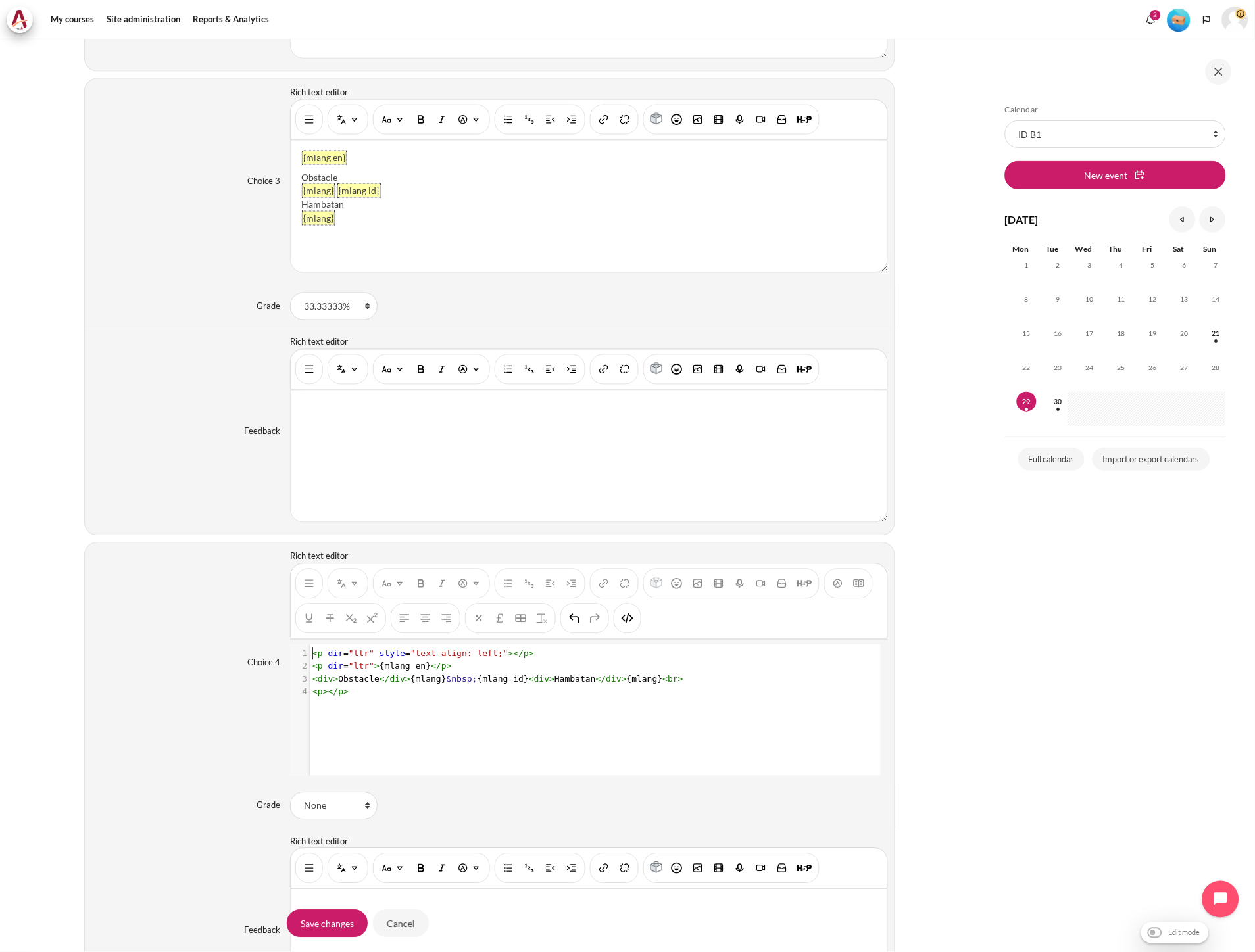
scroll to position [1908, 0]
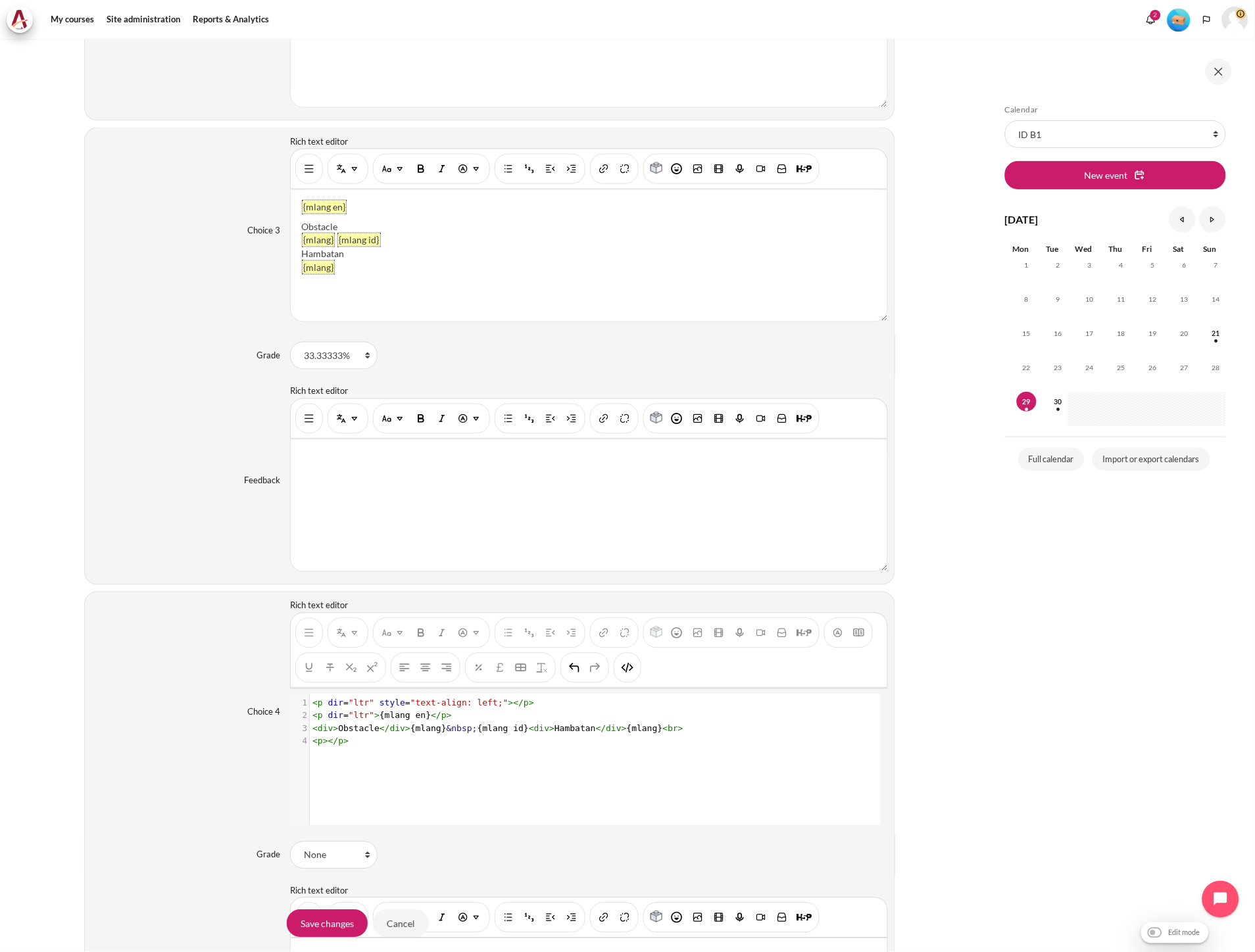
click at [410, 282] on div "{mlang en} Obstacle {mlang} {mlang id} Hambatan {mlang}" at bounding box center [588, 256] width 596 height 132
click at [305, 172] on img "Show/hide advanced buttons" at bounding box center [309, 169] width 13 height 13
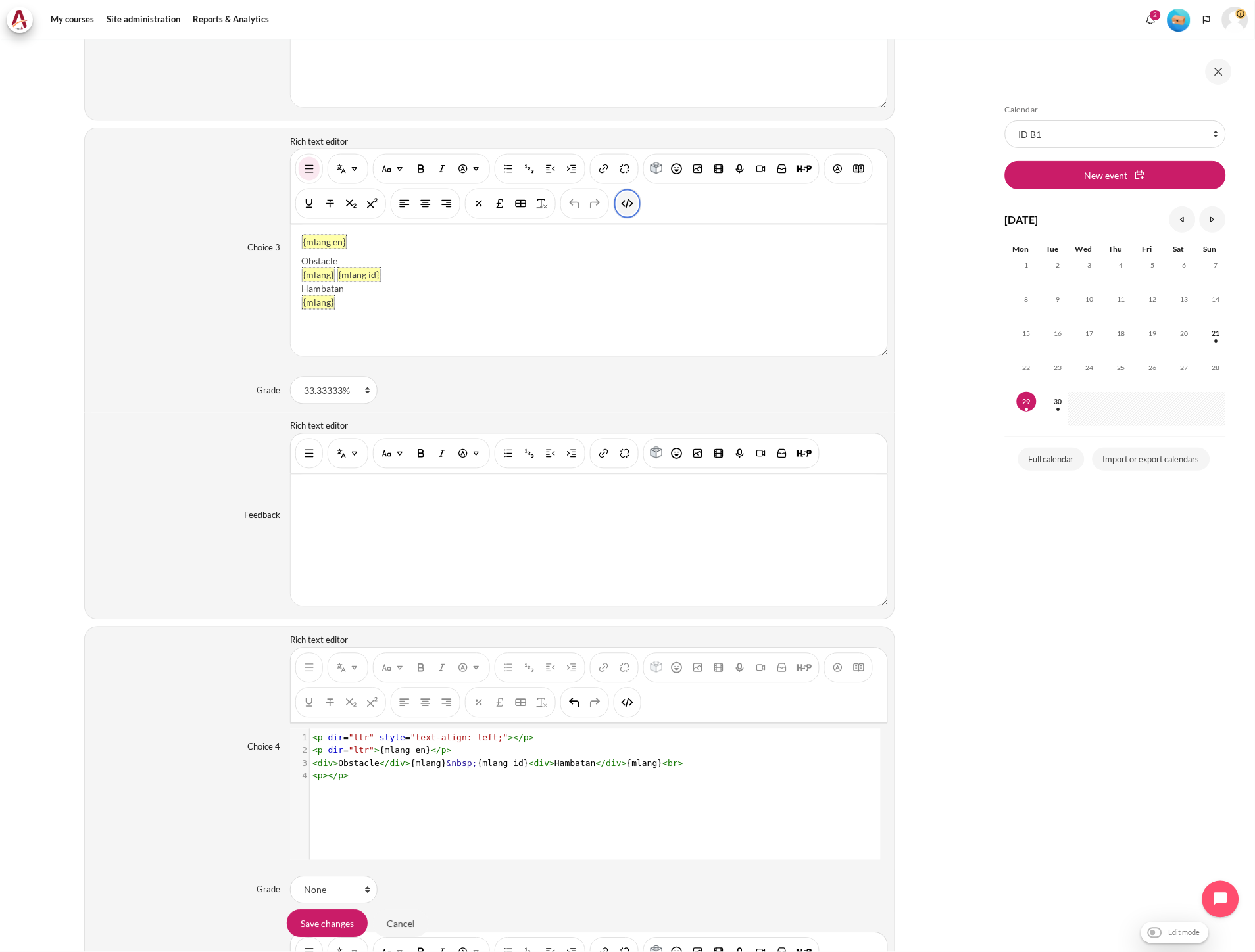
click at [621, 206] on img "HTML" at bounding box center [627, 204] width 13 height 13
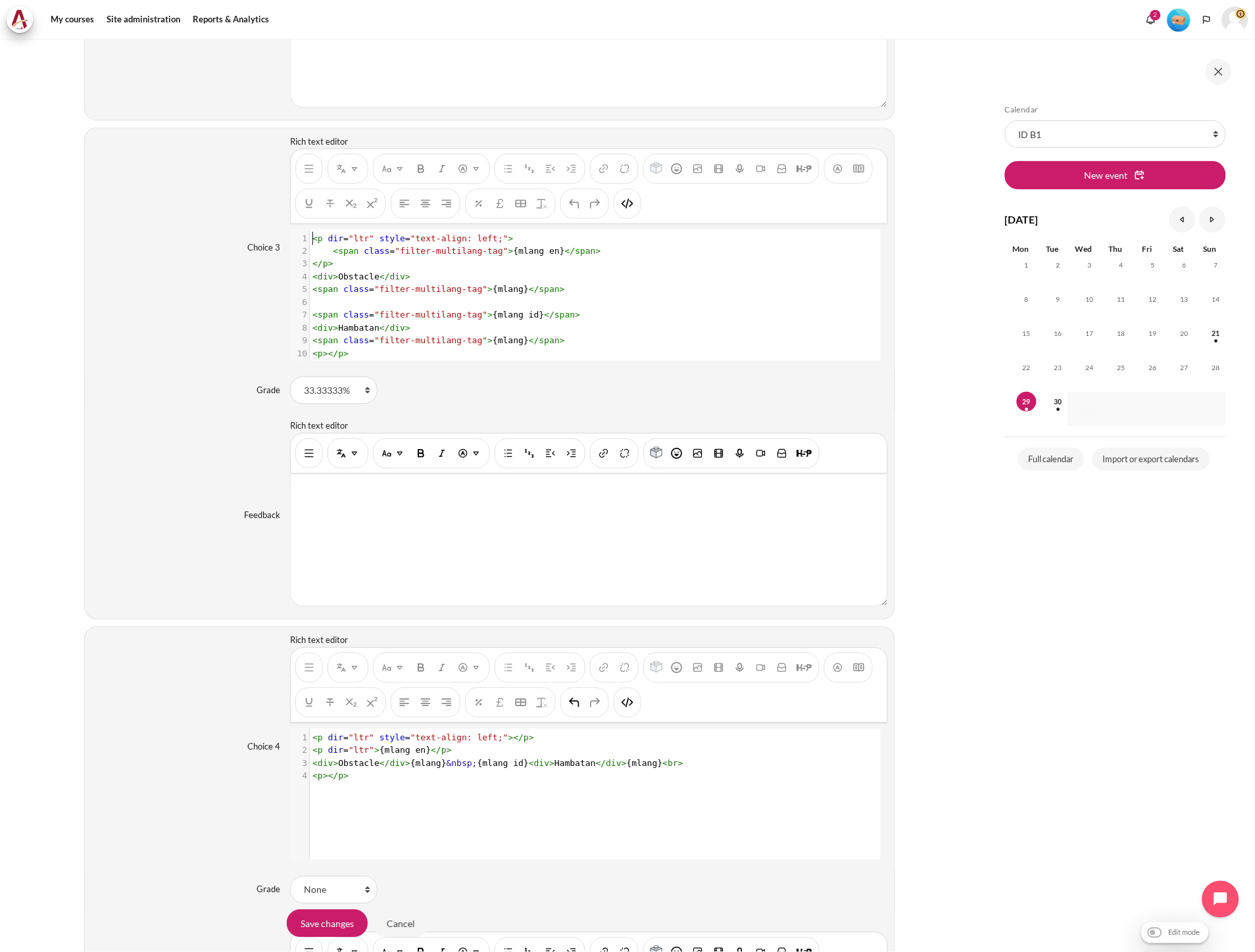
scroll to position [1, 0]
click at [509, 276] on pre "< div > Obstacle </ div >" at bounding box center [588, 277] width 557 height 13
type textarea "<p dir="ltr" style="text-align: left;"> <span class="filter-multilang-tag">{mla…"
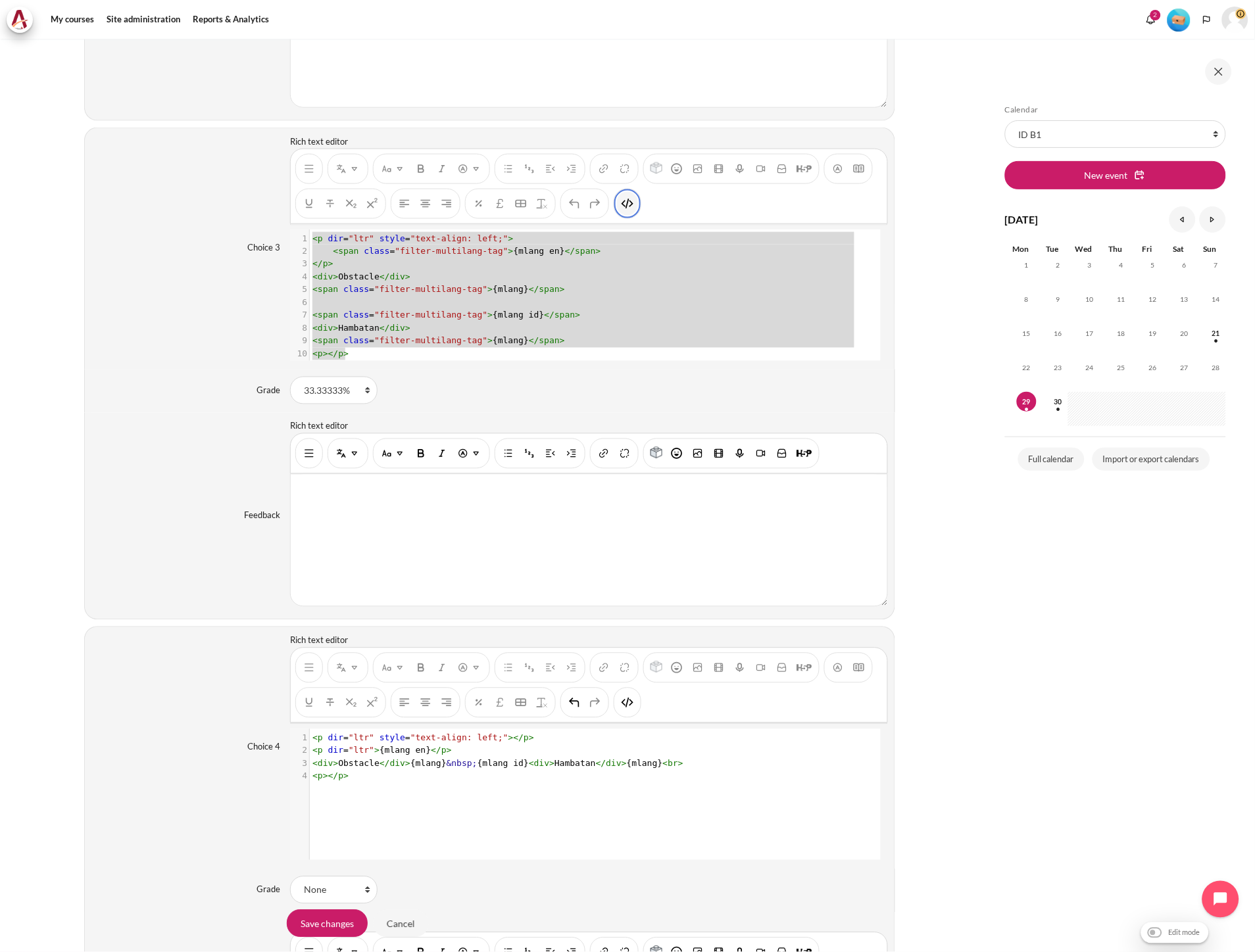
click at [621, 206] on img "HTML" at bounding box center [627, 204] width 13 height 13
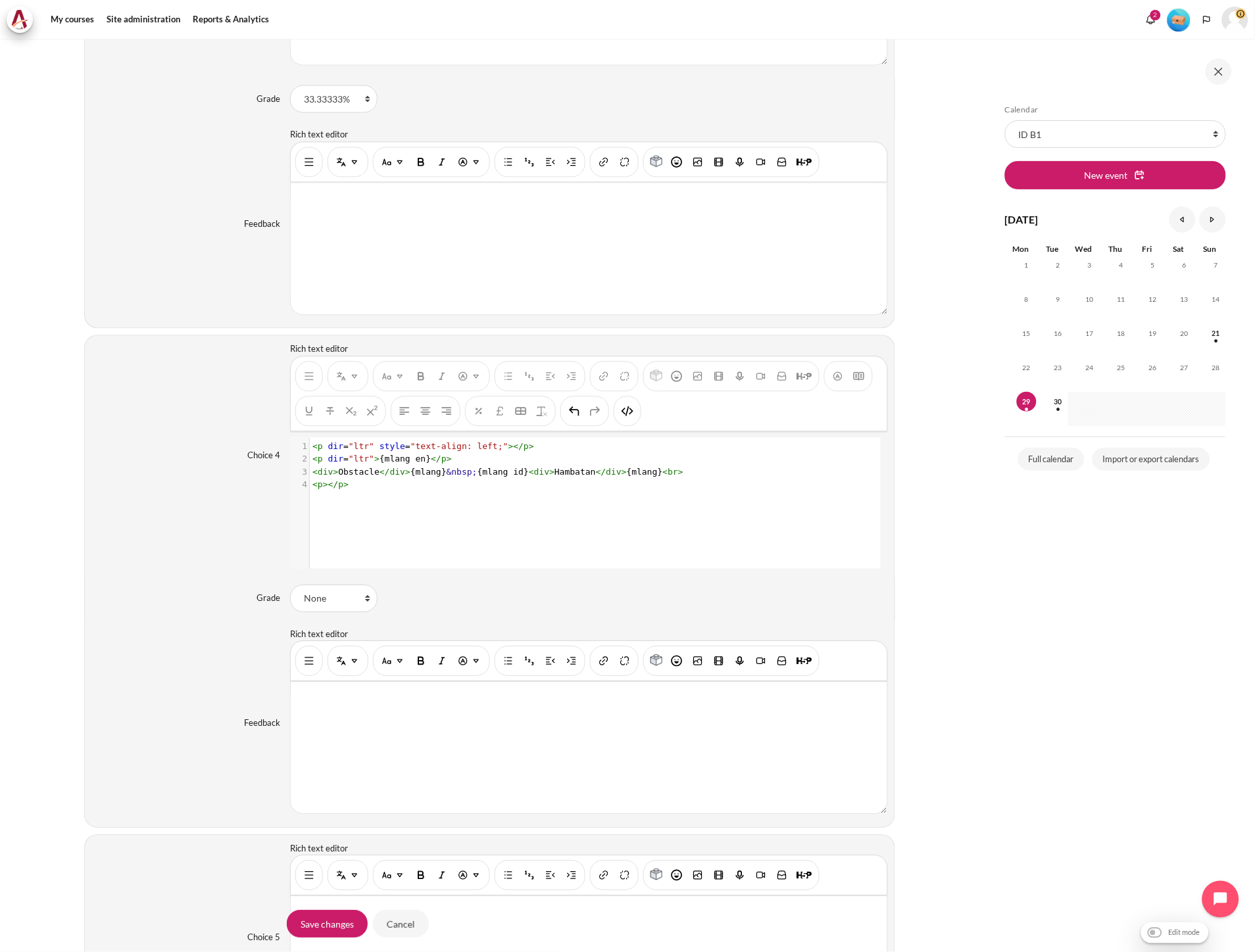
scroll to position [2, 0]
type textarea "<p dir="ltr" style="text-align: left;"></p> <p dir="ltr">{mlang en}</p> <div>Ob…"
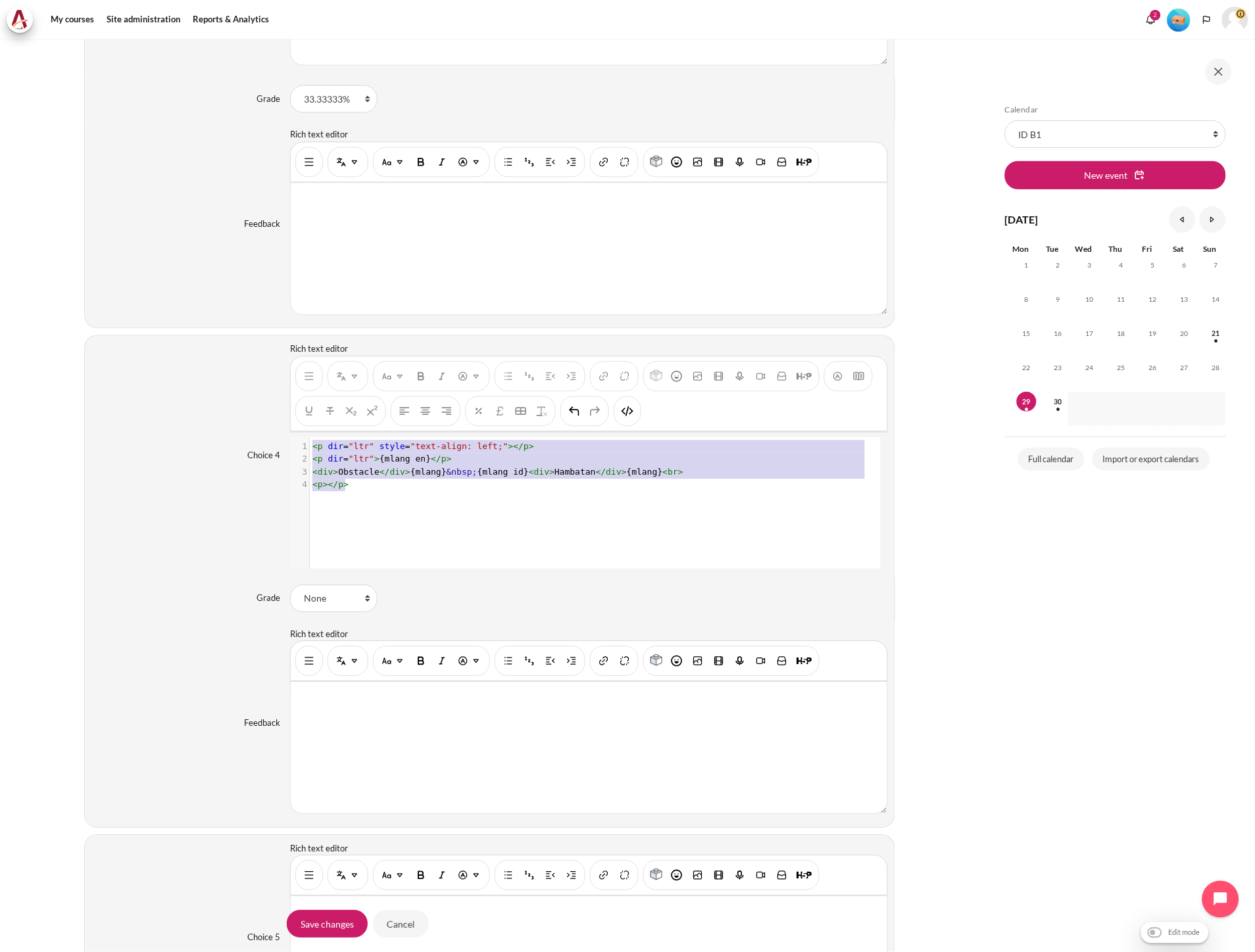
drag, startPoint x: 392, startPoint y: 489, endPoint x: 281, endPoint y: 444, distance: 119.8
click at [281, 444] on div "Choice 4 Rich text editor {mlang en} Obstacle {mlang} {mlang id} Hambatan {mlan…" at bounding box center [489, 456] width 811 height 242
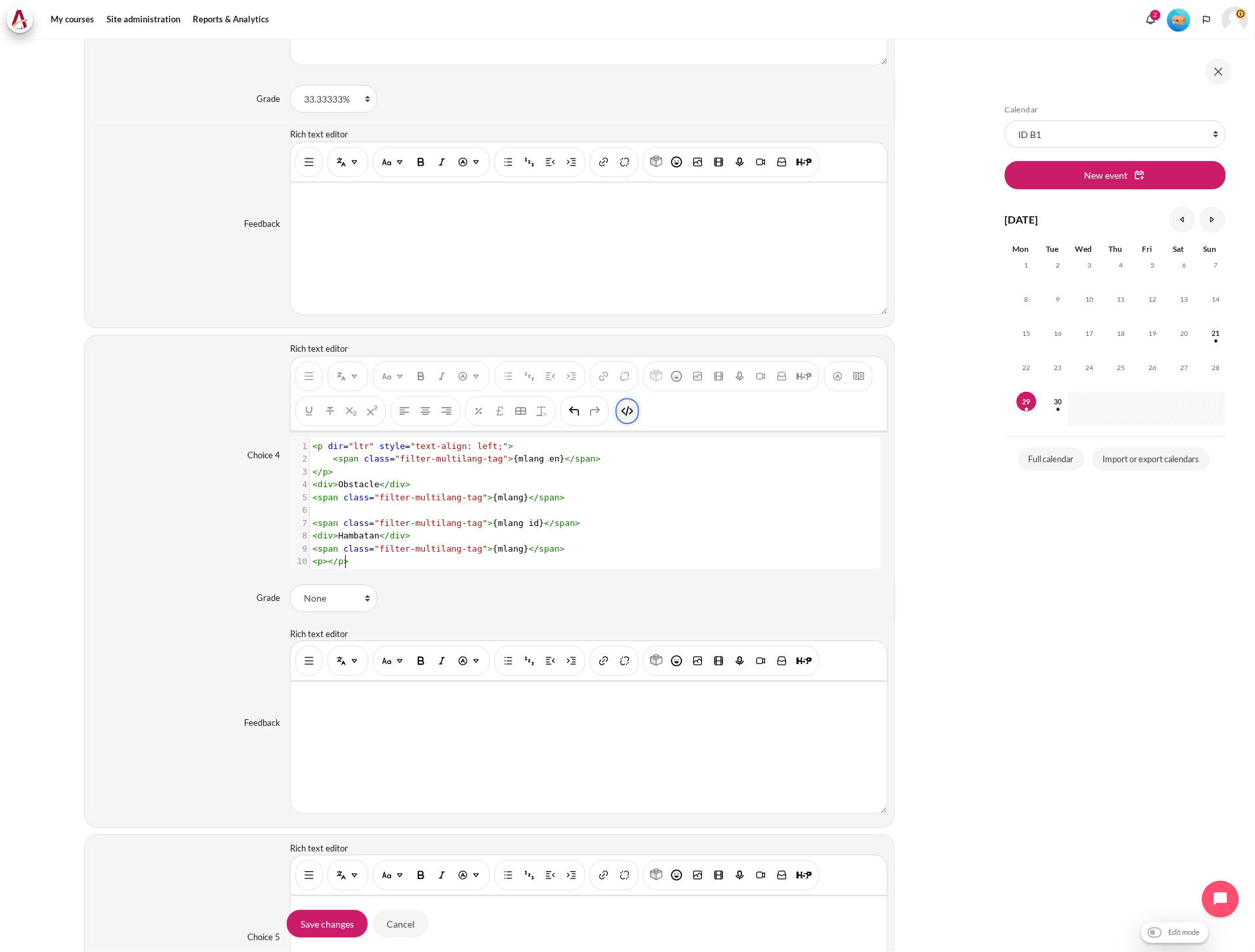
scroll to position [15, 0]
click at [634, 410] on button "HTML" at bounding box center [627, 411] width 21 height 24
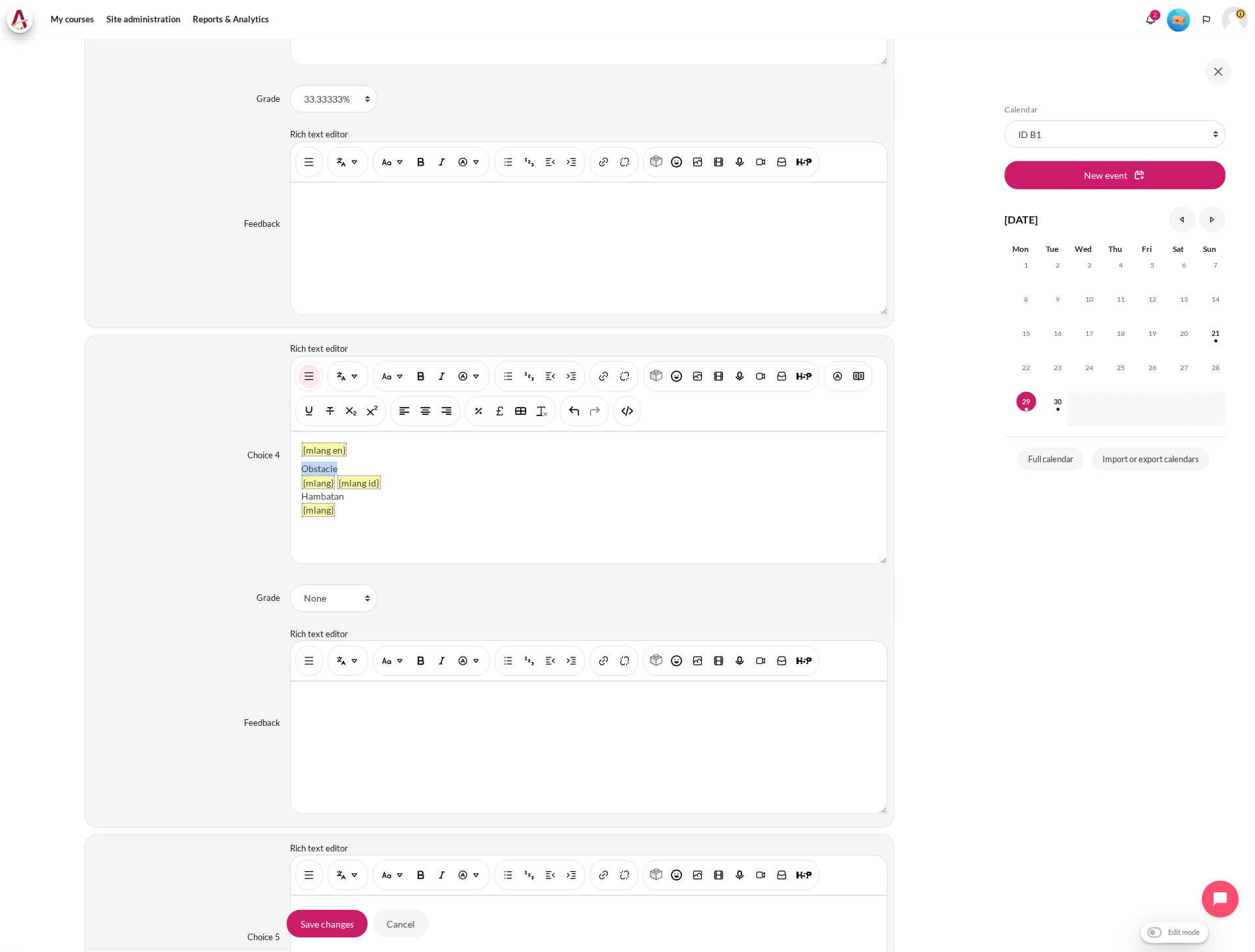
drag, startPoint x: 339, startPoint y: 472, endPoint x: 301, endPoint y: 472, distance: 38.0
click at [302, 472] on div "Obstacle" at bounding box center [589, 468] width 575 height 14
paste div "Content"
drag, startPoint x: 344, startPoint y: 500, endPoint x: 297, endPoint y: 501, distance: 47.0
click at [297, 501] on div "{mlang en} Bad People {mlang} {mlang id} Hambatan {mlang}" at bounding box center [588, 498] width 596 height 132
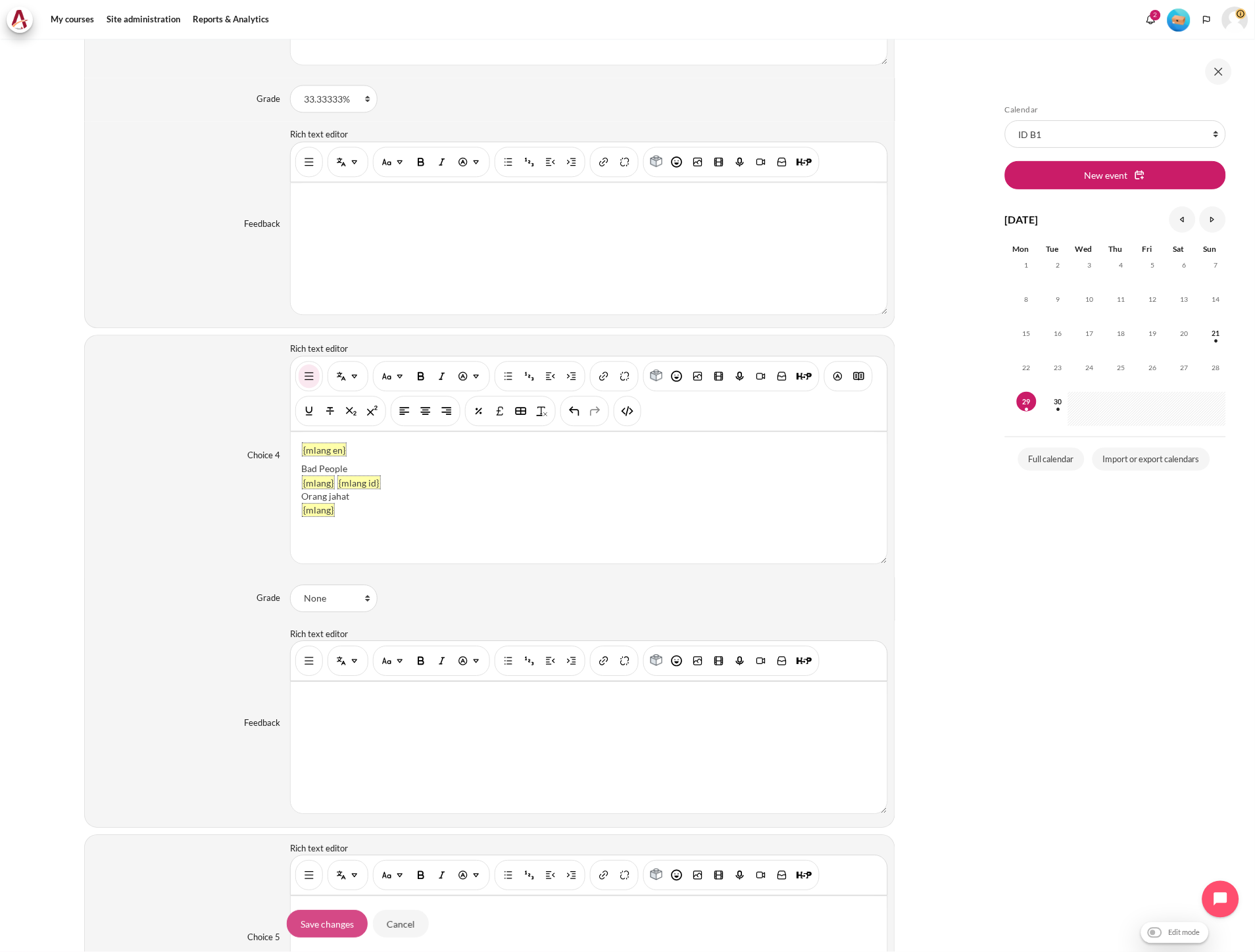
click at [327, 922] on input "Save changes" at bounding box center [327, 924] width 81 height 27
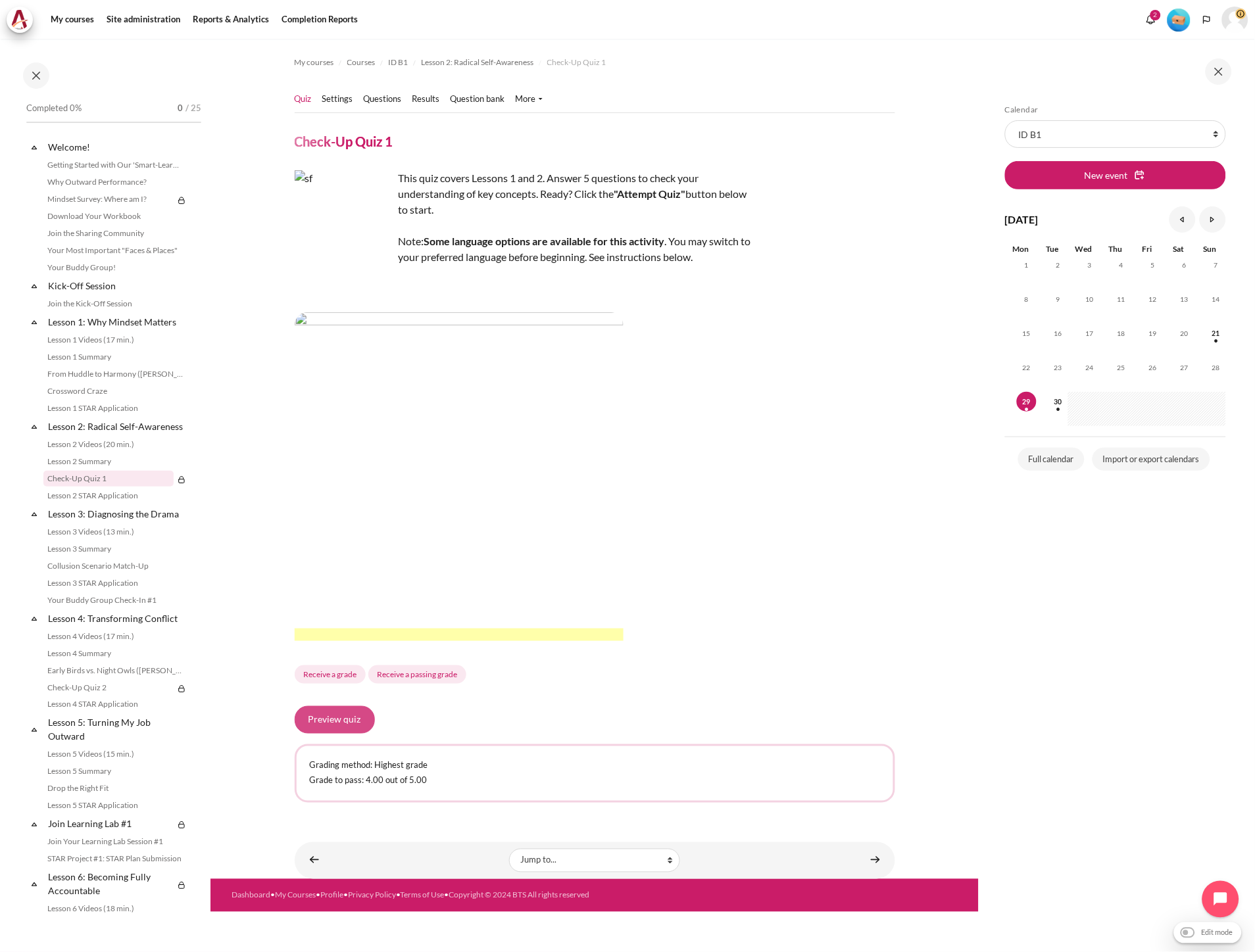
click at [342, 717] on button "Preview quiz" at bounding box center [334, 720] width 80 height 27
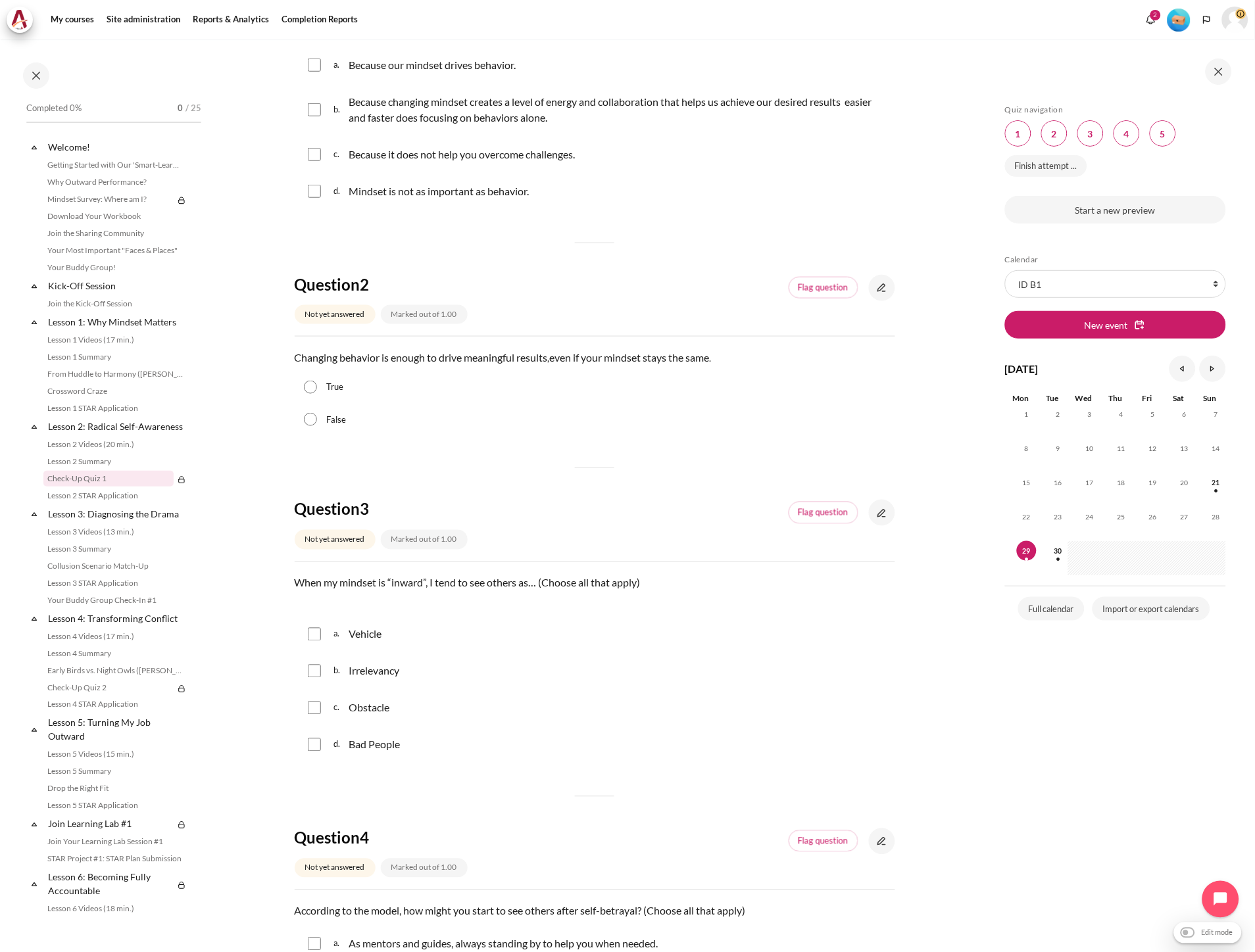
scroll to position [219, 0]
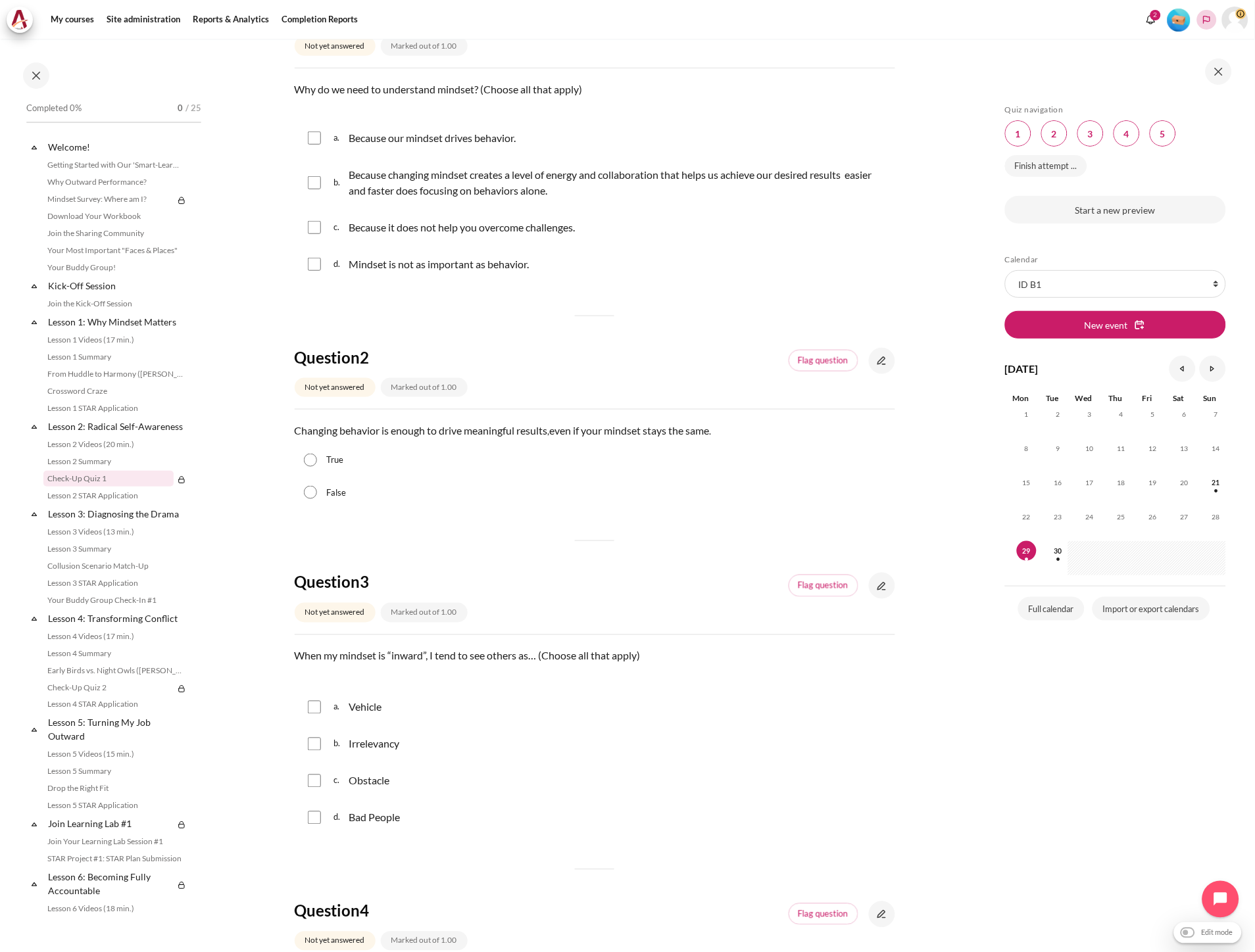
click at [1200, 17] on button "Languages" at bounding box center [1206, 19] width 20 height 20
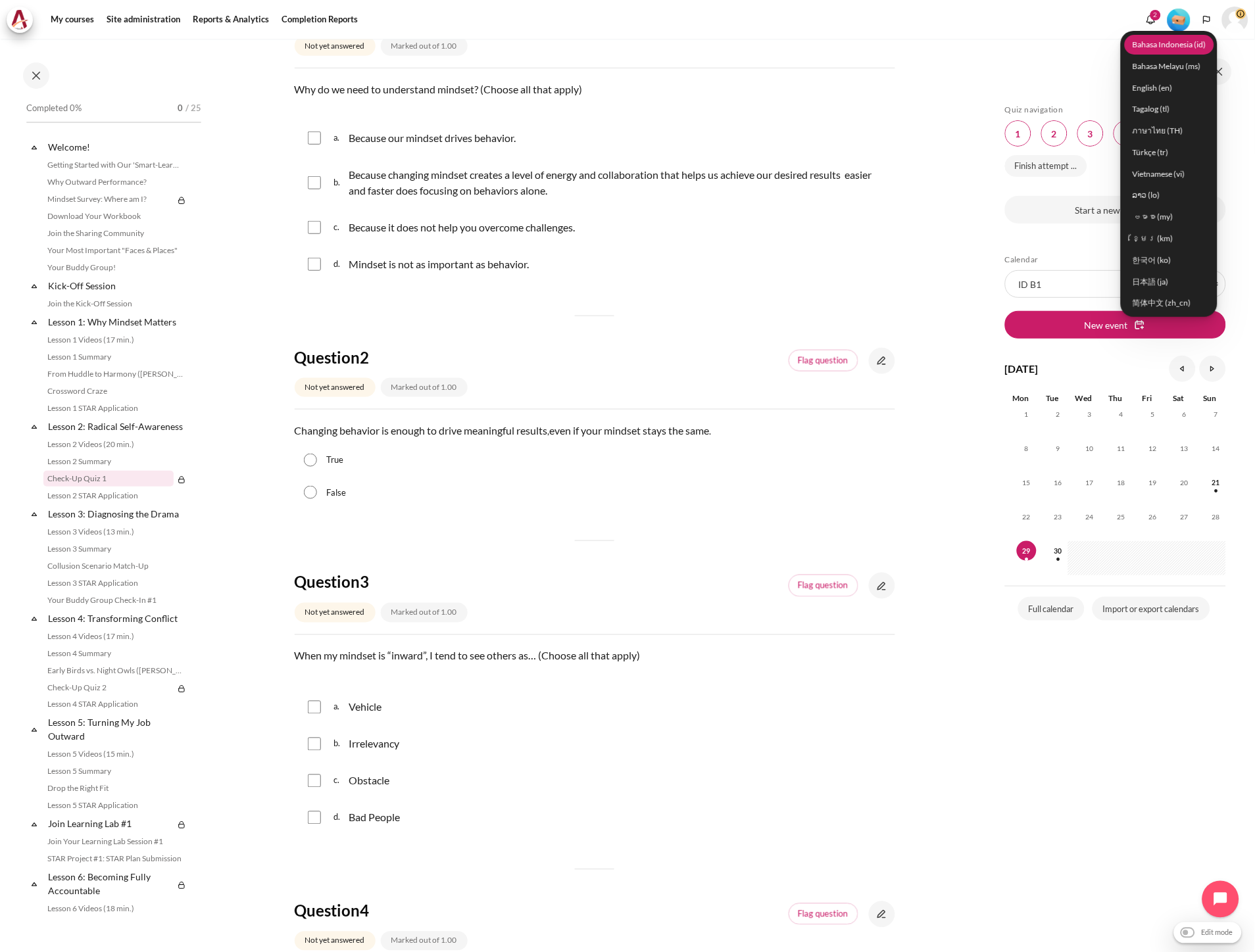
click at [1175, 42] on link "Bahasa Indonesia ‎(id)‎" at bounding box center [1169, 44] width 90 height 20
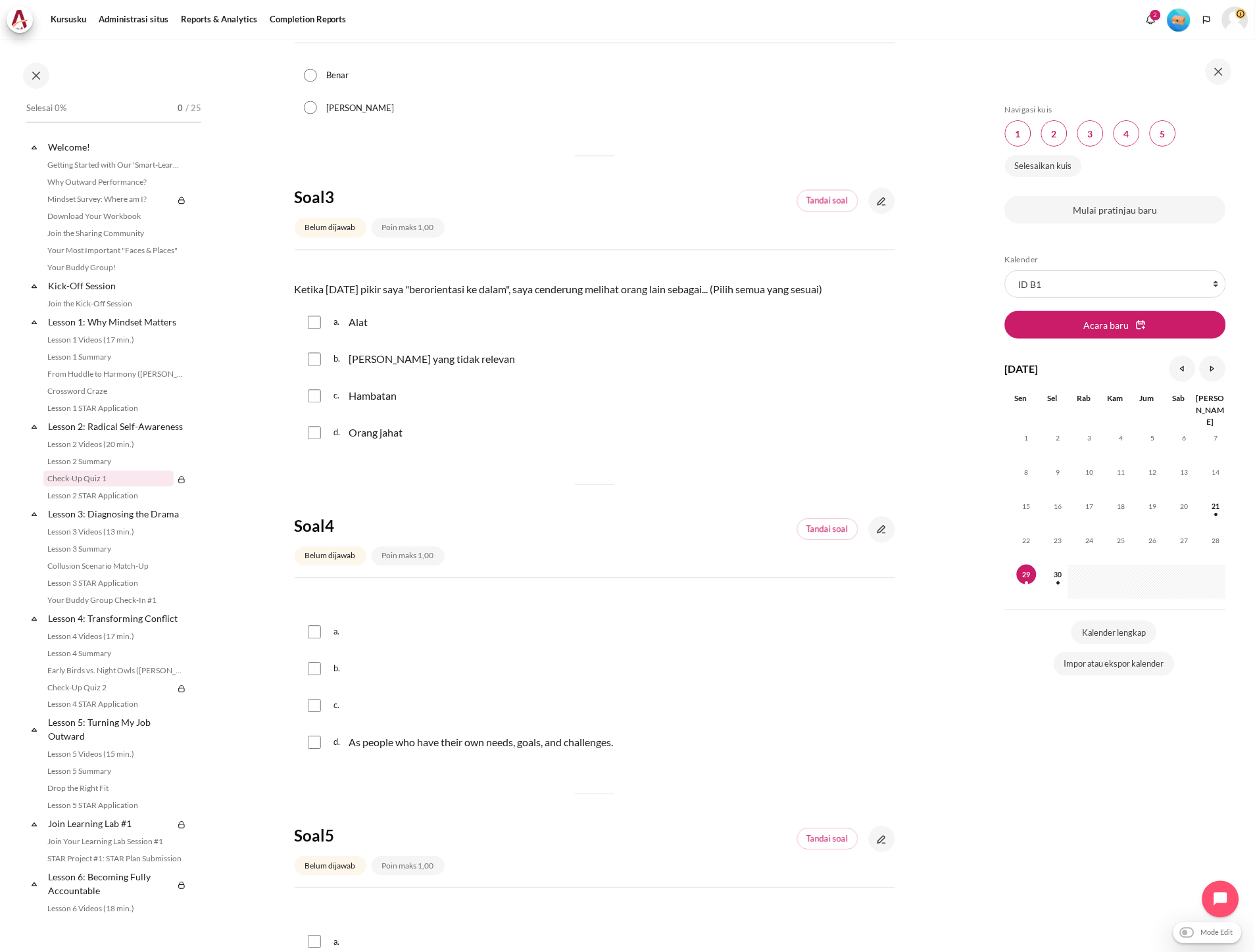
scroll to position [403, 0]
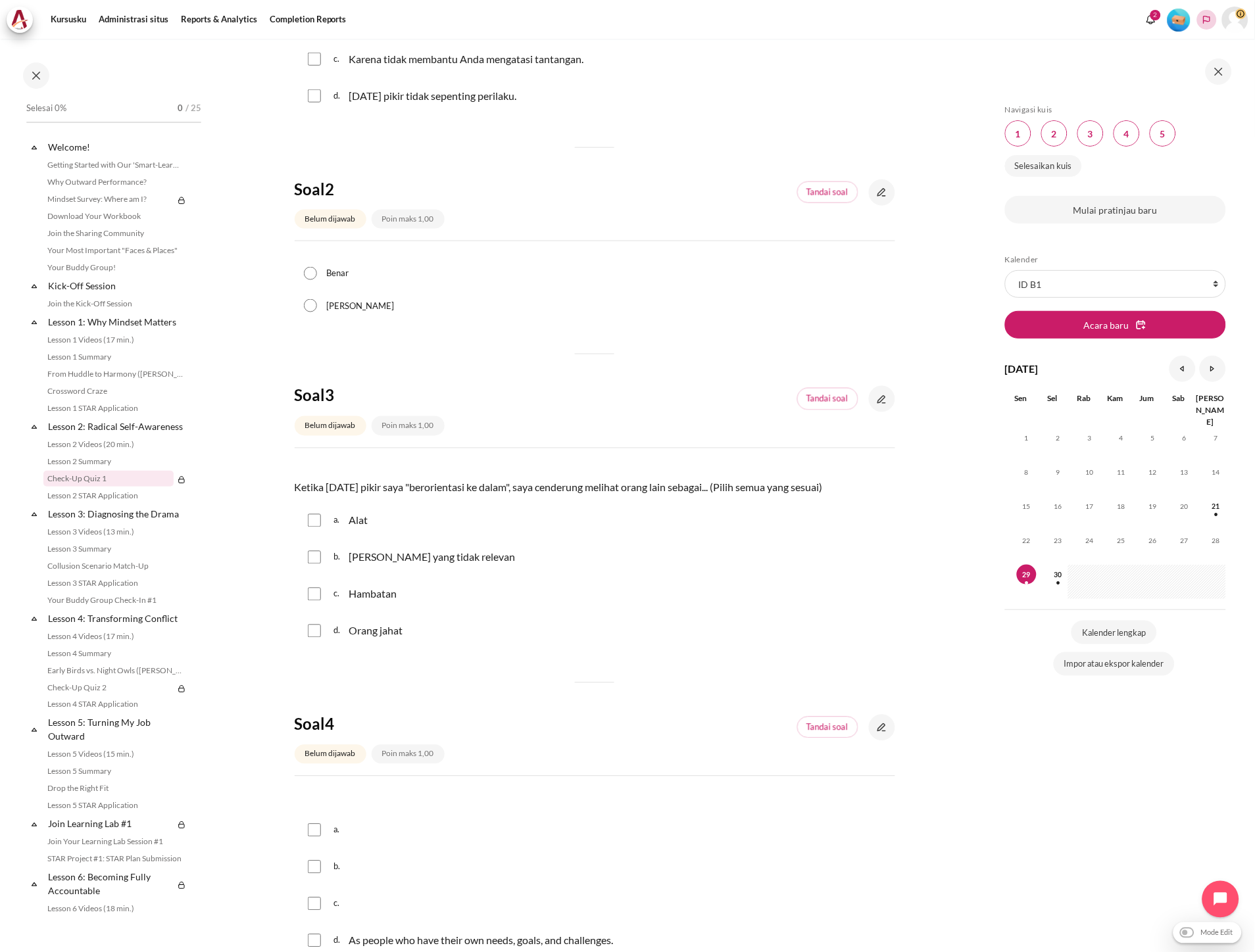
click at [1201, 17] on icon "Languages" at bounding box center [1206, 19] width 10 height 10
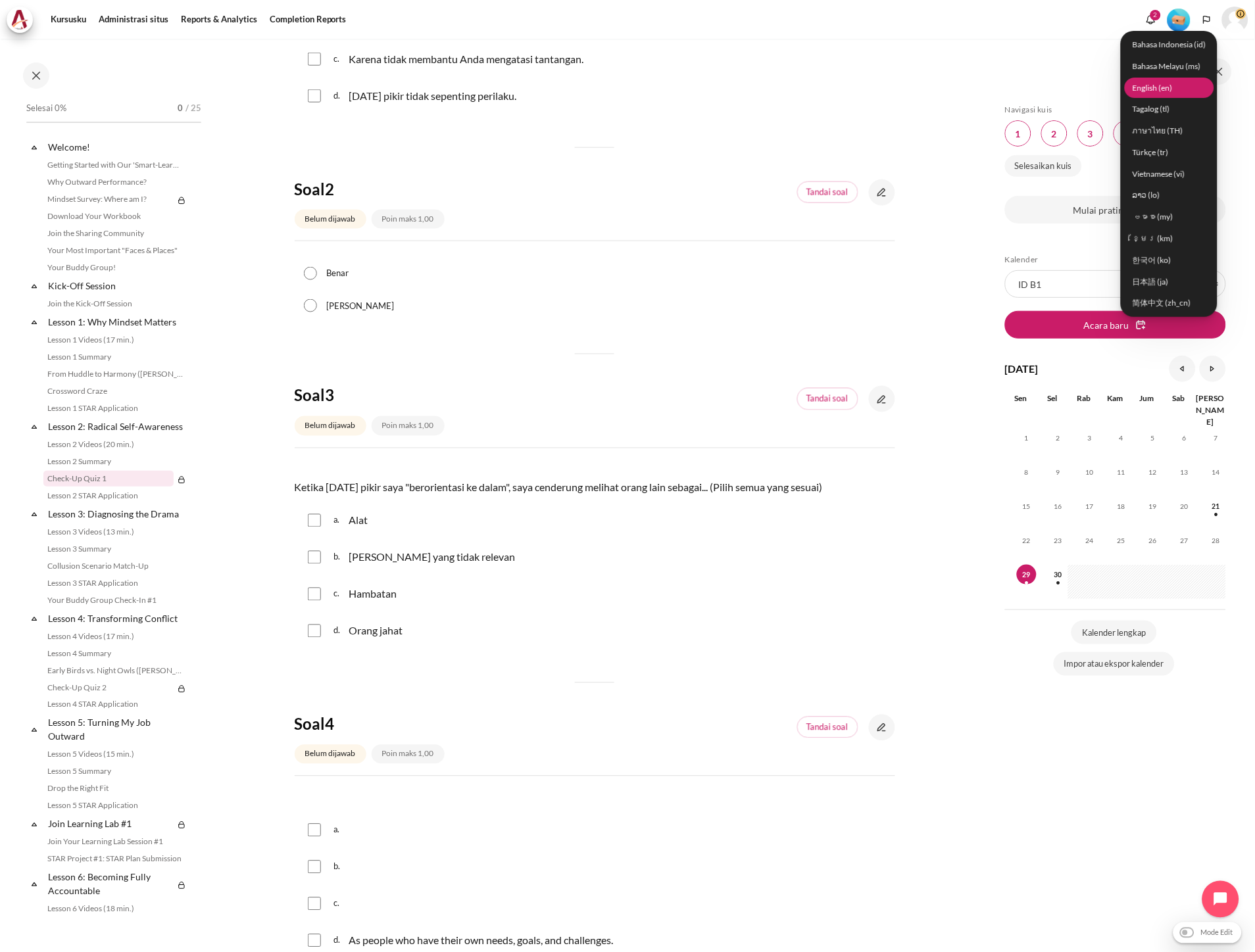
click at [1165, 90] on link "English ‎(en)‎" at bounding box center [1169, 87] width 90 height 20
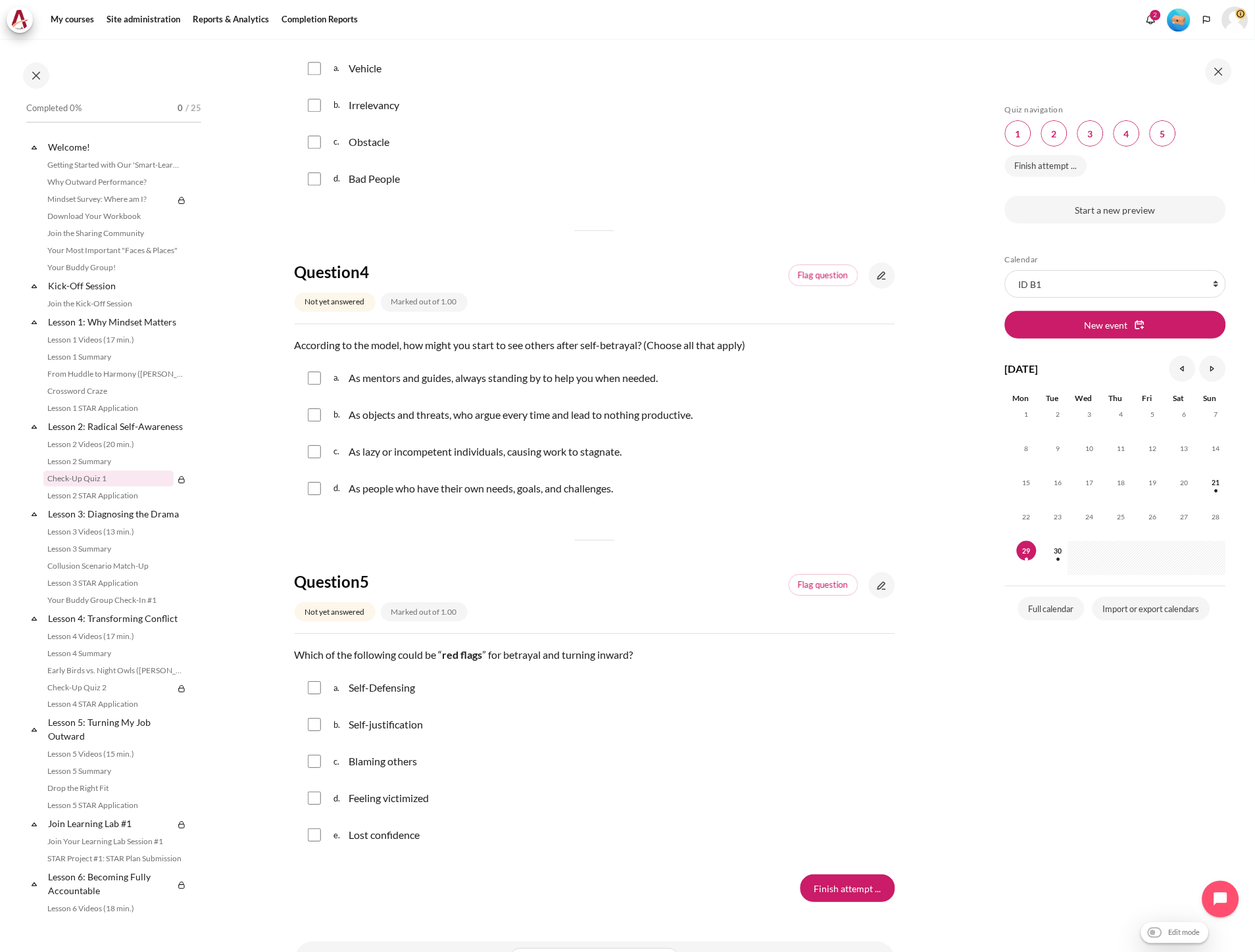
scroll to position [877, 0]
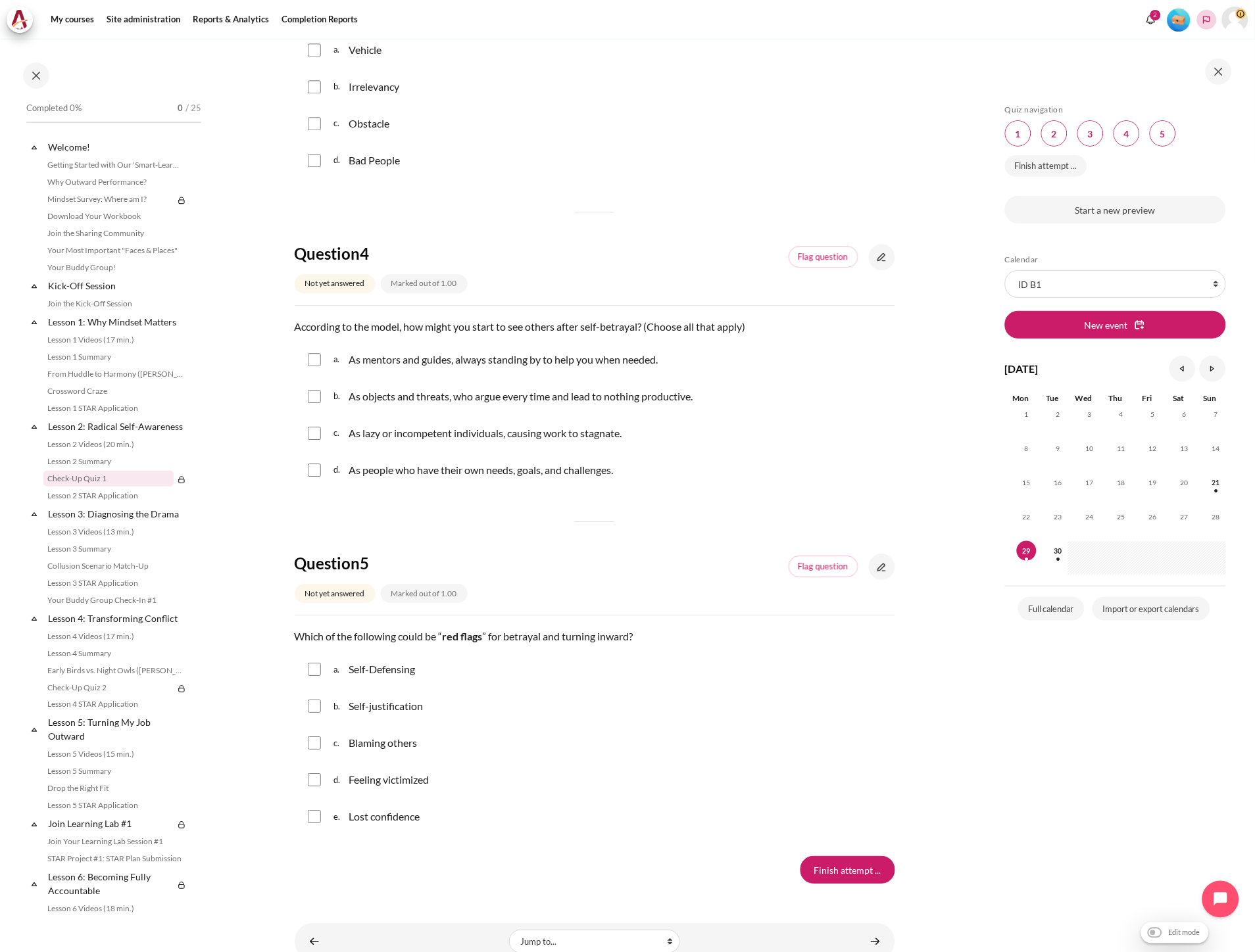
click at [1213, 18] on button "Languages" at bounding box center [1206, 19] width 20 height 20
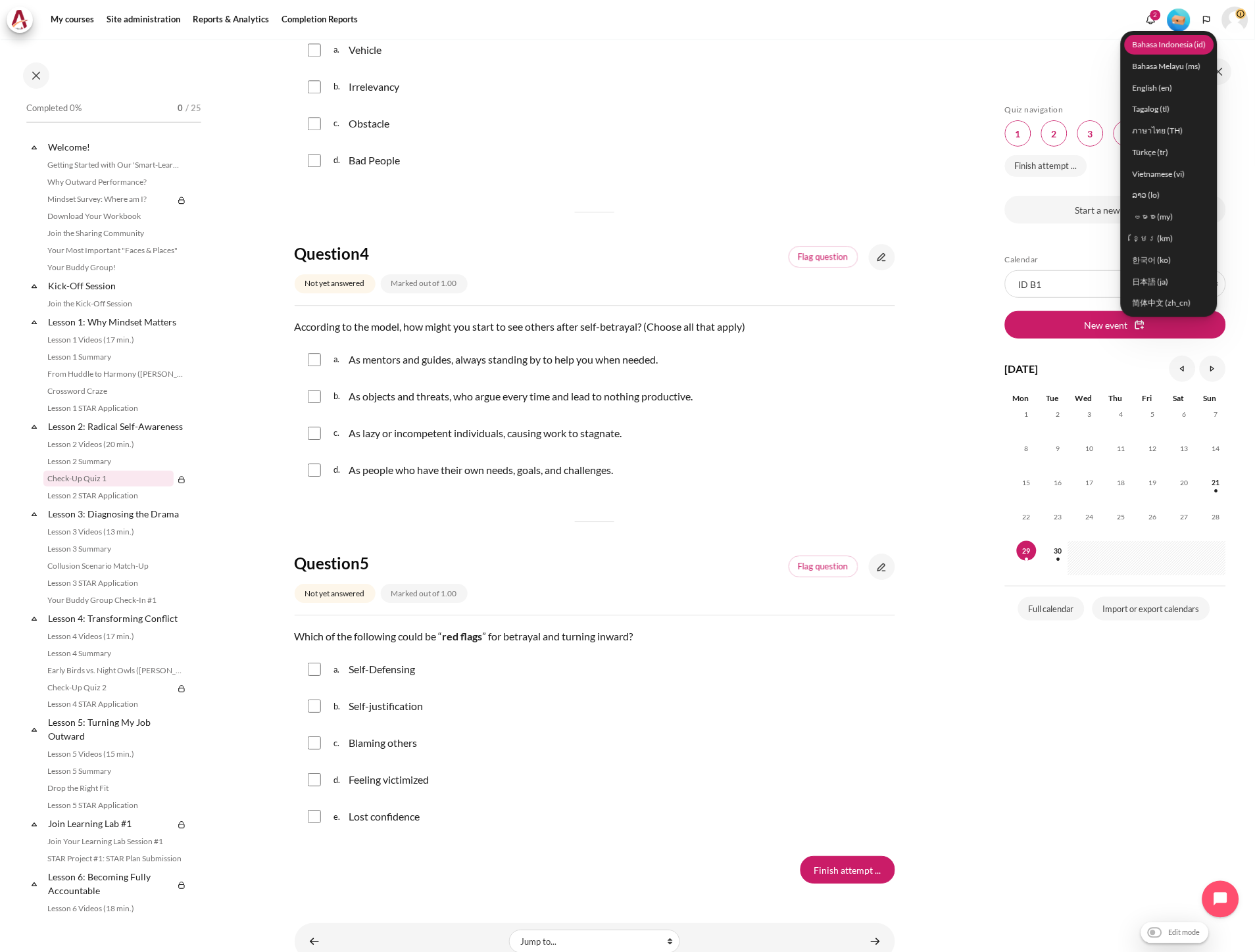
click at [1192, 50] on link "Bahasa Indonesia ‎(id)‎" at bounding box center [1169, 44] width 90 height 20
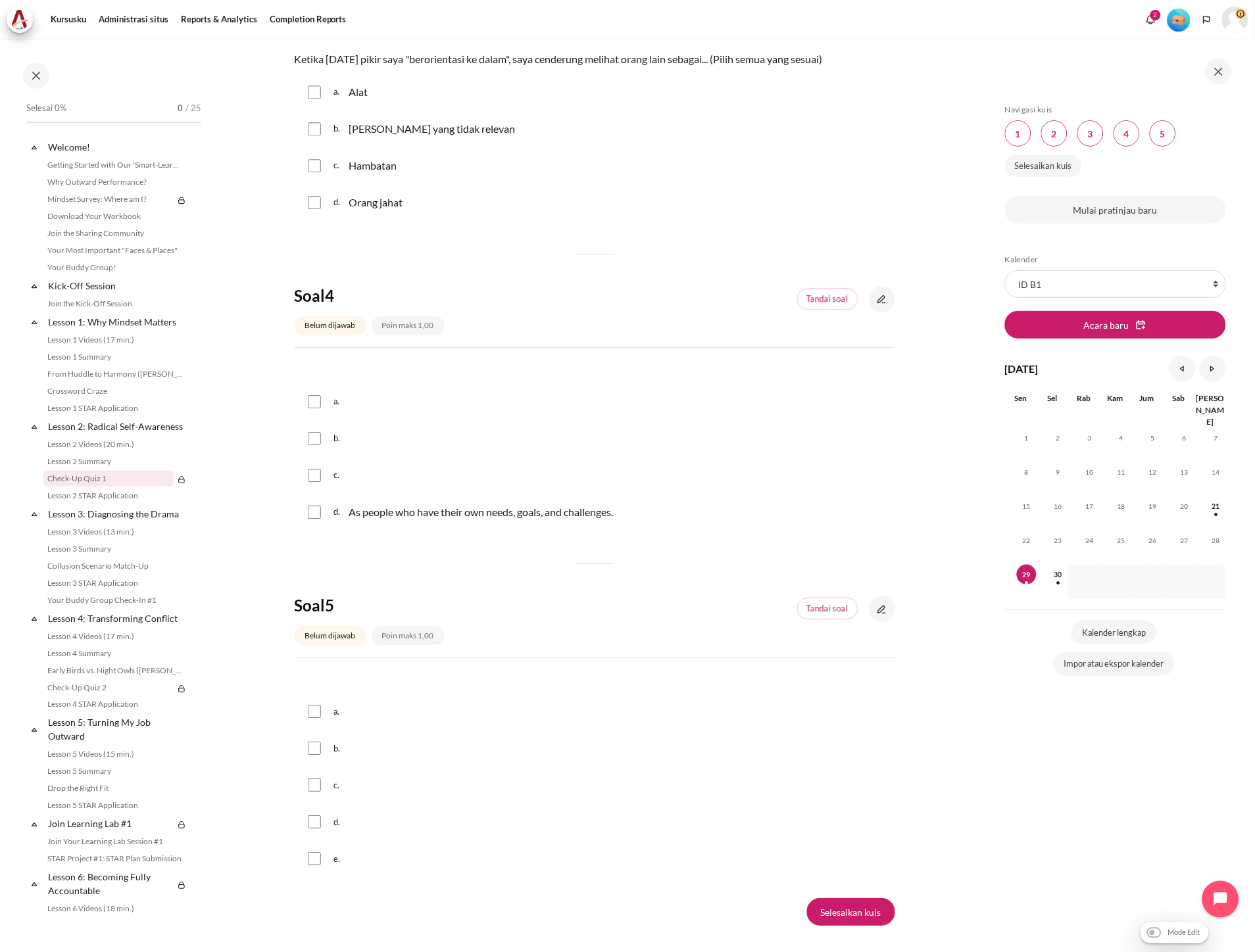
scroll to position [915, 0]
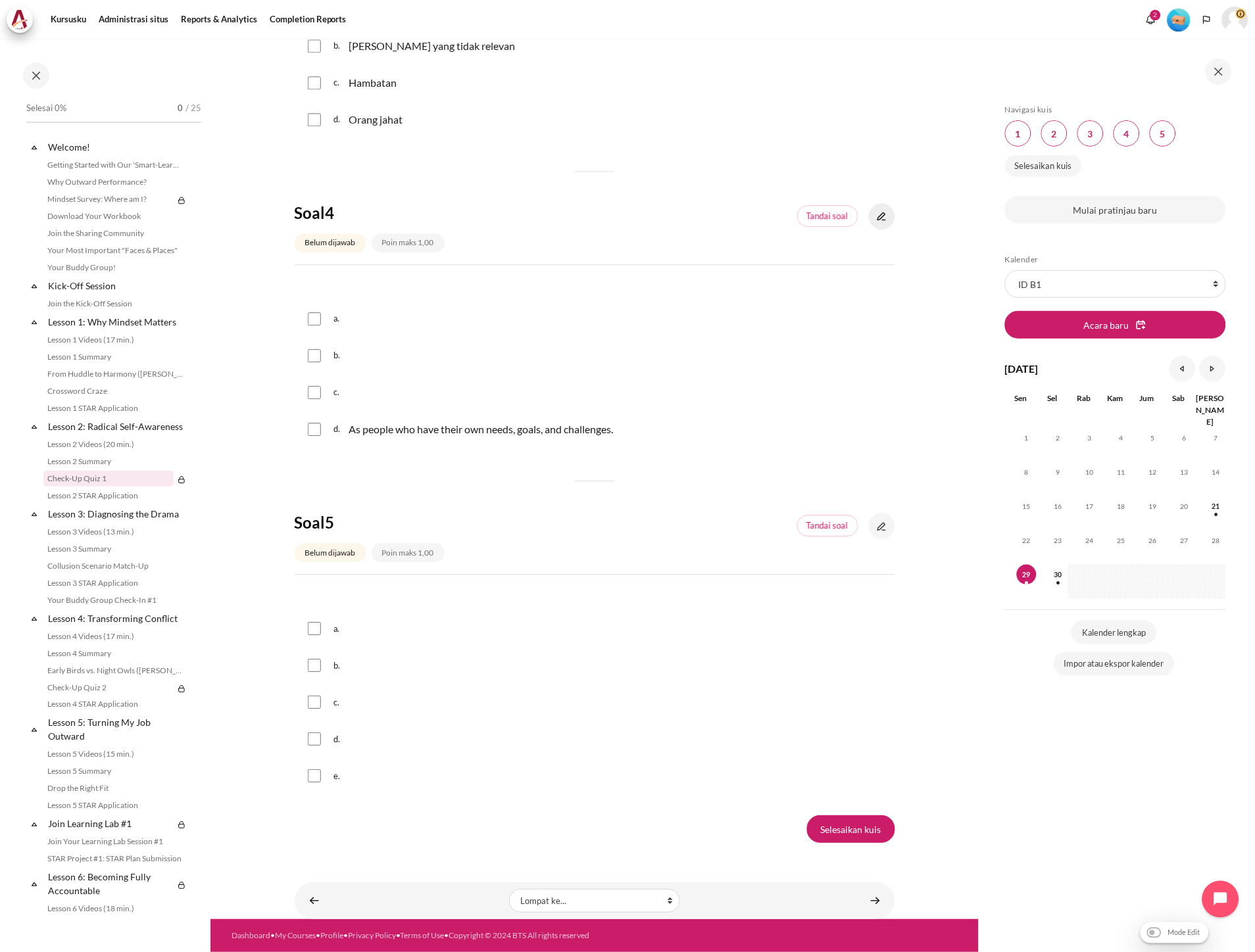
click at [878, 214] on link "Konten" at bounding box center [881, 216] width 26 height 26
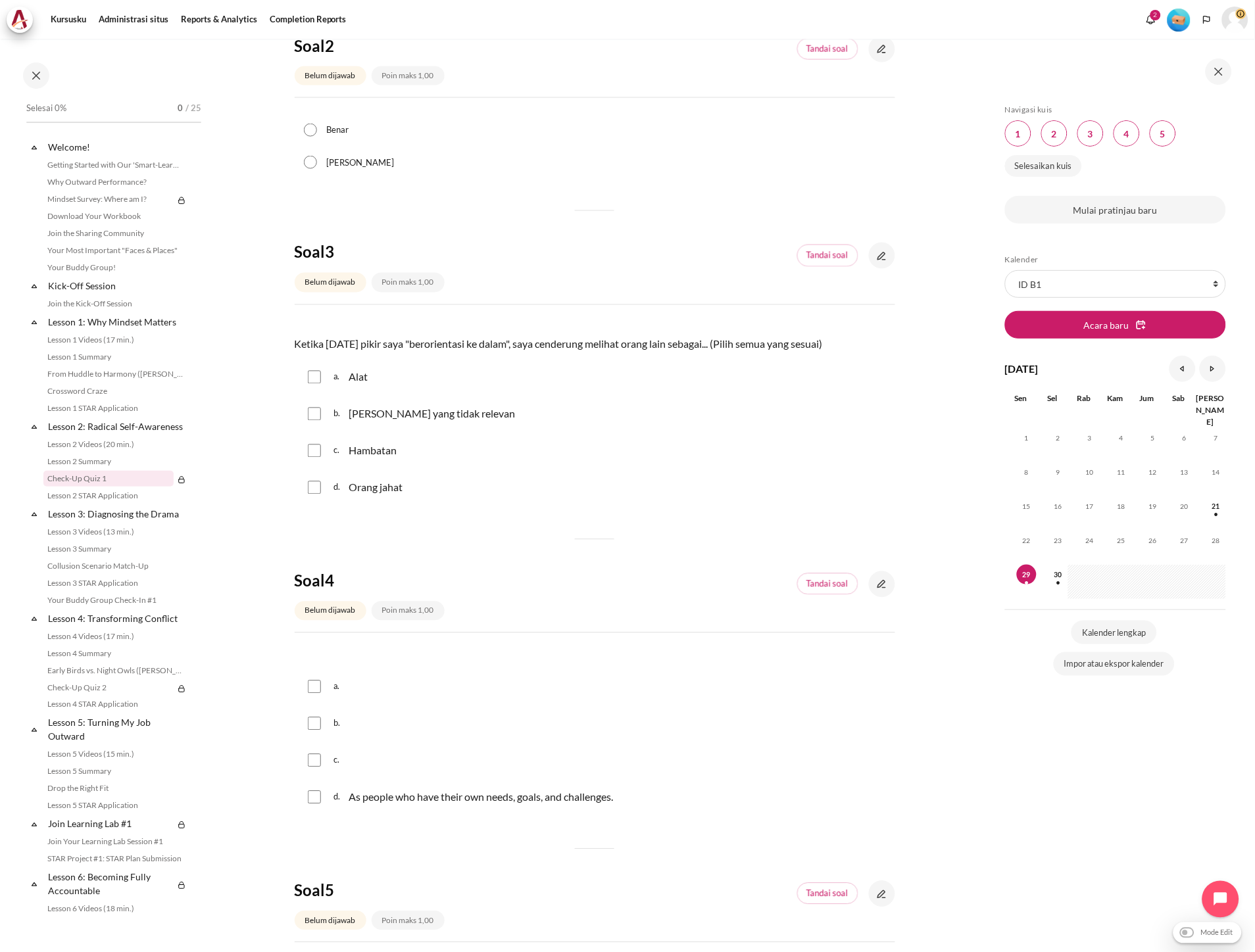
scroll to position [511, 0]
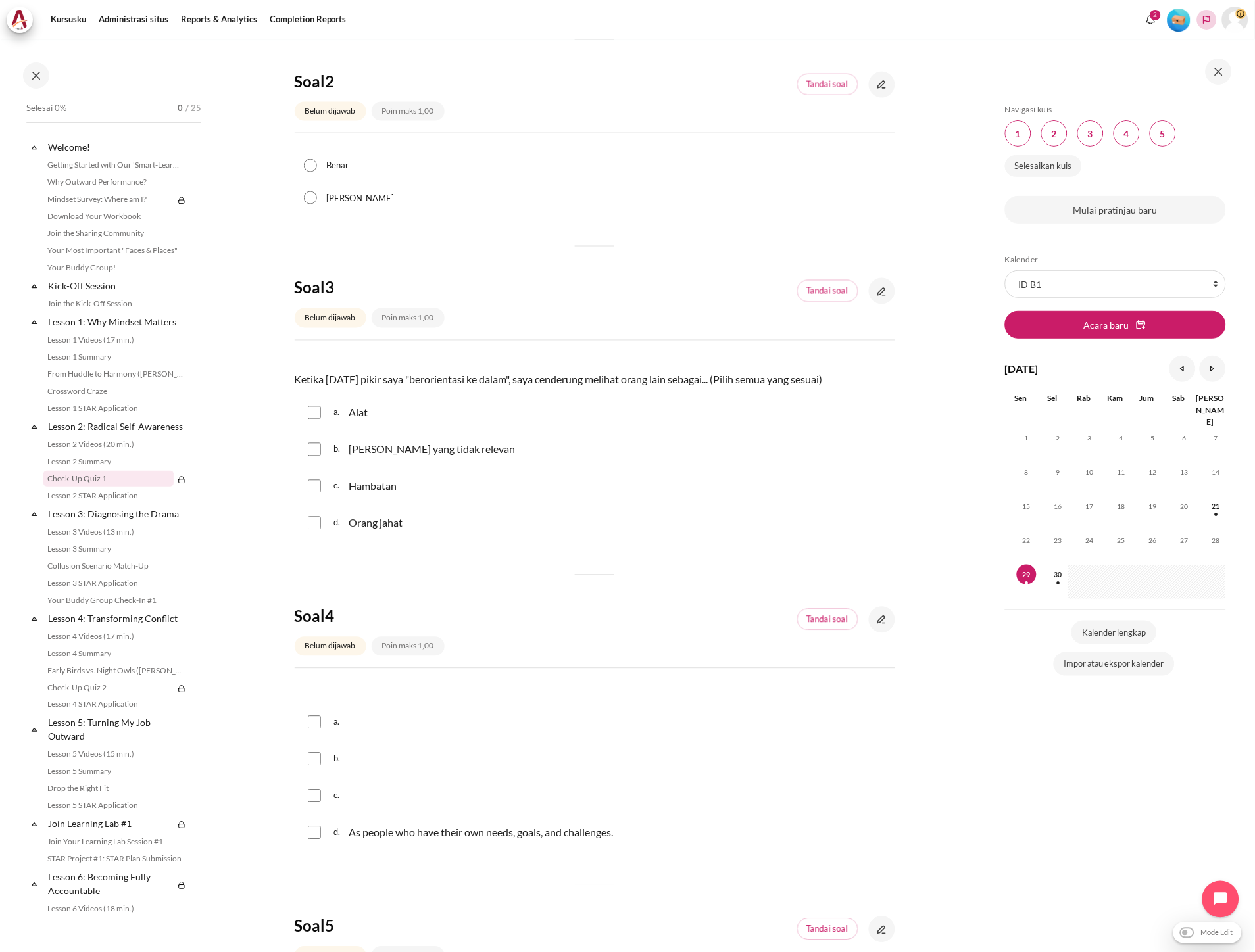
click at [1204, 17] on polyline "Languages" at bounding box center [1206, 19] width 10 height 10
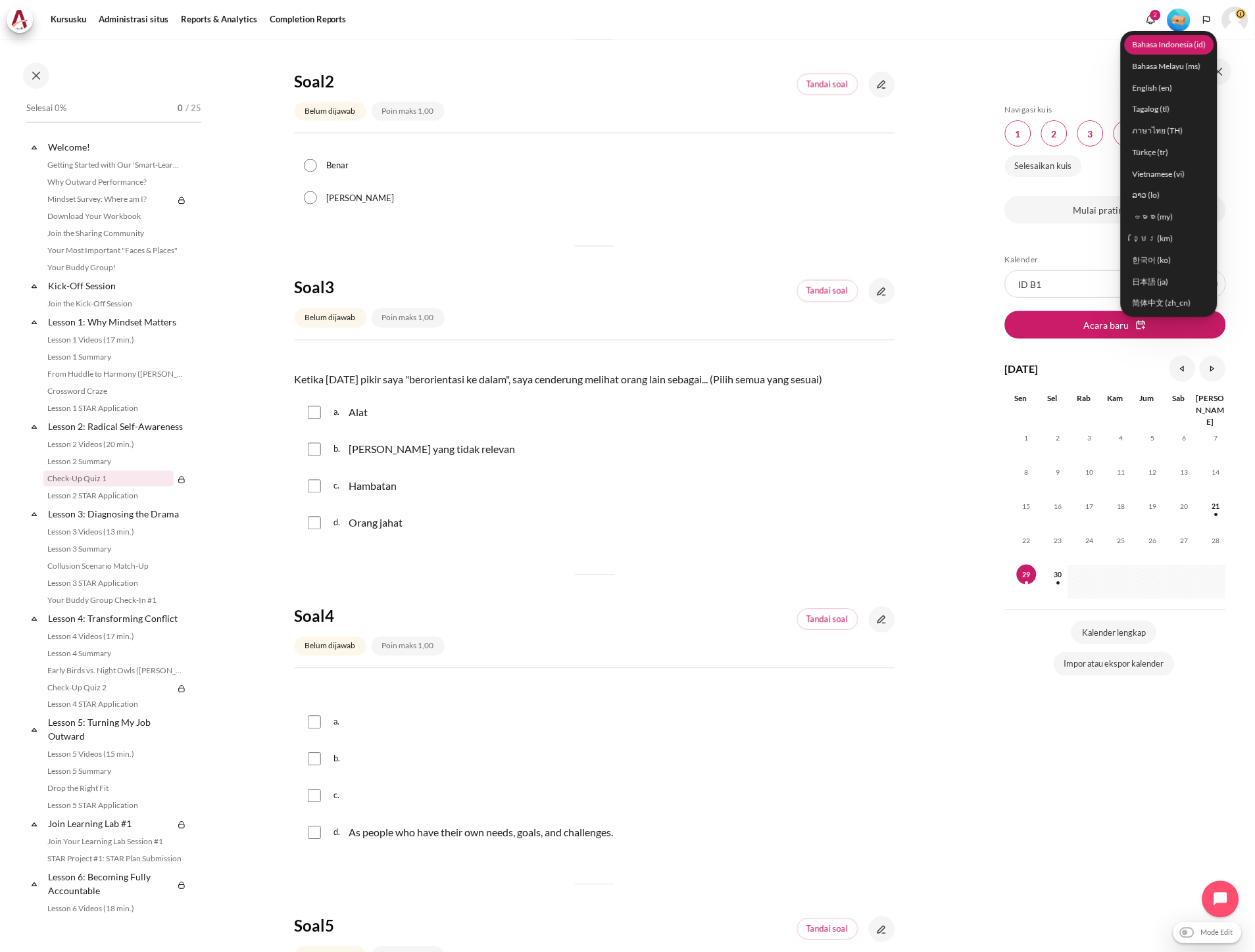
click at [1164, 49] on link "Bahasa Indonesia ‎(id)‎" at bounding box center [1169, 44] width 90 height 20
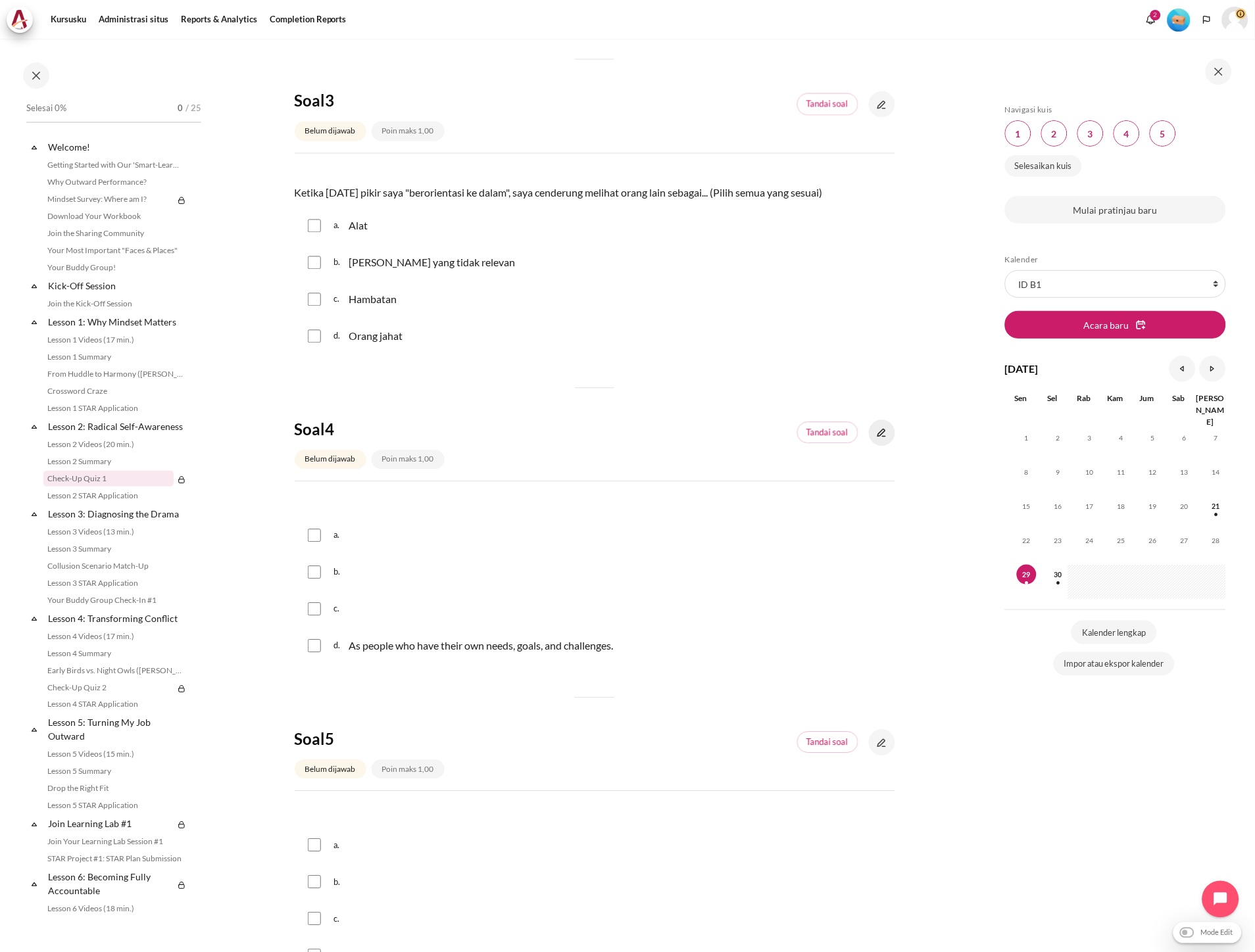
scroll to position [731, 0]
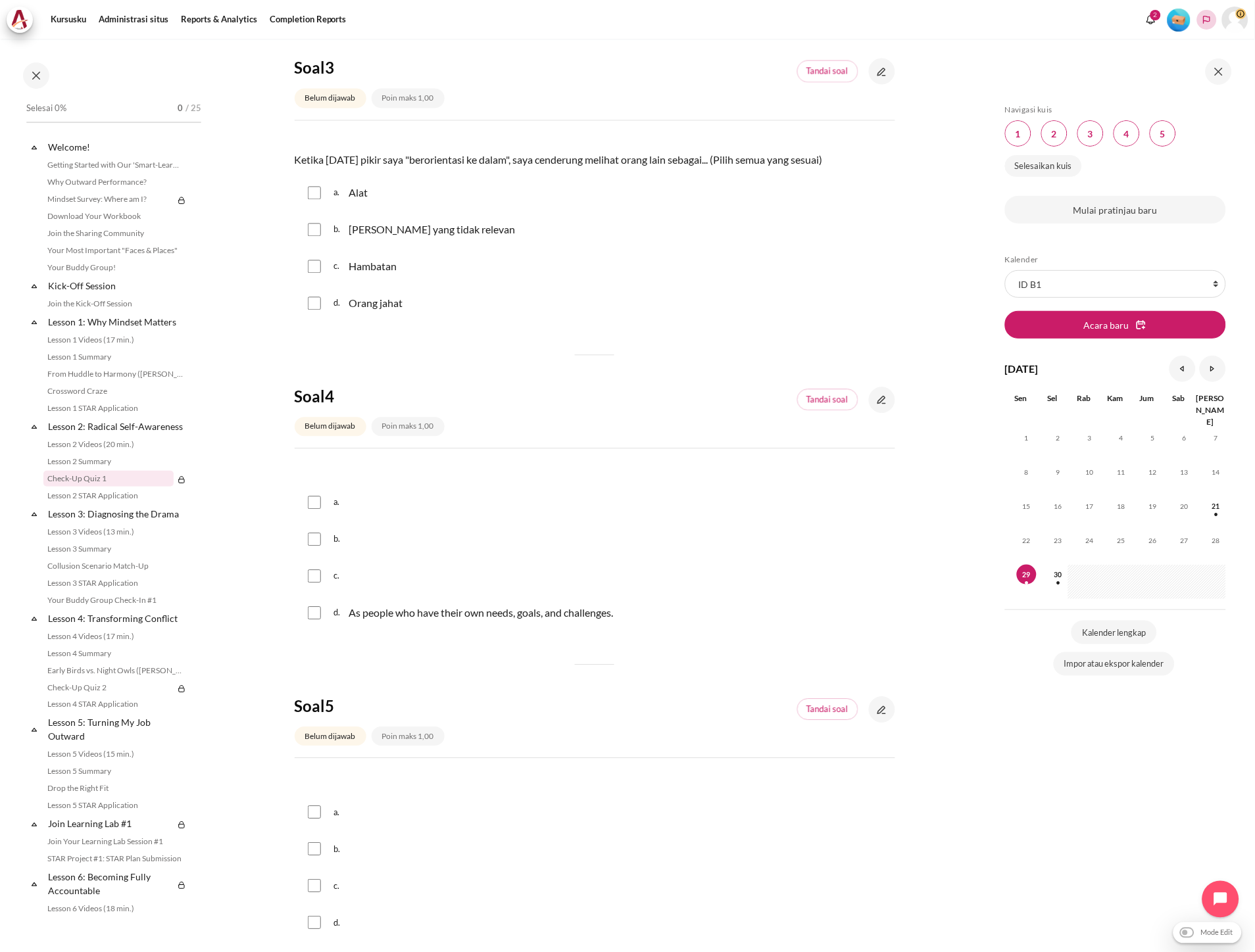
click at [1204, 27] on button "Languages" at bounding box center [1206, 19] width 20 height 20
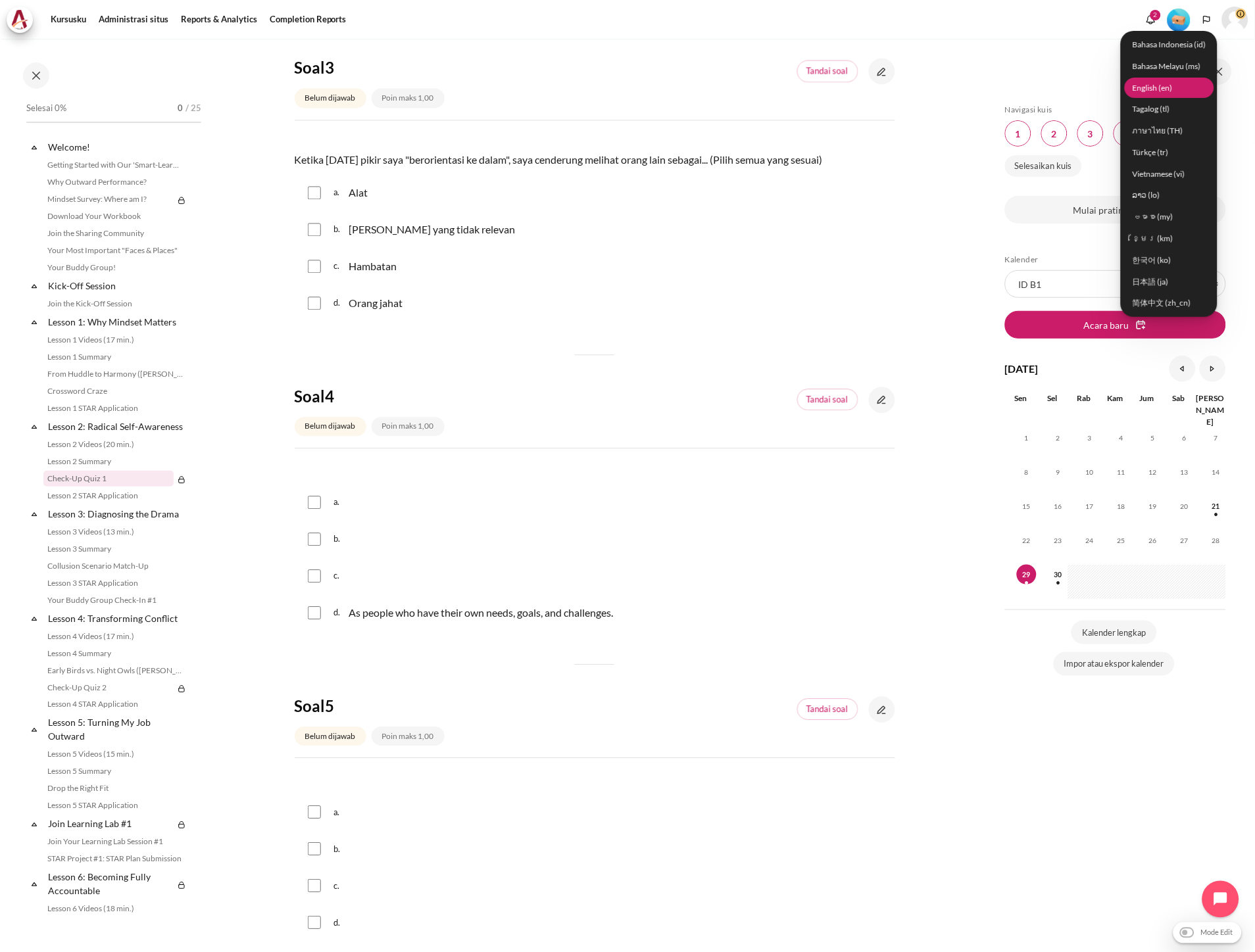
click at [1165, 91] on link "English ‎(en)‎" at bounding box center [1169, 87] width 90 height 20
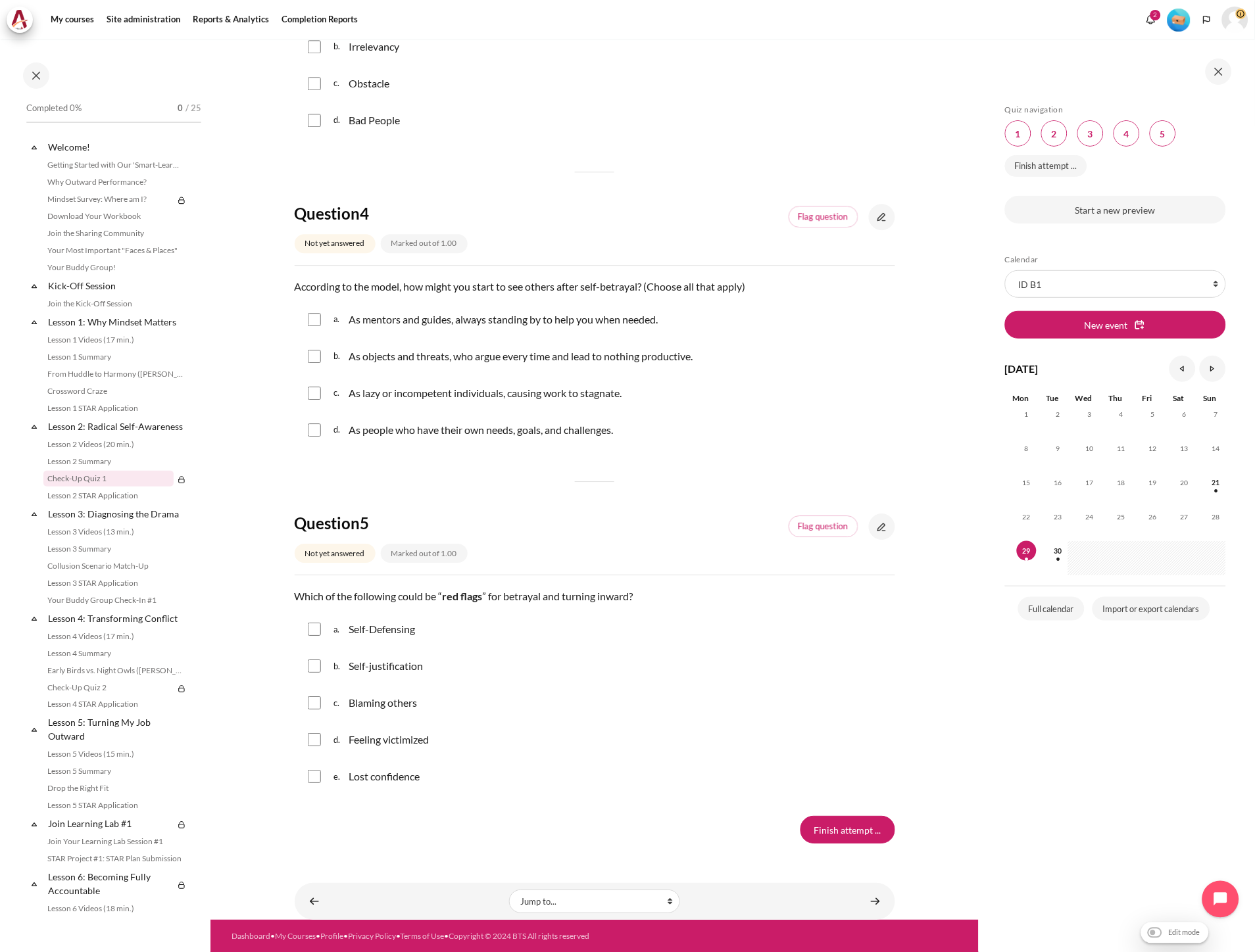
scroll to position [918, 0]
click at [868, 224] on link "Content" at bounding box center [881, 216] width 26 height 26
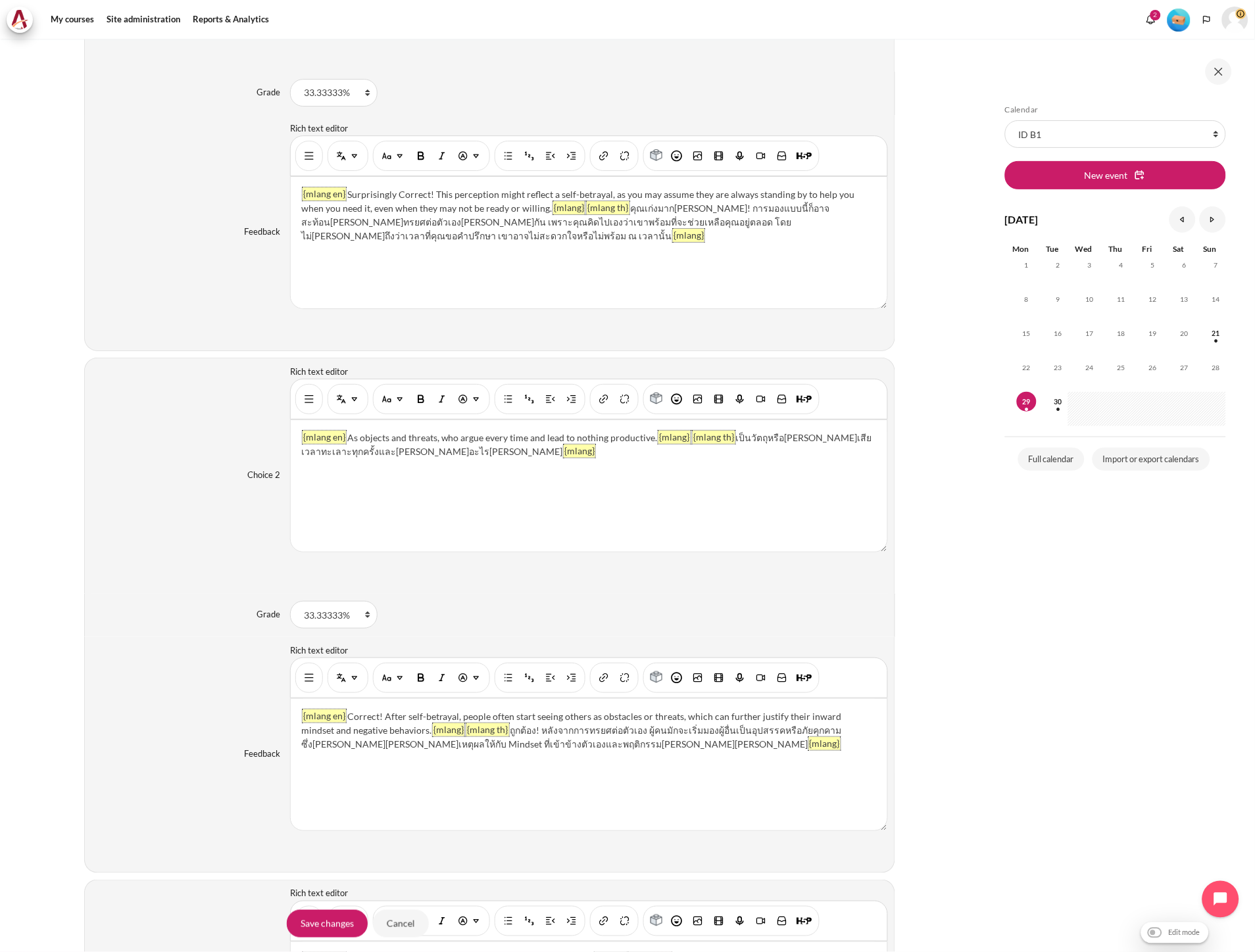
scroll to position [1242, 0]
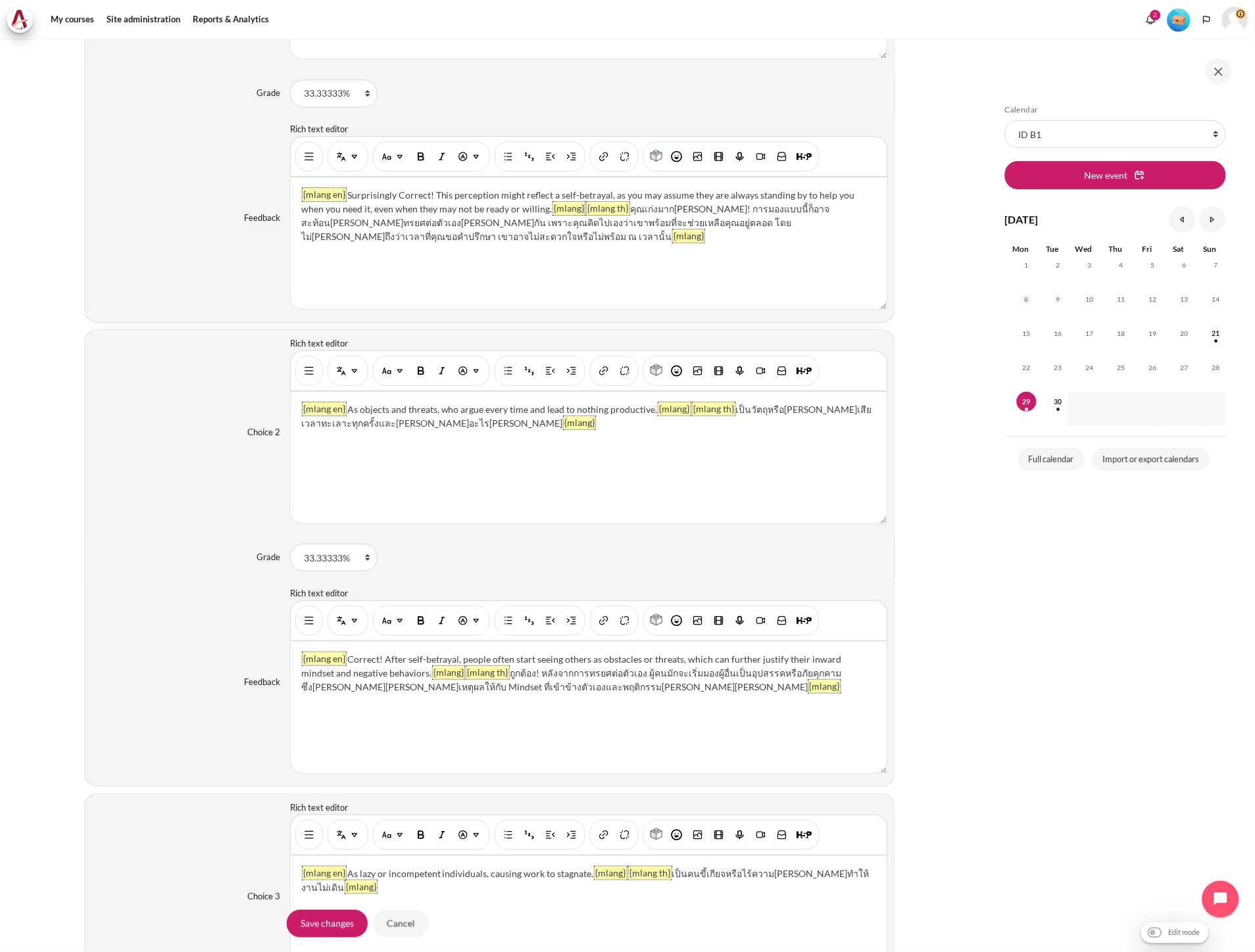
click at [204, 726] on div "Feedback Rich text editor {mlang en} Correct! After self-betrayal, people often…" at bounding box center [489, 683] width 811 height 207
